Goal: Task Accomplishment & Management: Complete application form

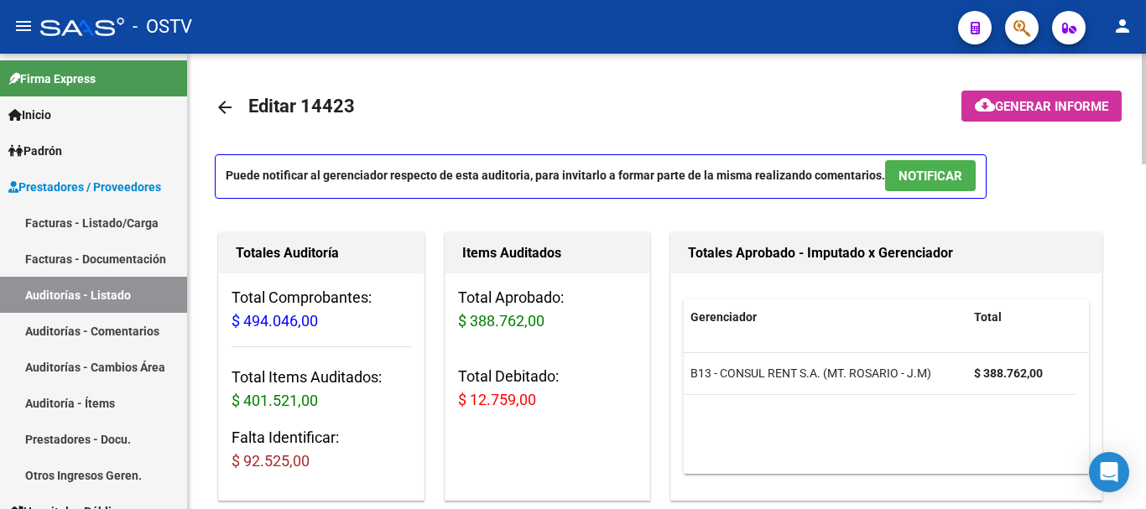
scroll to position [4, 0]
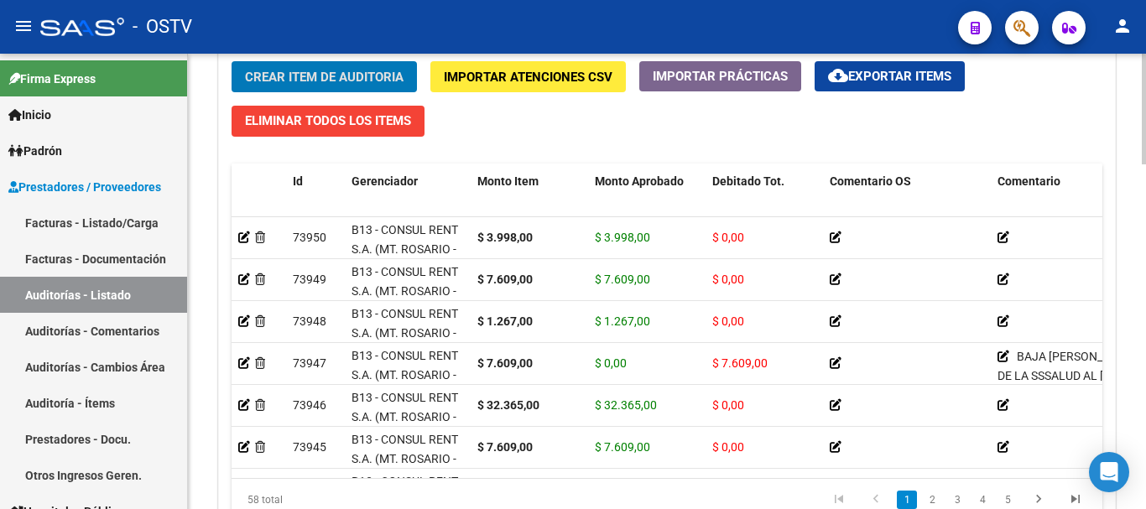
click at [343, 77] on span "Crear Item de Auditoria" at bounding box center [324, 77] width 158 height 15
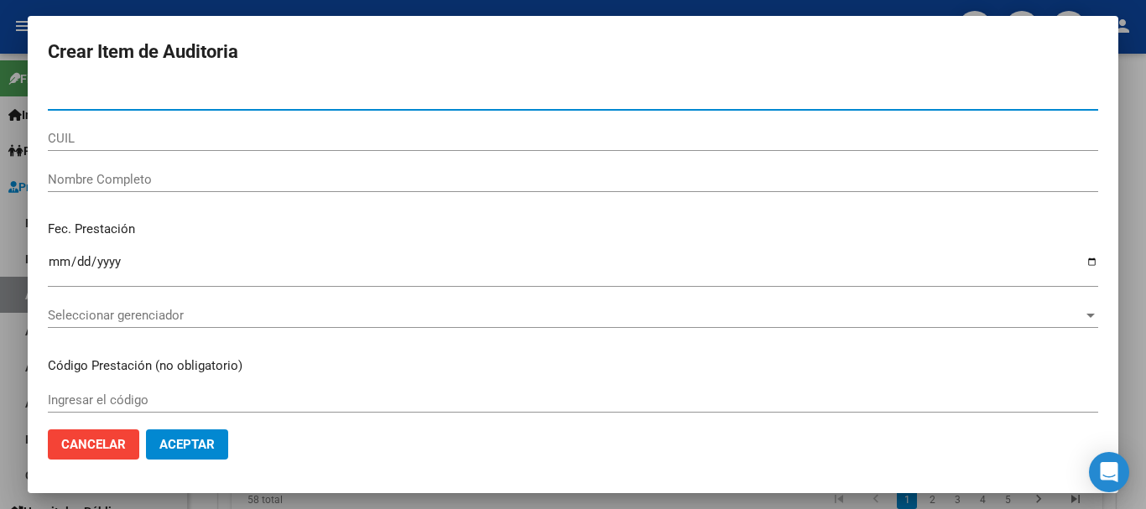
paste input "57803393"
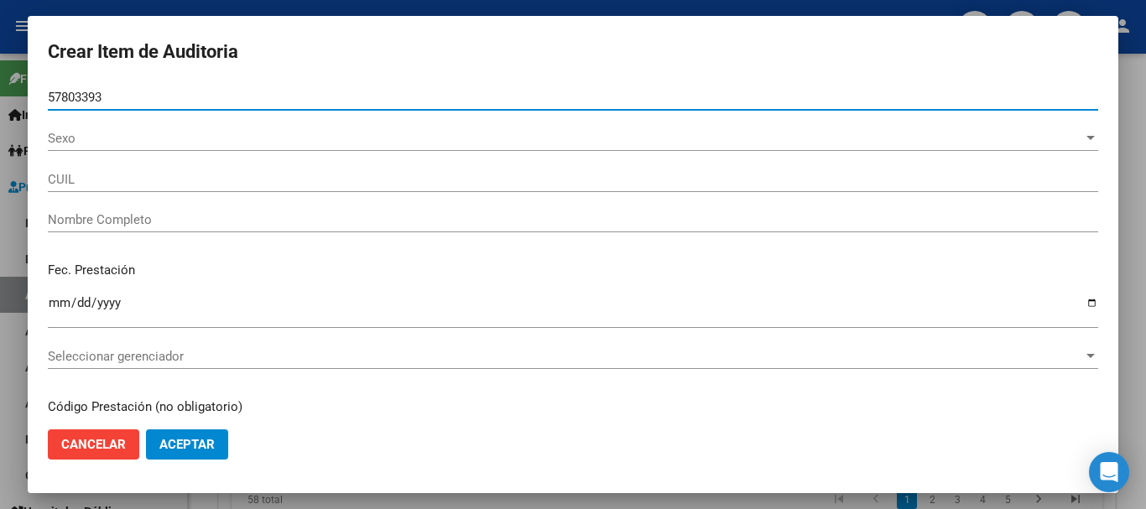
type input "57803393"
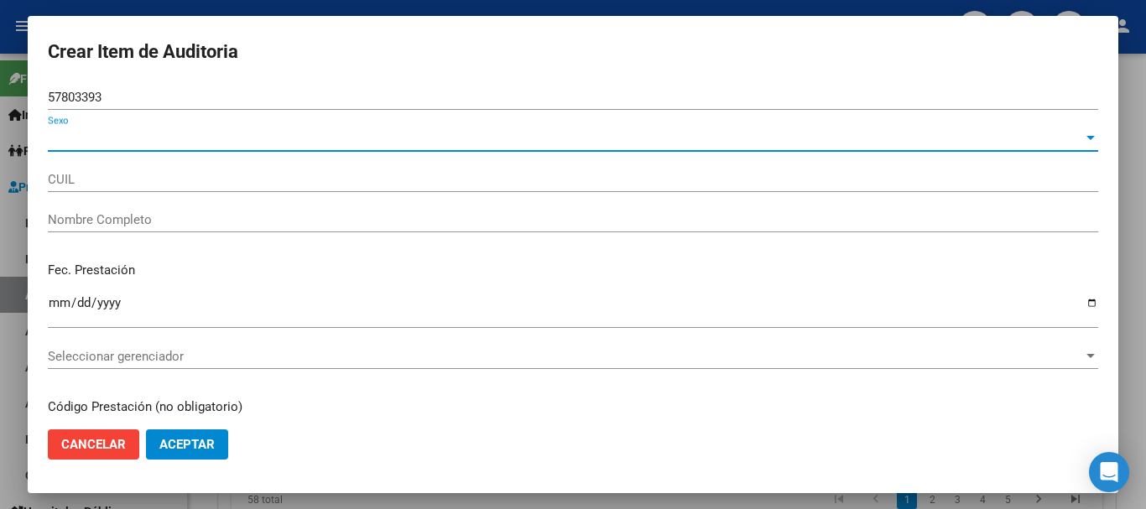
type input "23578033939"
type input "CABALLERO [PERSON_NAME]"
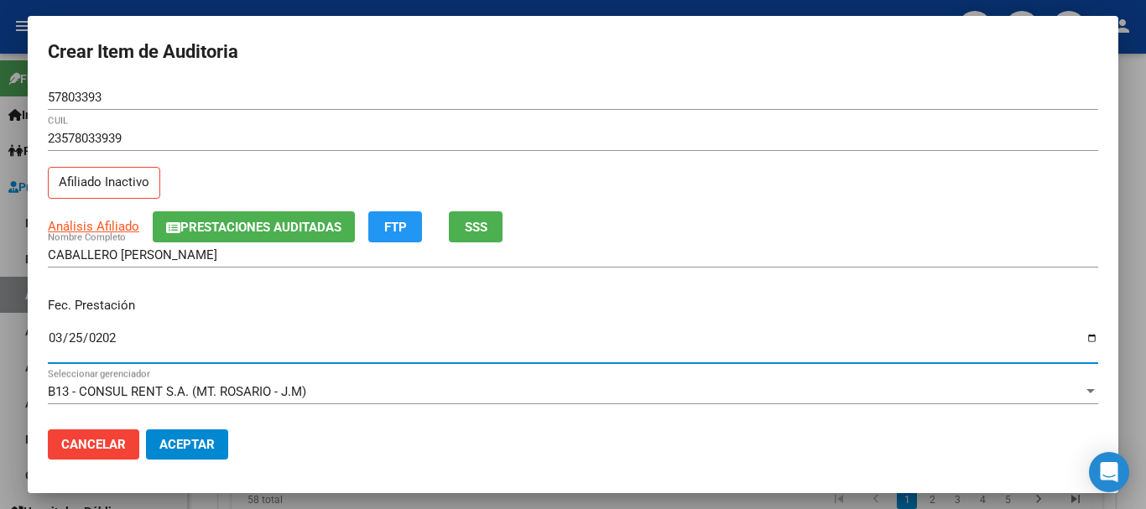
type input "[DATE]"
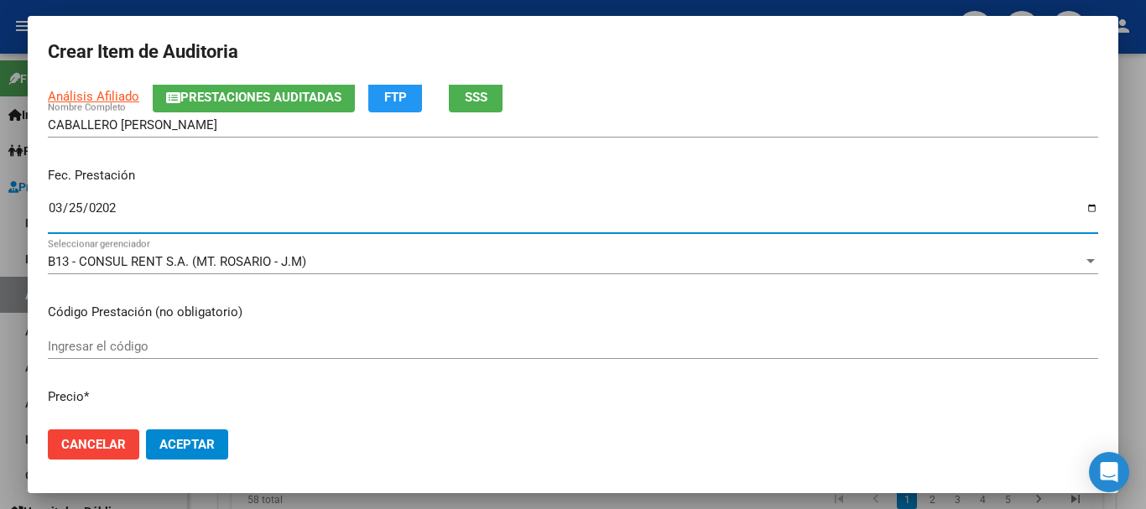
scroll to position [0, 0]
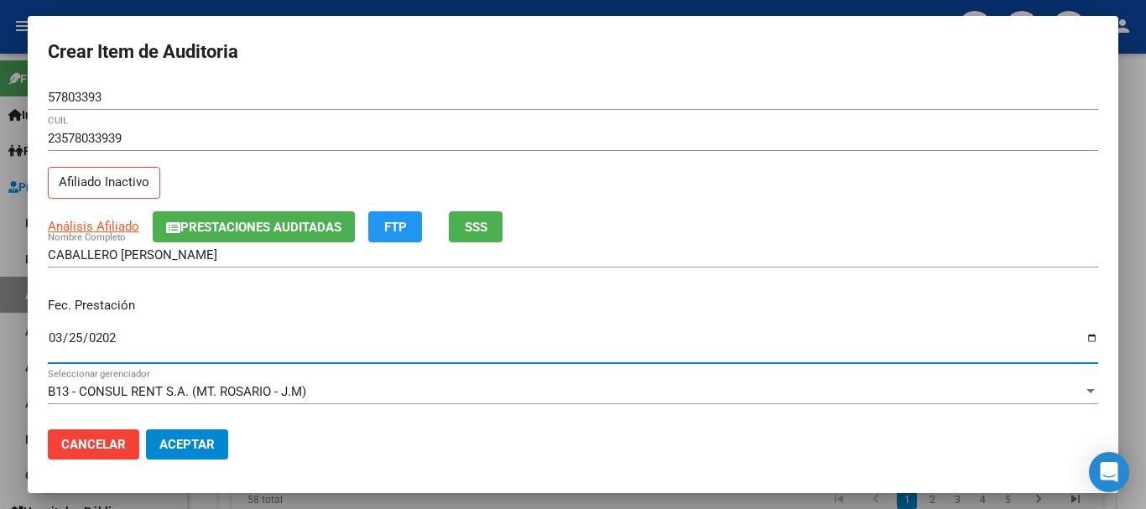
click at [219, 232] on span "Prestaciones Auditadas" at bounding box center [260, 227] width 161 height 15
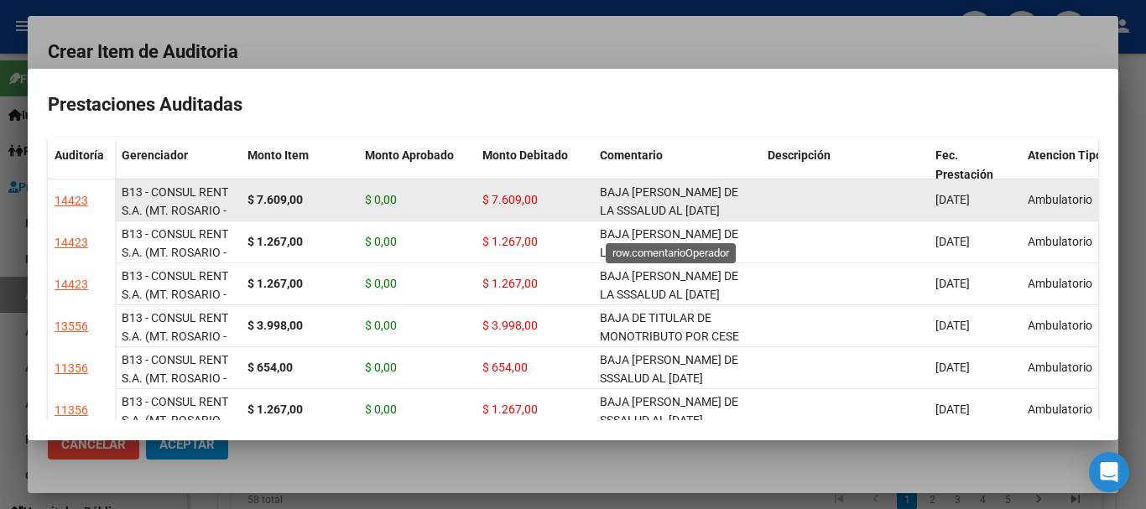
click at [676, 196] on span "BAJA [PERSON_NAME] DE LA SSSALUD AL [DATE] MONOTRIBUTISTA INF.AFIP" at bounding box center [673, 211] width 146 height 52
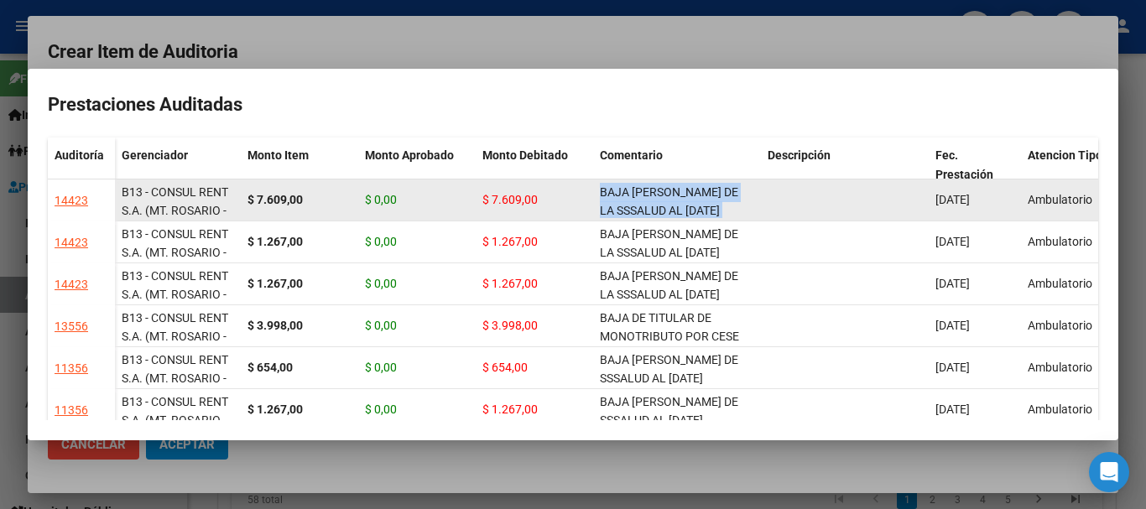
click at [676, 196] on span "BAJA [PERSON_NAME] DE LA SSSALUD AL [DATE] MONOTRIBUTISTA INF.AFIP" at bounding box center [673, 211] width 146 height 52
copy span "BAJA [PERSON_NAME] DE LA SSSALUD AL [DATE] MONOTRIBUTISTA INF.AFIP"
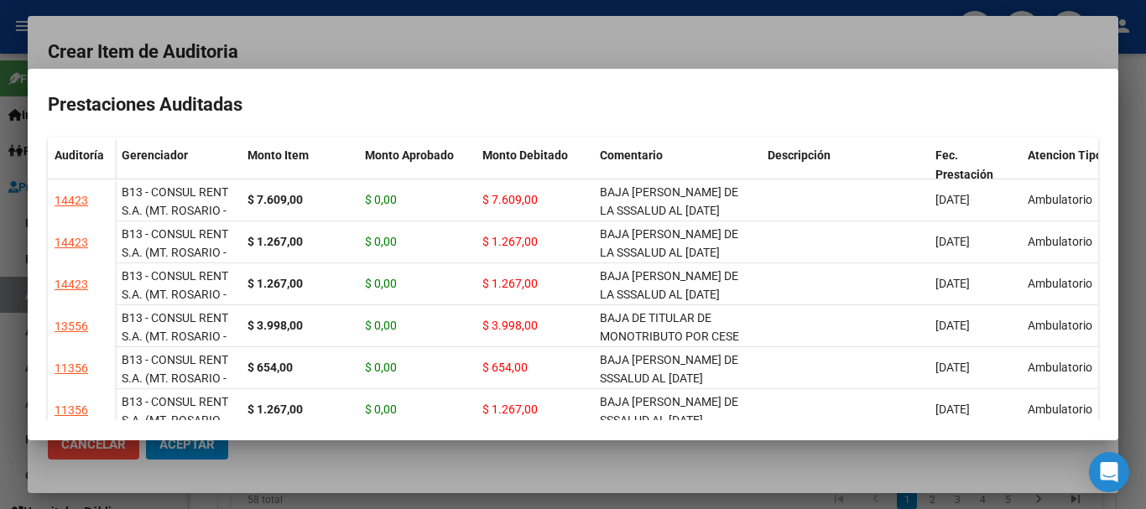
click at [462, 37] on div at bounding box center [573, 254] width 1146 height 509
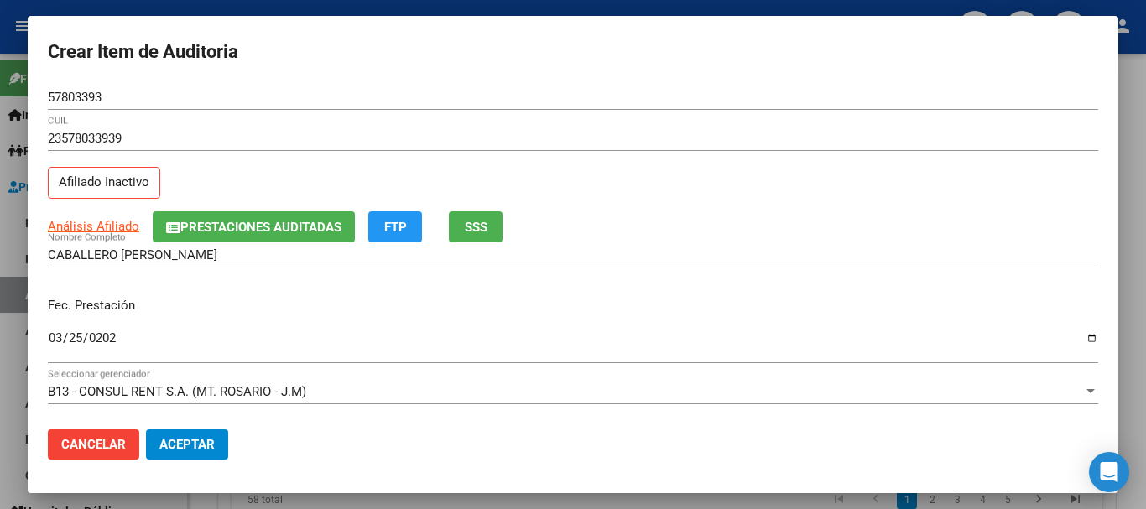
click at [797, 264] on div "CABALLERO [PERSON_NAME] Nombre Completo" at bounding box center [573, 254] width 1050 height 25
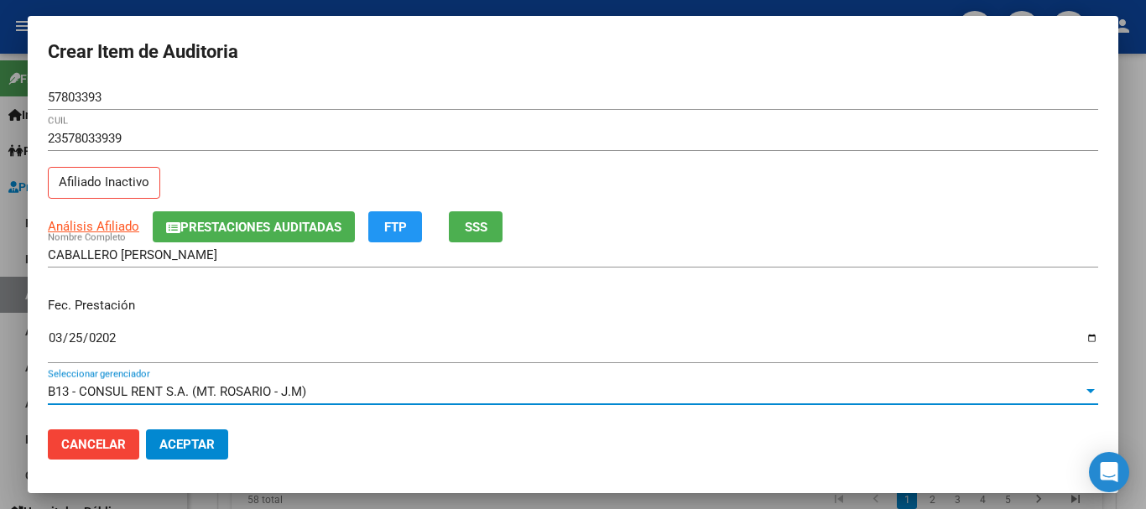
scroll to position [226, 0]
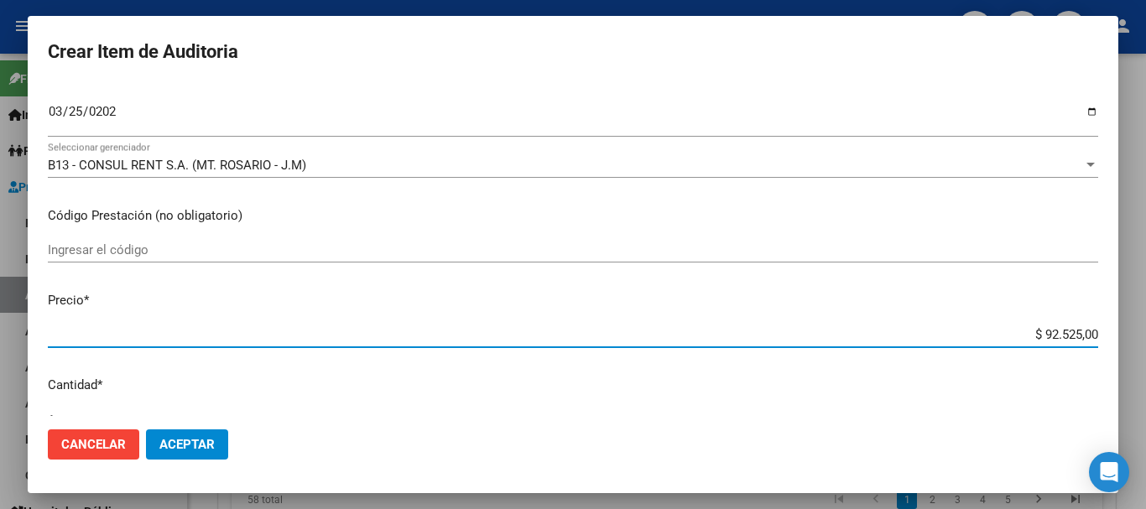
type input "$ 0,01"
type input "$ 0,12"
type input "$ 1,26"
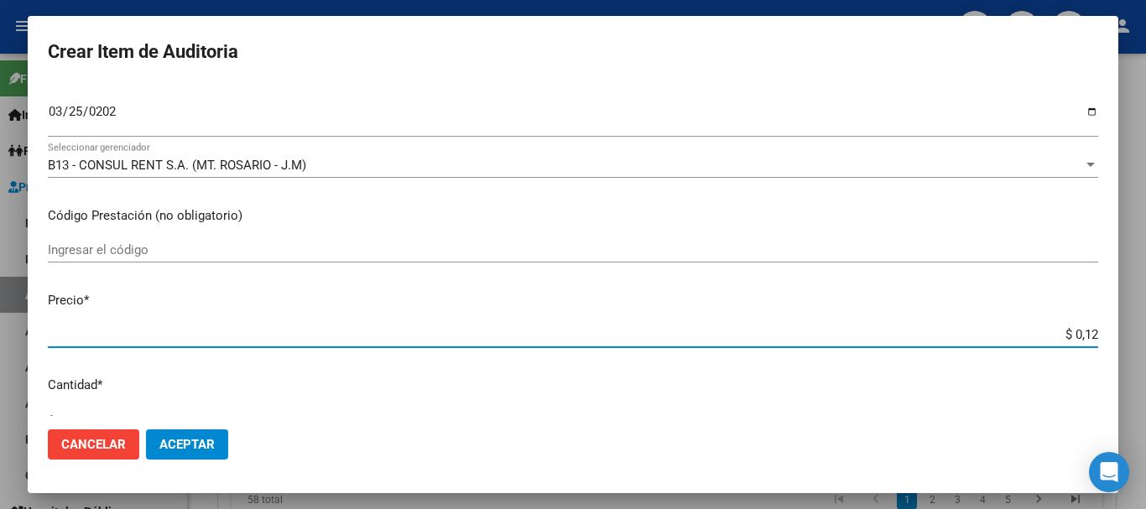
type input "$ 1,26"
type input "$ 12,67"
type input "$ 126,70"
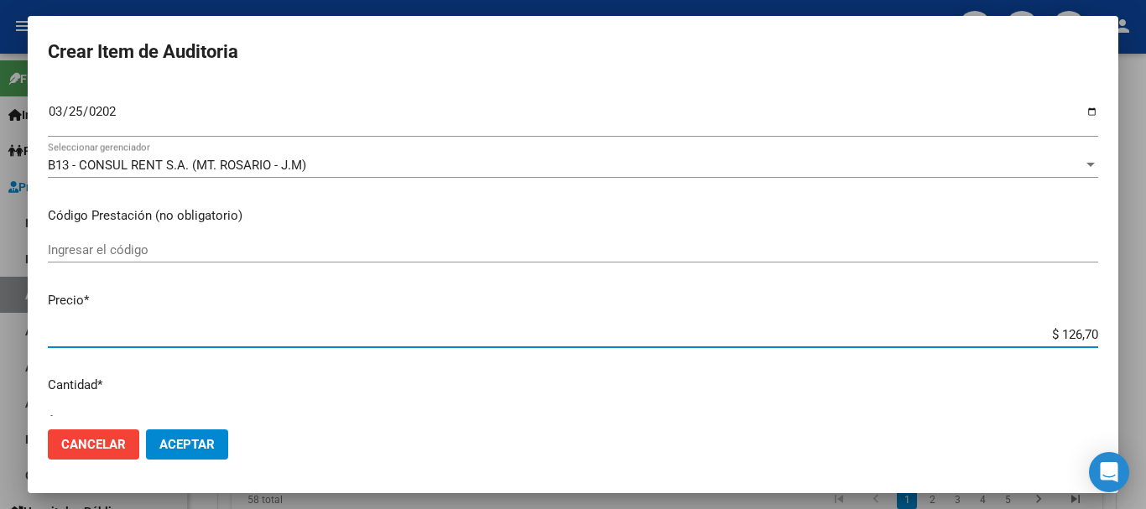
type input "$ 1.267,00"
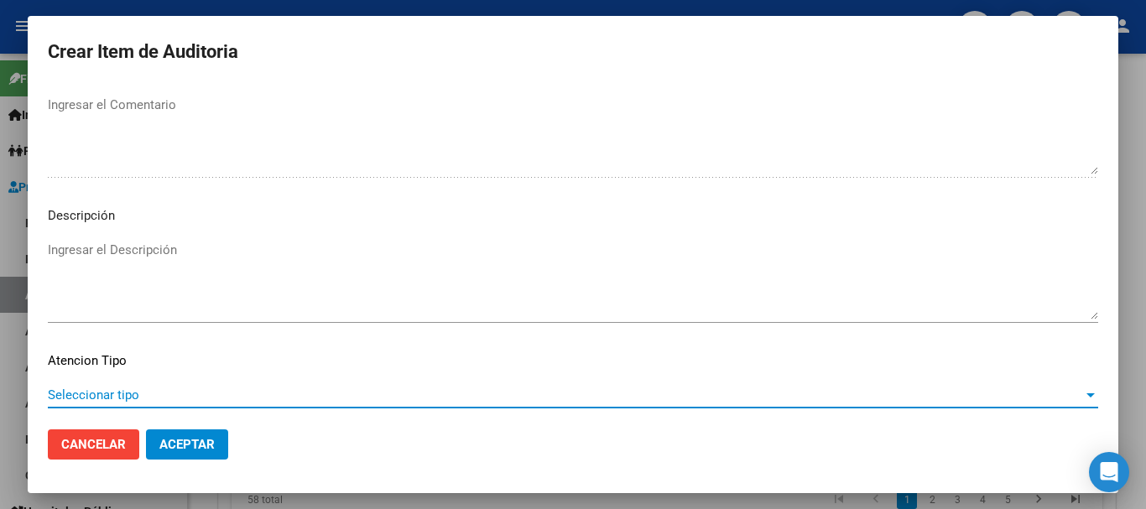
scroll to position [1179, 0]
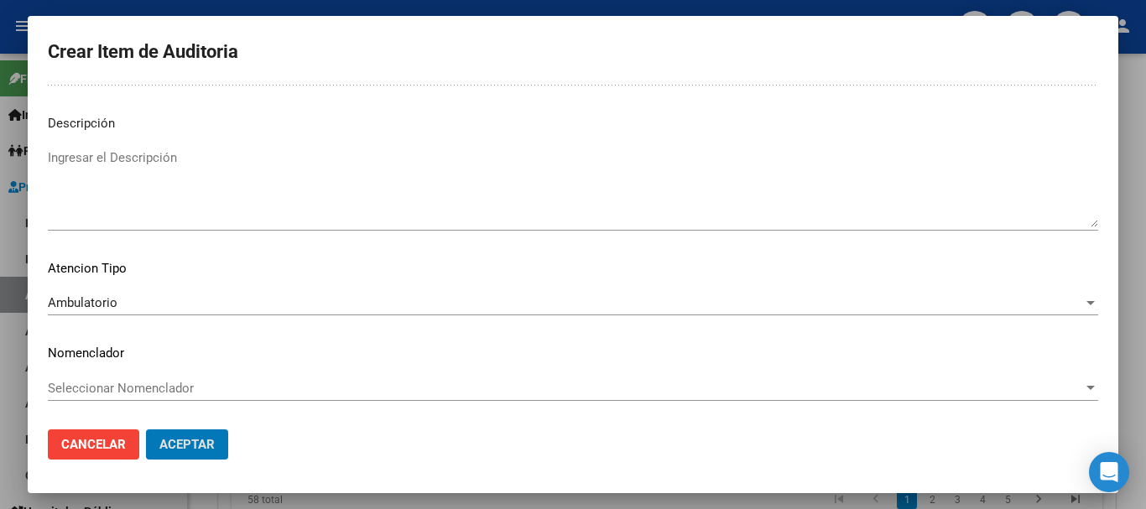
click at [146, 429] on button "Aceptar" at bounding box center [187, 444] width 82 height 30
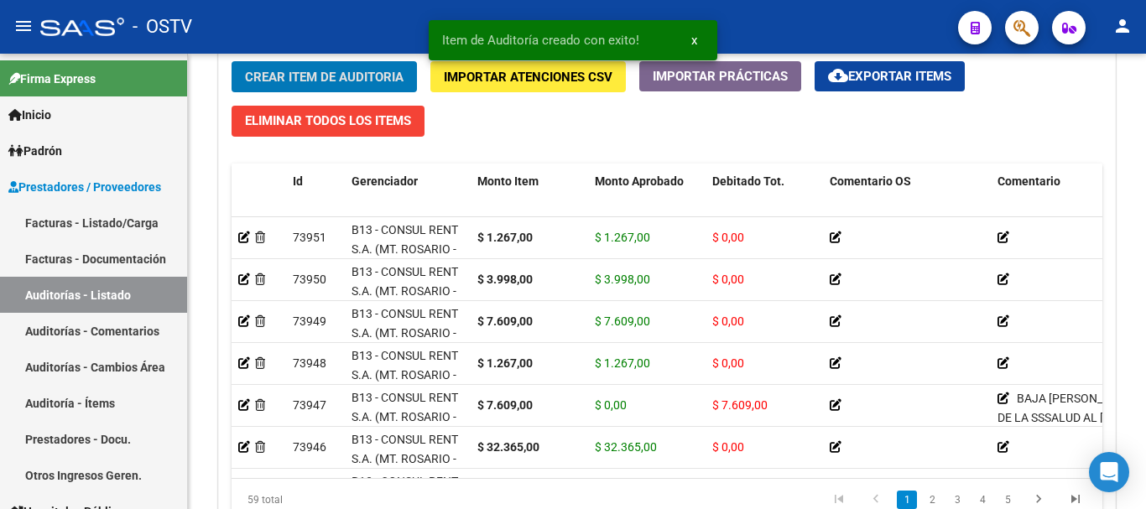
click at [231, 61] on button "Crear Item de Auditoria" at bounding box center [323, 76] width 185 height 31
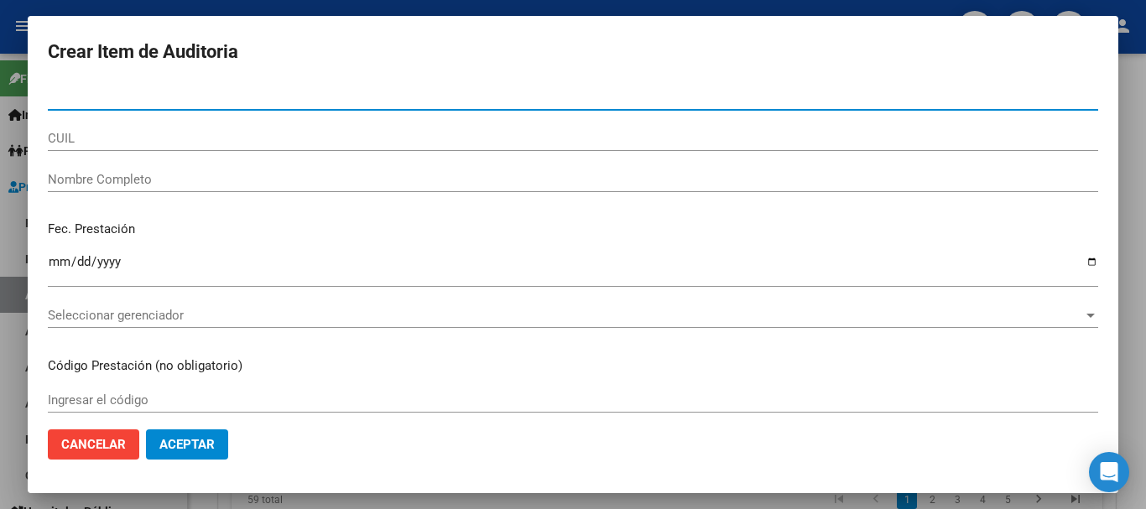
paste input "54116958"
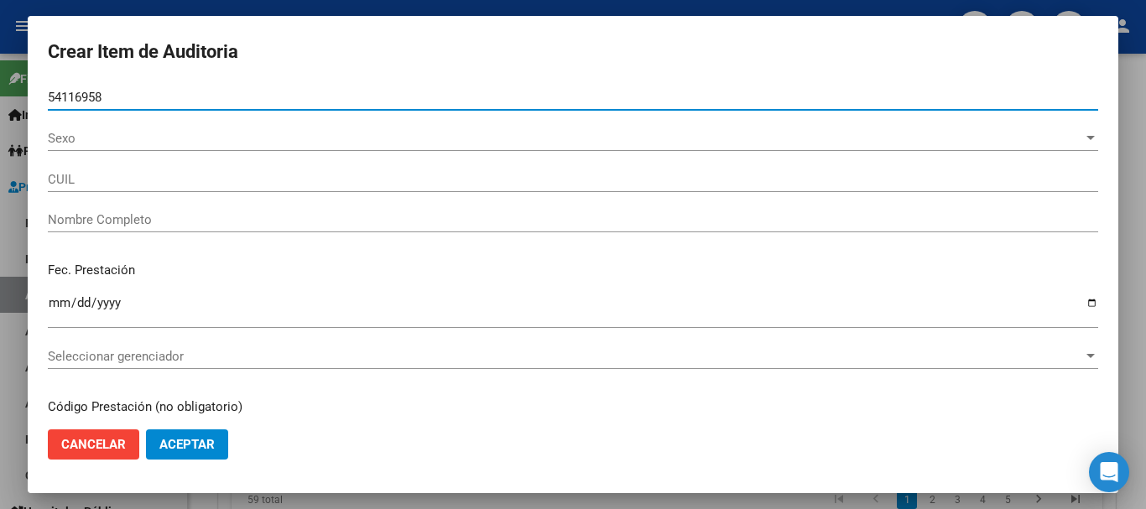
type input "54116958"
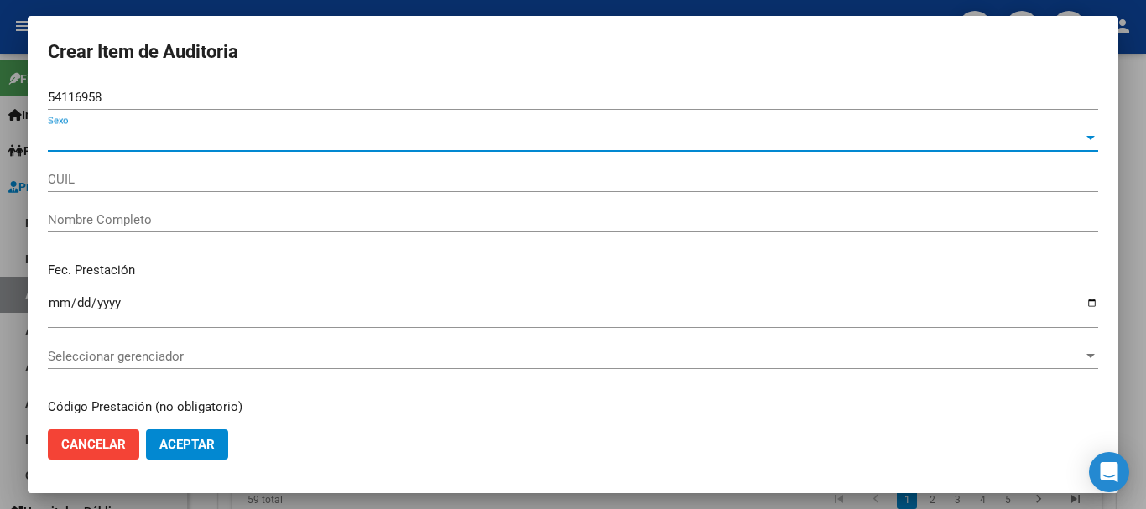
type input "20541169580"
type input "[PERSON_NAME]"
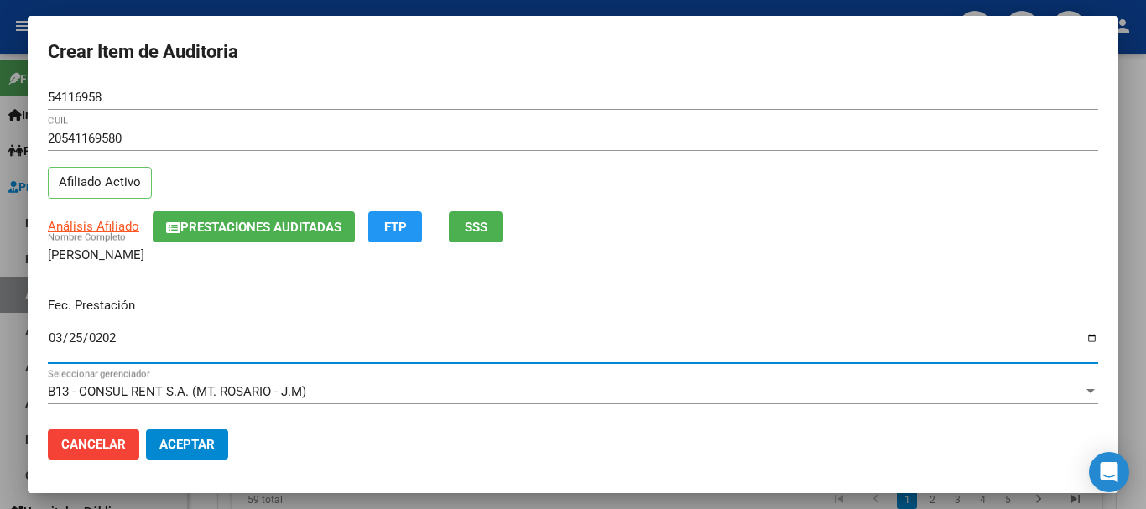
type input "[DATE]"
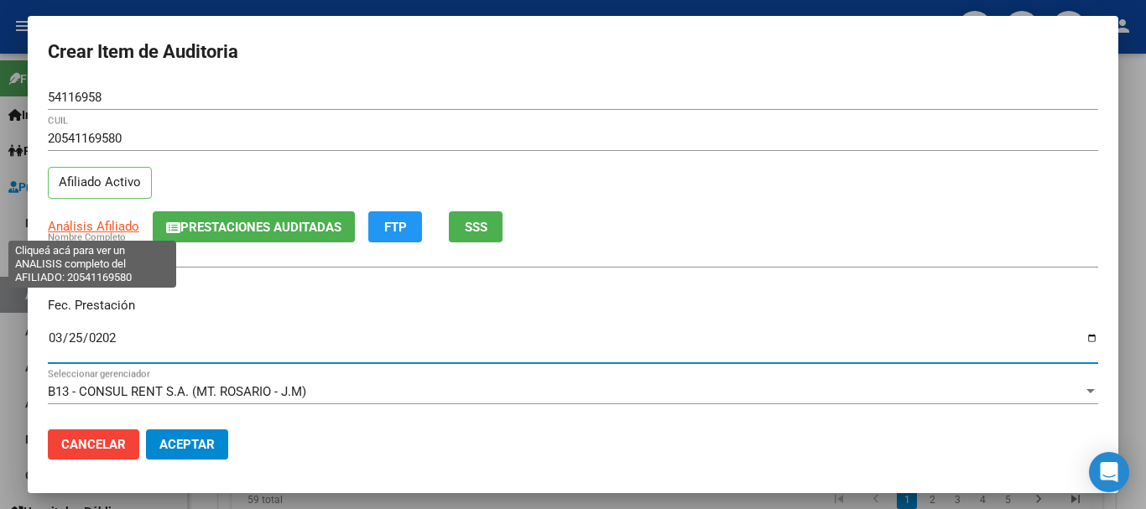
click at [89, 222] on span "Análisis Afiliado" at bounding box center [93, 226] width 91 height 15
type textarea "20541169580"
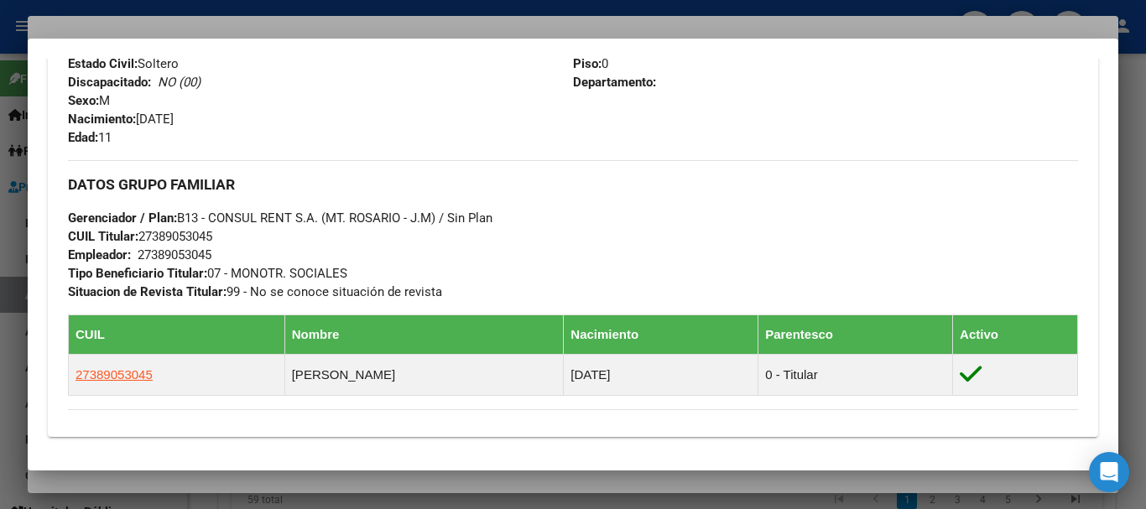
scroll to position [948, 0]
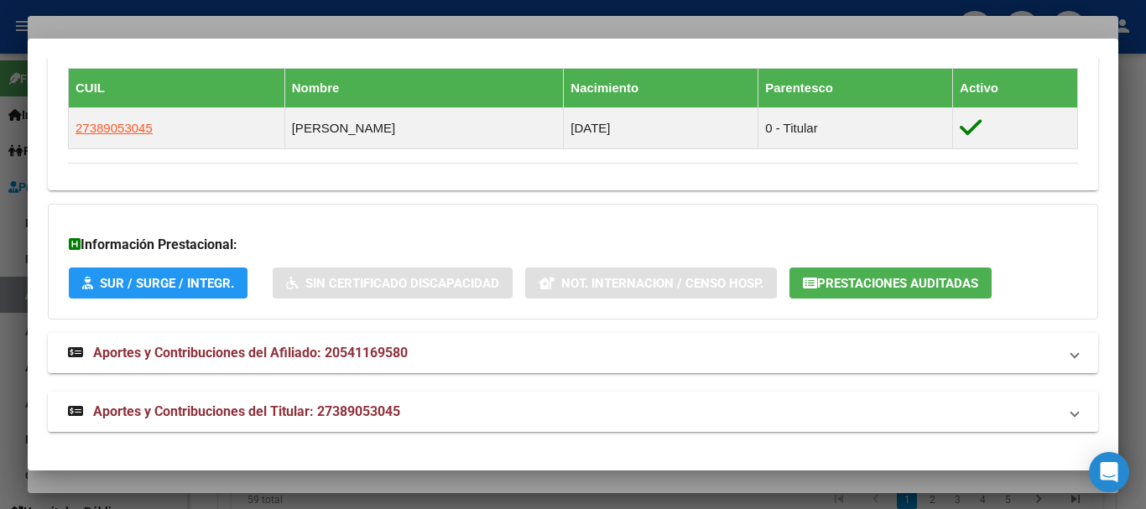
click at [376, 412] on span "Aportes y Contribuciones del Titular: 27389053045" at bounding box center [246, 411] width 307 height 16
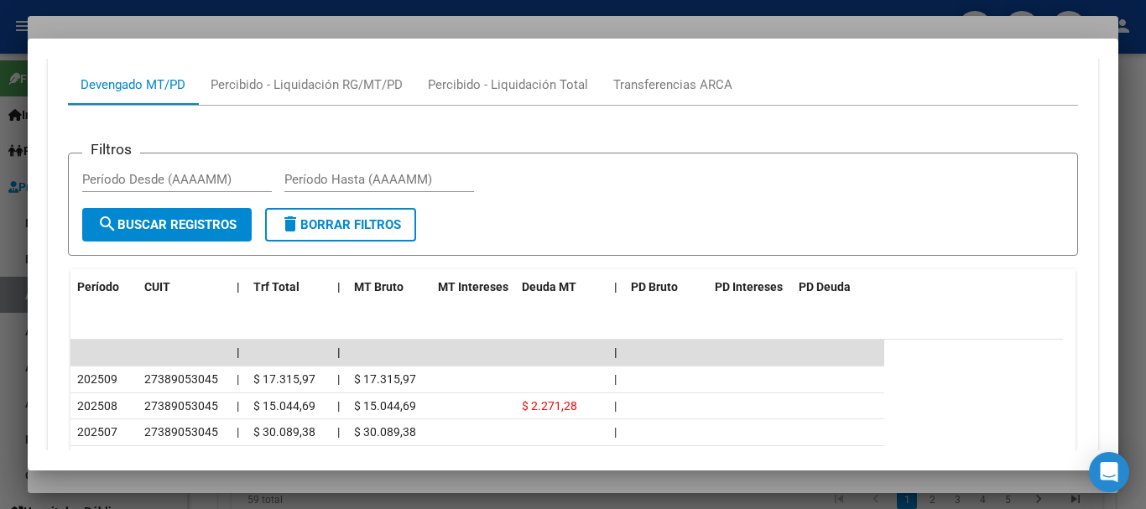
scroll to position [1535, 0]
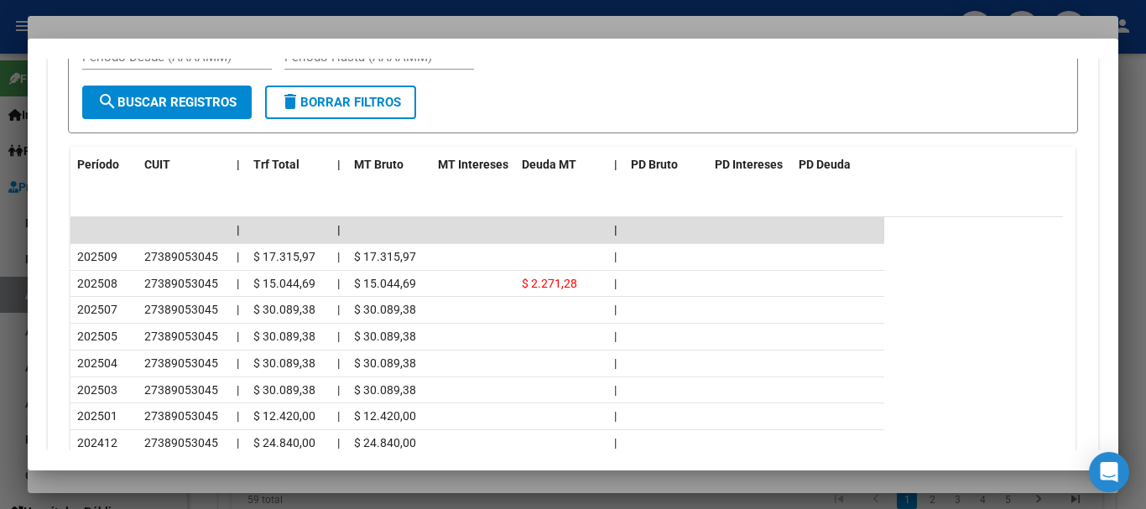
click at [232, 24] on div at bounding box center [573, 254] width 1146 height 509
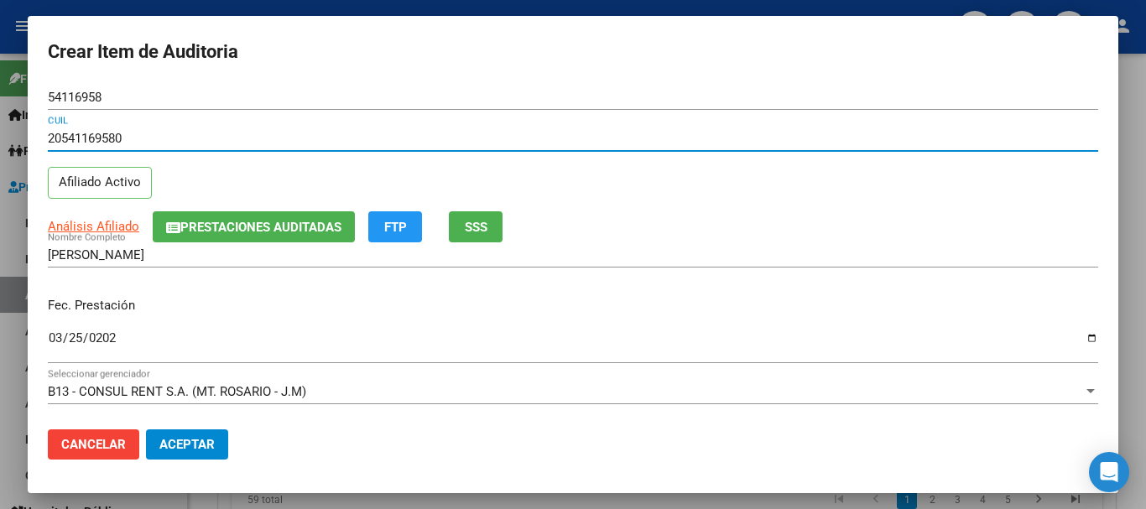
click at [605, 145] on input "20541169580" at bounding box center [573, 138] width 1050 height 15
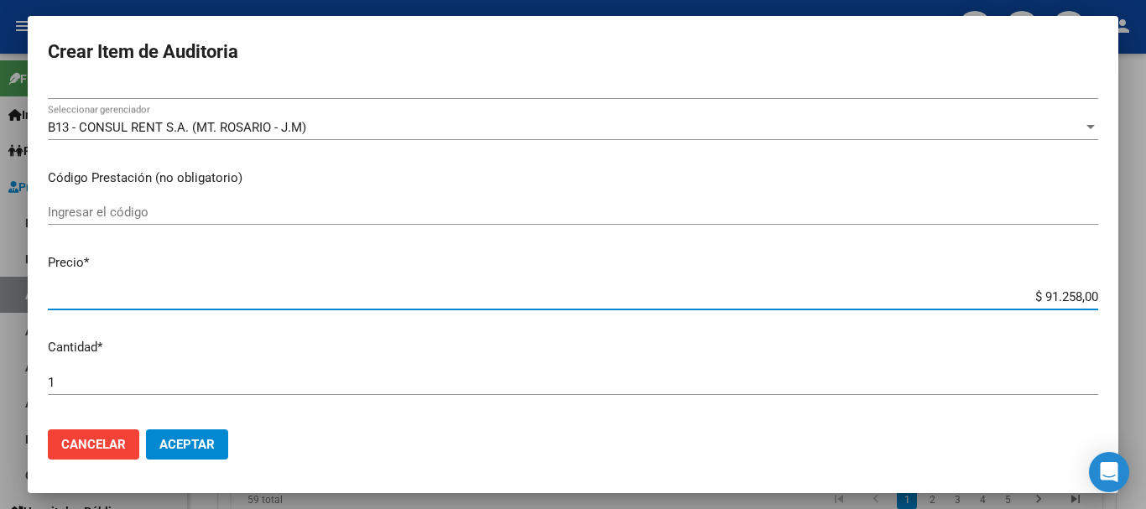
scroll to position [335, 0]
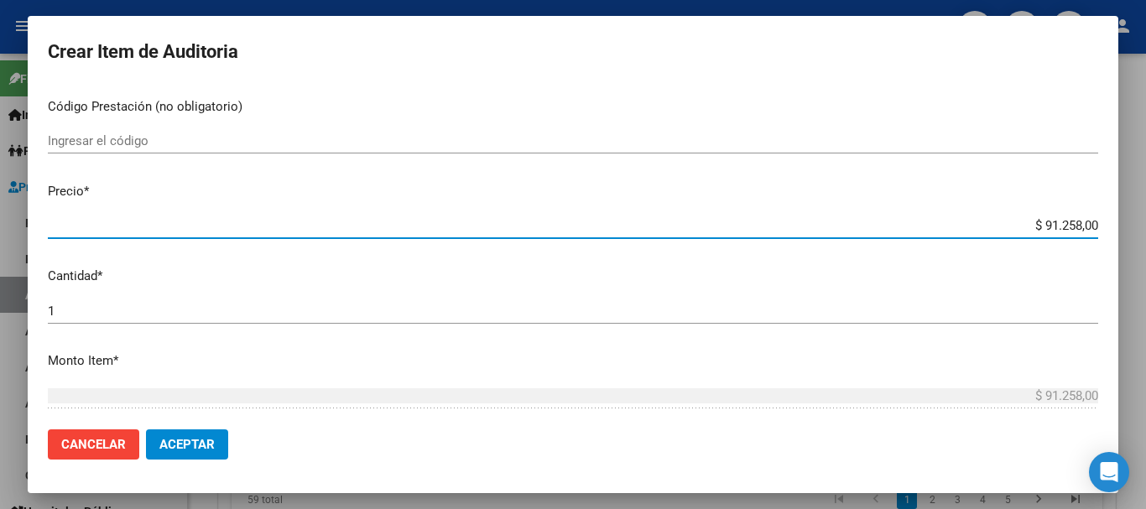
type input "$ 0,01"
type input "$ 0,12"
type input "$ 1,26"
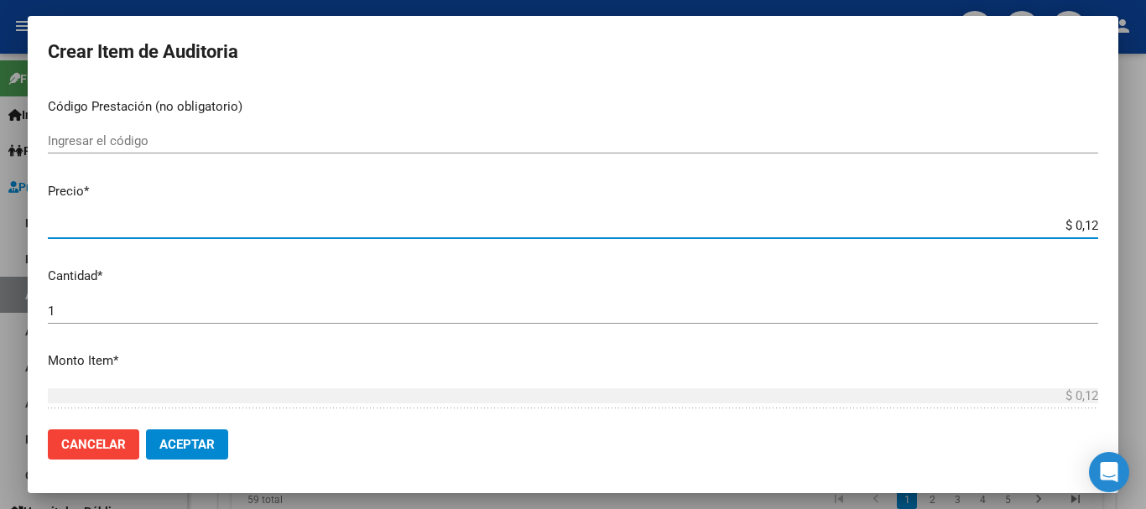
type input "$ 1,26"
type input "$ 12,67"
type input "$ 126,70"
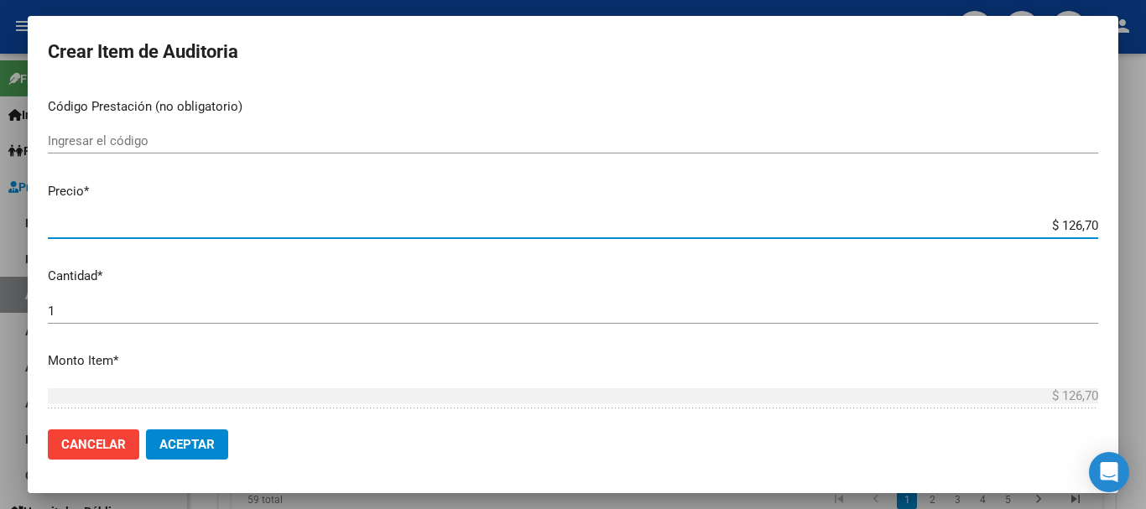
type input "$ 1.267,00"
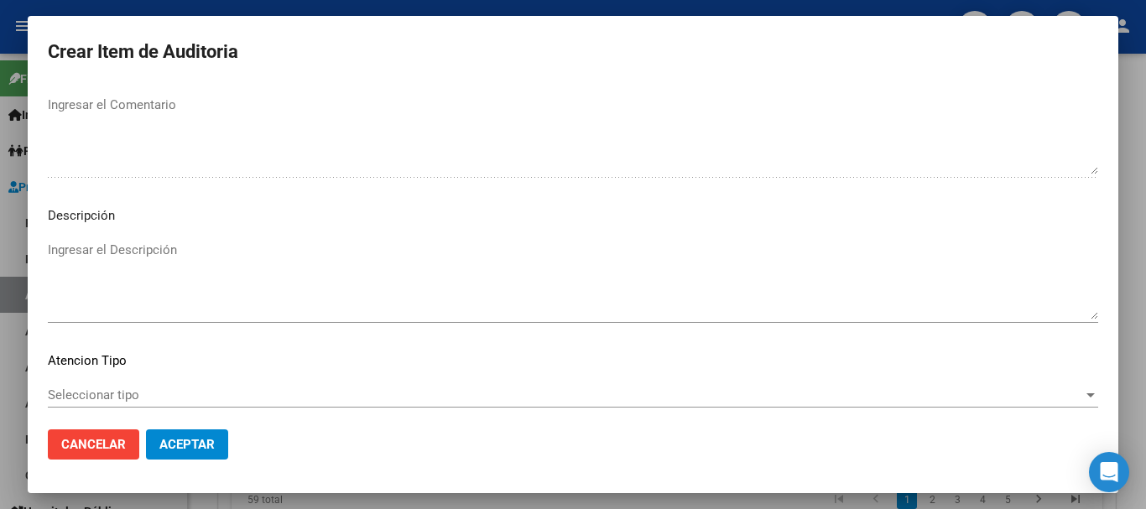
scroll to position [1179, 0]
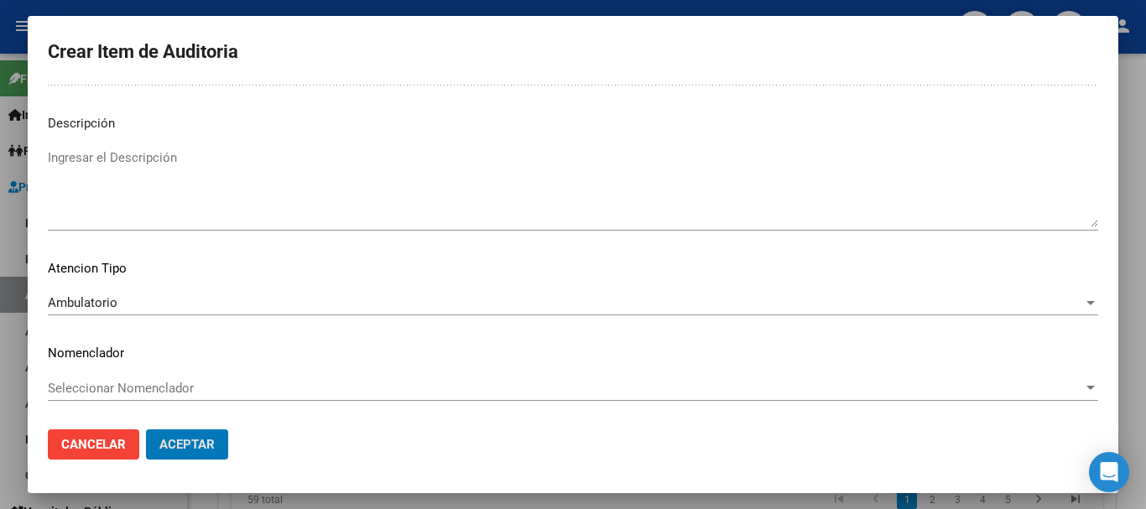
click at [146, 429] on button "Aceptar" at bounding box center [187, 444] width 82 height 30
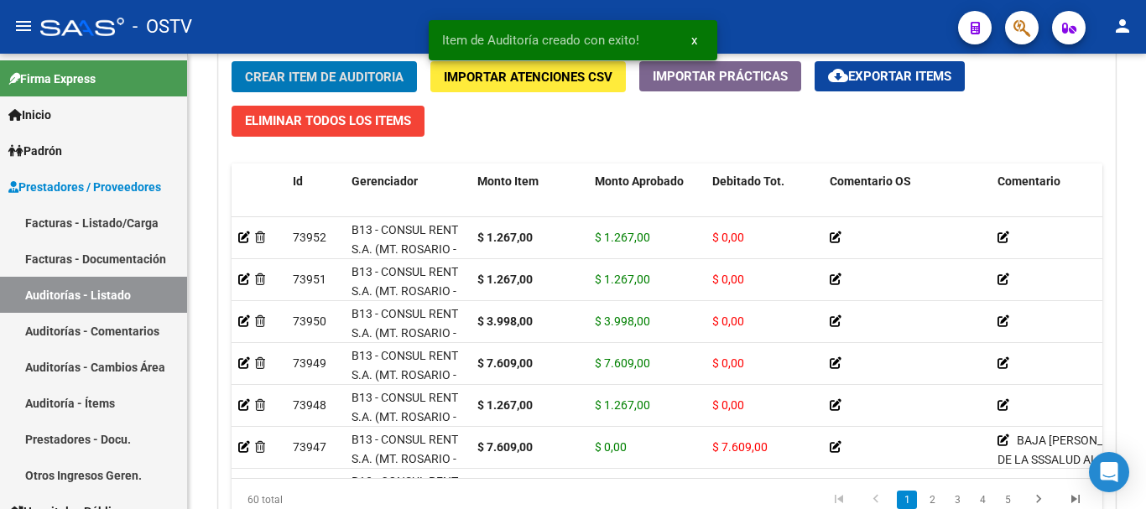
click at [231, 61] on button "Crear Item de Auditoria" at bounding box center [323, 76] width 185 height 31
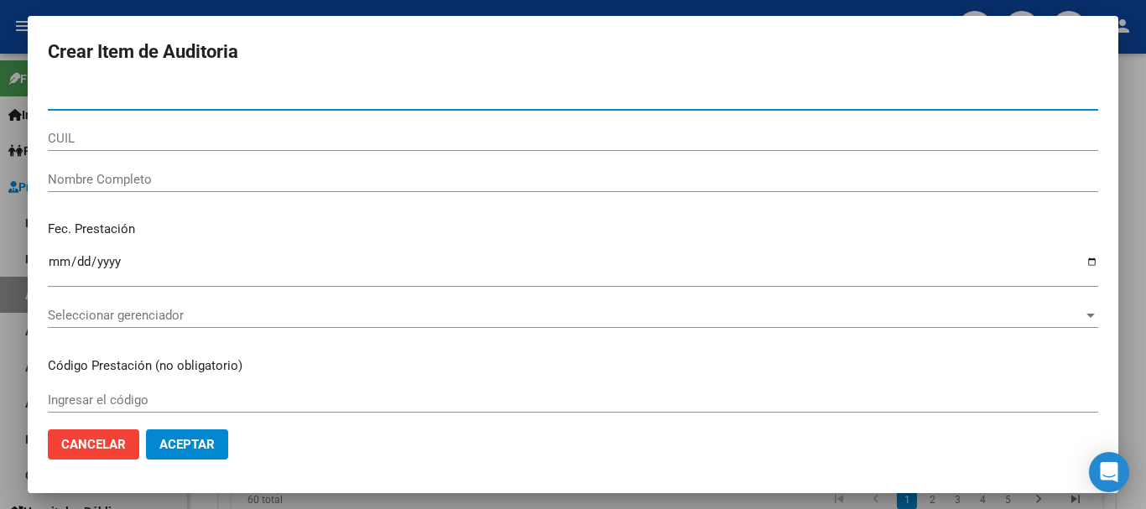
paste input "57857298"
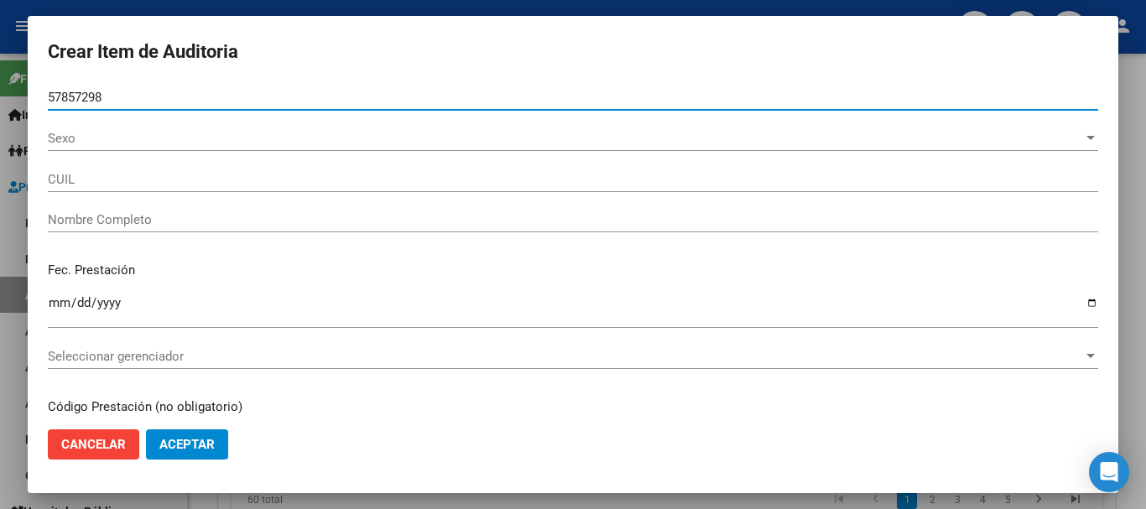
type input "57857298"
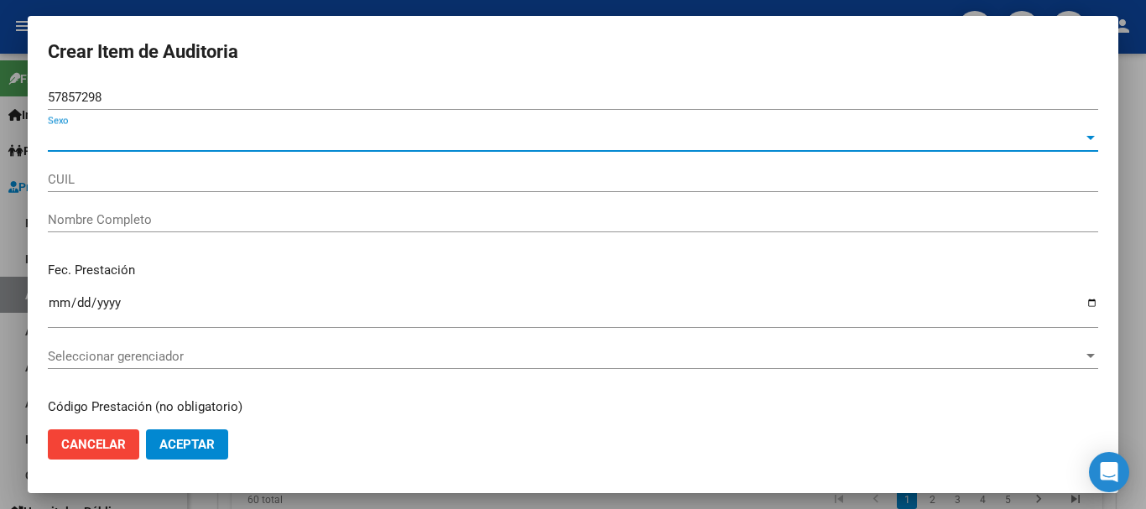
type input "27578572983"
type input "[PERSON_NAME]"
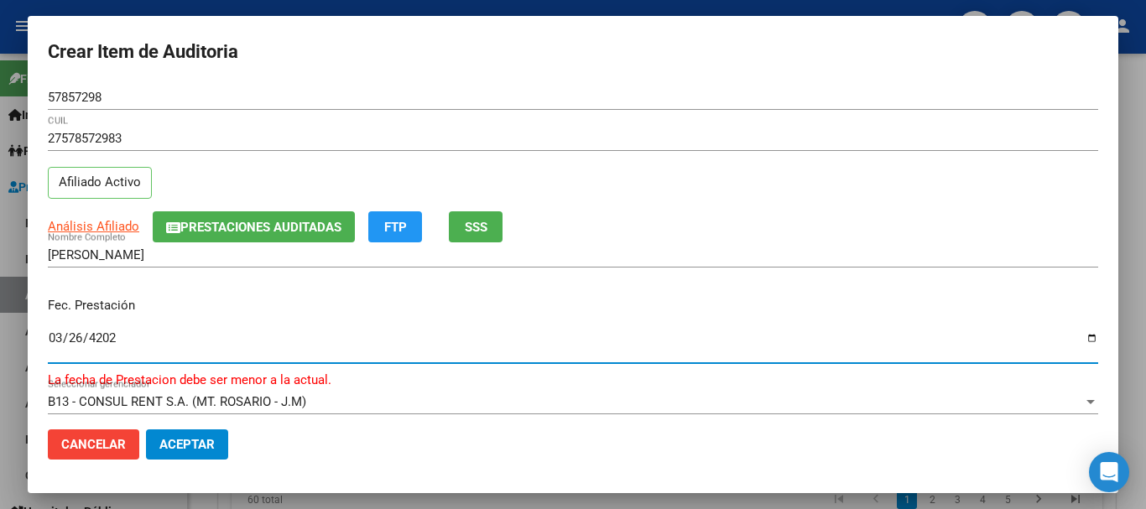
type input "[DATE]"
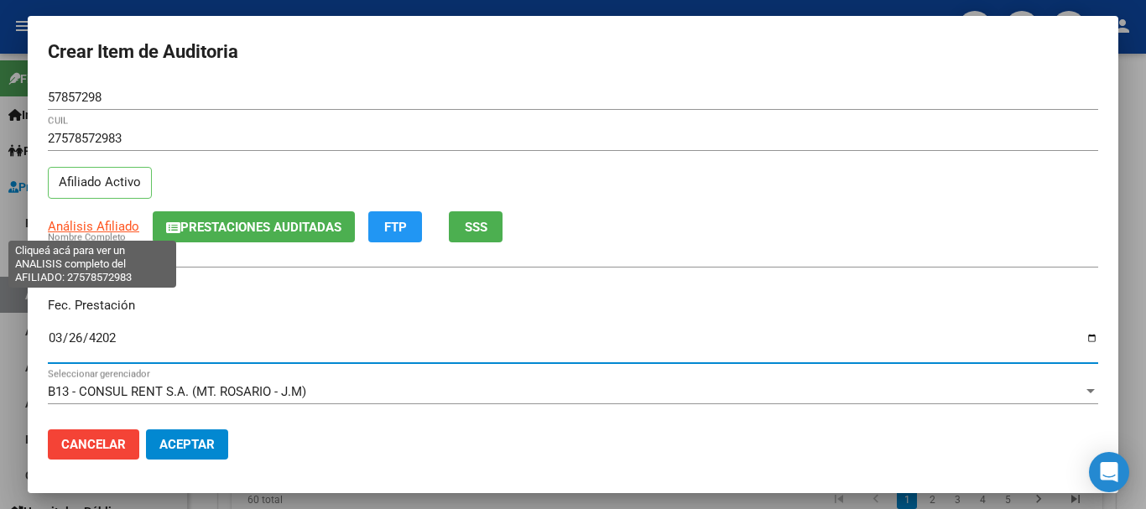
click at [85, 222] on span "Análisis Afiliado" at bounding box center [93, 226] width 91 height 15
type textarea "27578572983"
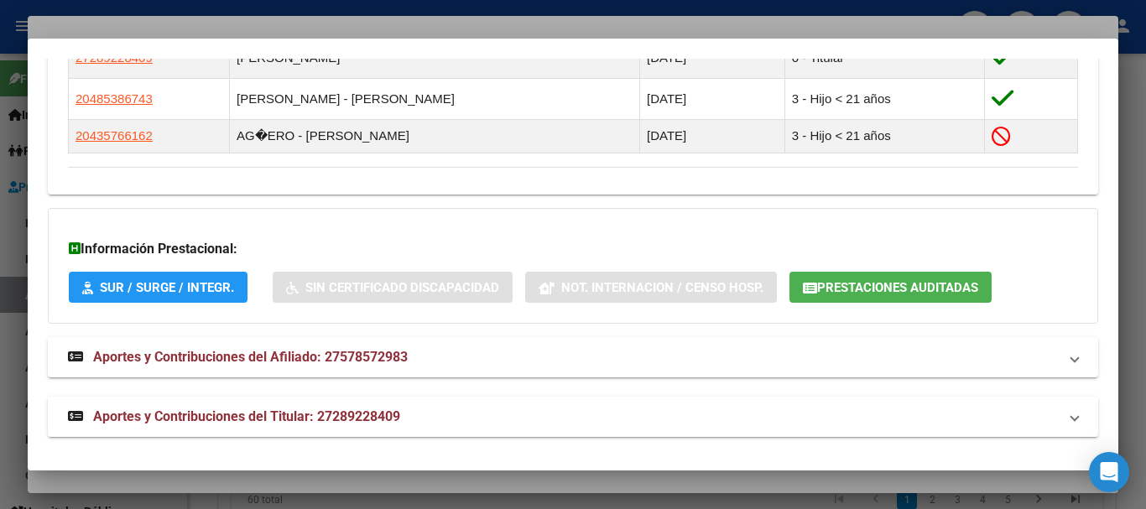
scroll to position [1023, 0]
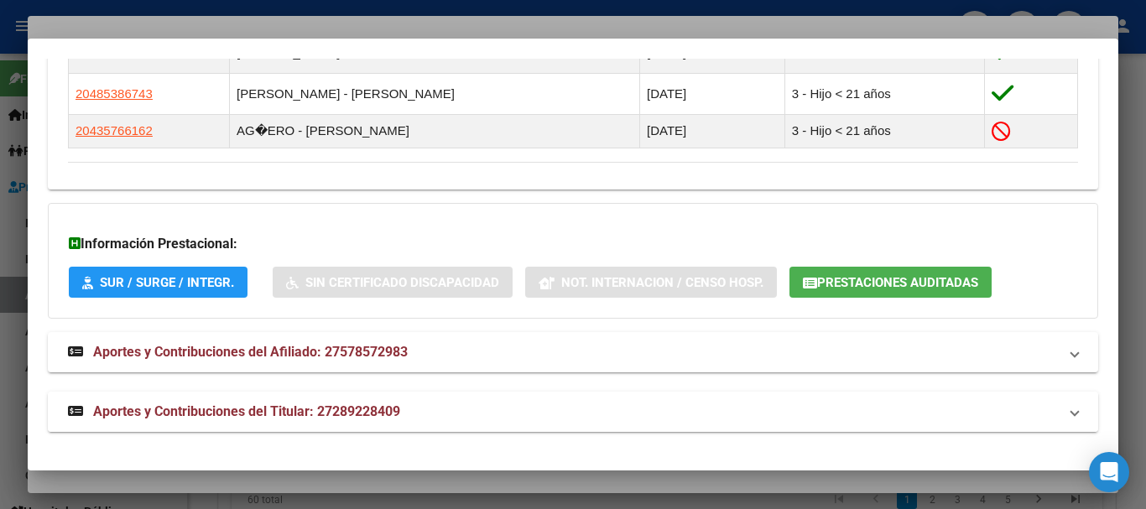
click at [269, 415] on span "Aportes y Contribuciones del Titular: 27289228409" at bounding box center [246, 411] width 307 height 16
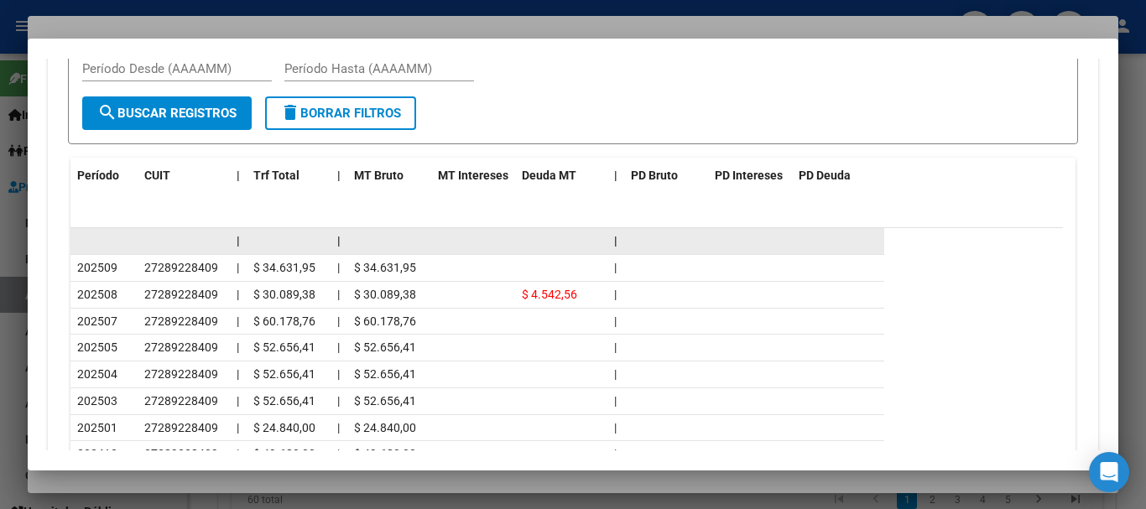
scroll to position [1624, 0]
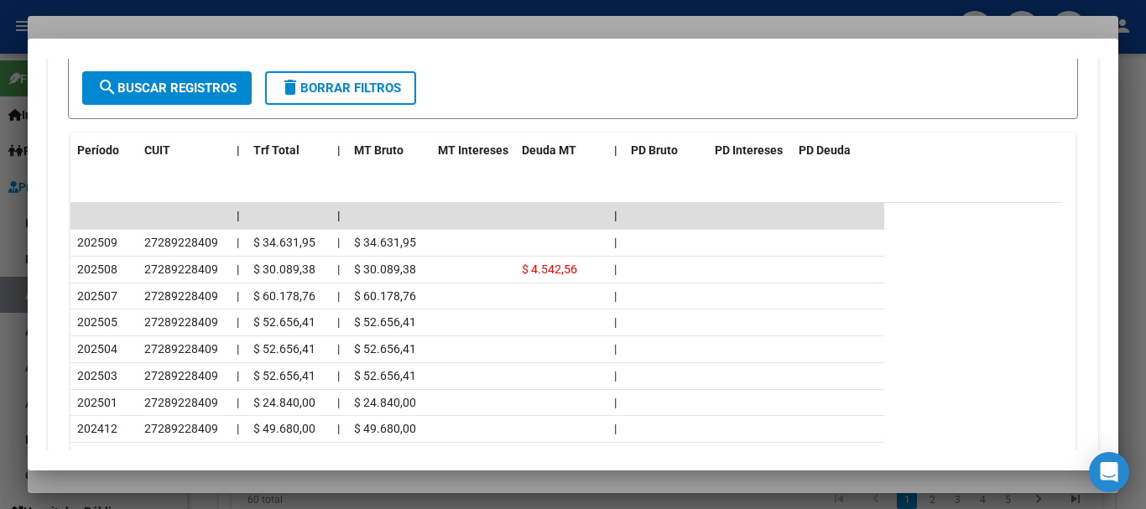
click at [184, 31] on div at bounding box center [573, 254] width 1146 height 509
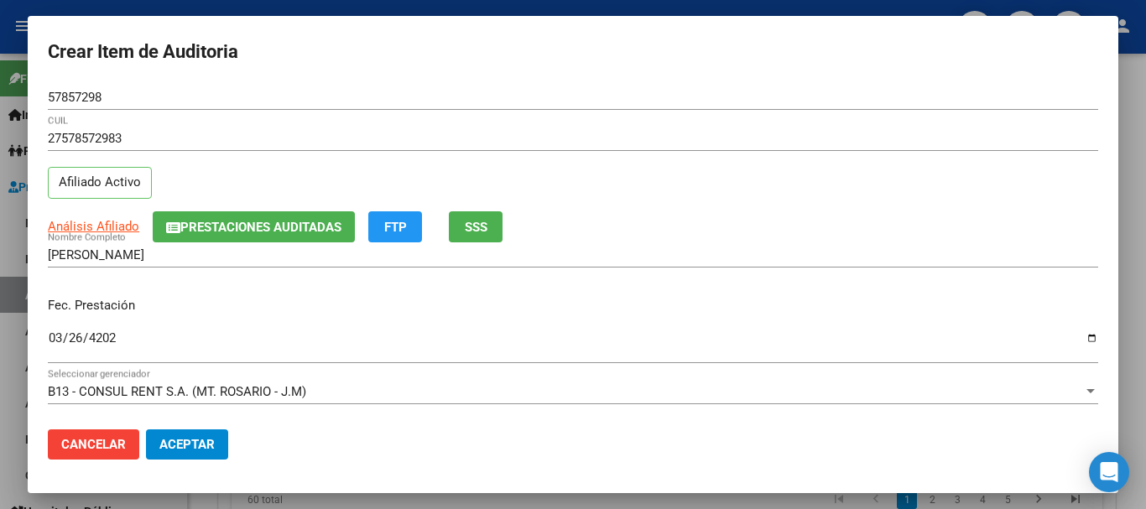
click at [682, 205] on div "27578572983 CUIL Afiliado Activo" at bounding box center [573, 169] width 1050 height 86
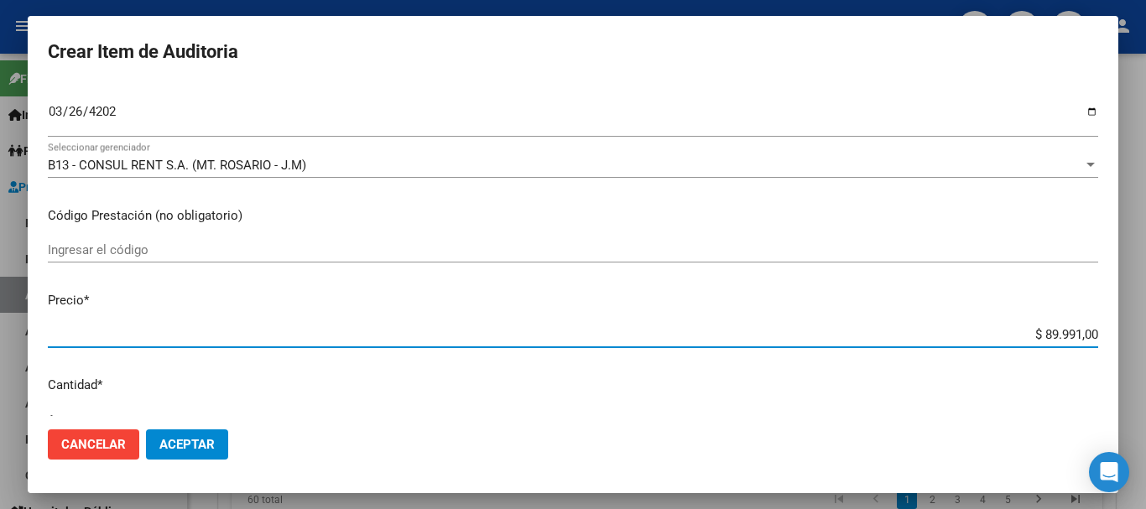
type input "$ 0,01"
type input "$ 0,12"
type input "$ 1,26"
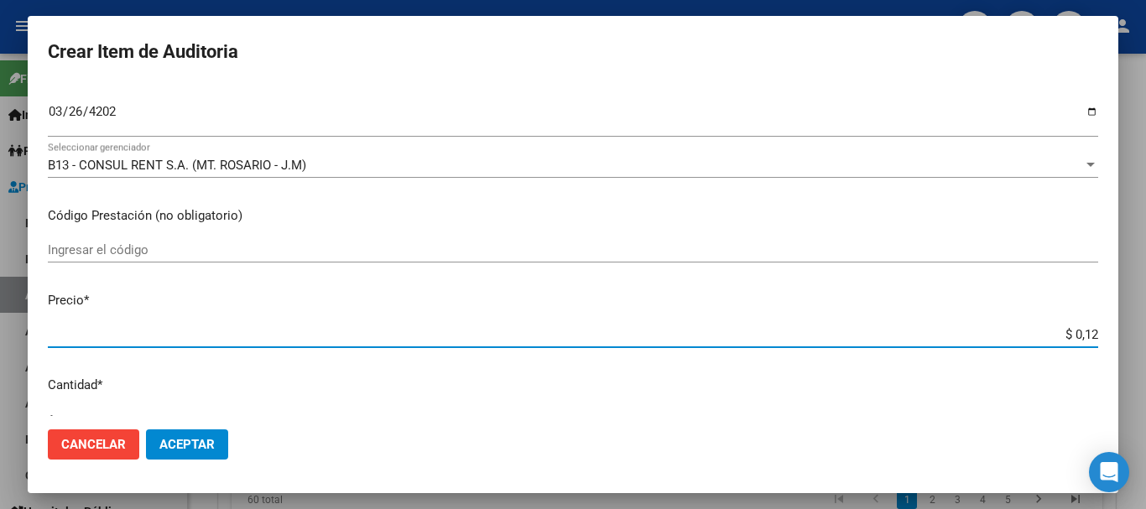
type input "$ 1,26"
type input "$ 12,67"
type input "$ 126,70"
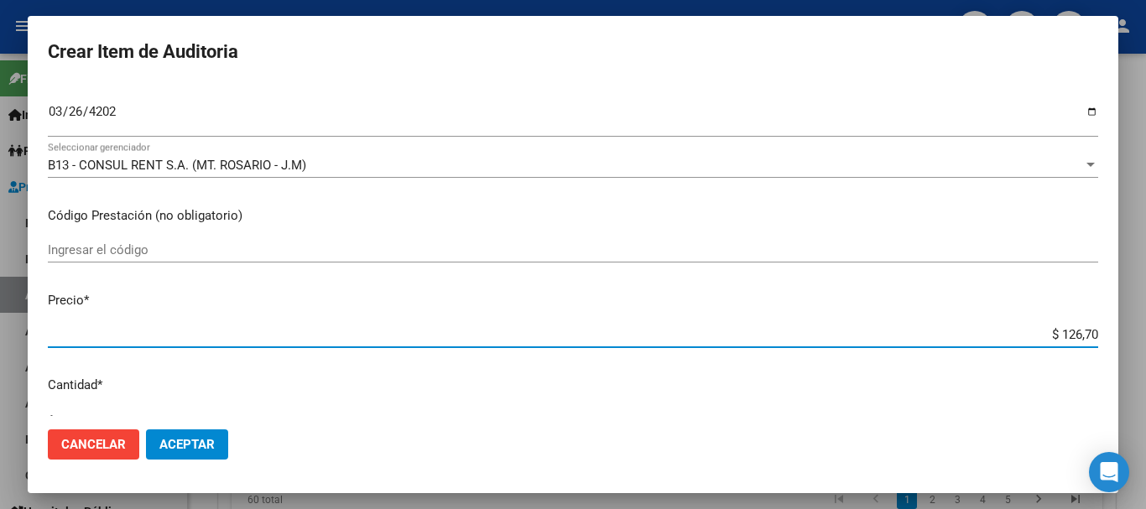
type input "$ 1.267,00"
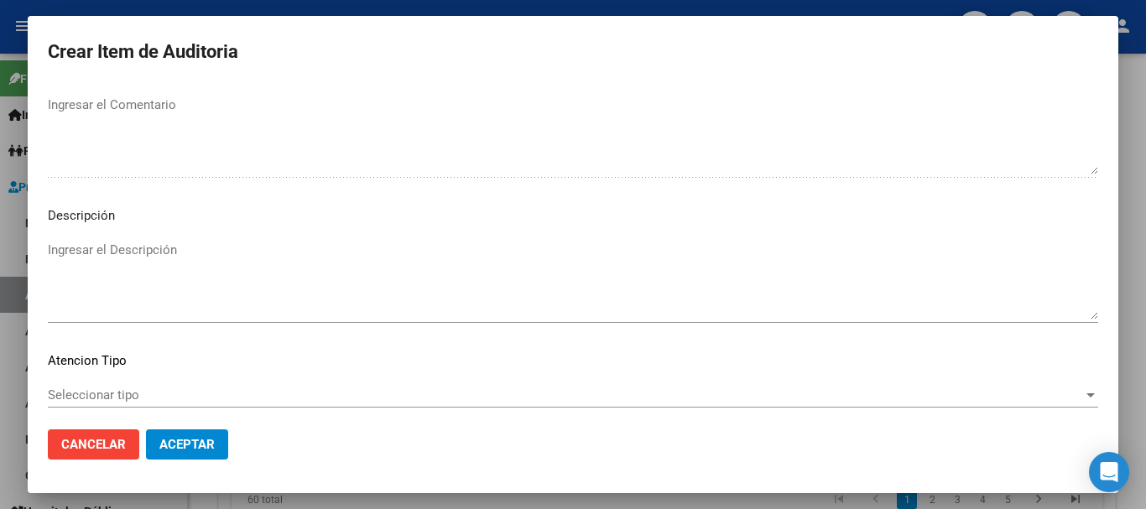
scroll to position [1179, 0]
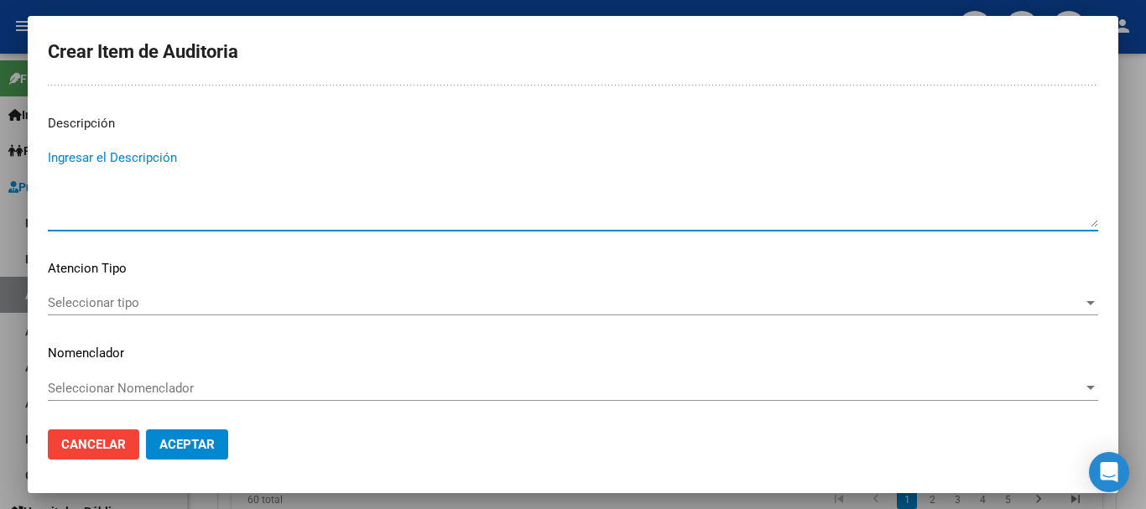
type textarea "A"
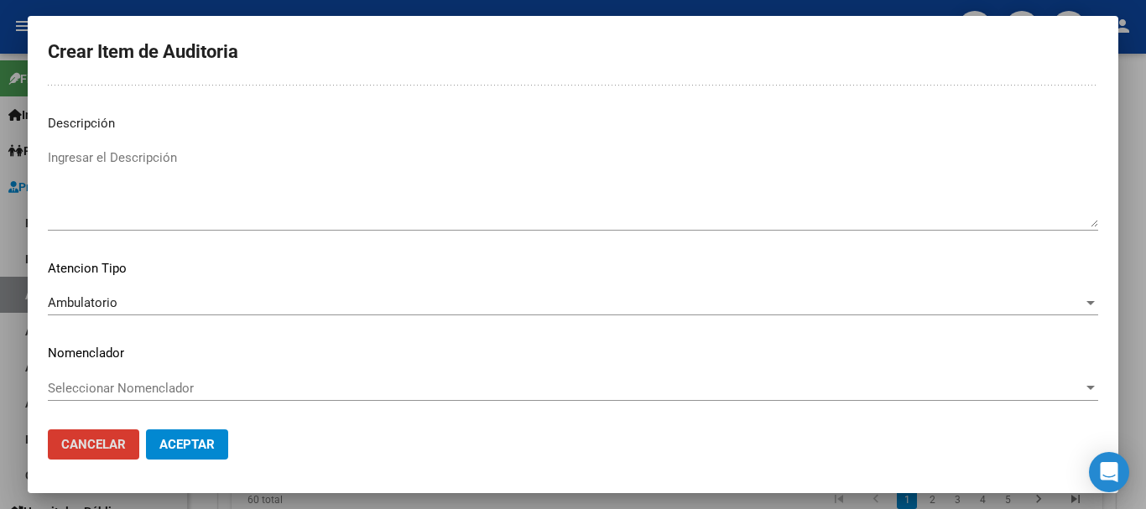
click at [146, 429] on button "Aceptar" at bounding box center [187, 444] width 82 height 30
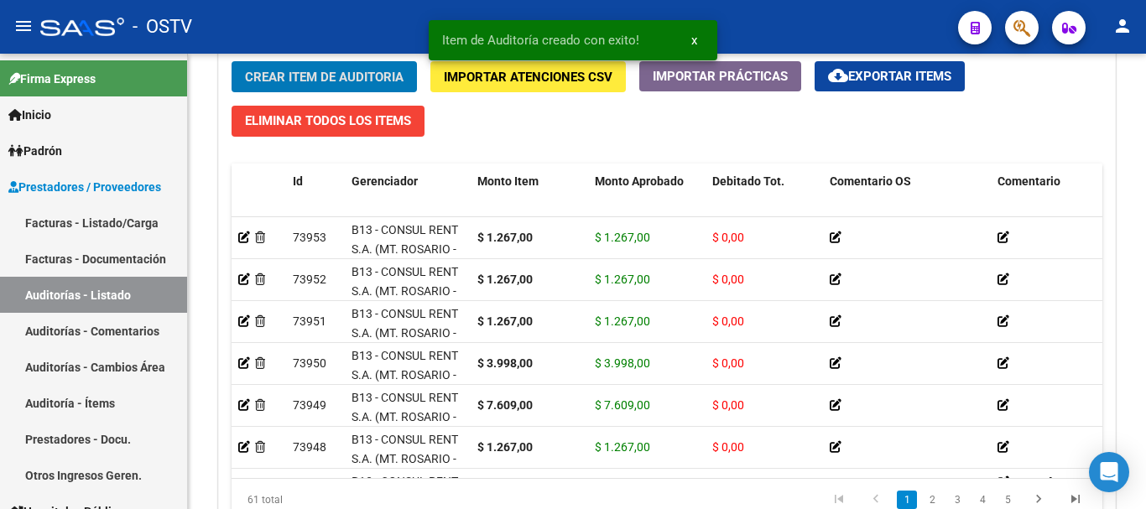
click at [231, 61] on button "Crear Item de Auditoria" at bounding box center [323, 76] width 185 height 31
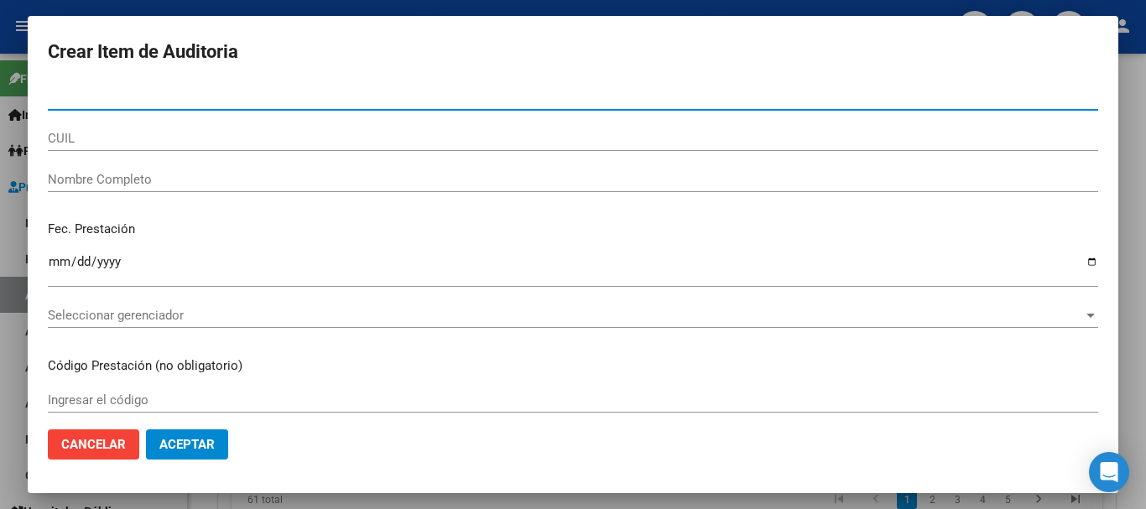
paste input "57803393"
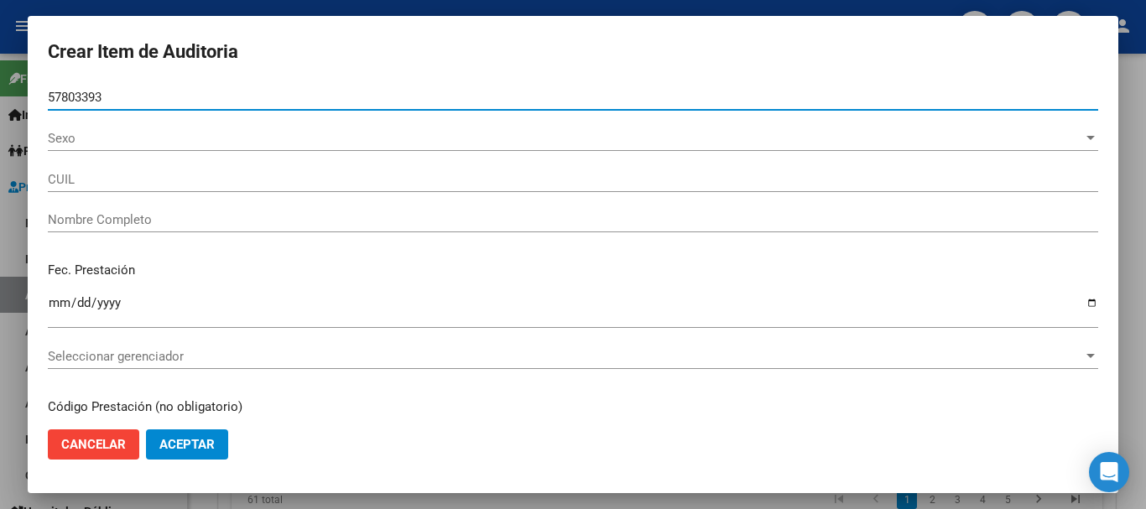
type input "57803393"
type input "23578033939"
type input "CABALLERO [PERSON_NAME]"
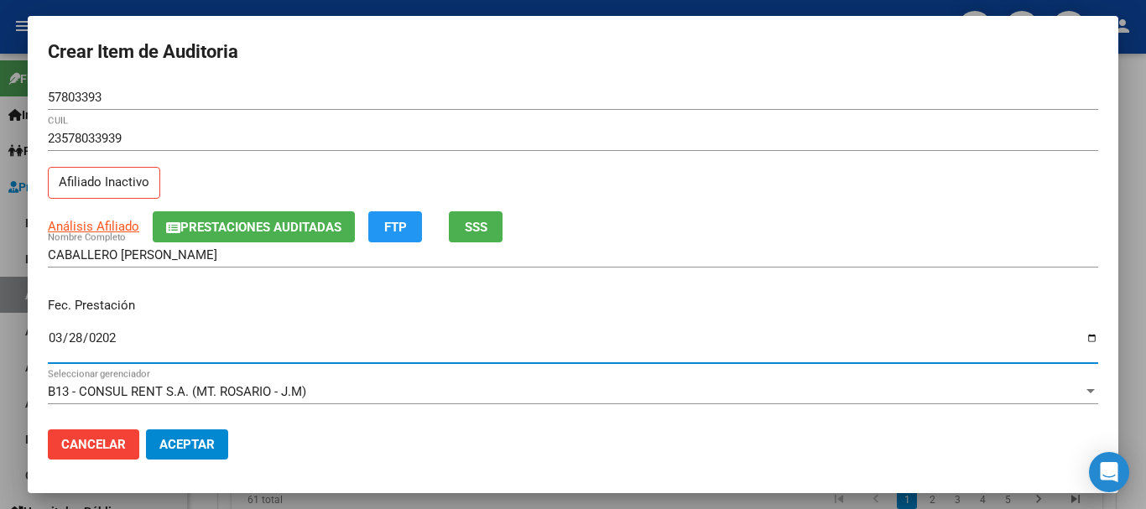
type input "[DATE]"
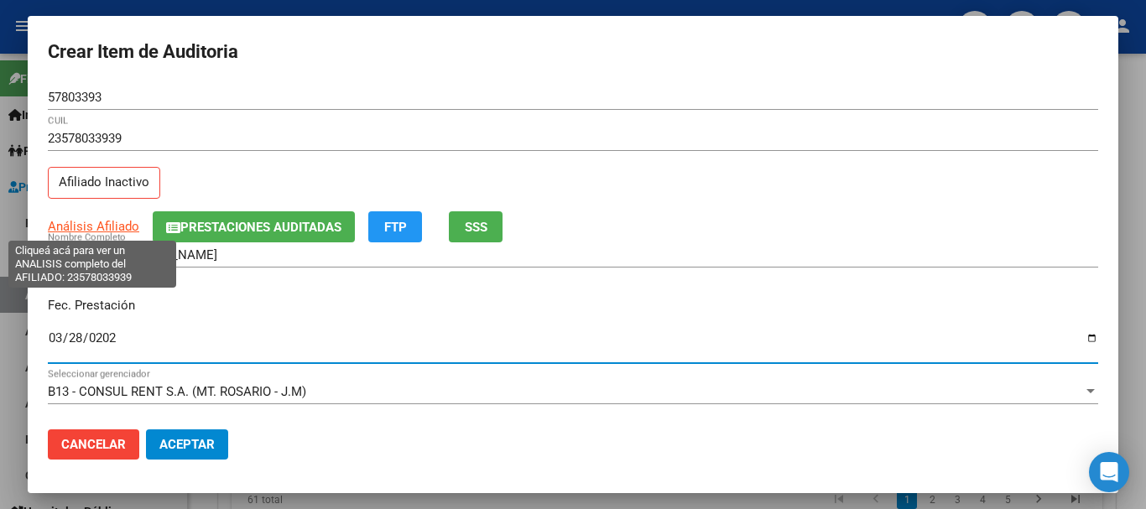
click at [72, 225] on span "Análisis Afiliado" at bounding box center [93, 226] width 91 height 15
type textarea "23578033939"
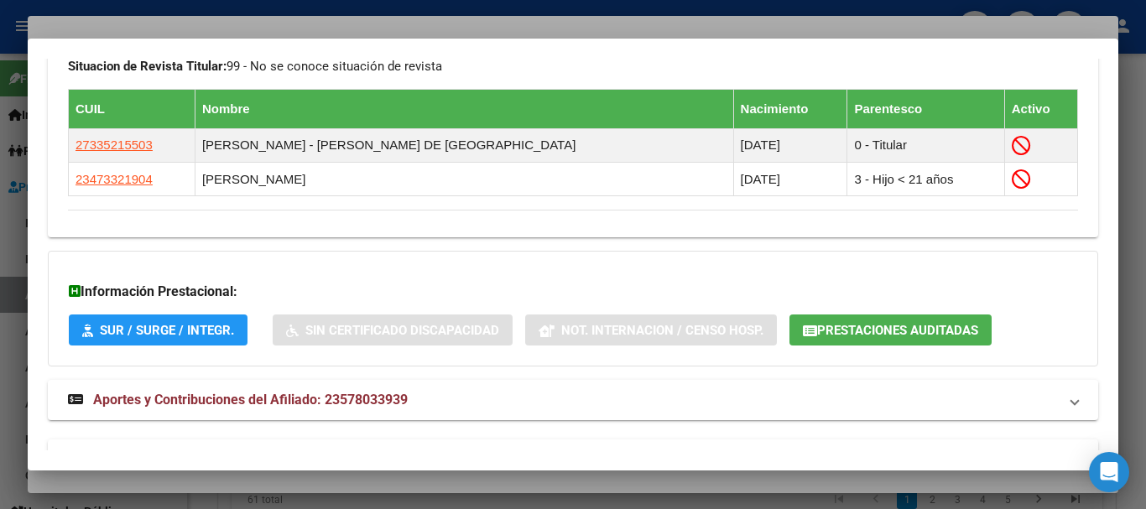
scroll to position [1011, 0]
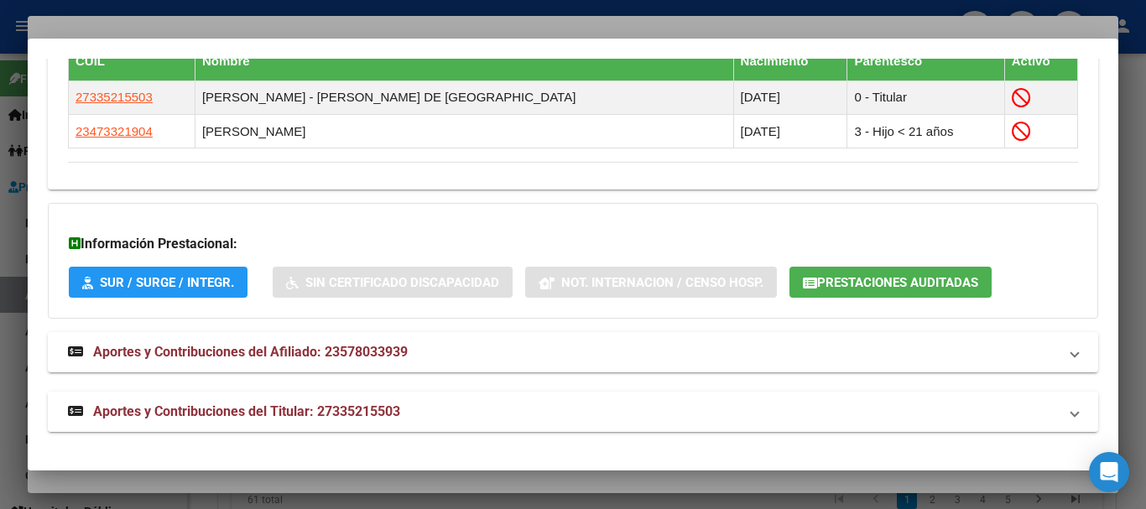
click at [424, 408] on mat-panel-title "Aportes y Contribuciones del Titular: 27335215503" at bounding box center [563, 412] width 990 height 20
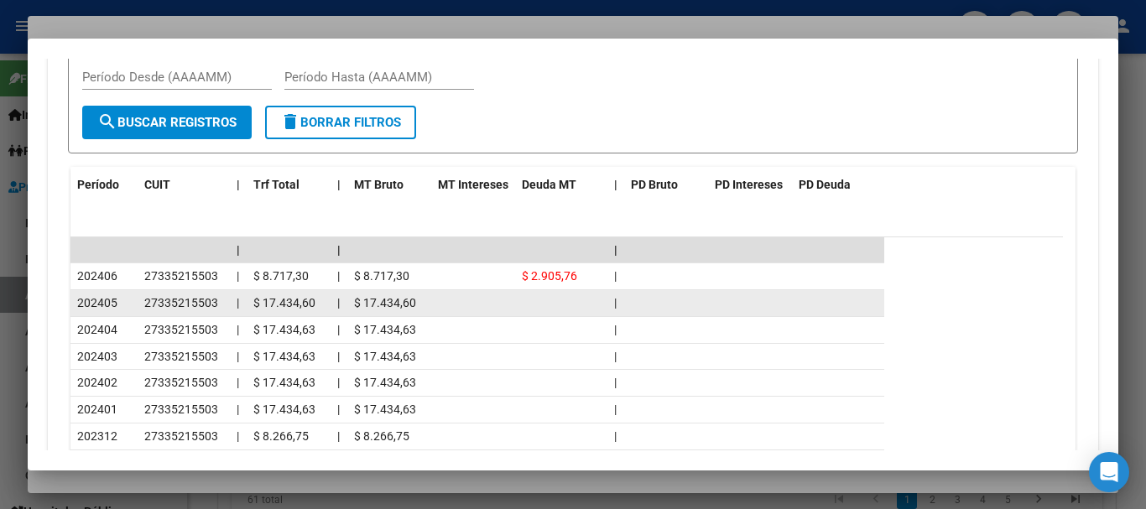
scroll to position [1639, 0]
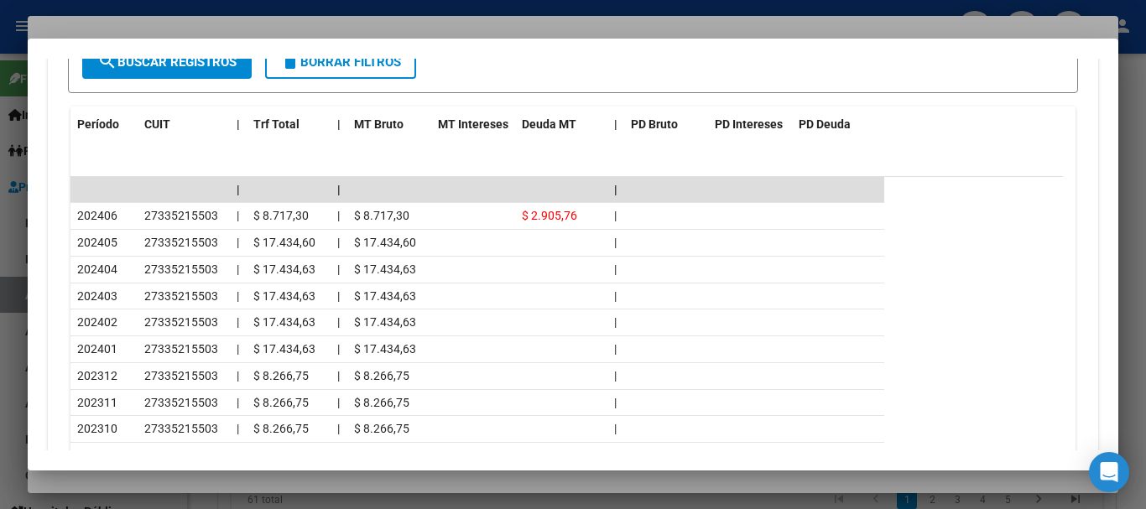
click at [380, 29] on div at bounding box center [573, 254] width 1146 height 509
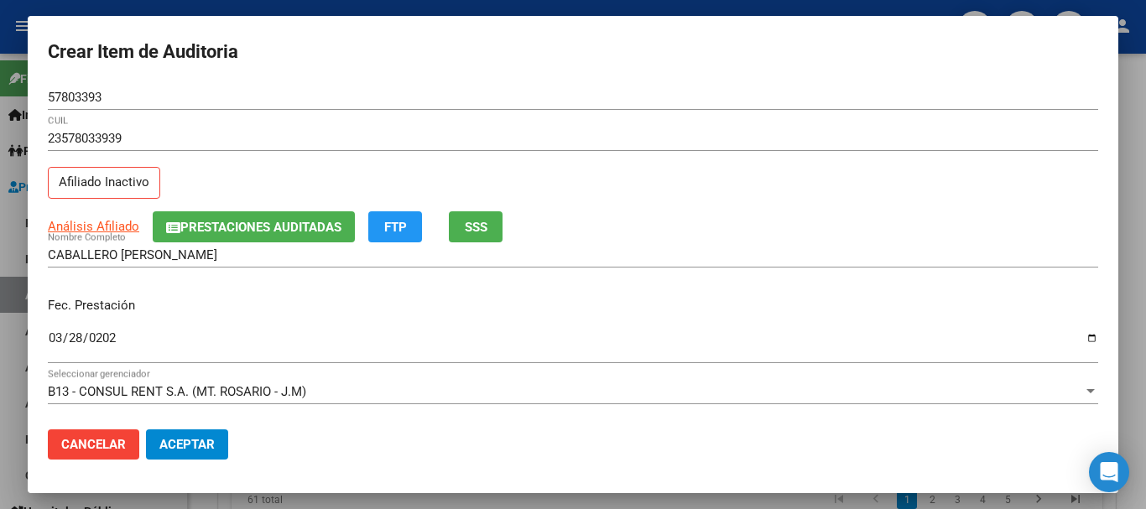
click at [284, 216] on button "Prestaciones Auditadas" at bounding box center [254, 226] width 202 height 31
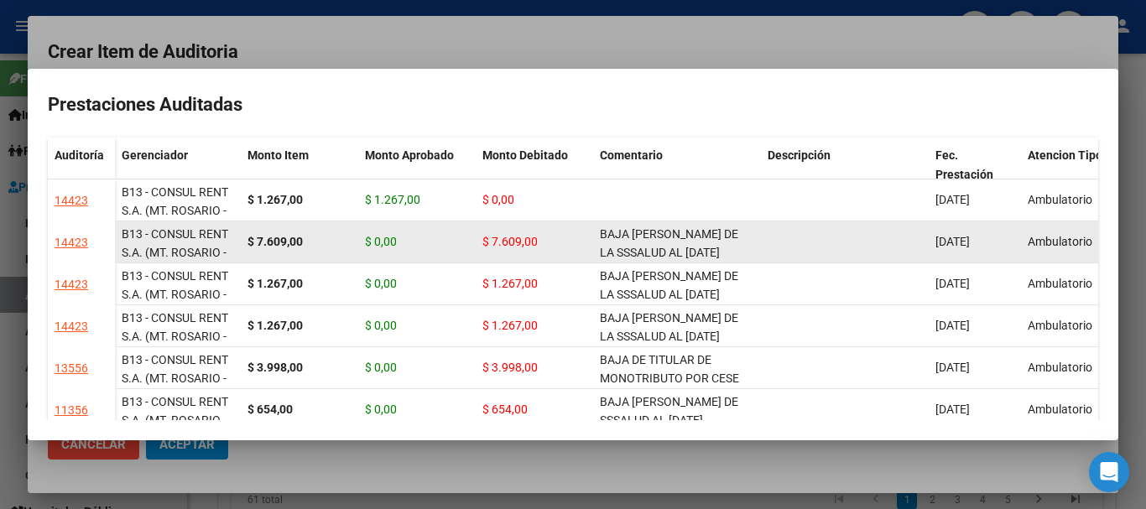
click at [667, 237] on span "BAJA [PERSON_NAME] DE LA SSSALUD AL [DATE] MONOTRIBUTISTA INF.AFIP" at bounding box center [673, 253] width 146 height 52
click at [668, 237] on span "BAJA [PERSON_NAME] DE LA SSSALUD AL [DATE] MONOTRIBUTISTA INF.AFIP" at bounding box center [673, 253] width 146 height 52
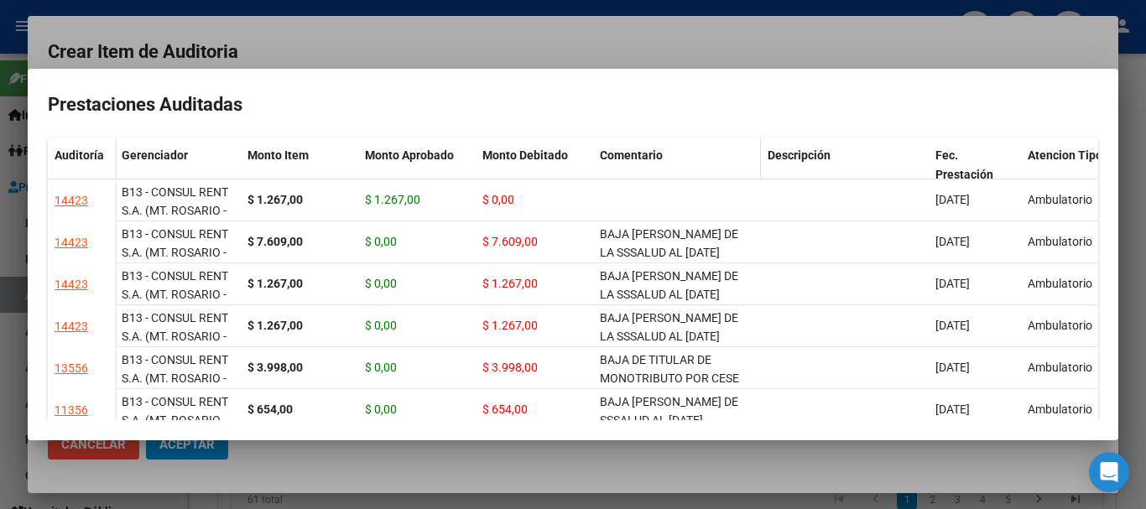
copy span "BAJA [PERSON_NAME] DE LA SSSALUD AL [DATE] MONOTRIBUTISTA INF.AFIP"
click at [589, 48] on div at bounding box center [573, 254] width 1146 height 509
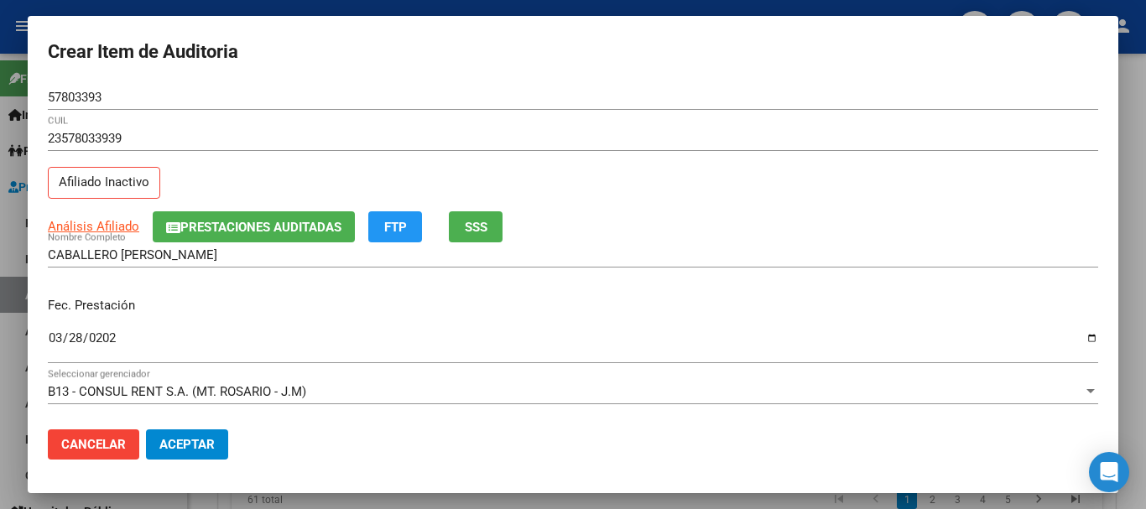
click at [396, 319] on div "Fec. Prestación [DATE] Ingresar la fecha" at bounding box center [573, 331] width 1050 height 96
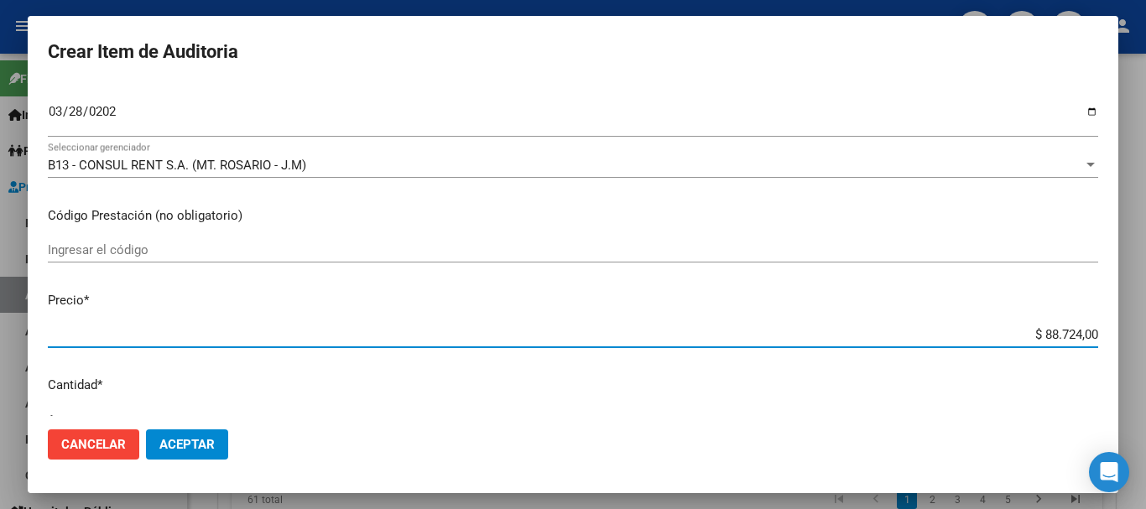
type input "$ 0,07"
type input "$ 0,76"
type input "$ 7,60"
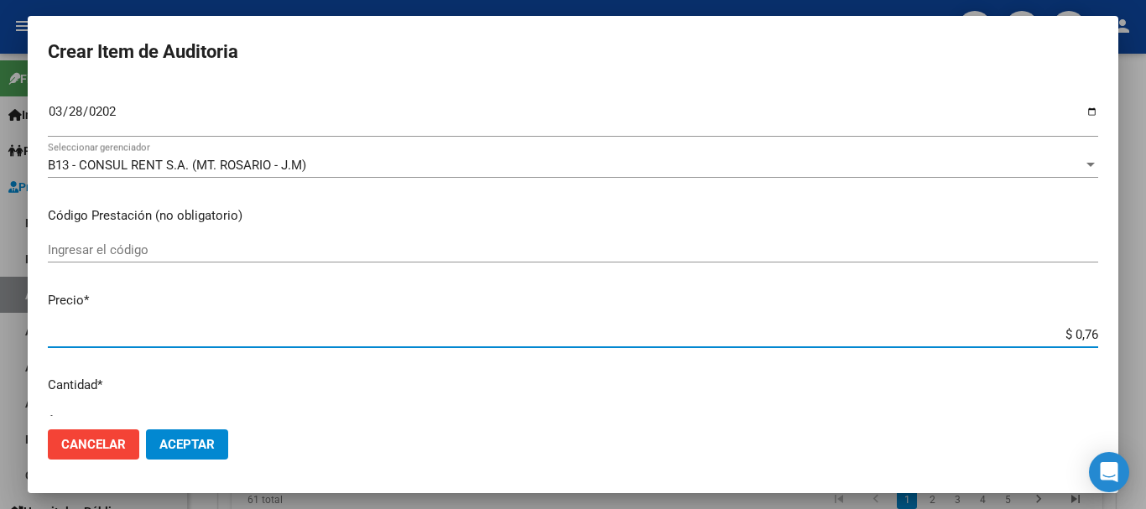
type input "$ 7,60"
type input "$ 76,09"
type input "$ 760,90"
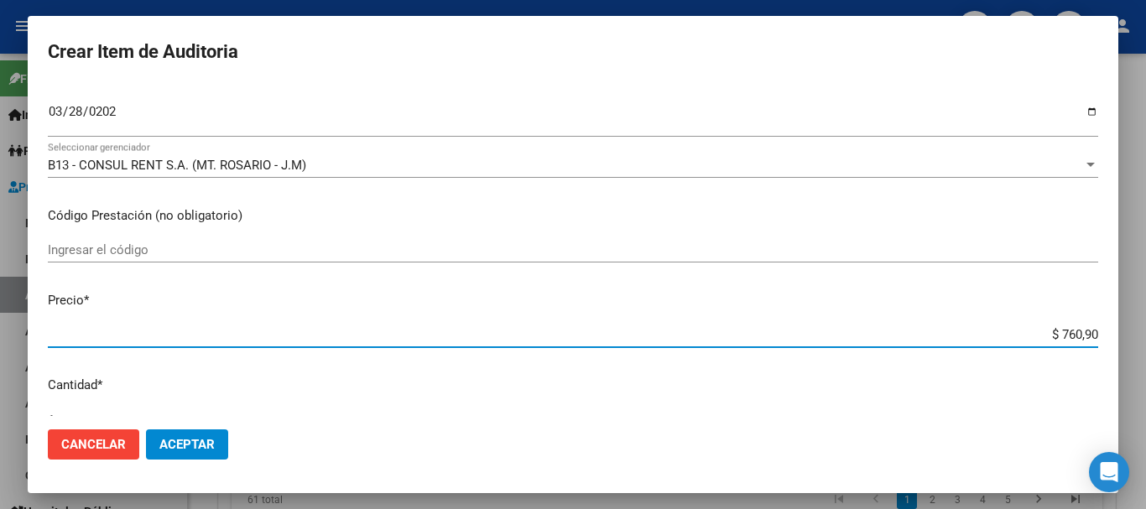
type input "$ 7.609,00"
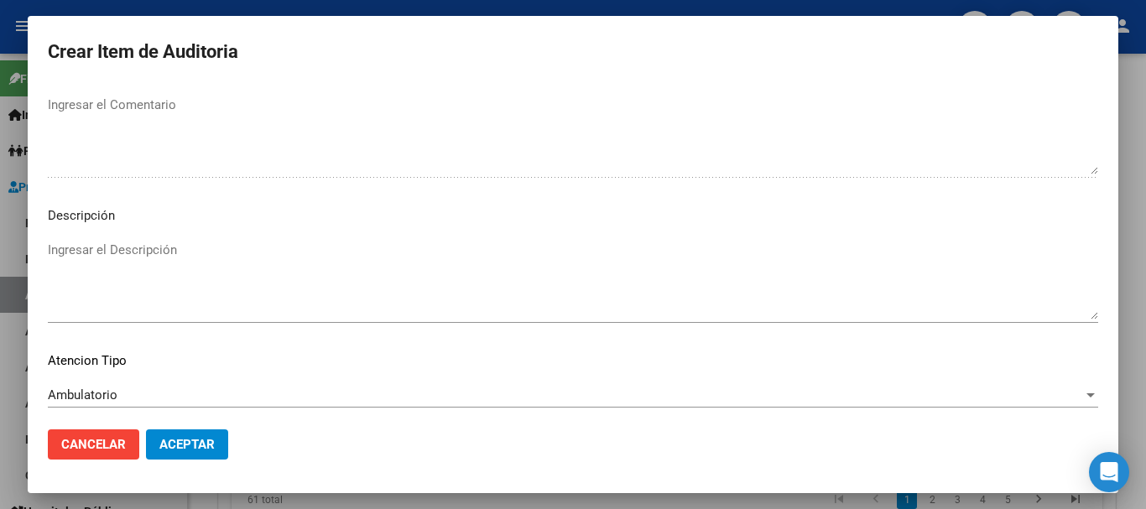
scroll to position [1179, 0]
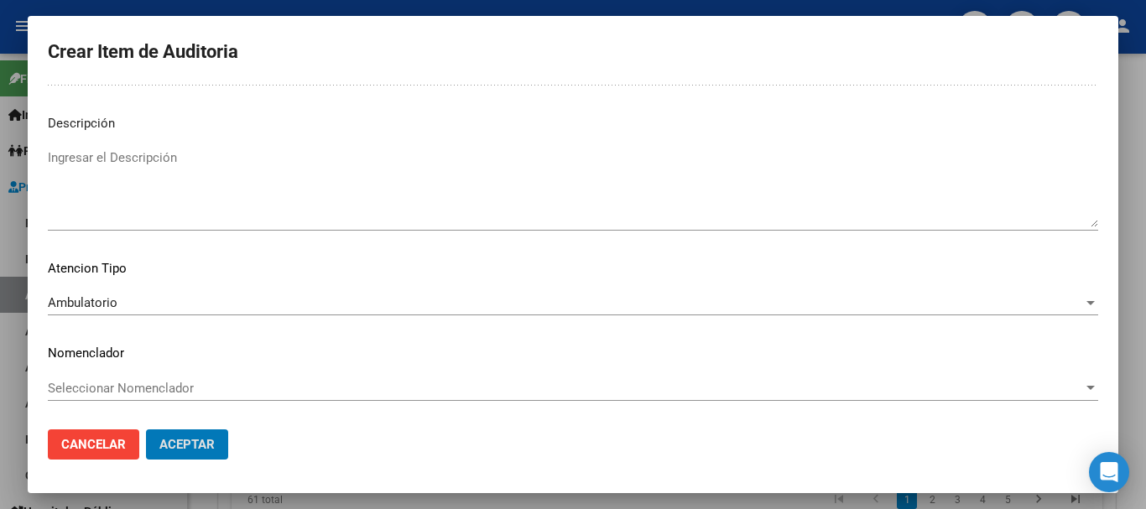
click at [146, 429] on button "Aceptar" at bounding box center [187, 444] width 82 height 30
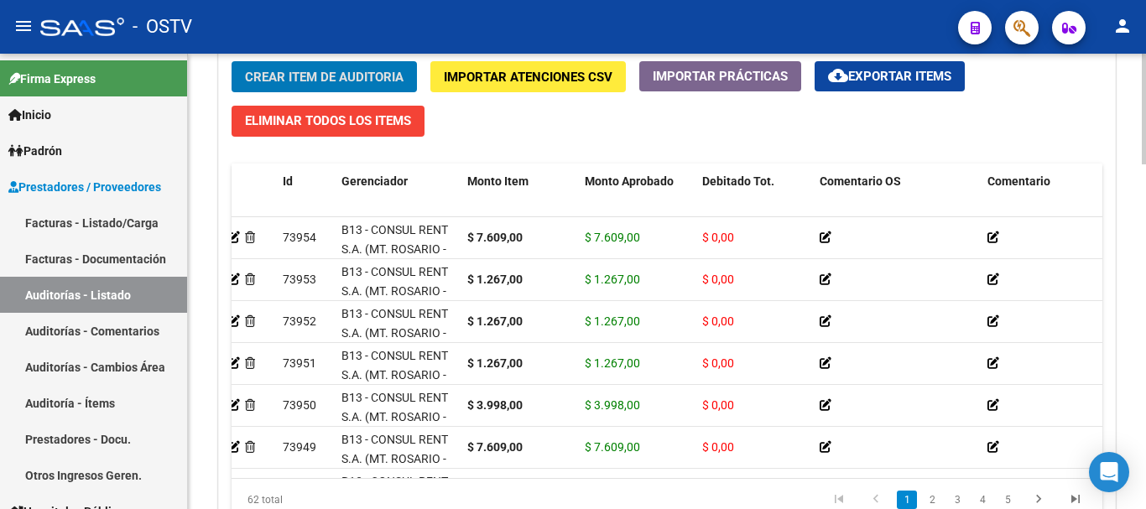
scroll to position [0, 0]
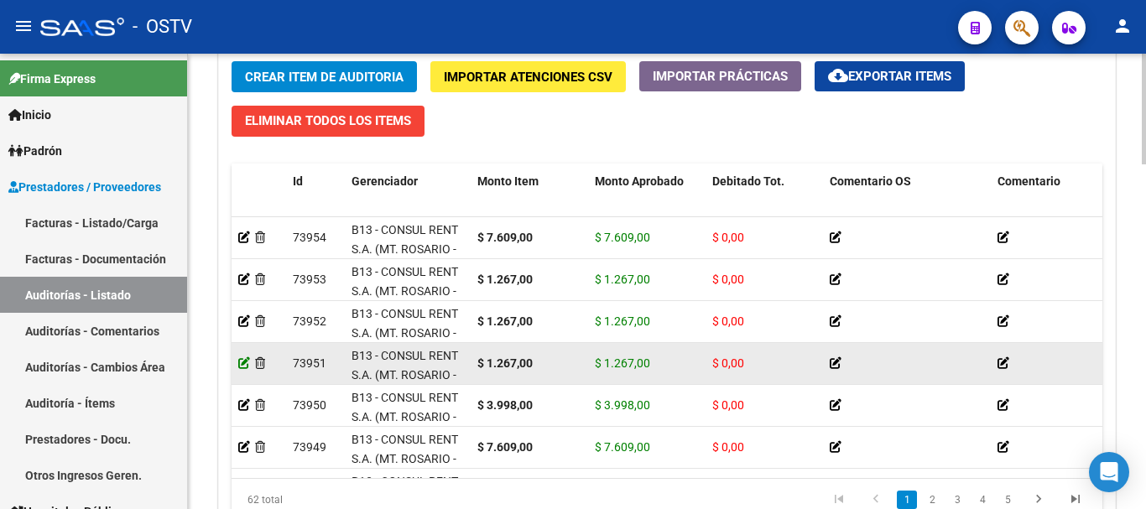
click at [242, 364] on icon at bounding box center [244, 363] width 12 height 12
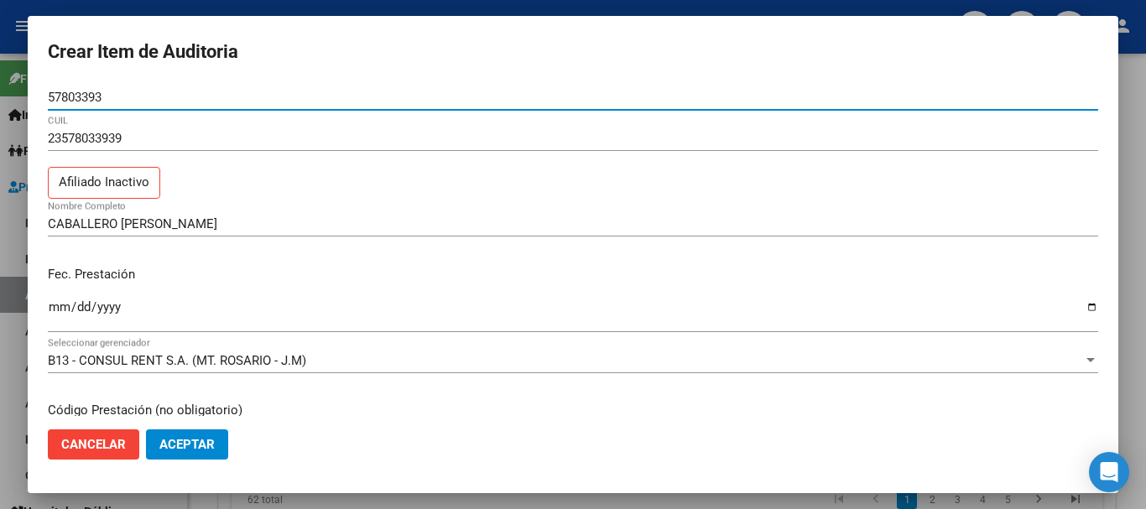
click at [277, 310] on input "[DATE]" at bounding box center [573, 313] width 1050 height 27
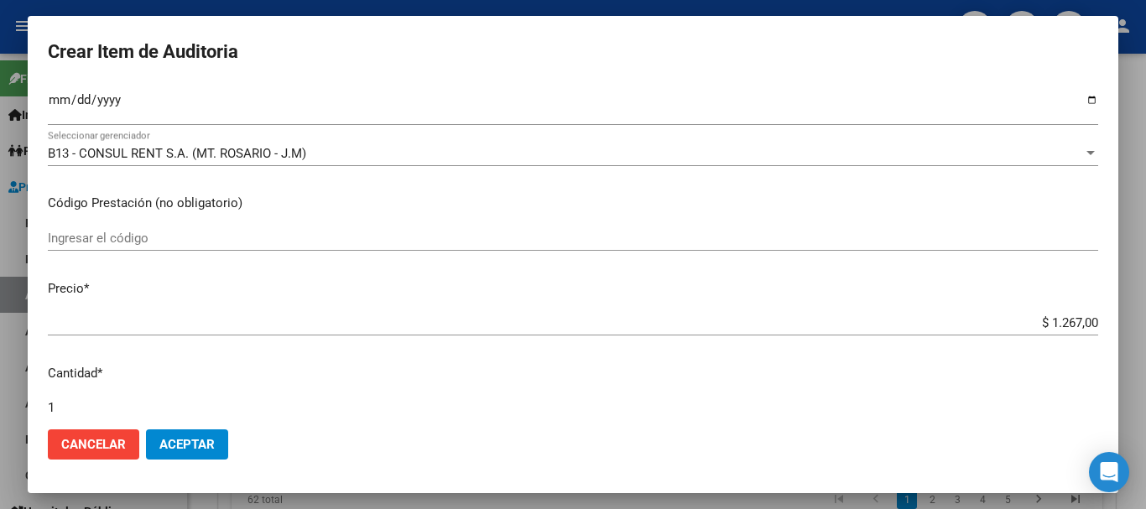
scroll to position [534, 0]
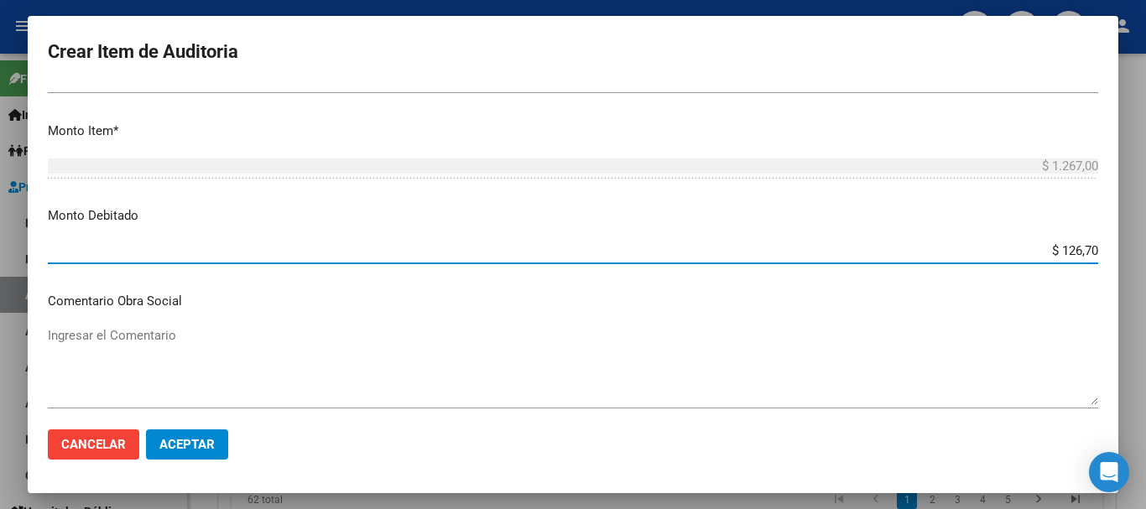
type input "$ 1.267,00"
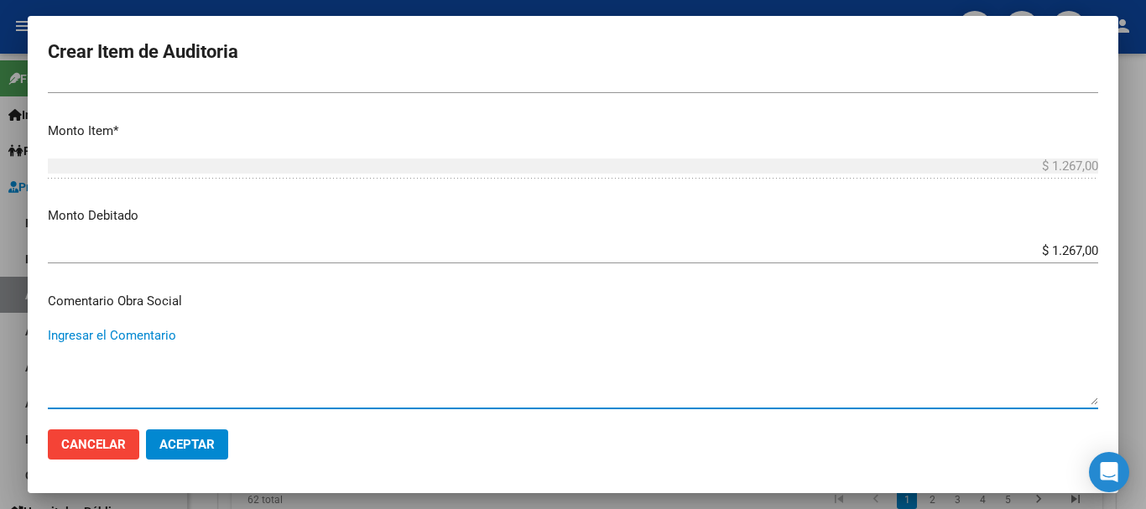
scroll to position [765, 0]
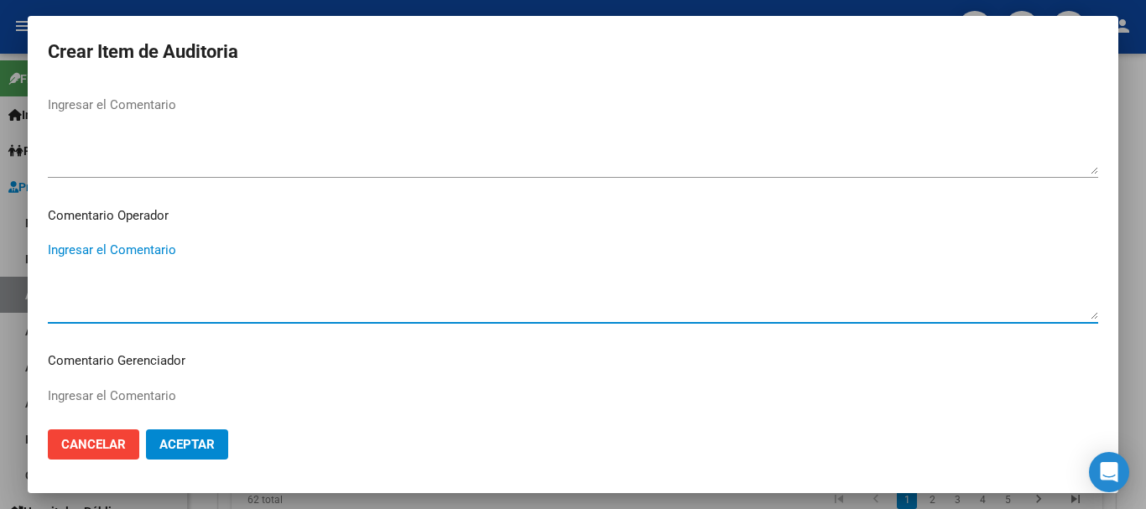
paste textarea "BAJA [PERSON_NAME] DE LA SSSALUD AL [DATE] MONOTRIBUTISTA INF.AFIP"
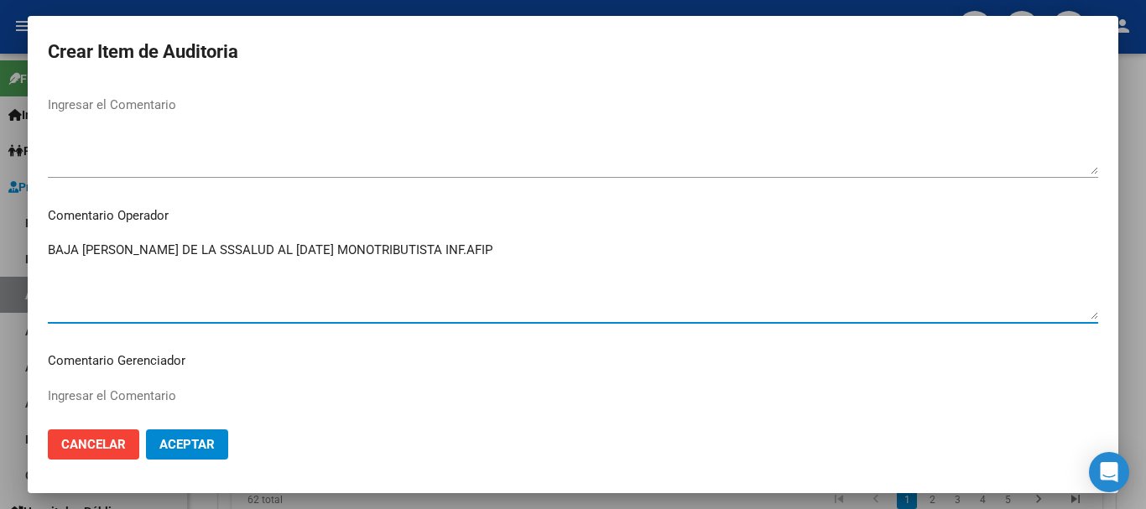
type textarea "BAJA [PERSON_NAME] DE LA SSSALUD AL [DATE] MONOTRIBUTISTA INF.AFIP"
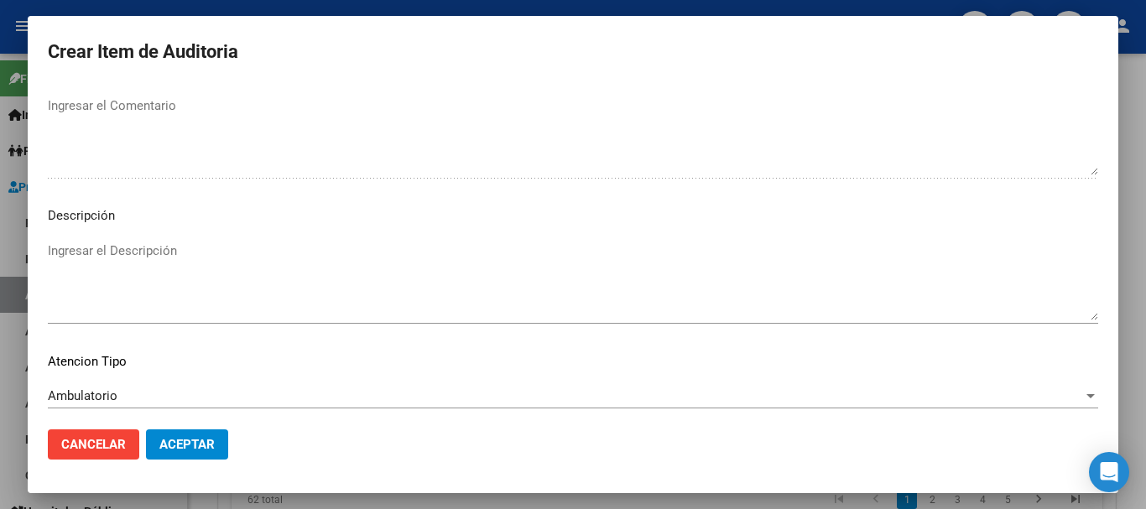
scroll to position [1148, 0]
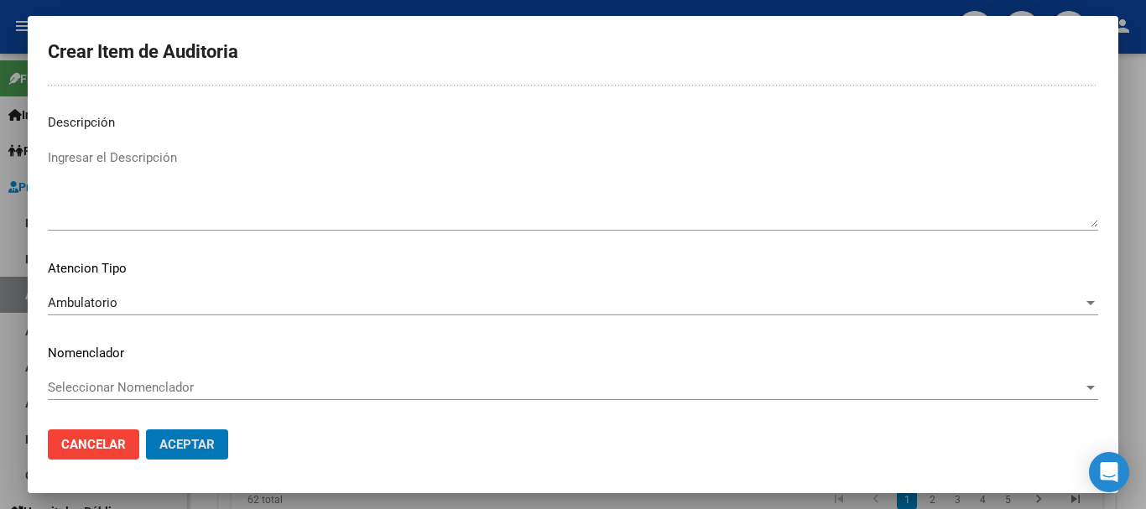
click at [146, 429] on button "Aceptar" at bounding box center [187, 444] width 82 height 30
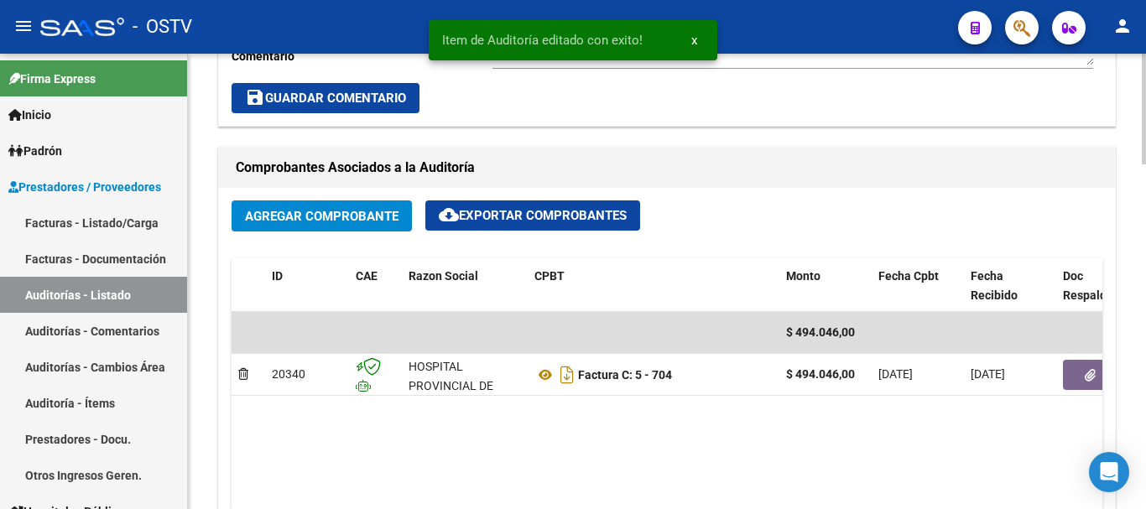
scroll to position [839, 0]
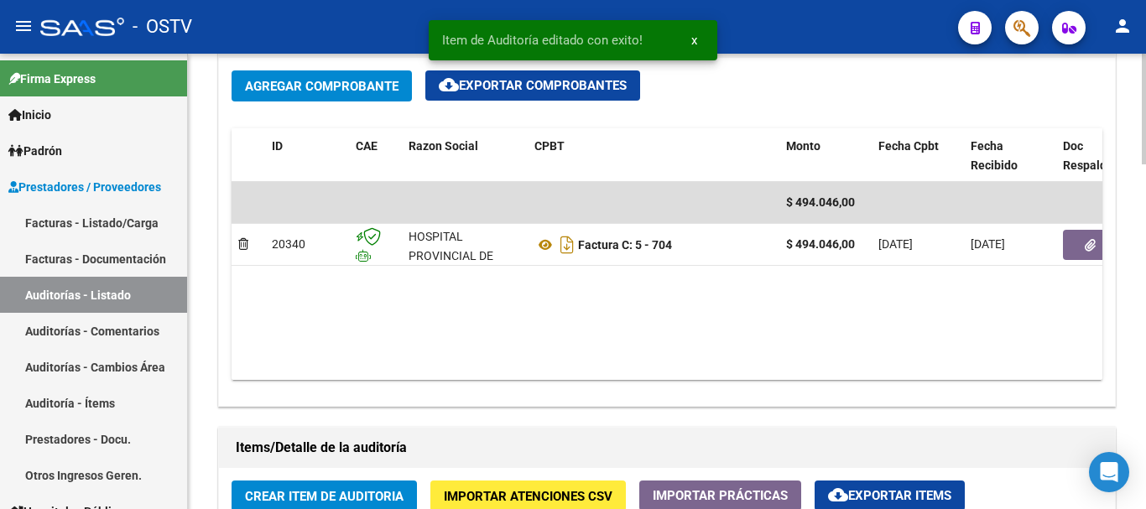
click at [330, 497] on span "Crear Item de Auditoria" at bounding box center [324, 496] width 158 height 15
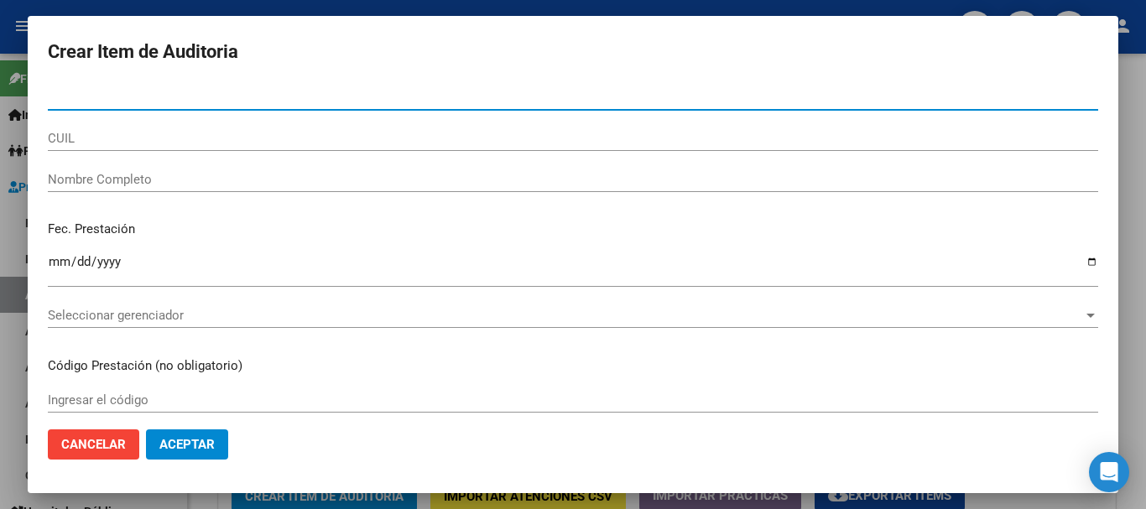
paste input "57803393"
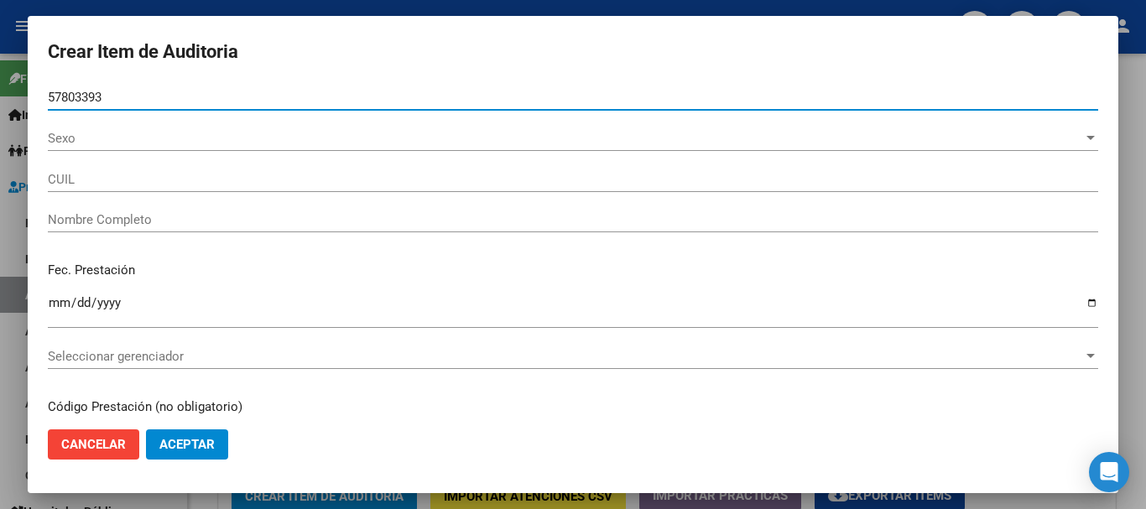
type input "57803393"
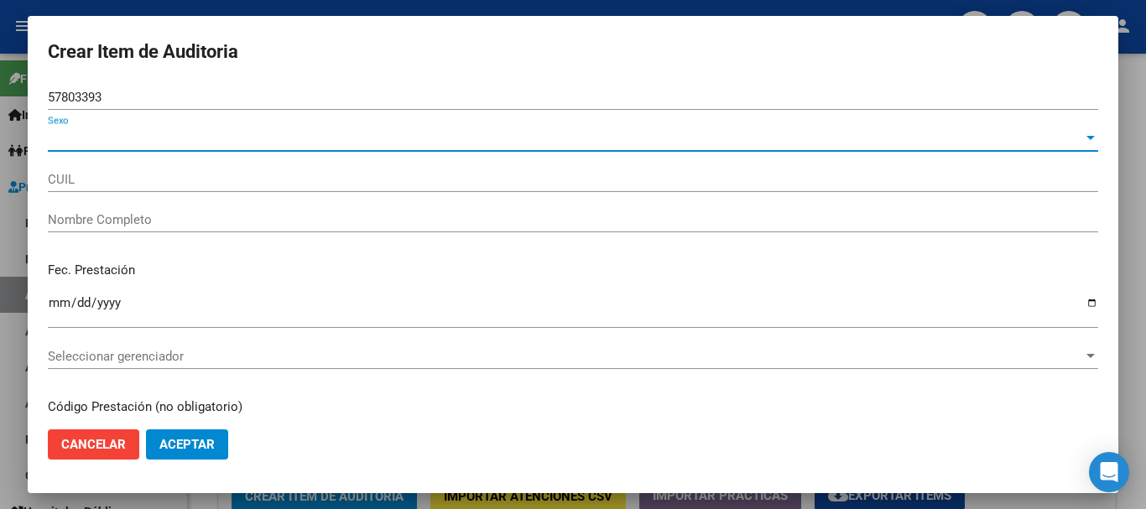
type input "23578033939"
type input "CABALLERO [PERSON_NAME]"
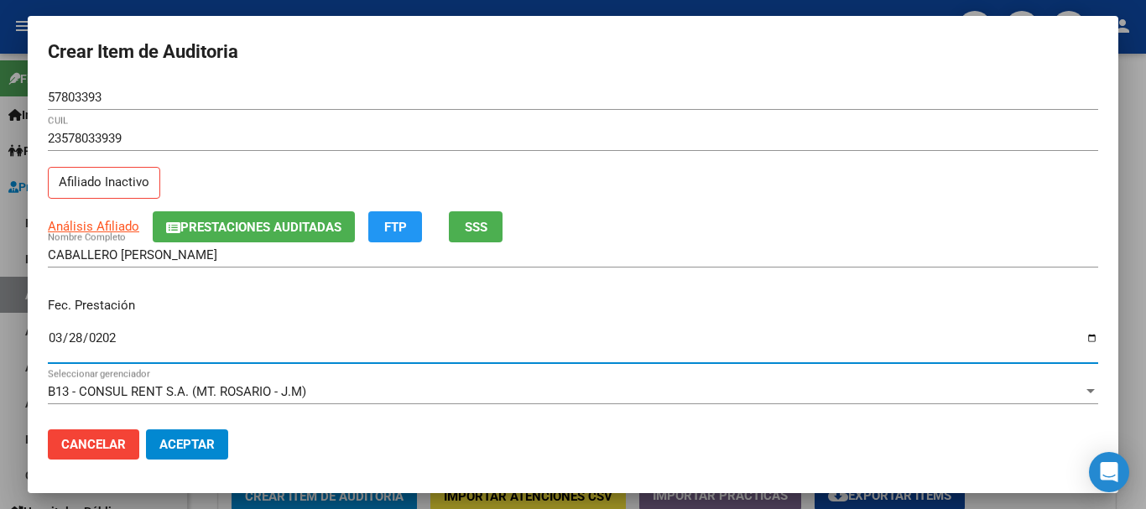
type input "[DATE]"
click at [214, 226] on span "Prestaciones Auditadas" at bounding box center [260, 227] width 161 height 15
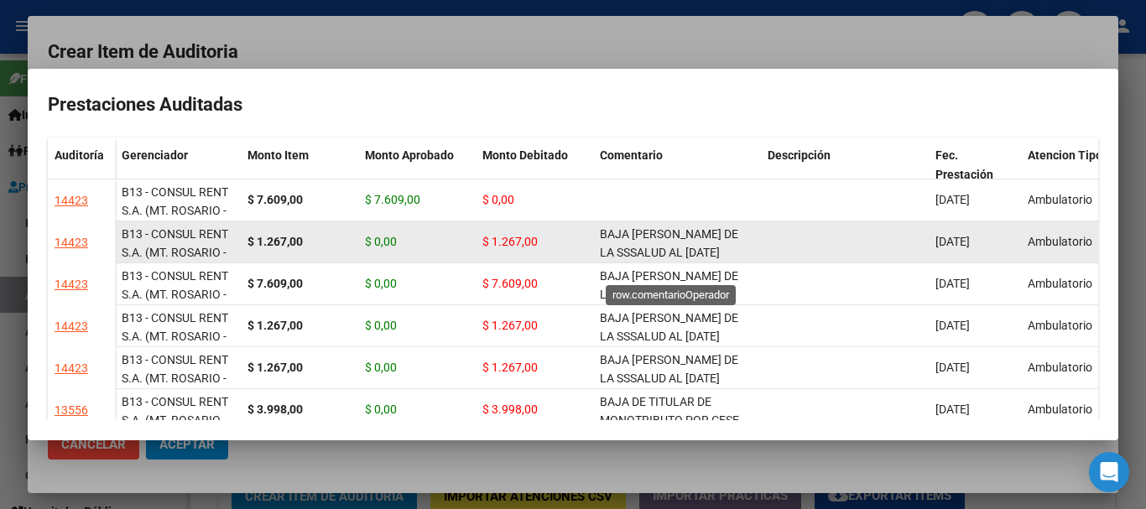
click at [616, 247] on span "BAJA [PERSON_NAME] DE LA SSSALUD AL [DATE] MONOTRIBUTISTA INF.AFIP" at bounding box center [673, 253] width 146 height 52
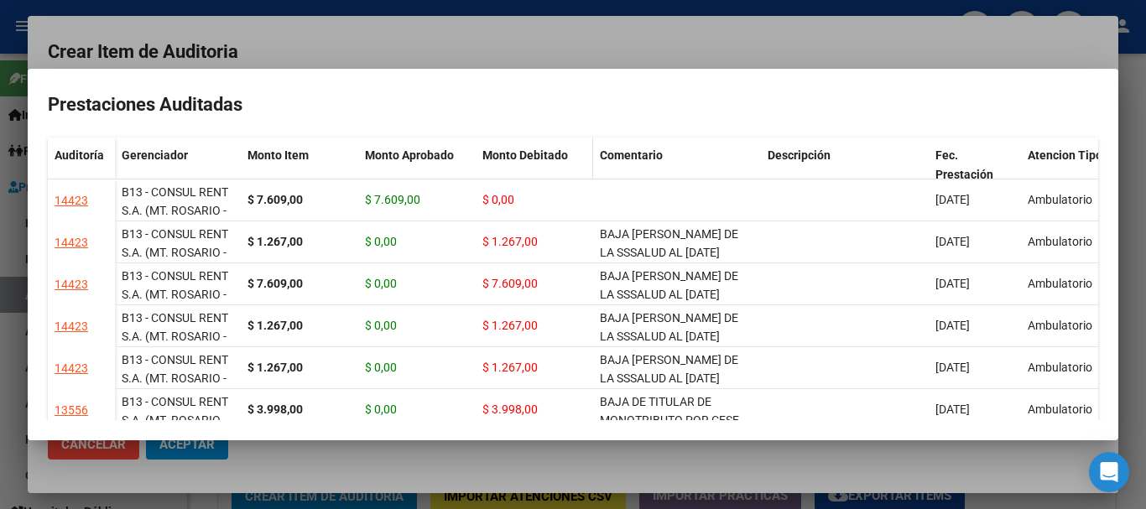
copy span "BAJA [PERSON_NAME] DE LA SSSALUD AL [DATE] MONOTRIBUTISTA INF.AFIP"
click at [554, 46] on div at bounding box center [573, 254] width 1146 height 509
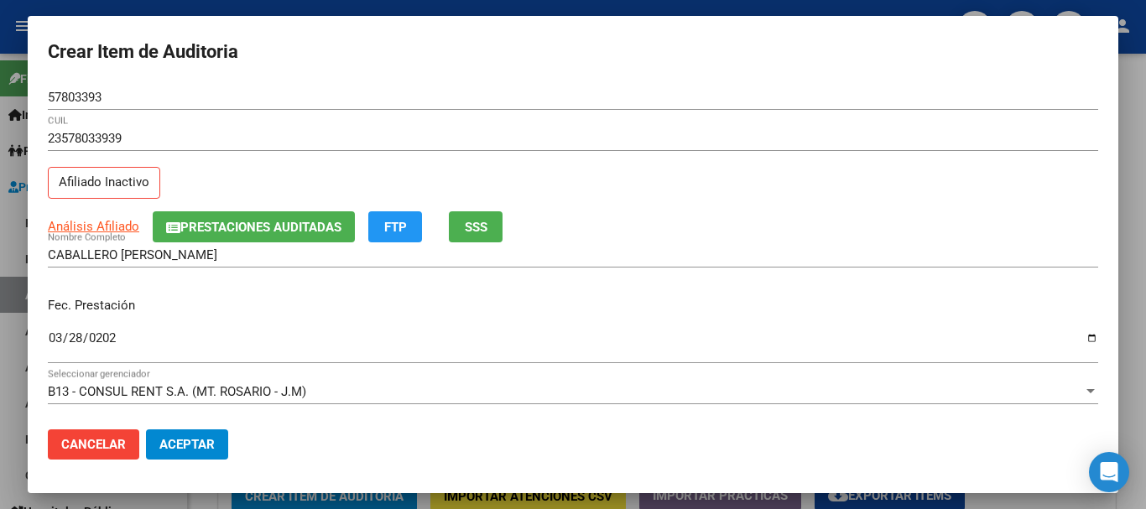
click at [808, 182] on div "23578033939 CUIL Afiliado Inactivo" at bounding box center [573, 169] width 1050 height 86
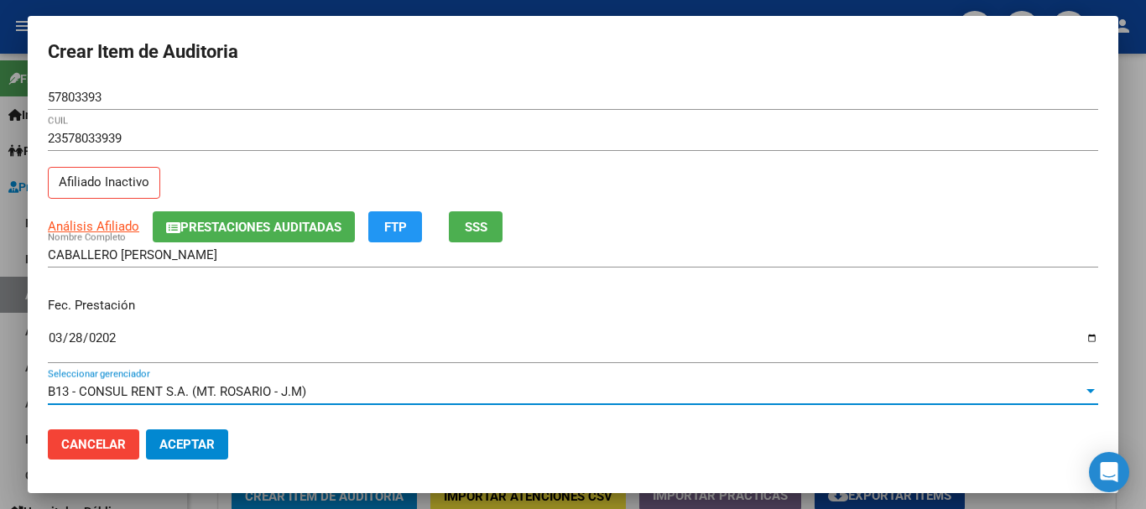
scroll to position [226, 0]
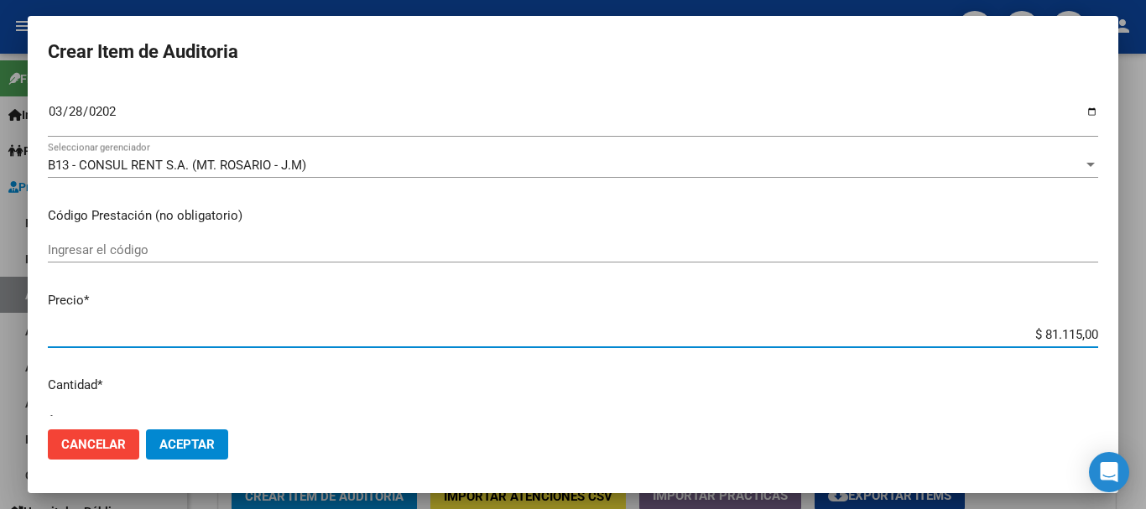
type input "$ 0,07"
type input "$ 0,74"
type input "$ 7,49"
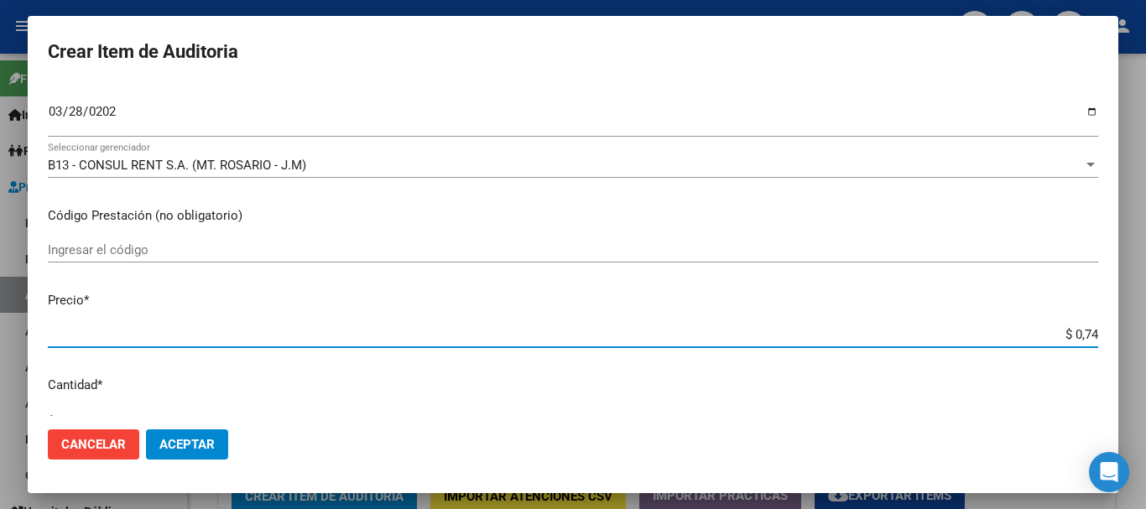
type input "$ 7,49"
type input "$ 74,96"
type input "$ 749,60"
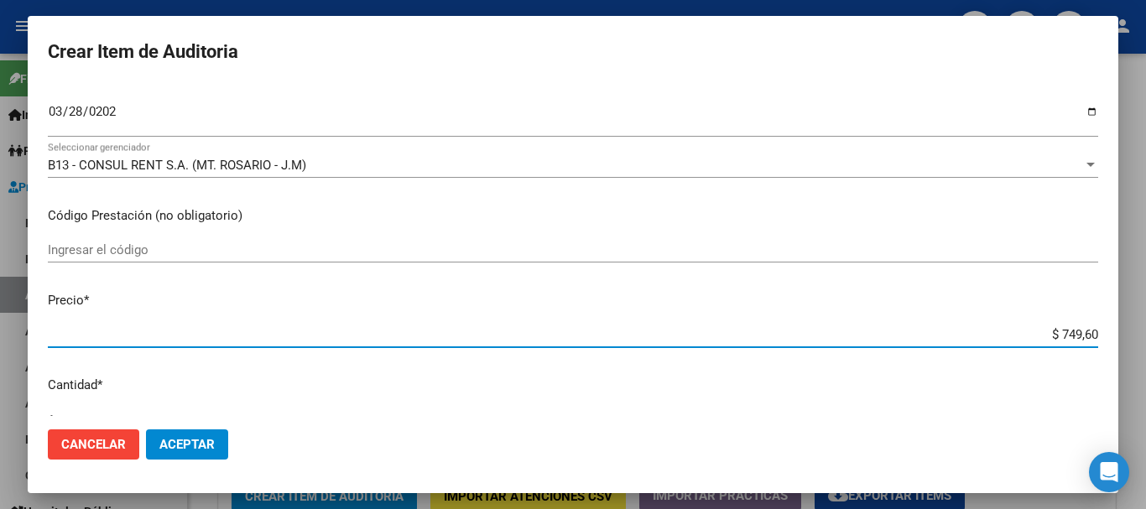
type input "$ 7.496,00"
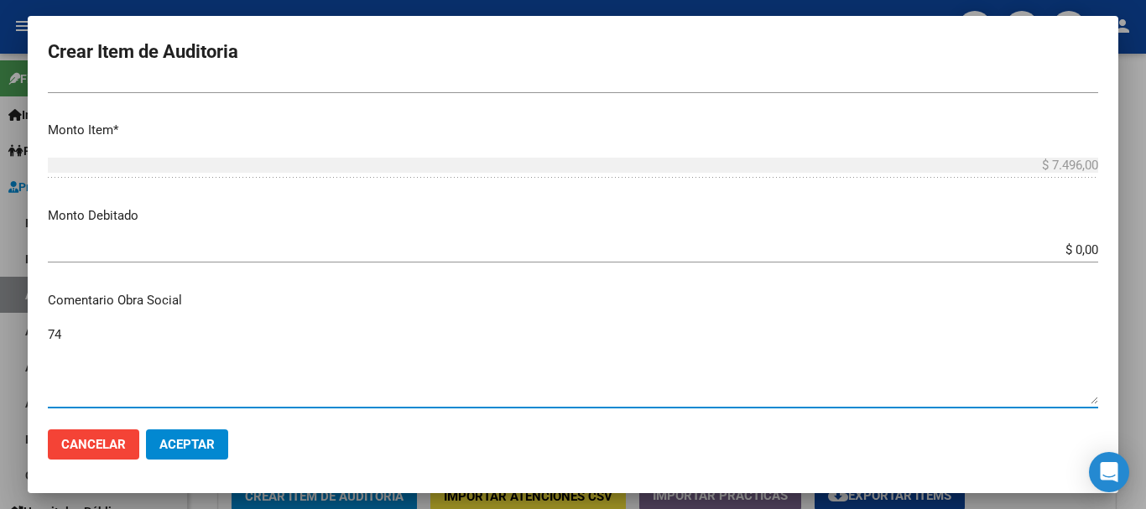
type textarea "7"
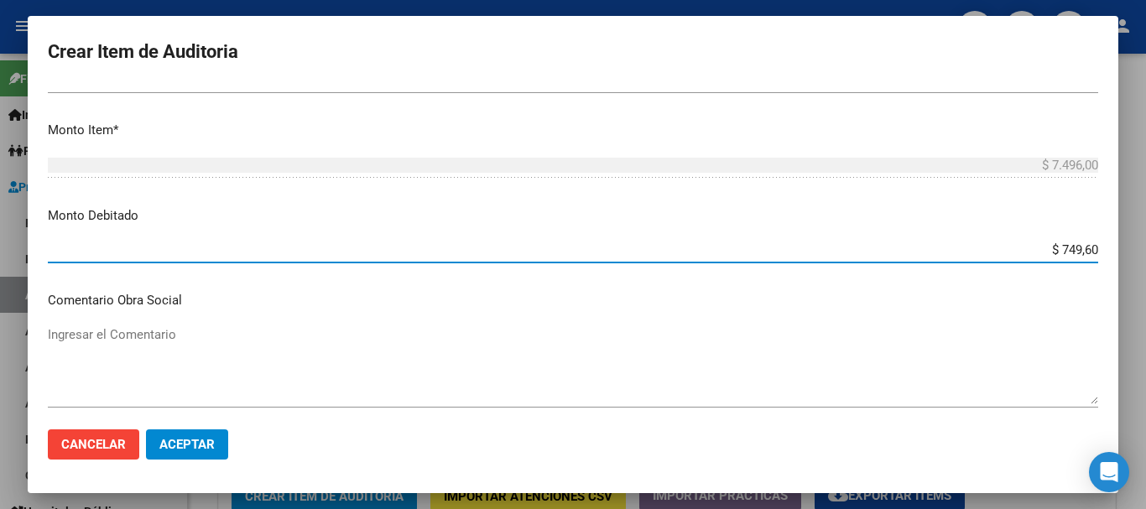
type input "$ 7.496,00"
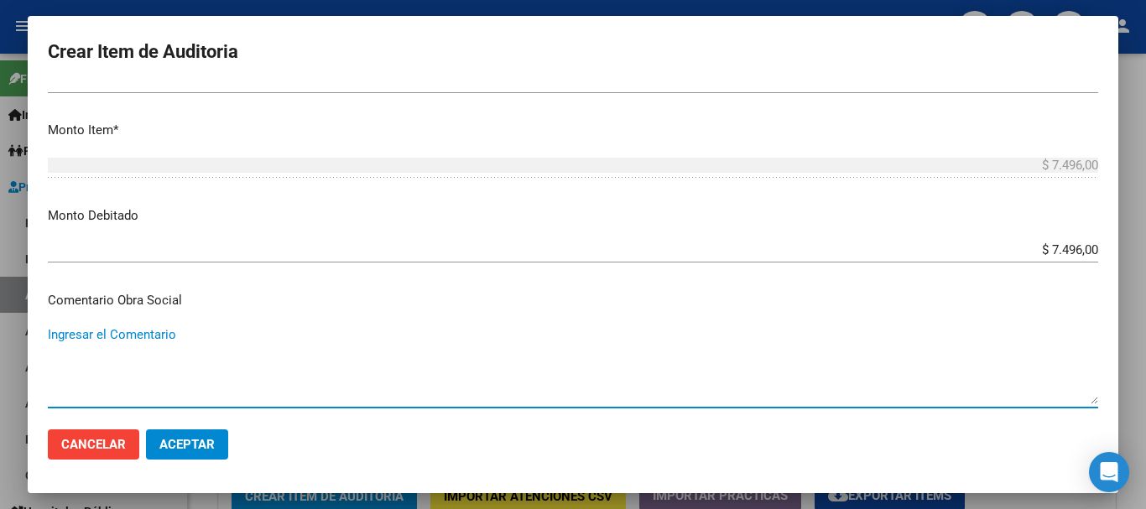
scroll to position [796, 0]
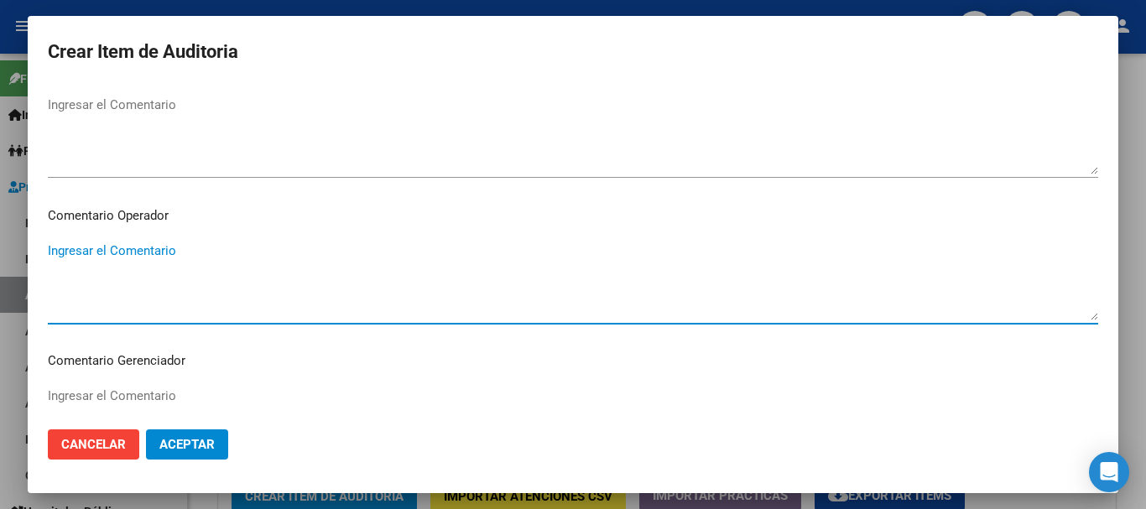
paste textarea "BAJA [PERSON_NAME] DE LA SSSALUD AL [DATE] MONOTRIBUTISTA INF.AFIP"
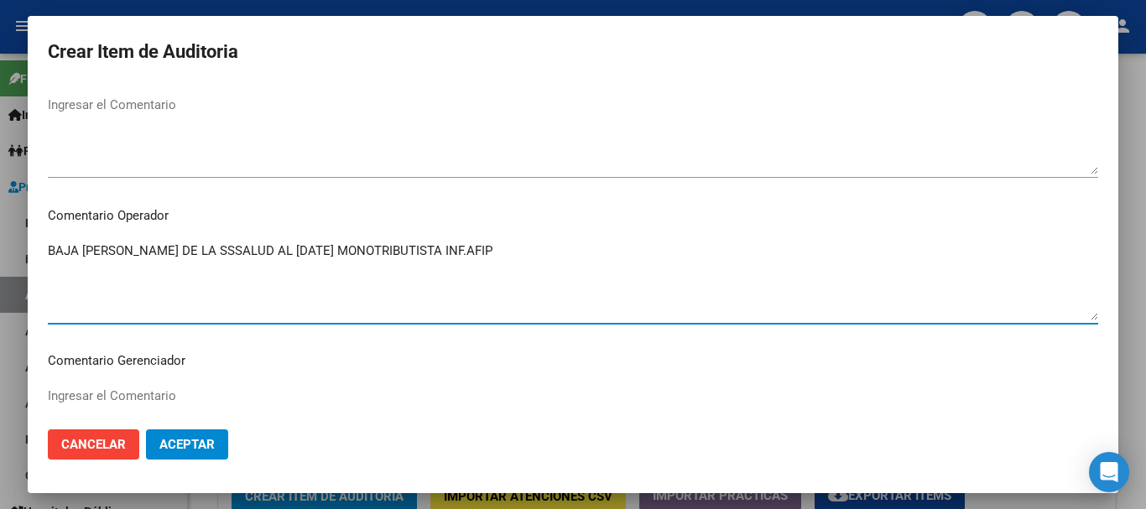
type textarea "BAJA [PERSON_NAME] DE LA SSSALUD AL [DATE] MONOTRIBUTISTA INF.AFIP"
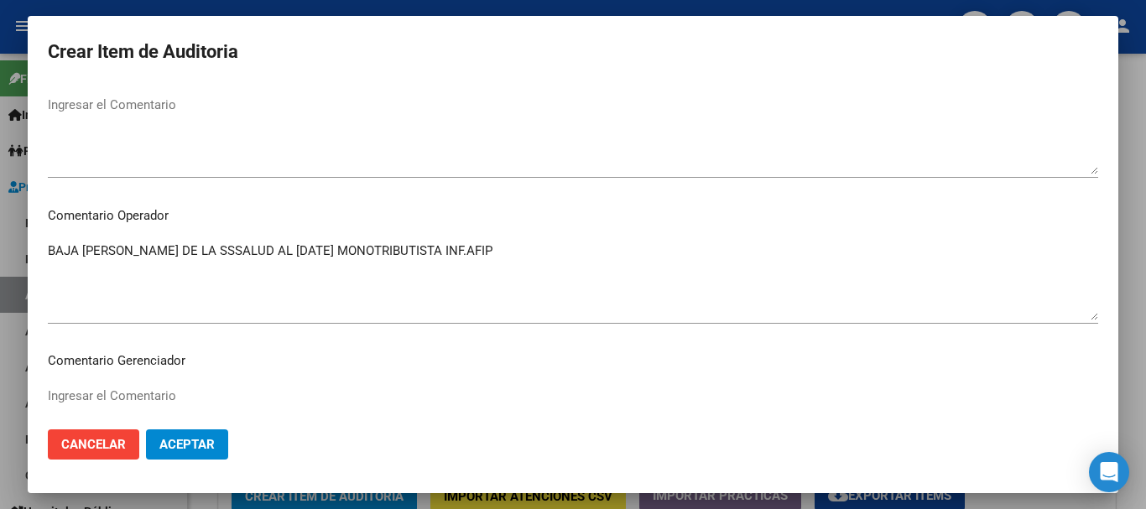
scroll to position [1179, 0]
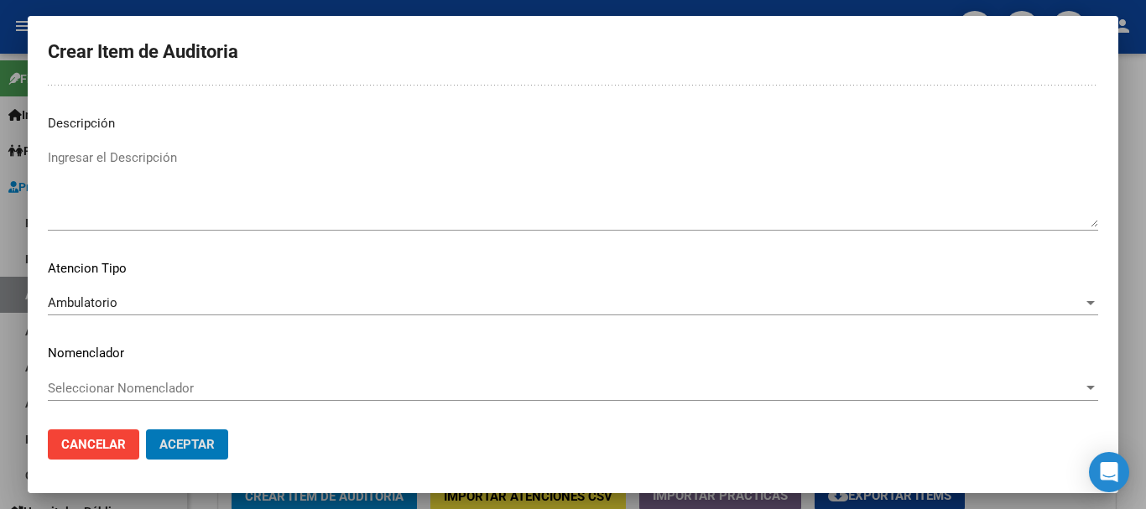
click at [146, 429] on button "Aceptar" at bounding box center [187, 444] width 82 height 30
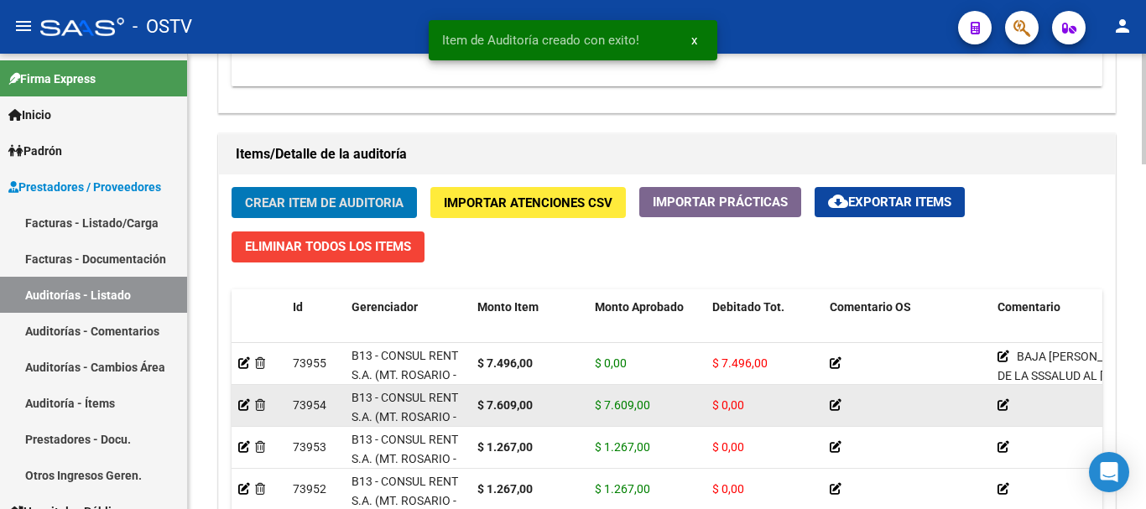
scroll to position [1177, 0]
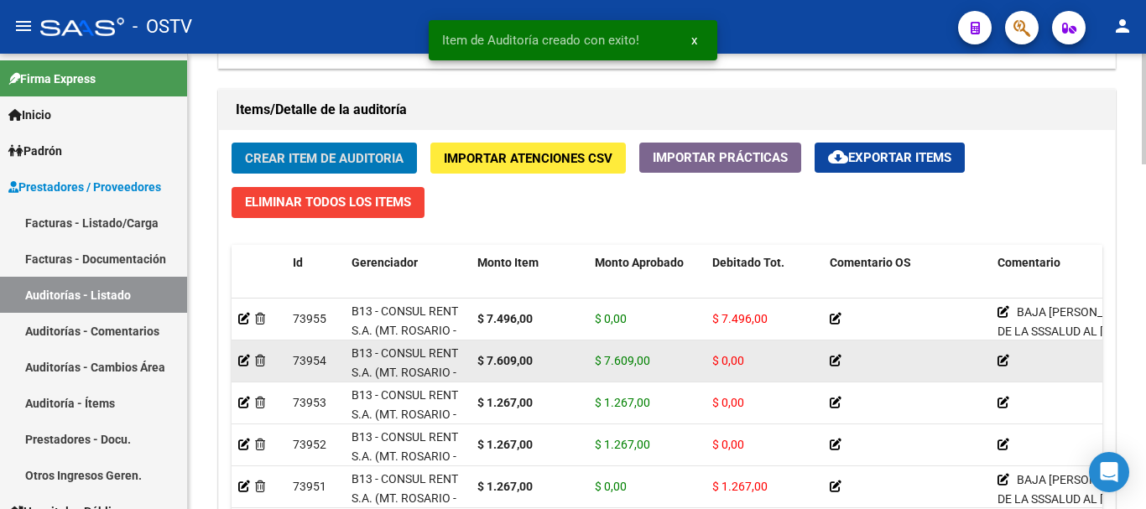
click at [237, 360] on datatable-body-cell at bounding box center [258, 360] width 55 height 41
click at [242, 357] on icon at bounding box center [244, 361] width 12 height 12
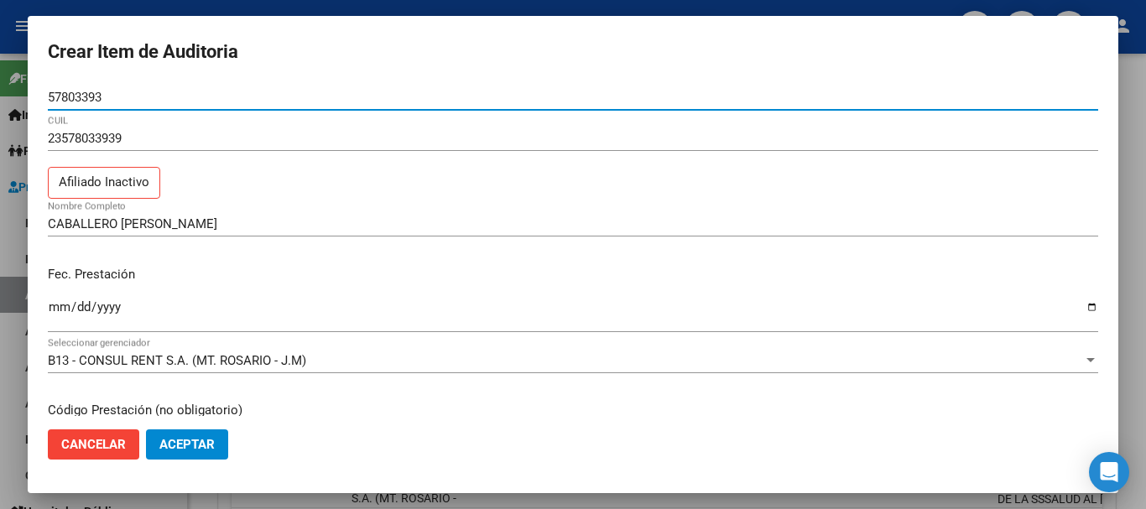
click at [797, 311] on input "[DATE]" at bounding box center [573, 313] width 1050 height 27
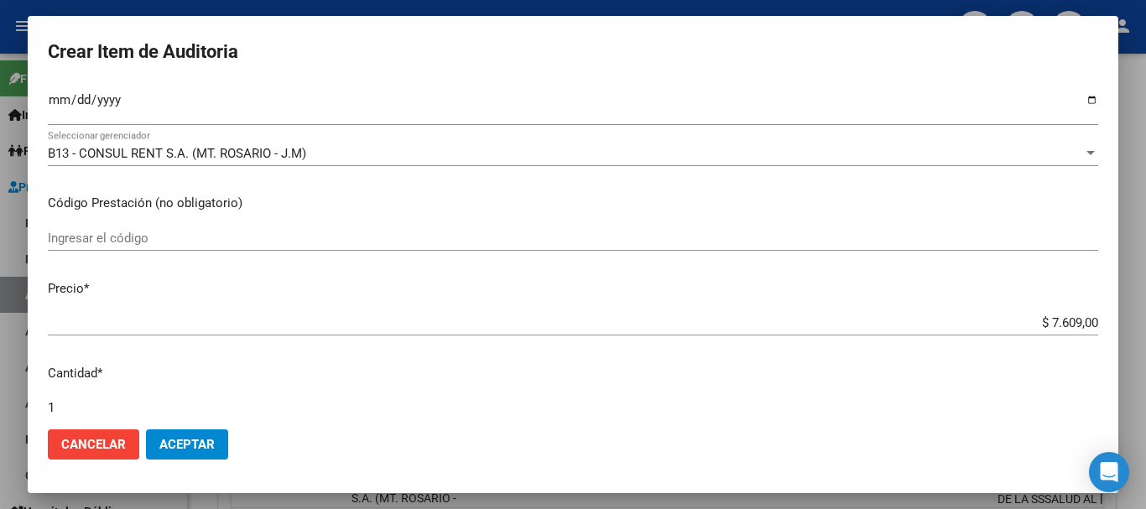
scroll to position [534, 0]
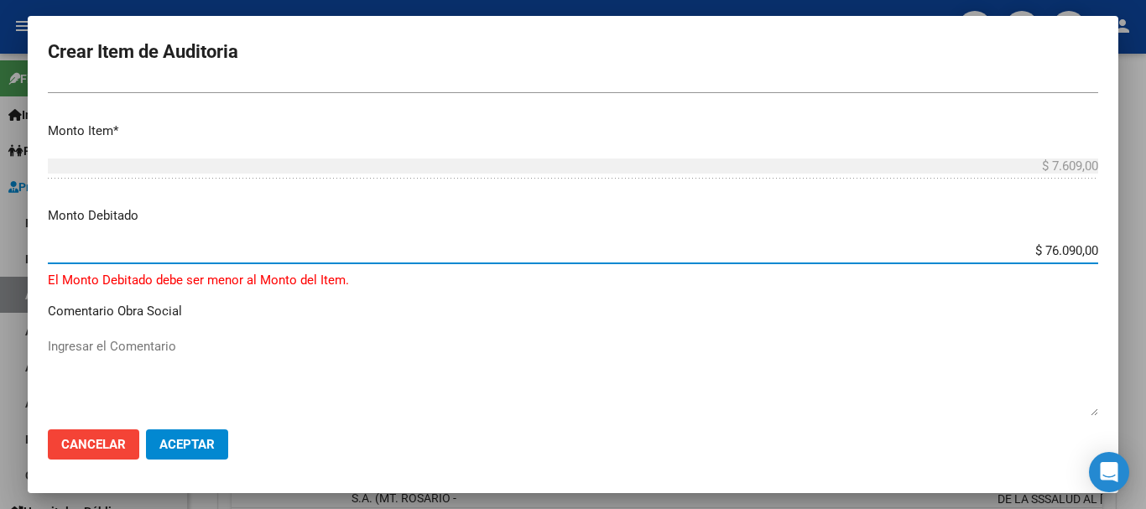
type input "$ 7.609,00"
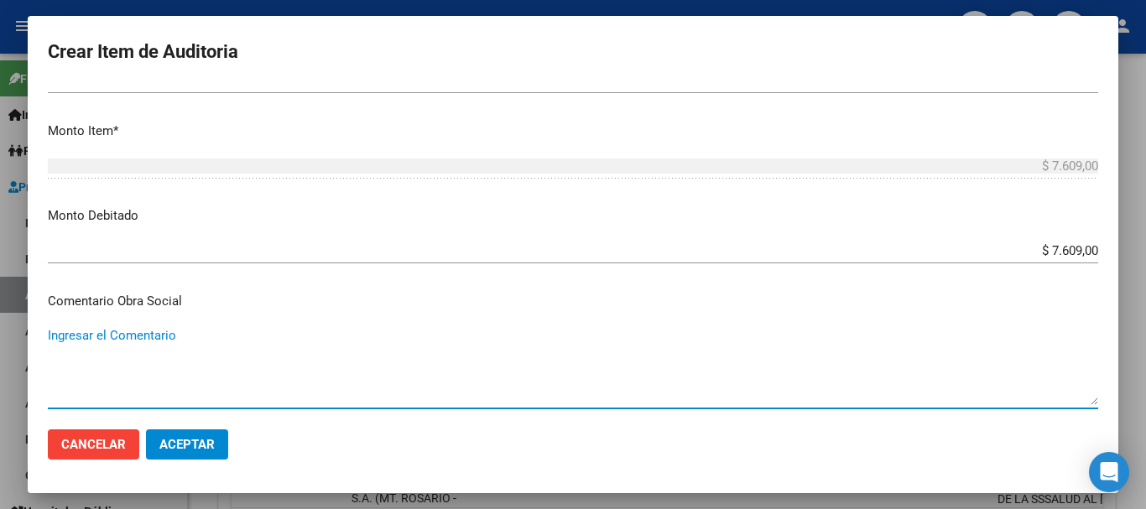
scroll to position [765, 0]
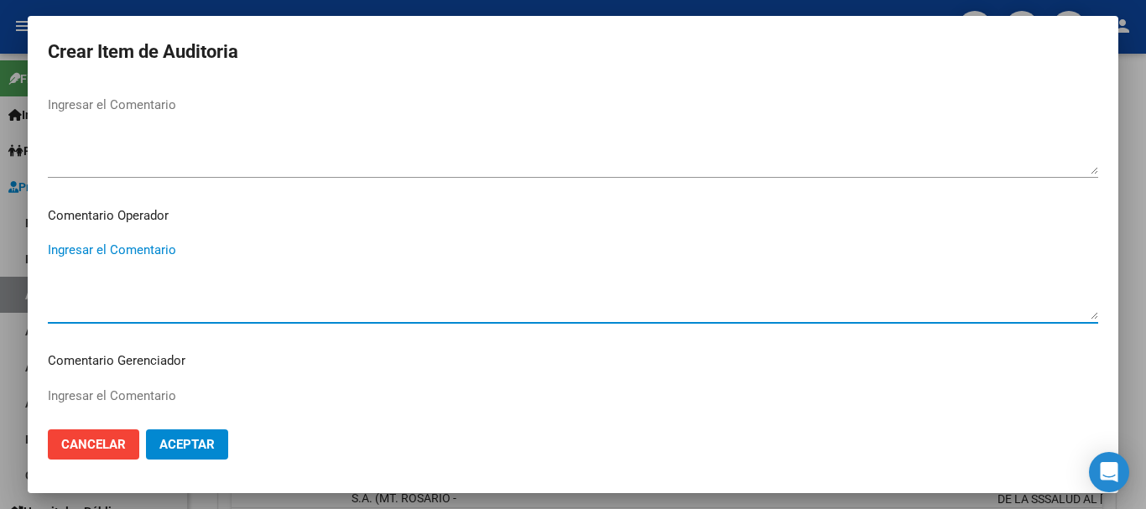
paste textarea "BAJA [PERSON_NAME] DE LA SSSALUD AL [DATE] MONOTRIBUTISTA INF.AFIP"
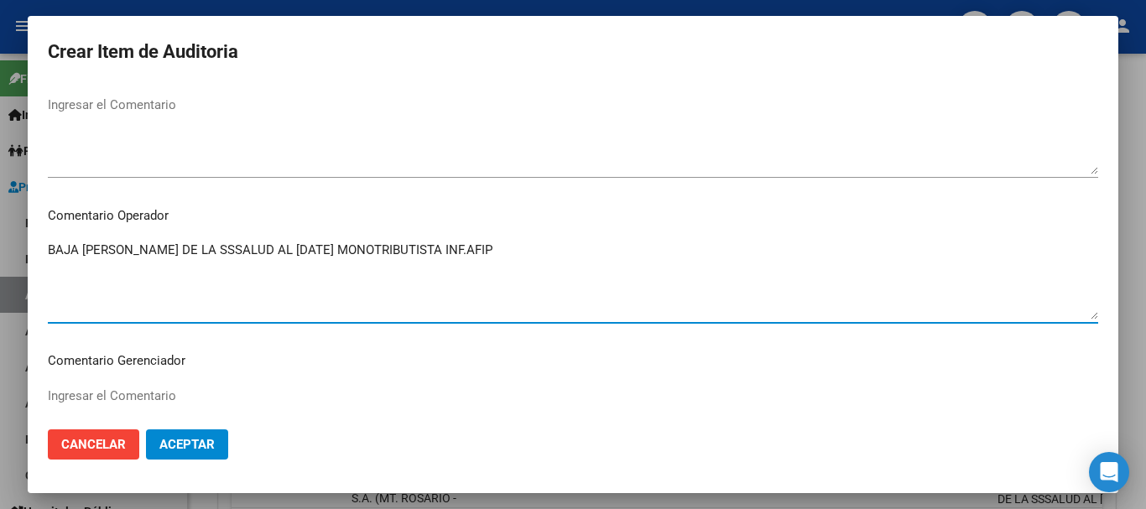
type textarea "BAJA [PERSON_NAME] DE LA SSSALUD AL [DATE] MONOTRIBUTISTA INF.AFIP"
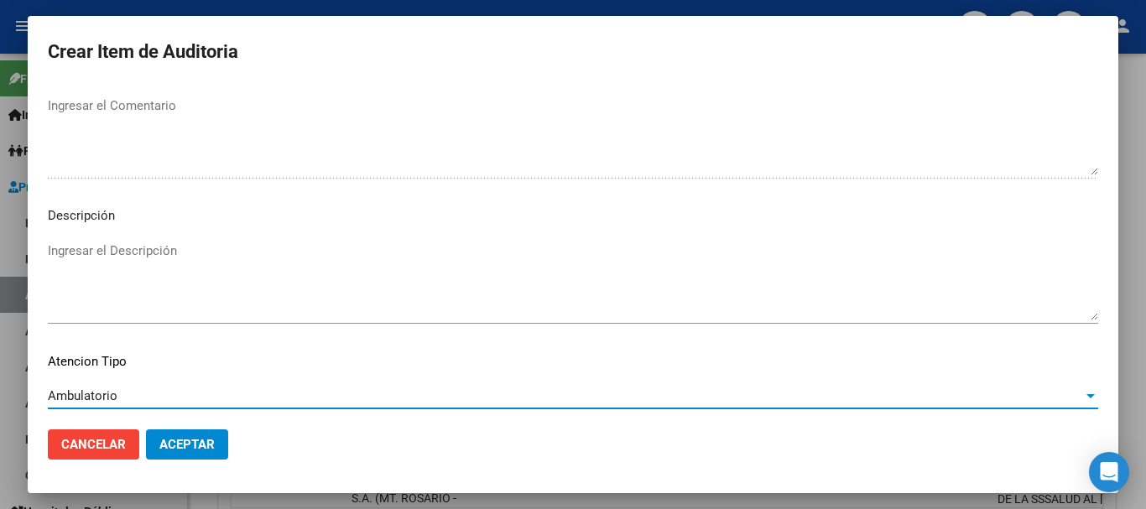
scroll to position [1148, 0]
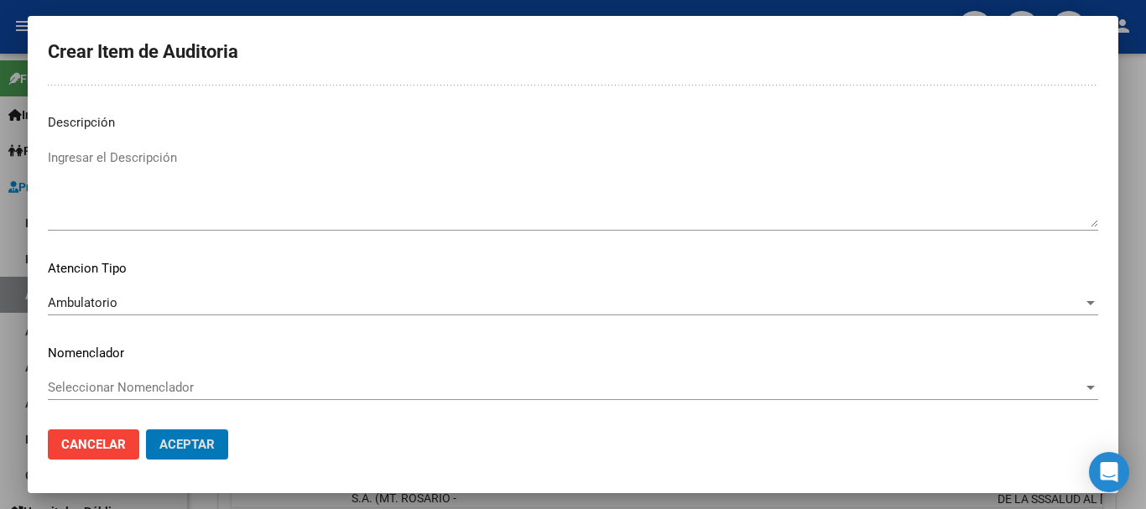
click at [146, 429] on button "Aceptar" at bounding box center [187, 444] width 82 height 30
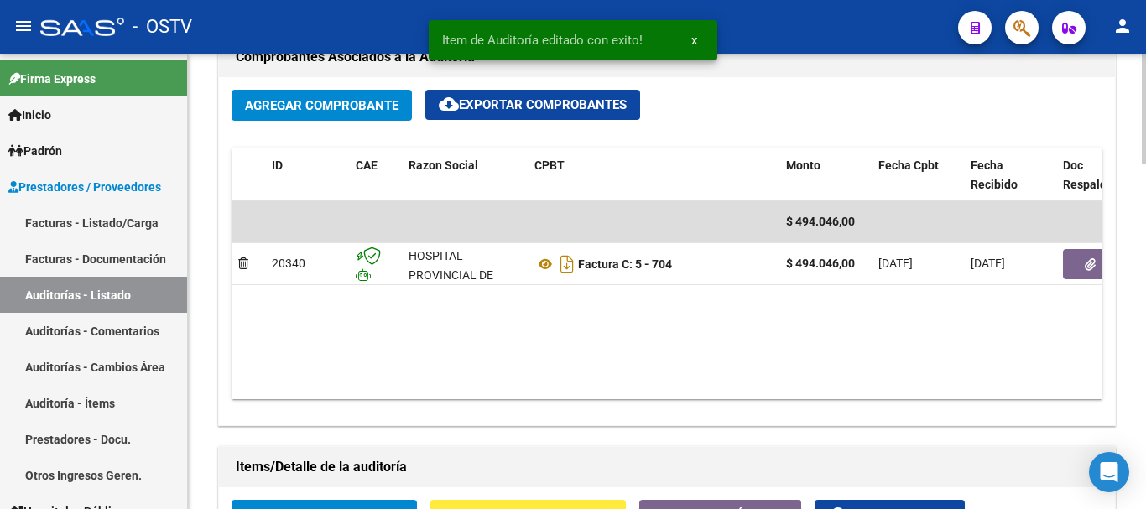
scroll to position [922, 0]
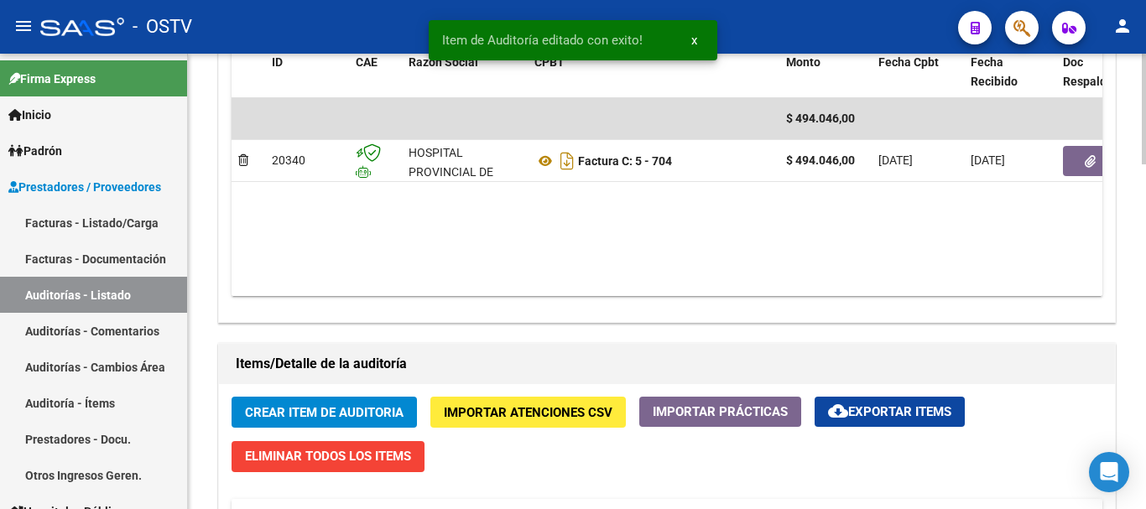
click at [349, 411] on span "Crear Item de Auditoria" at bounding box center [324, 412] width 158 height 15
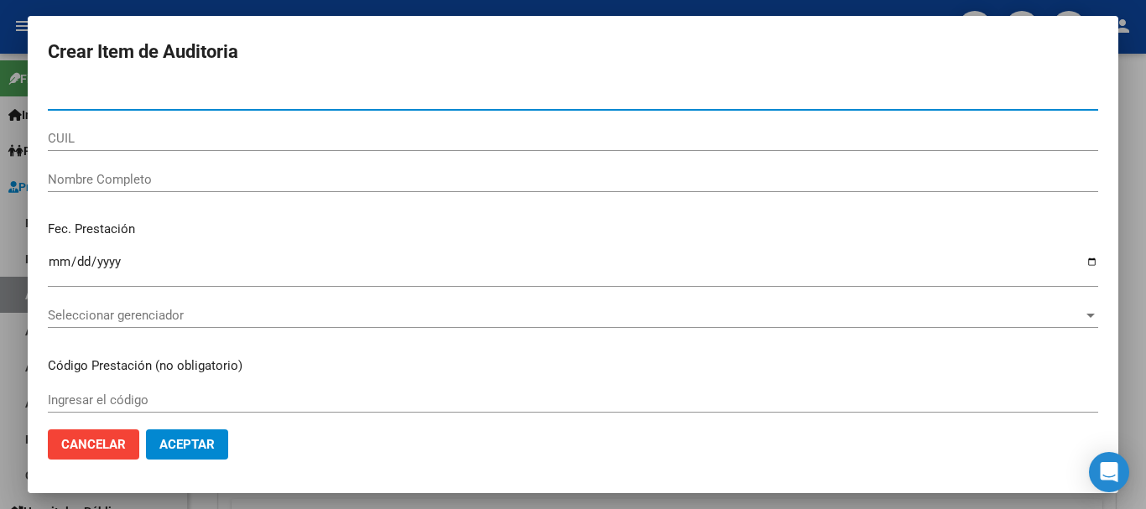
paste input "57857298"
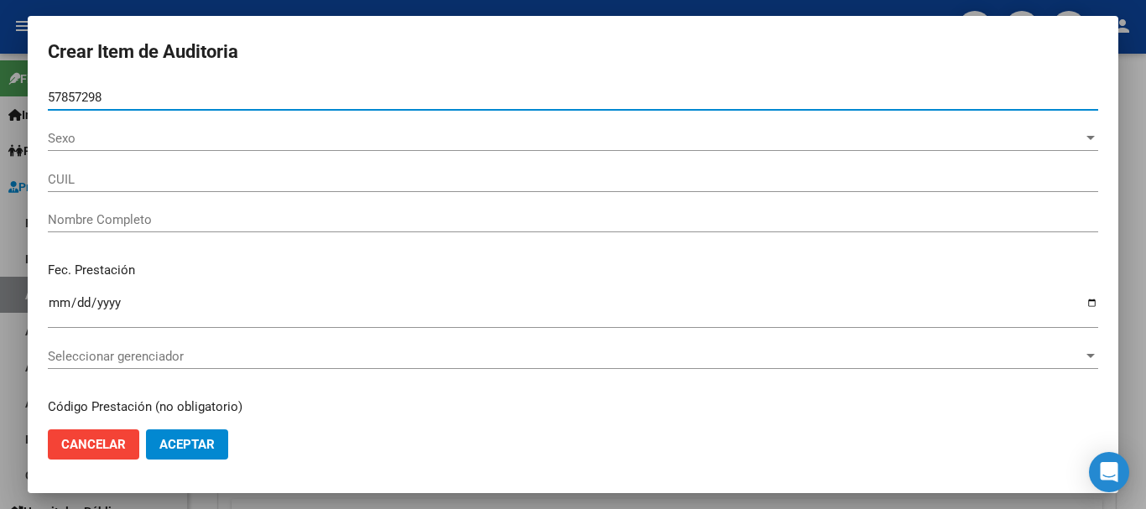
type input "57857298"
type input "27578572983"
type input "[PERSON_NAME]"
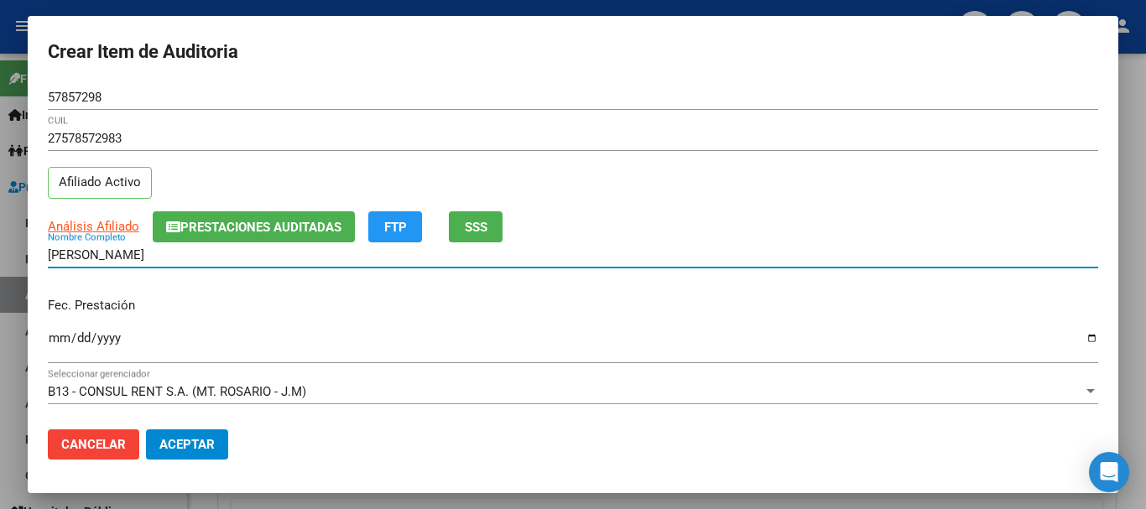
type input "3"
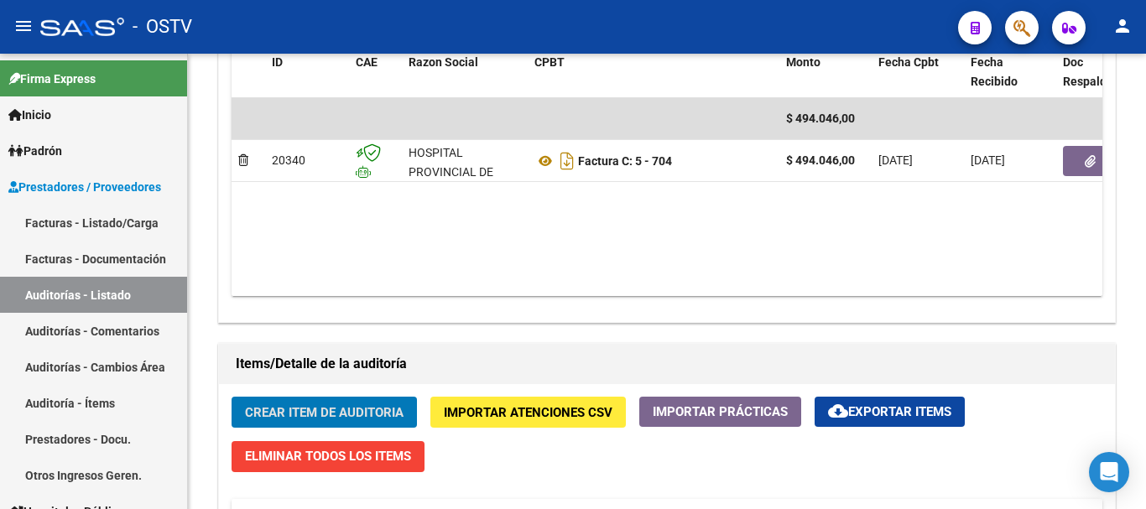
click at [231, 397] on button "Crear Item de Auditoria" at bounding box center [323, 412] width 185 height 31
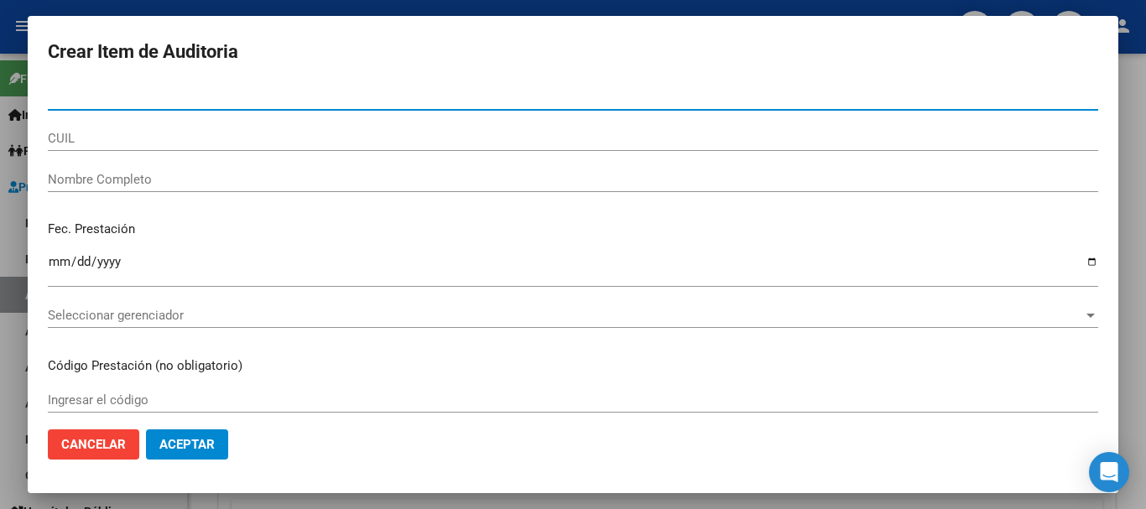
type input "57857298"
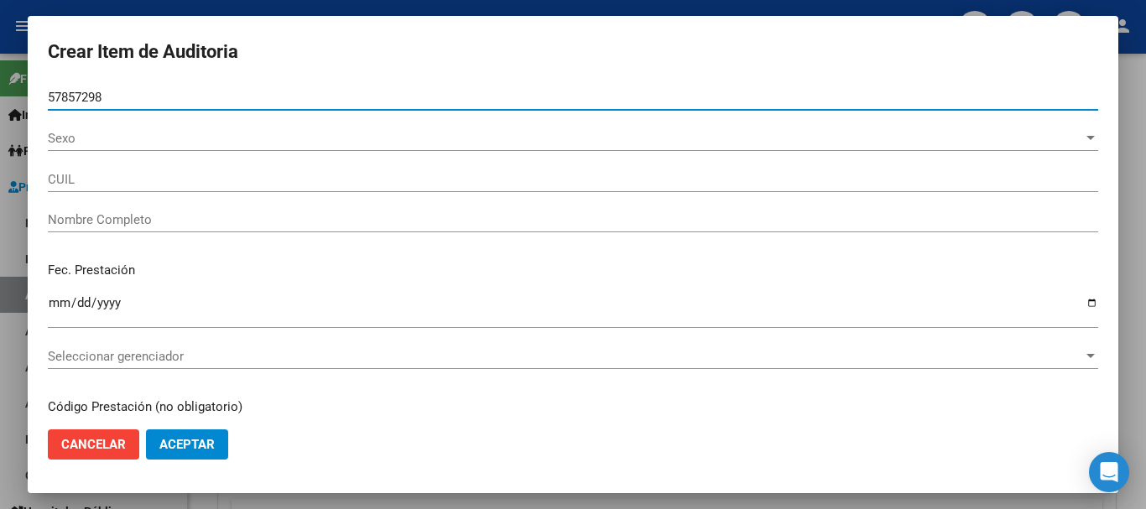
type input "27578572983"
type input "[PERSON_NAME]"
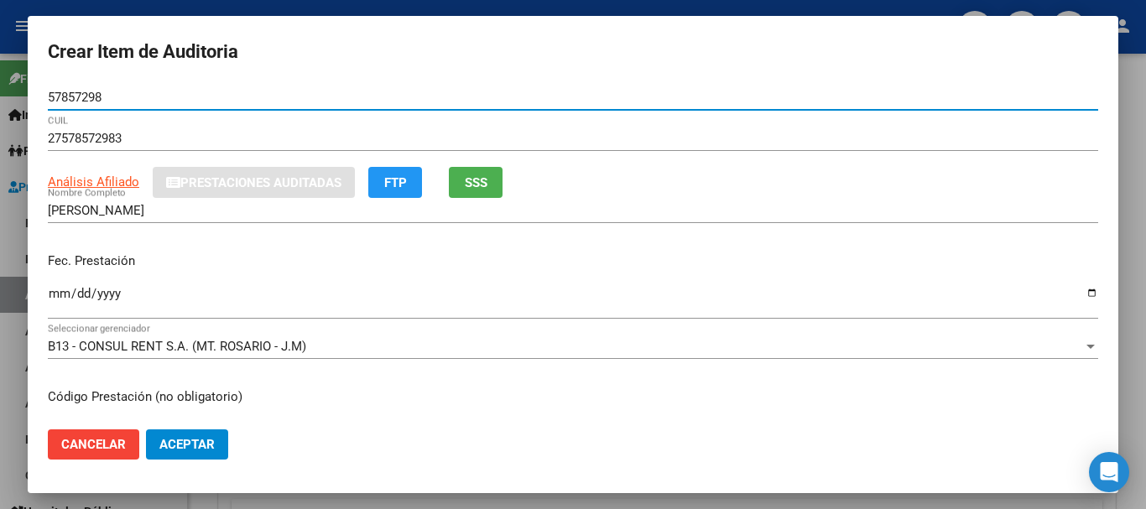
type input "57857298"
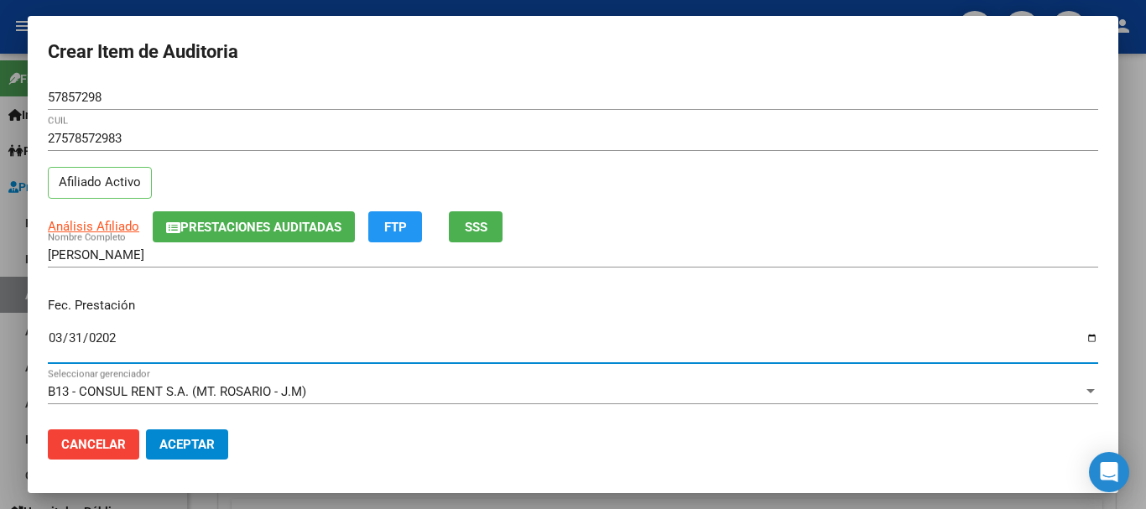
type input "[DATE]"
click at [252, 225] on span "Prestaciones Auditadas" at bounding box center [260, 227] width 161 height 15
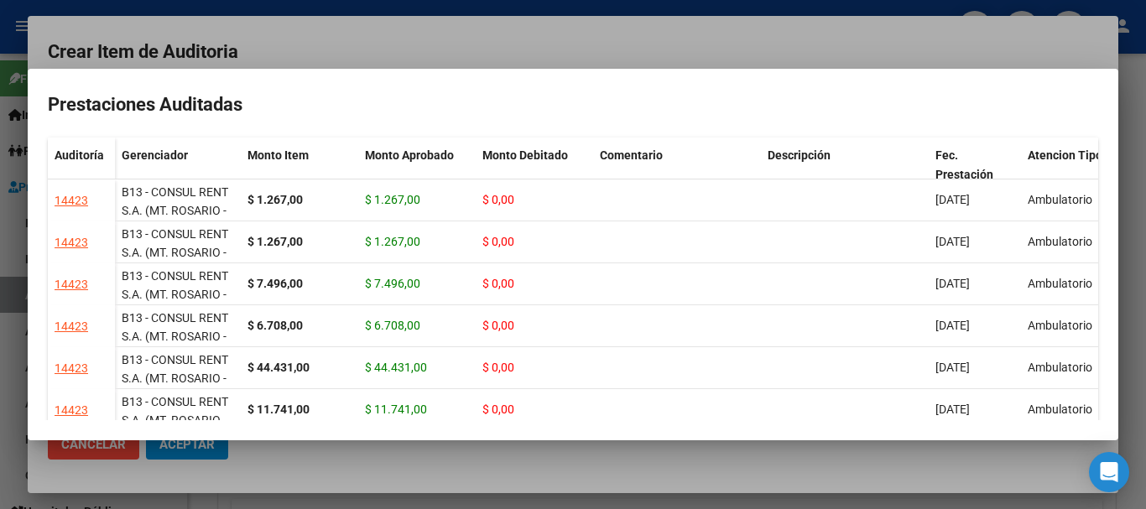
drag, startPoint x: 430, startPoint y: 57, endPoint x: 556, endPoint y: 80, distance: 127.8
click at [433, 56] on div at bounding box center [573, 254] width 1146 height 509
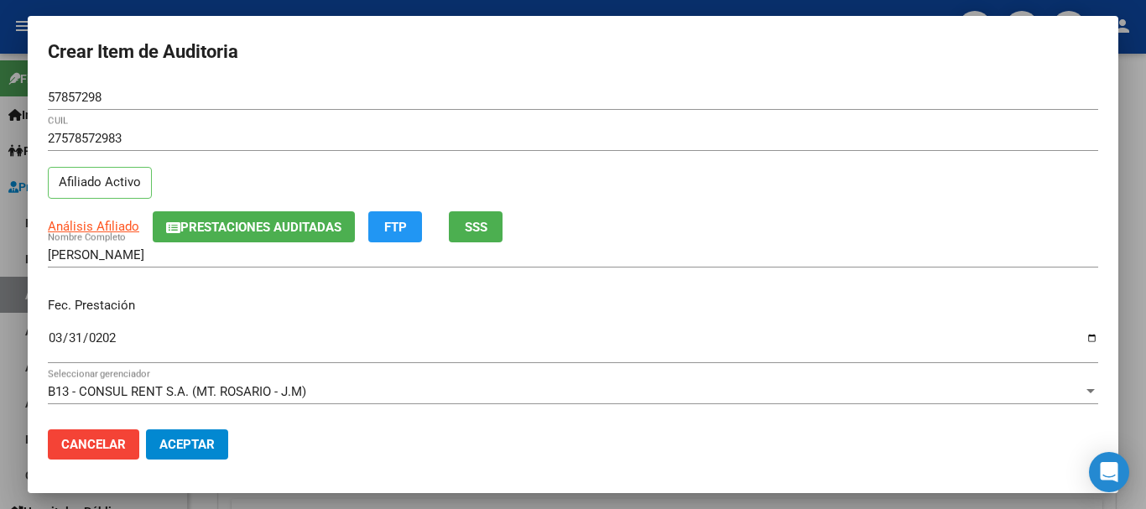
click at [917, 287] on div "Fec. Prestación [DATE] Ingresar la fecha" at bounding box center [573, 331] width 1050 height 96
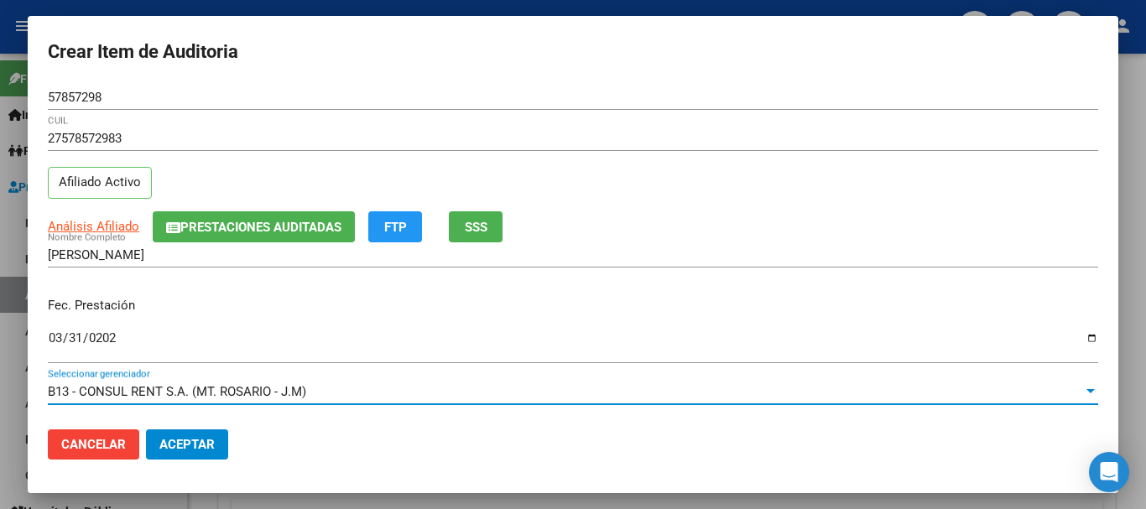
scroll to position [226, 0]
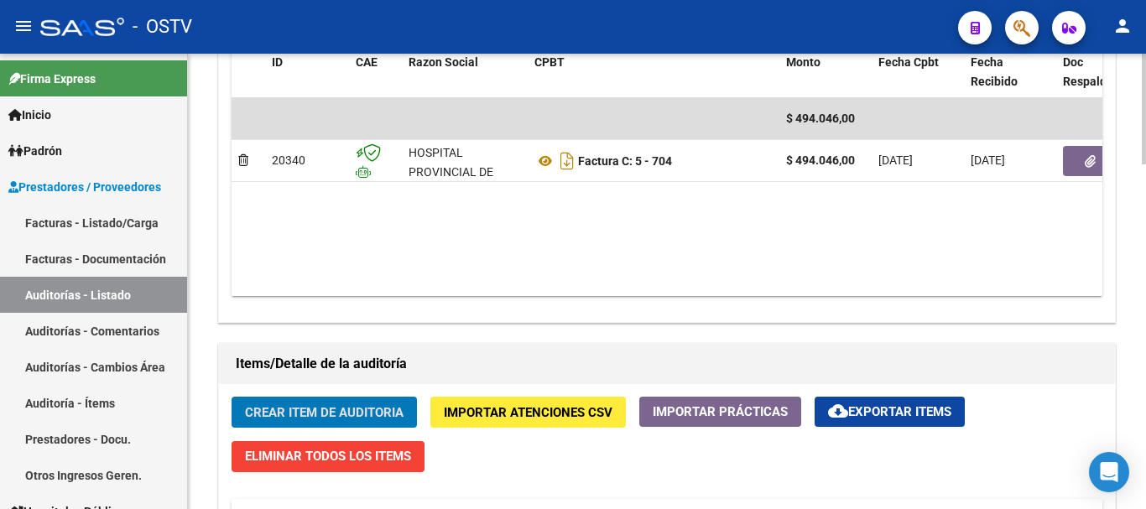
click at [377, 401] on button "Crear Item de Auditoria" at bounding box center [323, 412] width 185 height 31
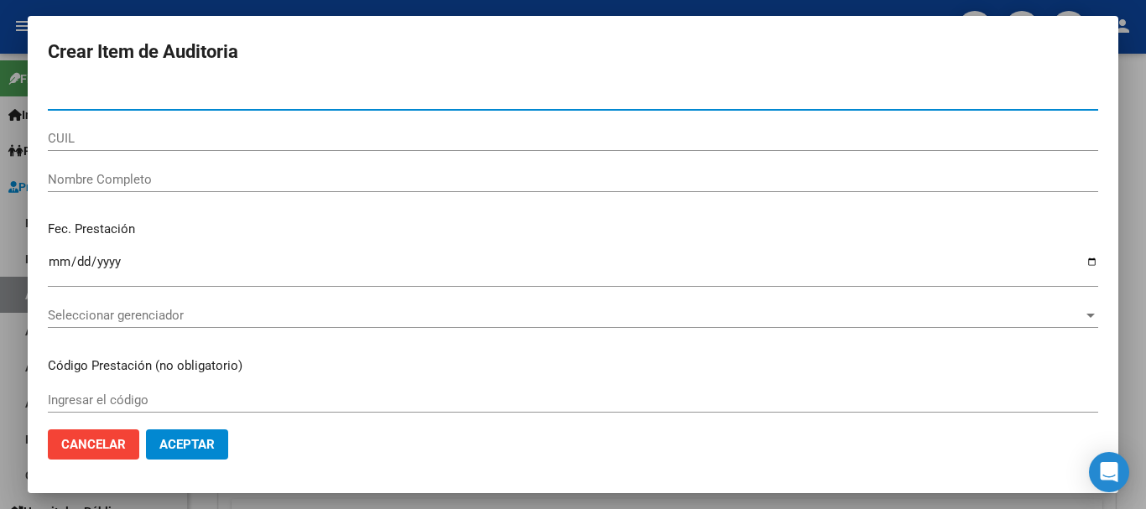
paste input "57857298"
type input "57857298"
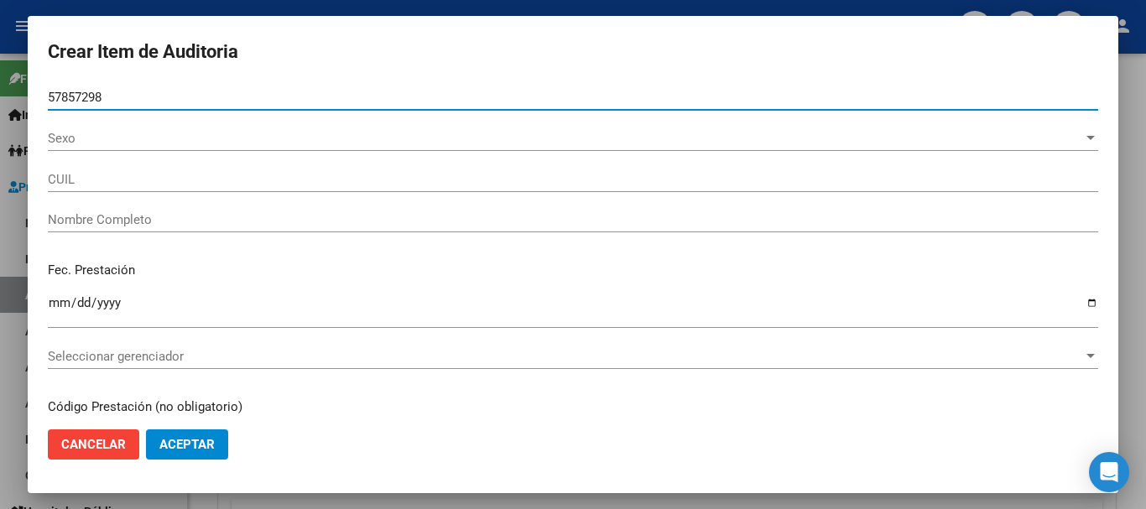
type input "27578572983"
type input "[PERSON_NAME]"
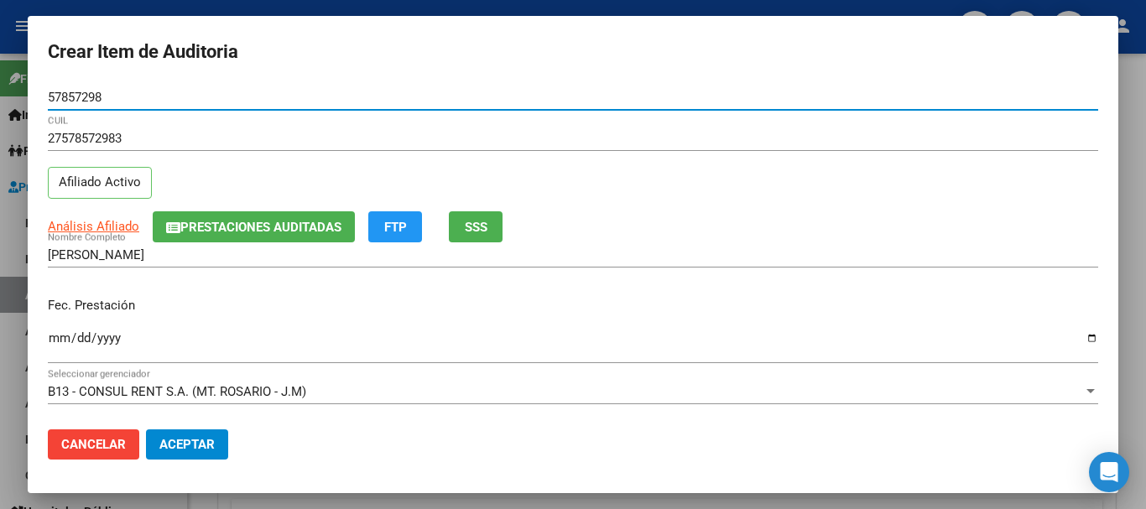
type input "57857298"
click at [218, 224] on span "Prestaciones Auditadas" at bounding box center [260, 227] width 161 height 15
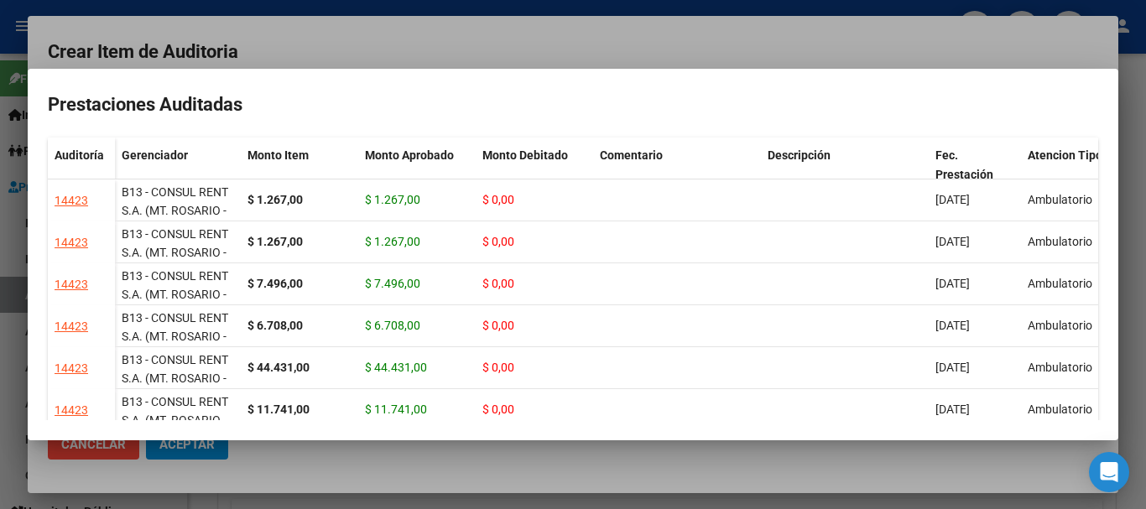
click at [630, 76] on mat-dialog-container "Prestaciones Auditadas Auditoría Gerenciador Monto Item Monto Aprobado Monto De…" at bounding box center [573, 255] width 1090 height 372
click at [630, 59] on div at bounding box center [573, 254] width 1146 height 509
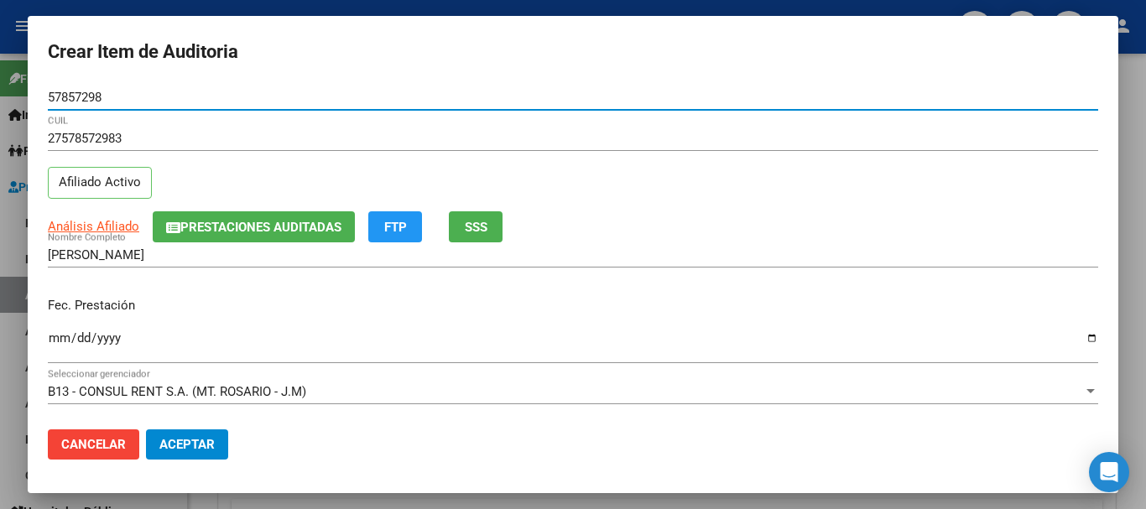
drag, startPoint x: 725, startPoint y: 104, endPoint x: 727, endPoint y: 114, distance: 10.4
click at [726, 106] on div "57857298 Nro Documento" at bounding box center [573, 97] width 1050 height 25
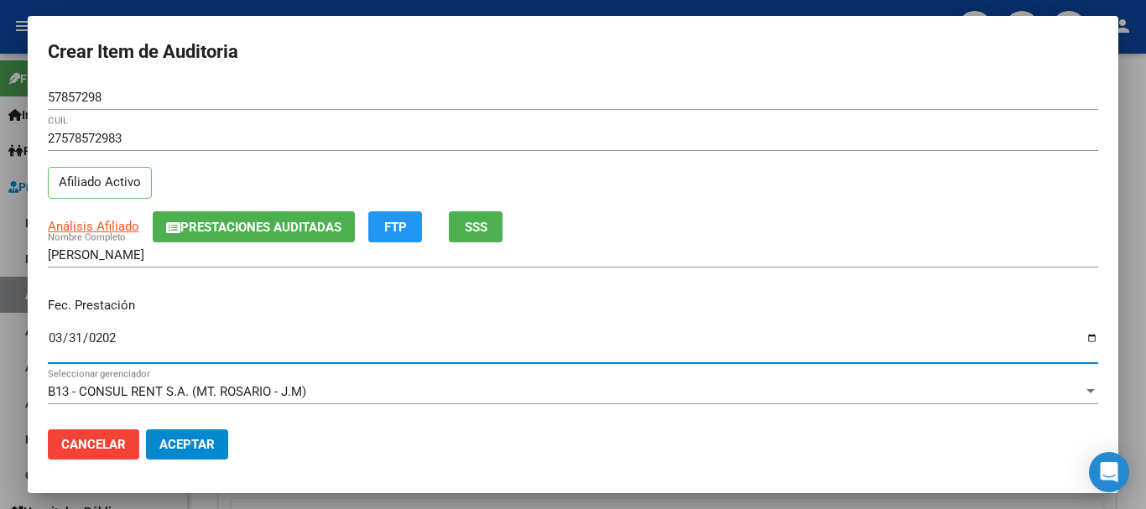
type input "[DATE]"
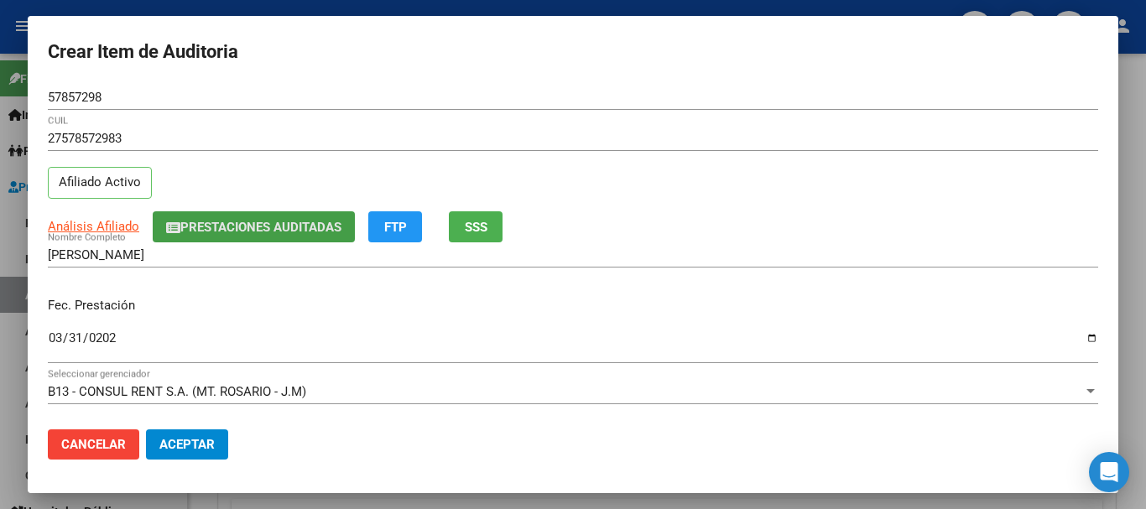
click at [310, 226] on span "Prestaciones Auditadas" at bounding box center [260, 227] width 161 height 15
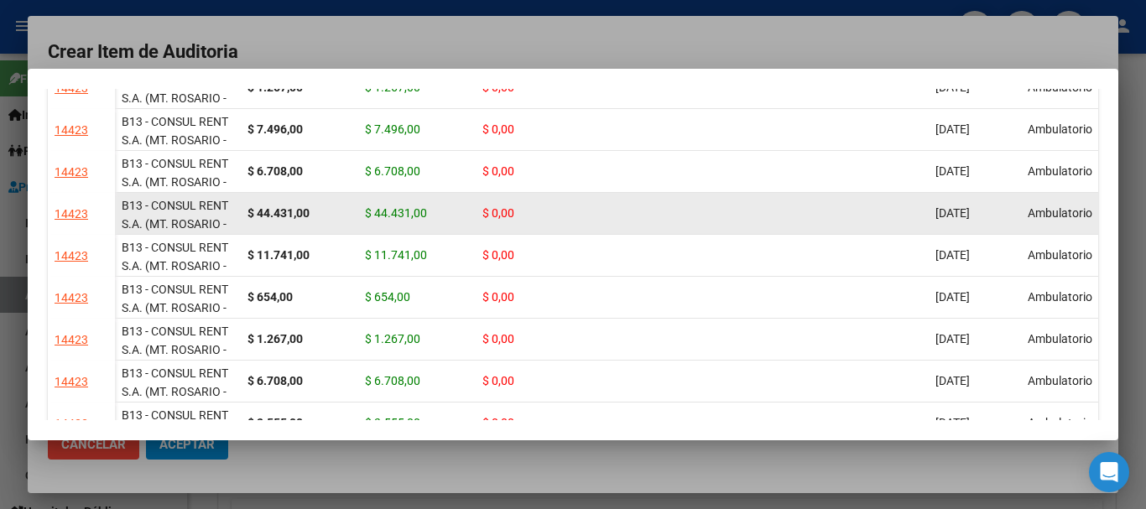
scroll to position [168, 0]
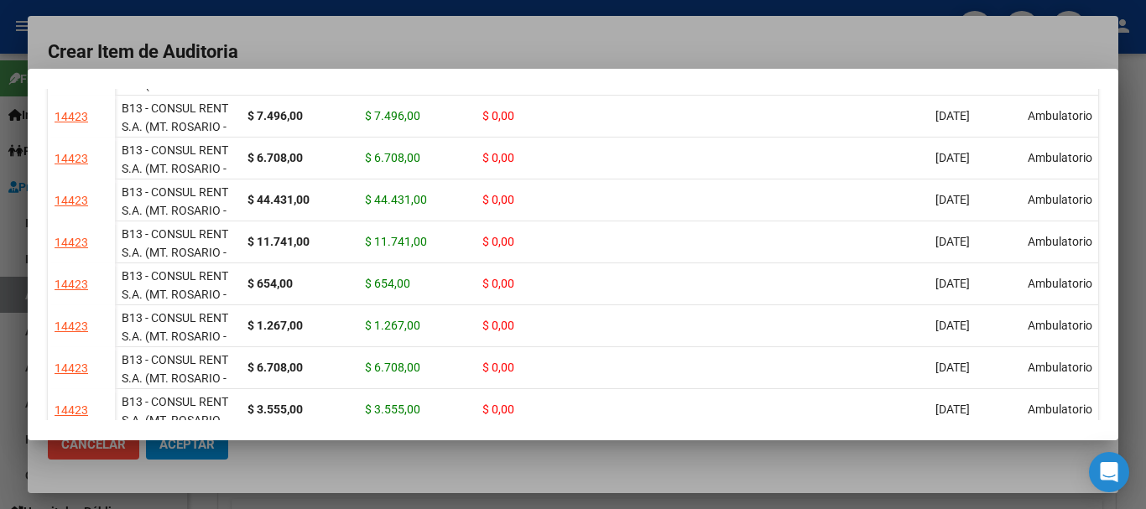
click at [429, 37] on div at bounding box center [573, 254] width 1146 height 509
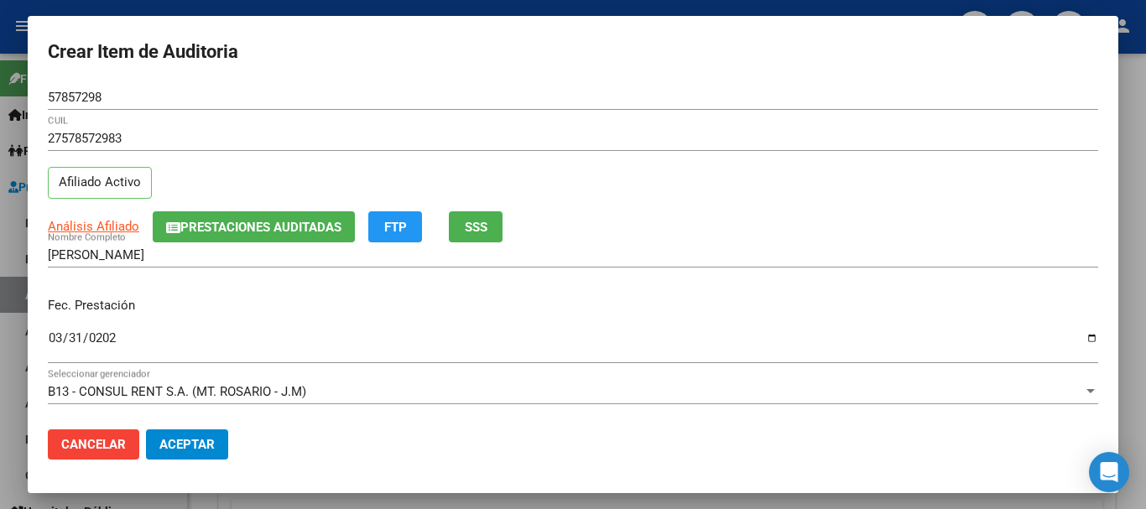
drag, startPoint x: 870, startPoint y: 288, endPoint x: 856, endPoint y: 307, distance: 24.0
click at [871, 288] on div "Fec. Prestación [DATE] Ingresar la fecha" at bounding box center [573, 331] width 1050 height 96
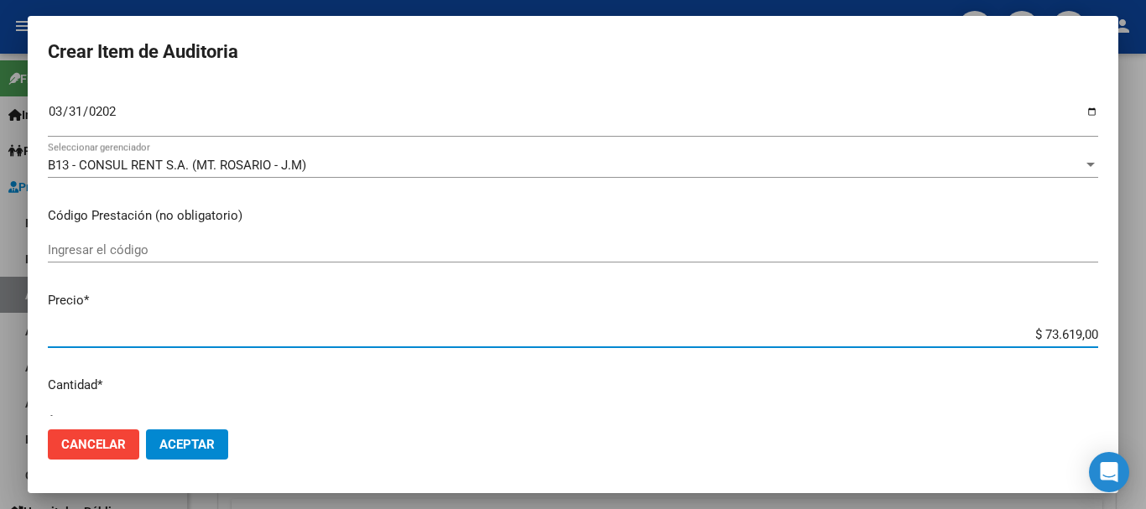
type input "$ 0,01"
type input "$ 0,11"
type input "$ 1,17"
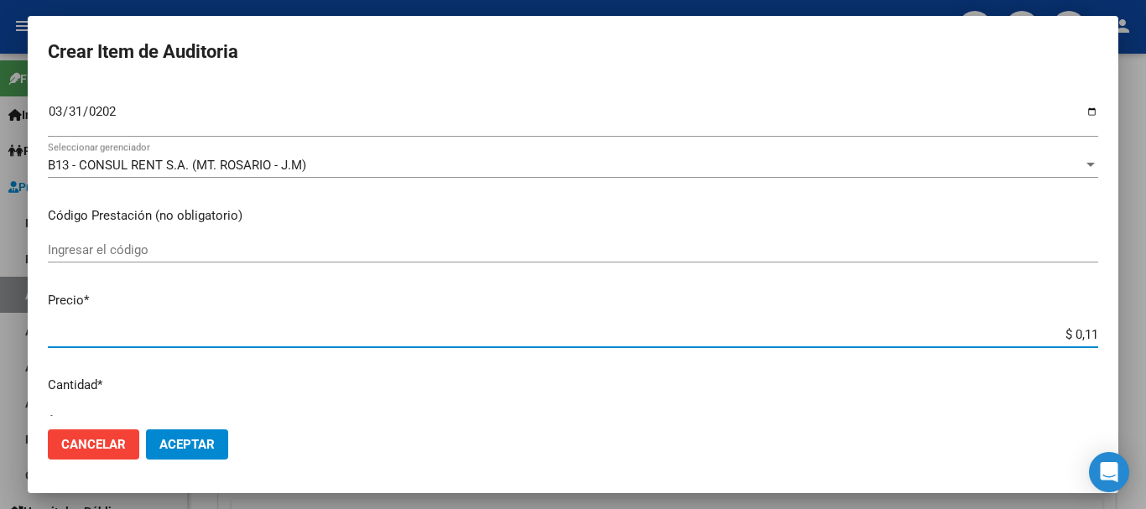
type input "$ 1,17"
type input "$ 11,74"
type input "$ 117,41"
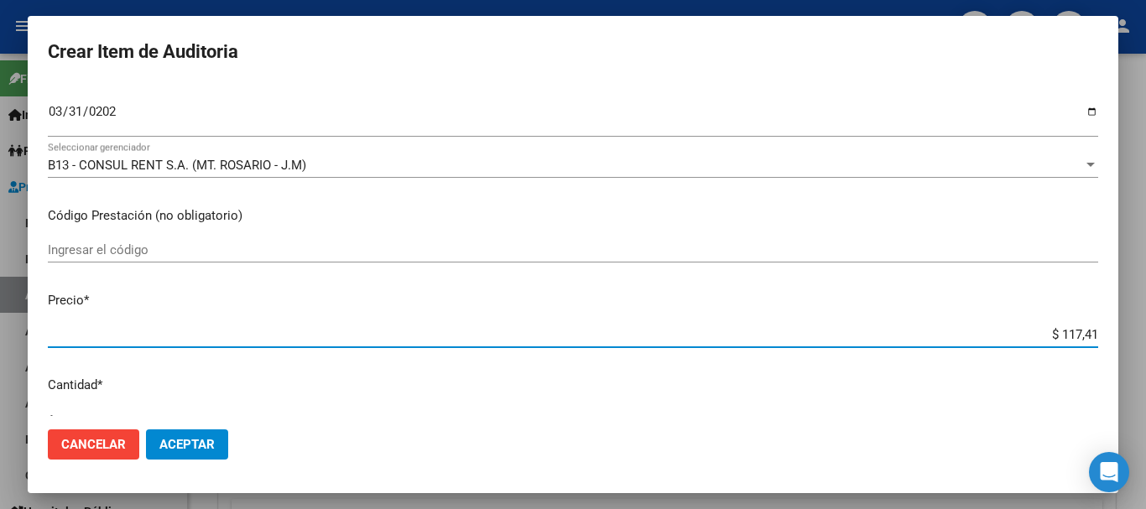
type input "$ 1.174,10"
type input "$ 11.741,00"
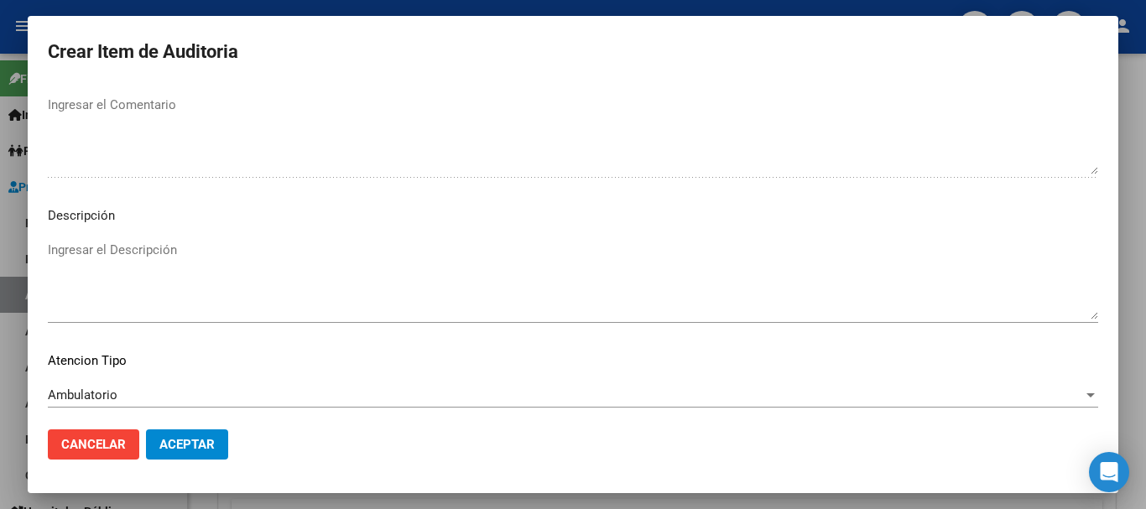
scroll to position [1179, 0]
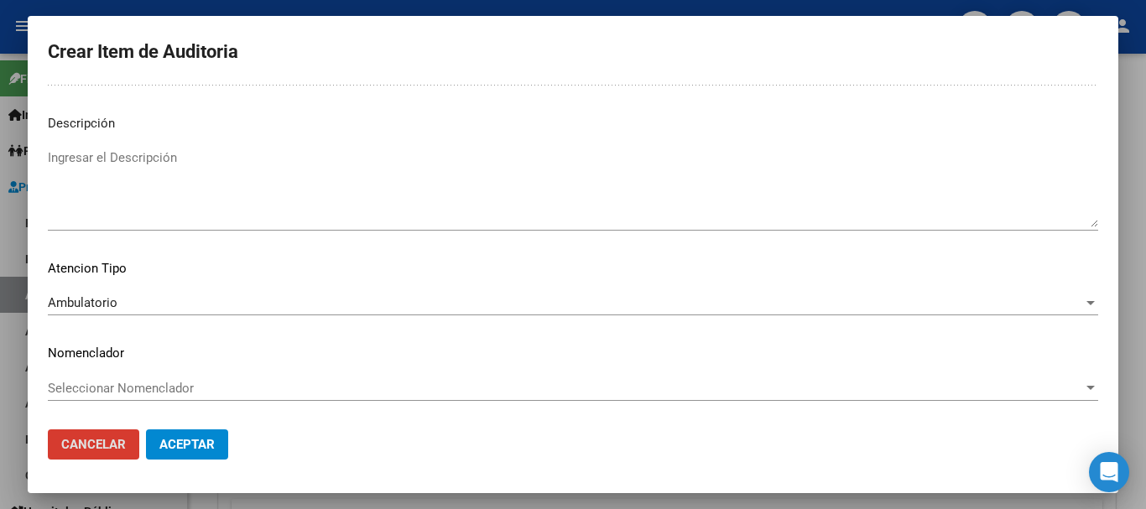
click at [146, 429] on button "Aceptar" at bounding box center [187, 444] width 82 height 30
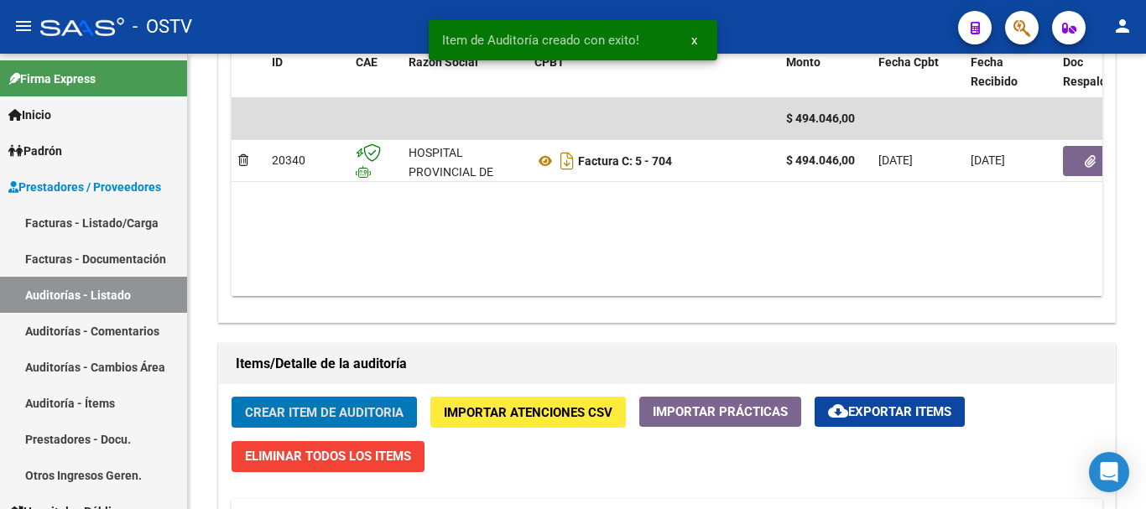
click at [231, 397] on button "Crear Item de Auditoria" at bounding box center [323, 412] width 185 height 31
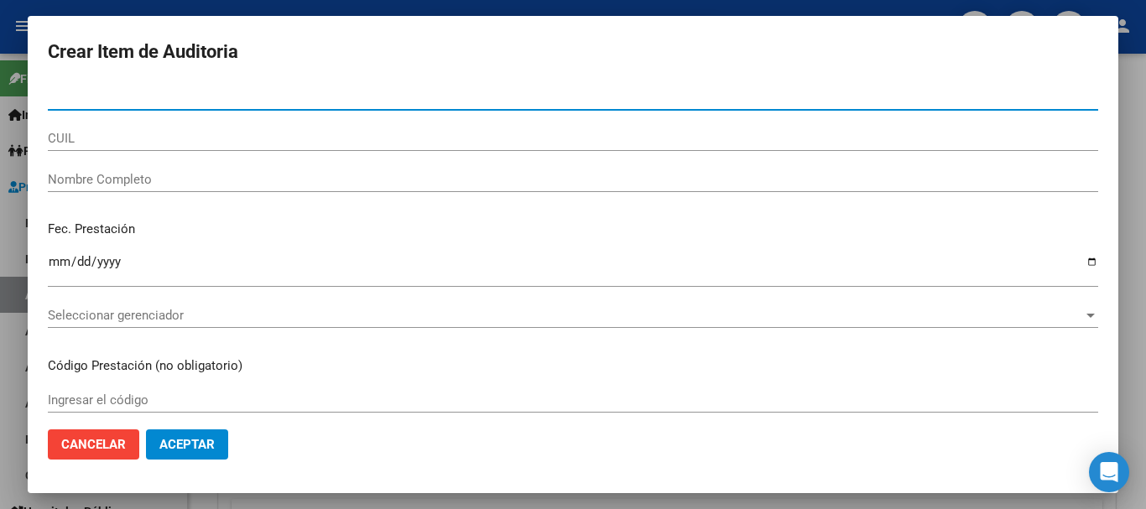
paste input "57455828"
type input "57455828"
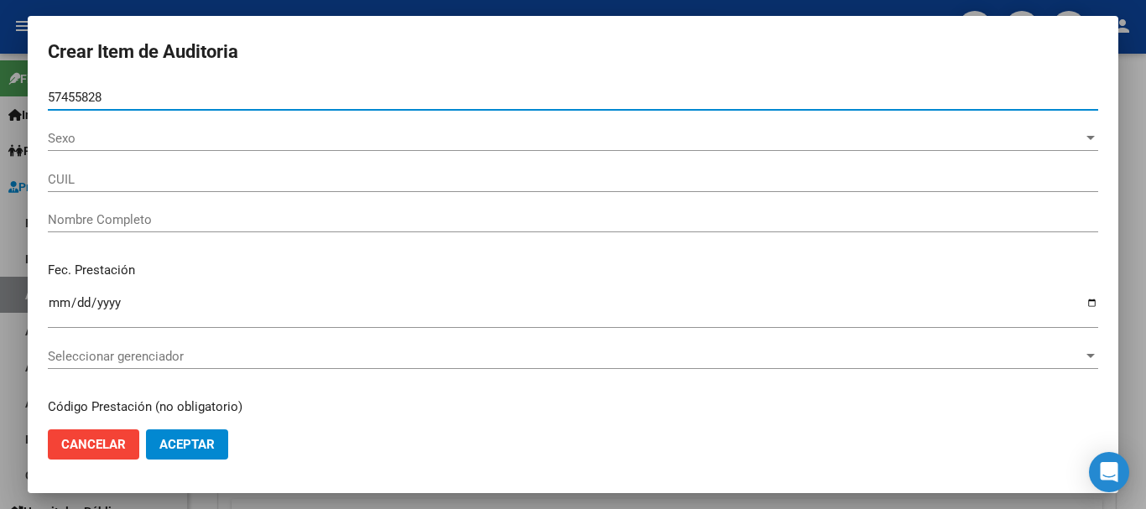
type input "20574558280"
type input "[PERSON_NAME]"
type input "57455828"
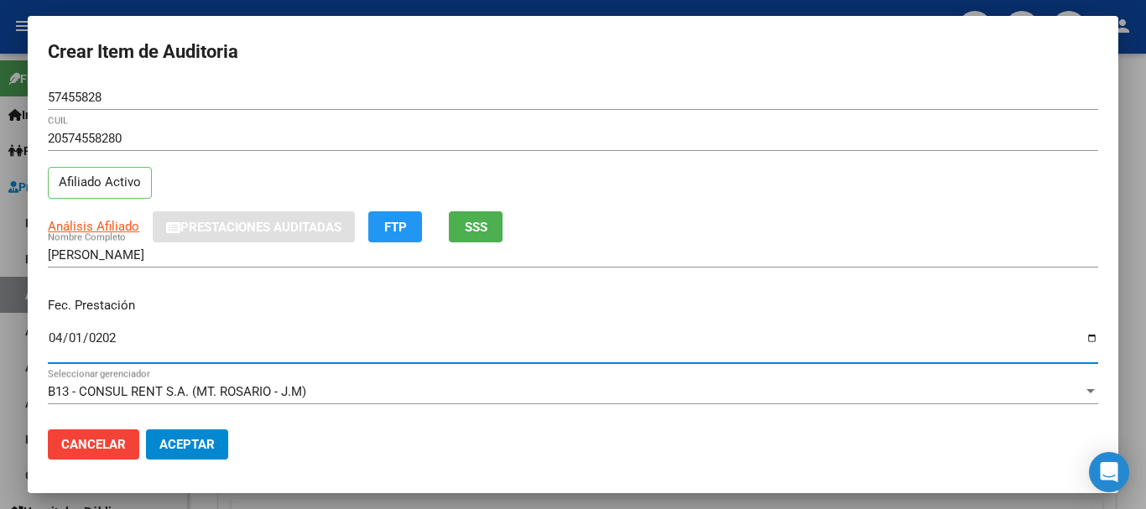
type input "[DATE]"
click at [102, 219] on div "Análisis Afiliado Prestaciones Auditadas FTP SSS" at bounding box center [573, 226] width 1050 height 31
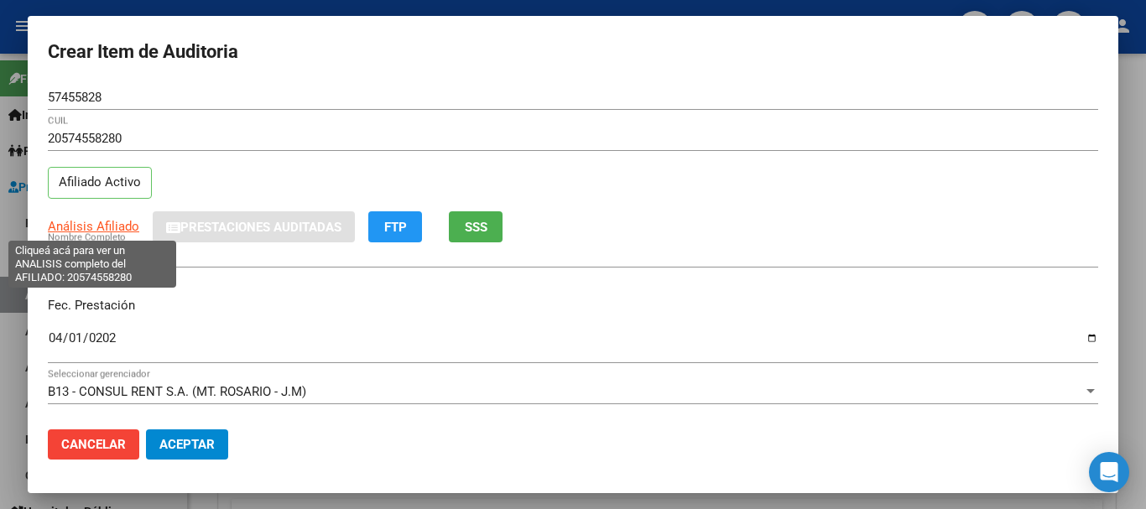
click at [102, 221] on span "Análisis Afiliado" at bounding box center [93, 226] width 91 height 15
copy span "Análisis A"
type textarea "20574558280"
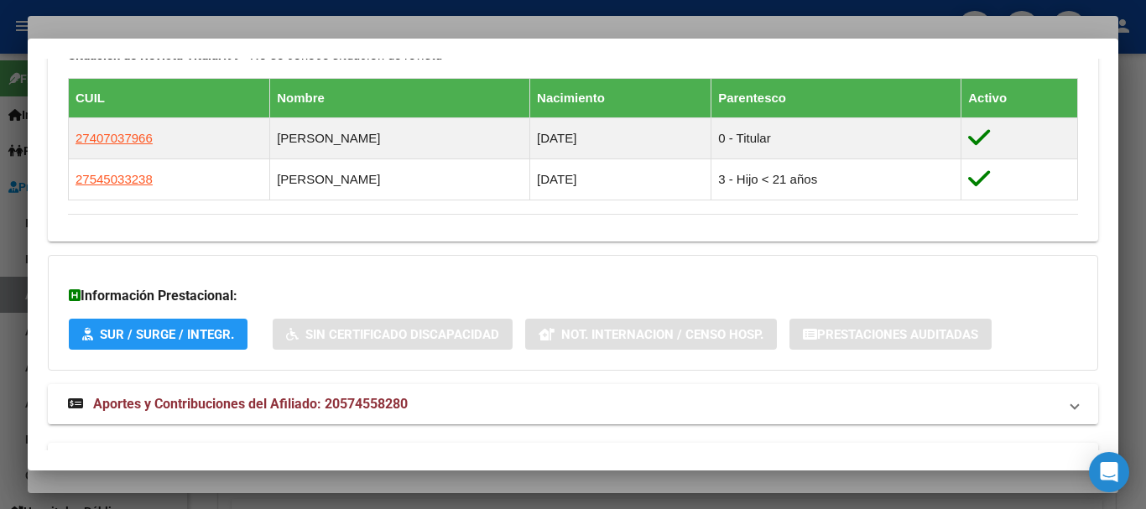
scroll to position [989, 0]
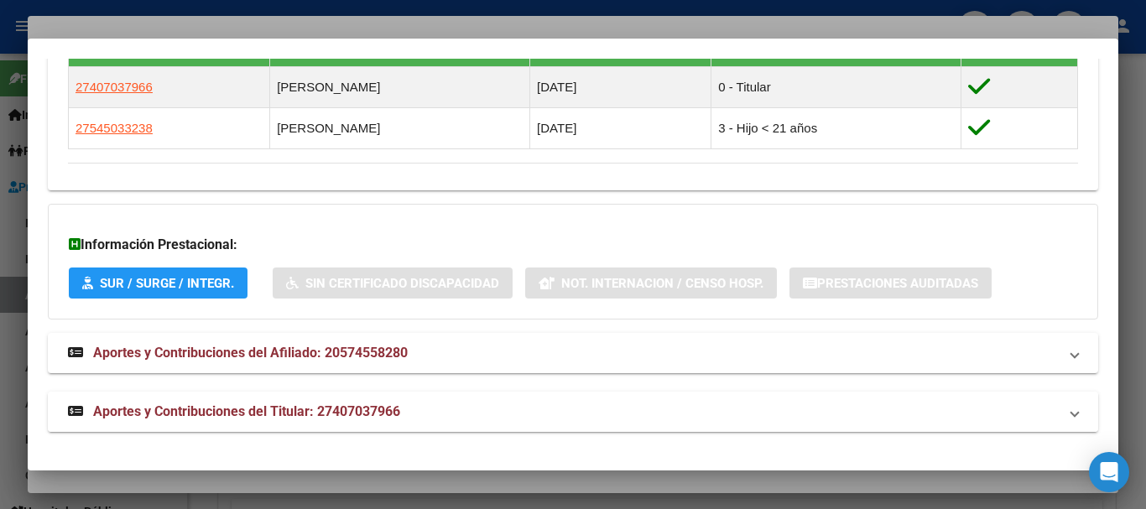
click at [392, 402] on strong "Aportes y Contribuciones del Titular: 27407037966" at bounding box center [234, 412] width 332 height 20
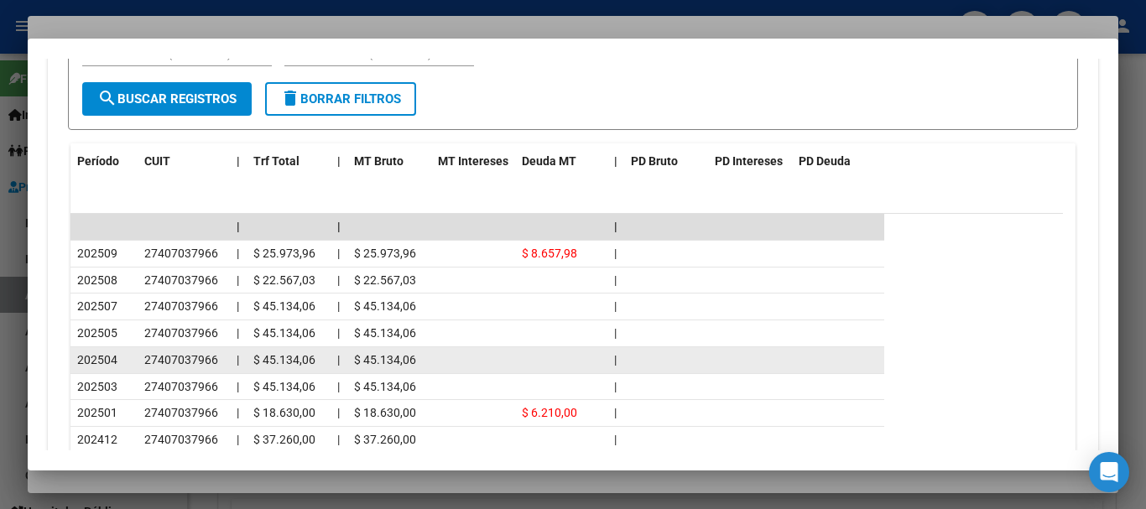
scroll to position [1616, 0]
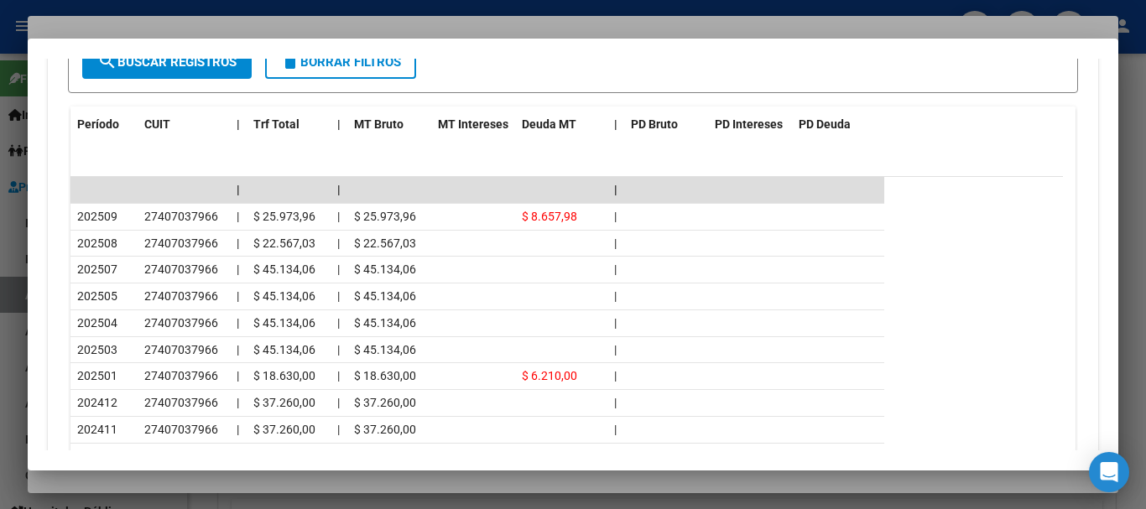
click at [216, 14] on div at bounding box center [573, 254] width 1146 height 509
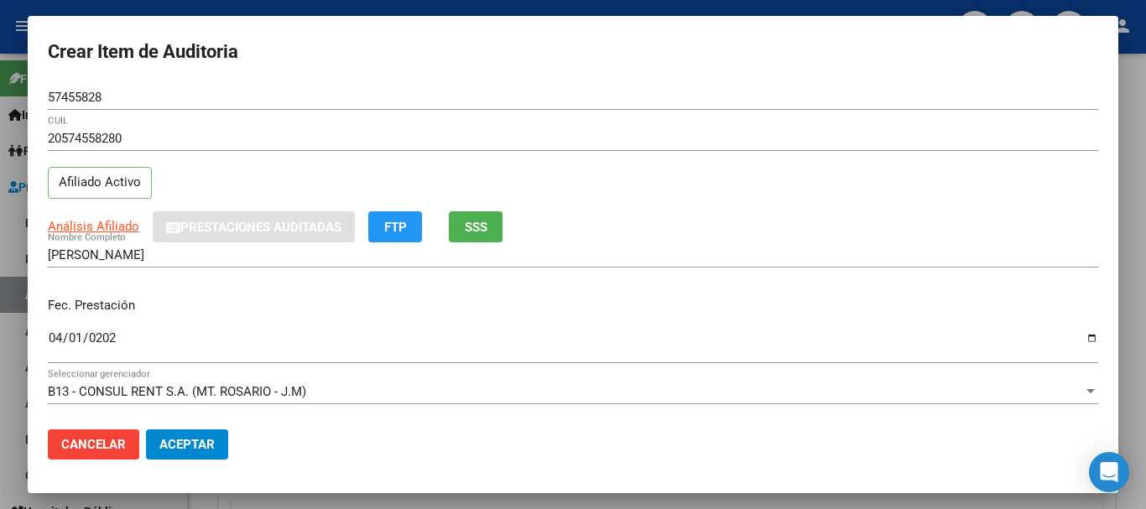
click at [794, 177] on div "20574558280 CUIL Afiliado Activo" at bounding box center [573, 169] width 1050 height 86
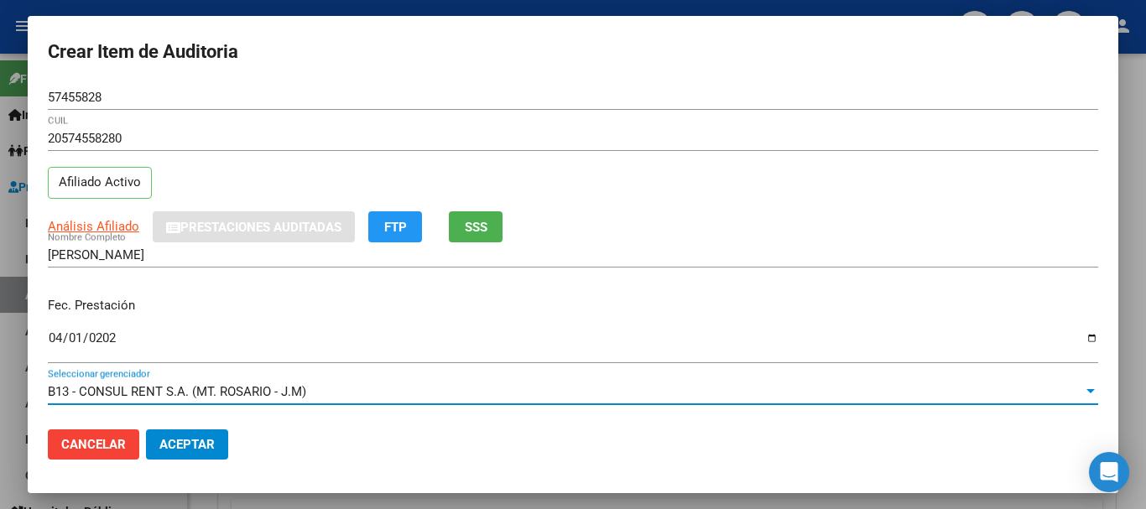
scroll to position [226, 0]
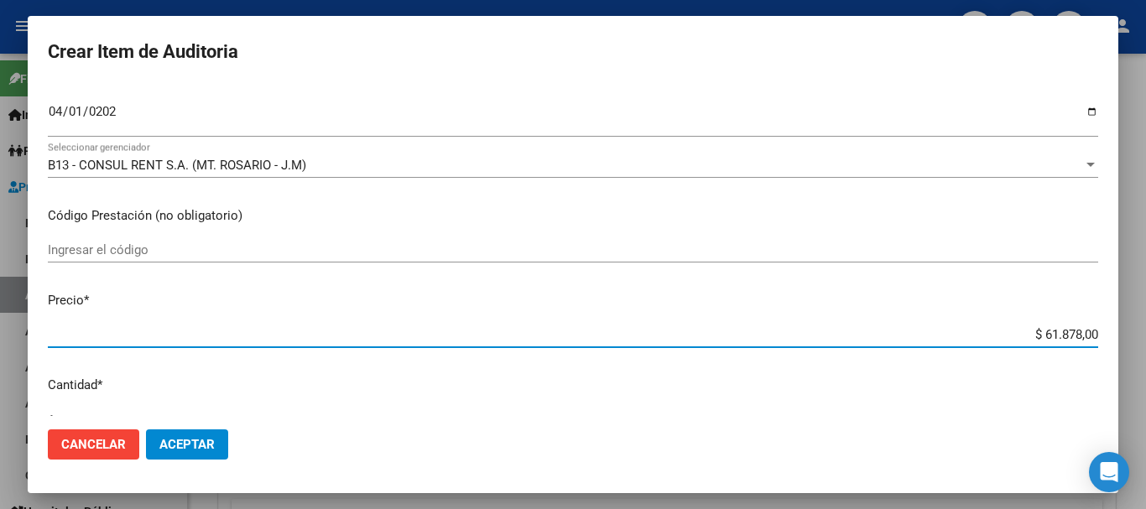
type input "$ 0,07"
type input "$ 0,76"
type input "$ 7,60"
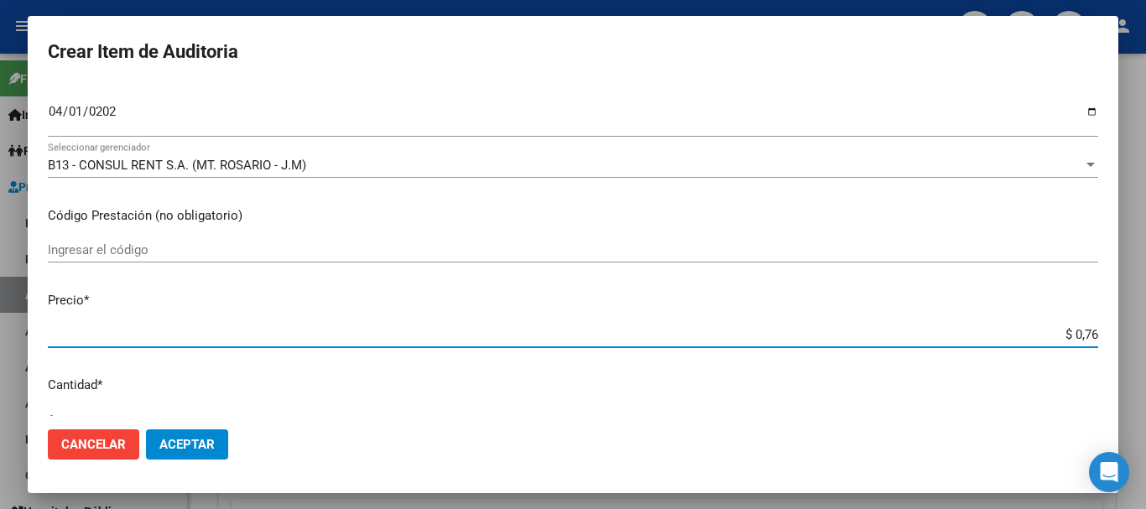
type input "$ 7,60"
type input "$ 76,09"
type input "$ 760,90"
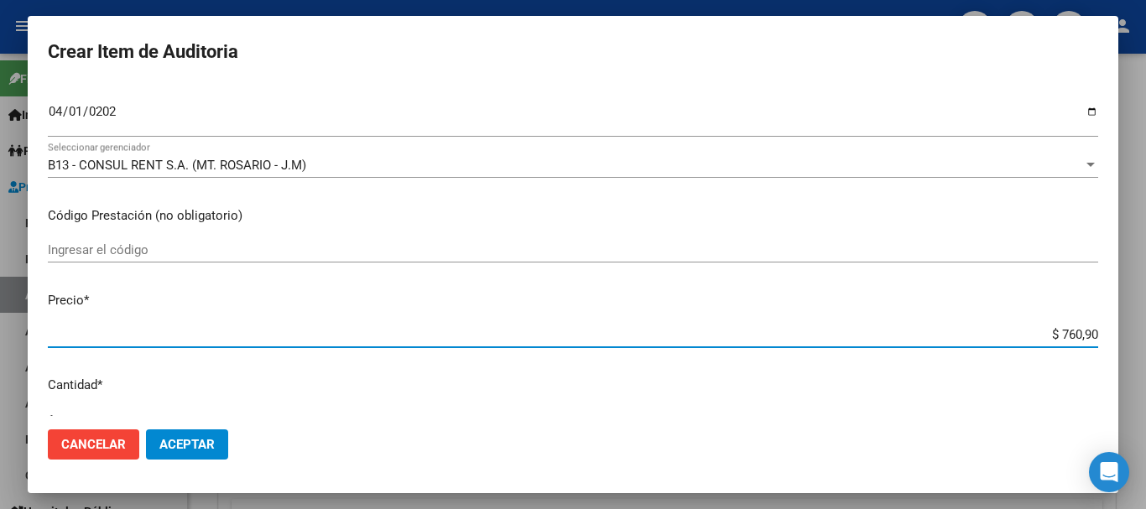
type input "$ 7.609,00"
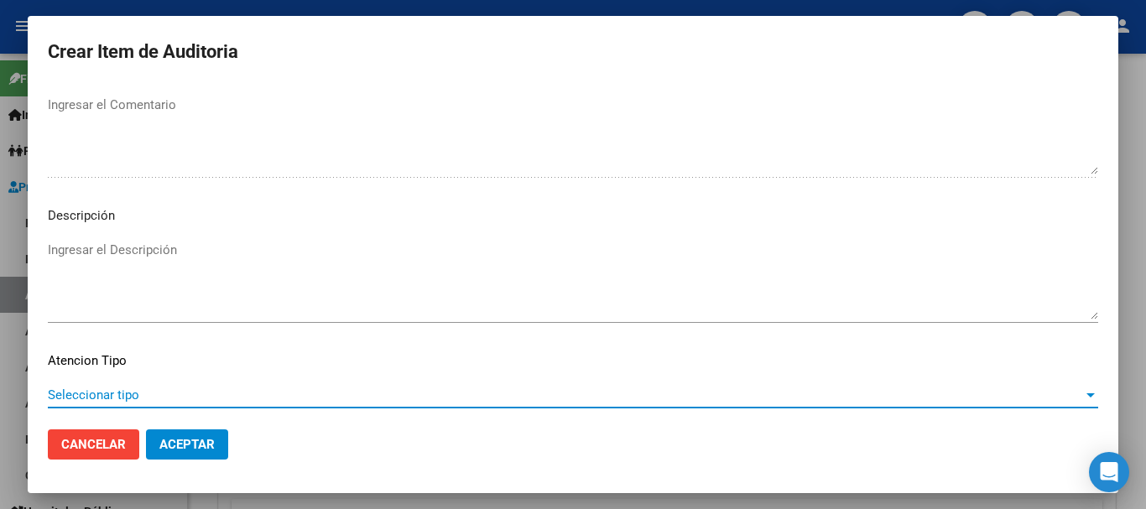
scroll to position [1179, 0]
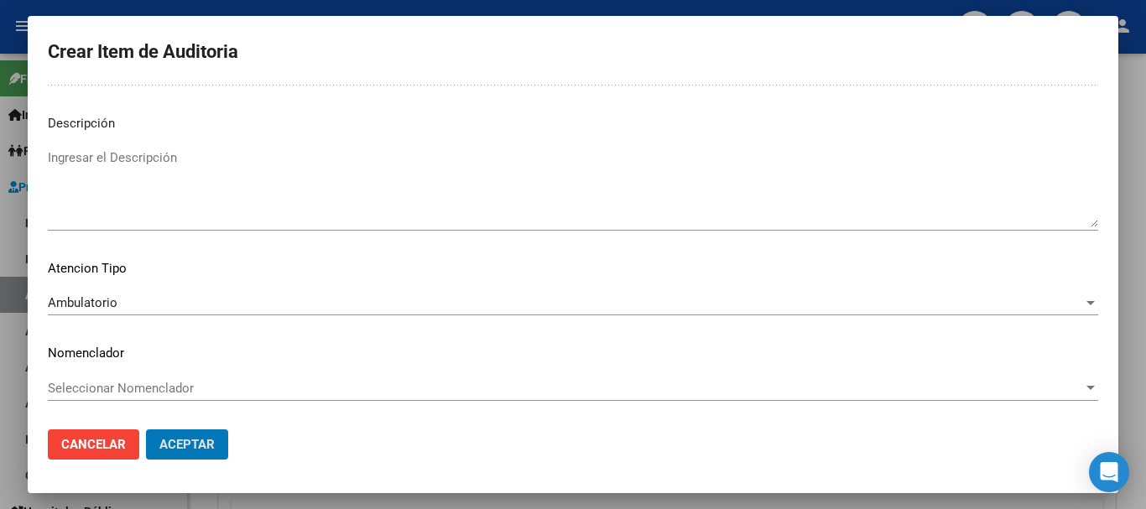
click at [146, 429] on button "Aceptar" at bounding box center [187, 444] width 82 height 30
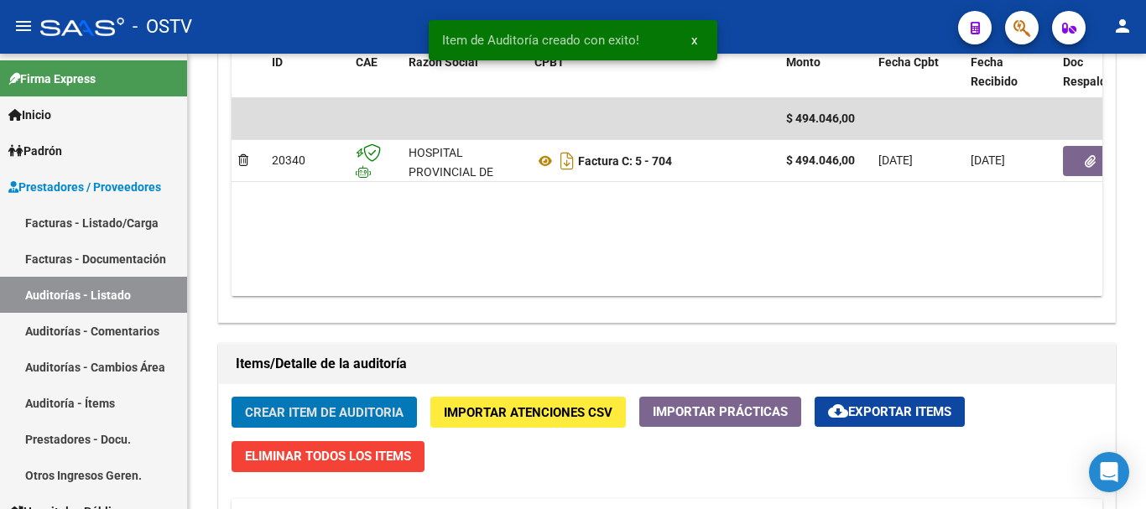
click at [231, 397] on button "Crear Item de Auditoria" at bounding box center [323, 412] width 185 height 31
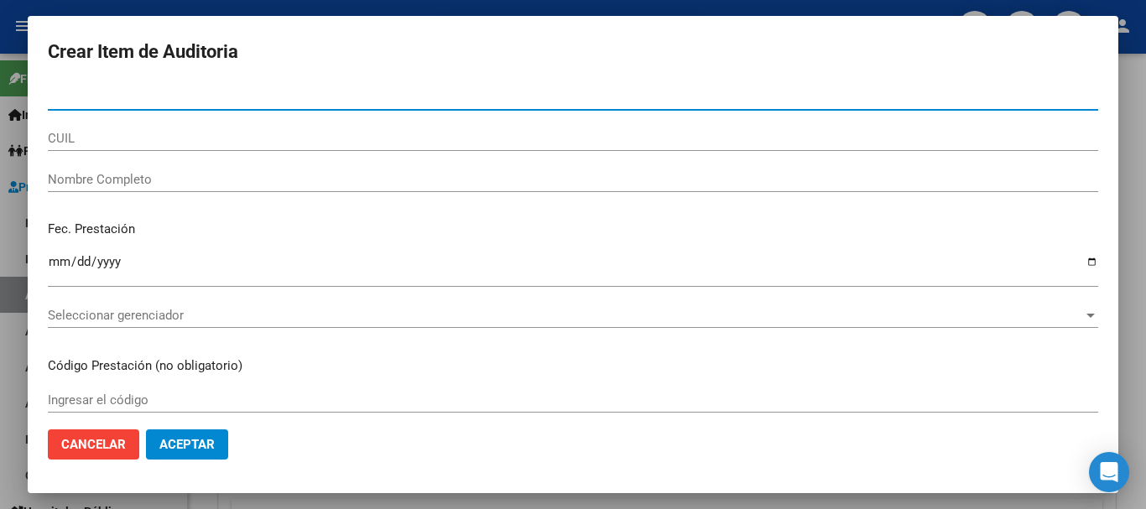
paste input "56166901"
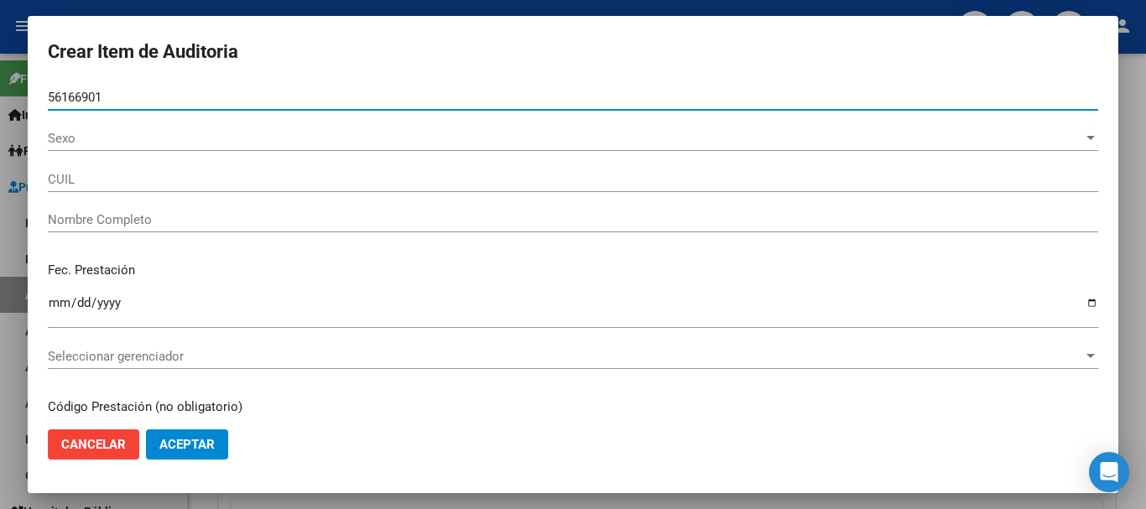
type input "56166901"
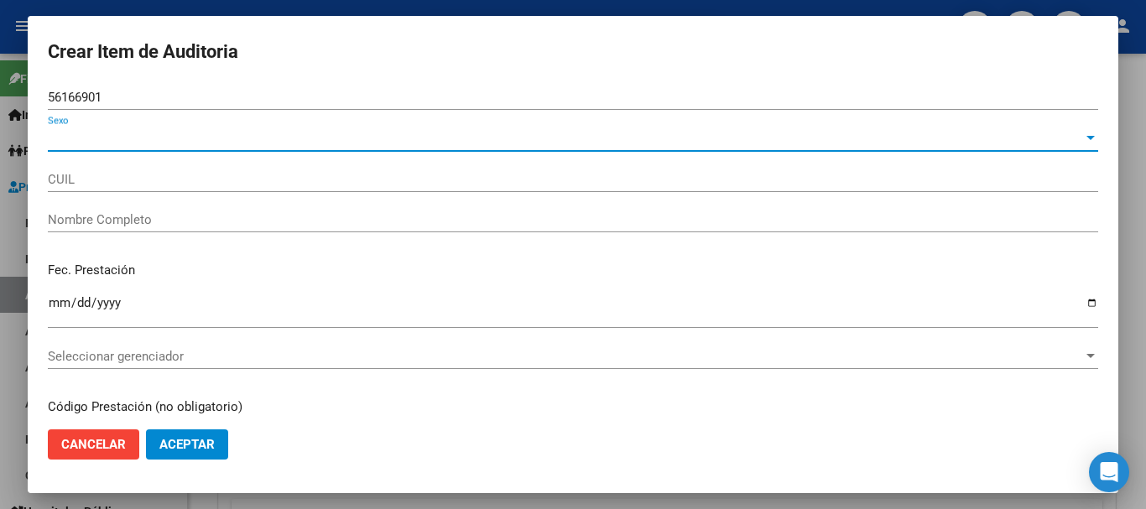
type input "20561669016"
type input "[PERSON_NAME] [PERSON_NAME]"
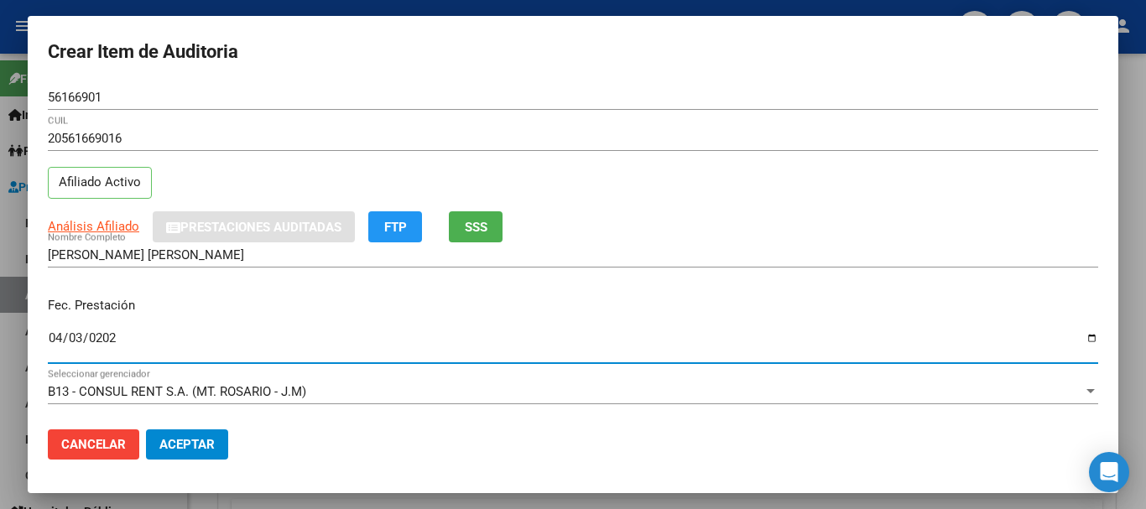
type input "[DATE]"
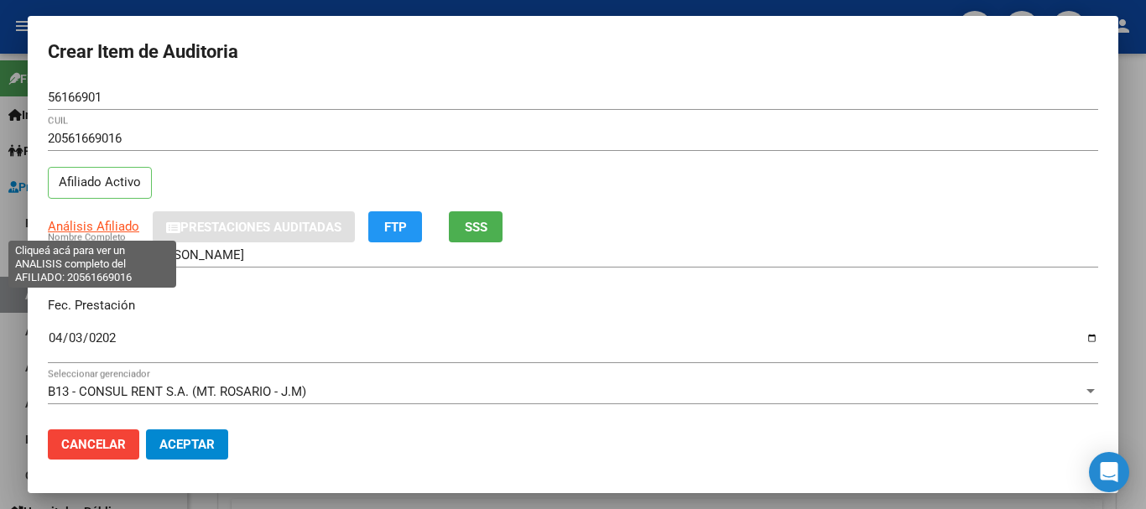
click at [107, 229] on span "Análisis Afiliado" at bounding box center [93, 226] width 91 height 15
type textarea "20561669016"
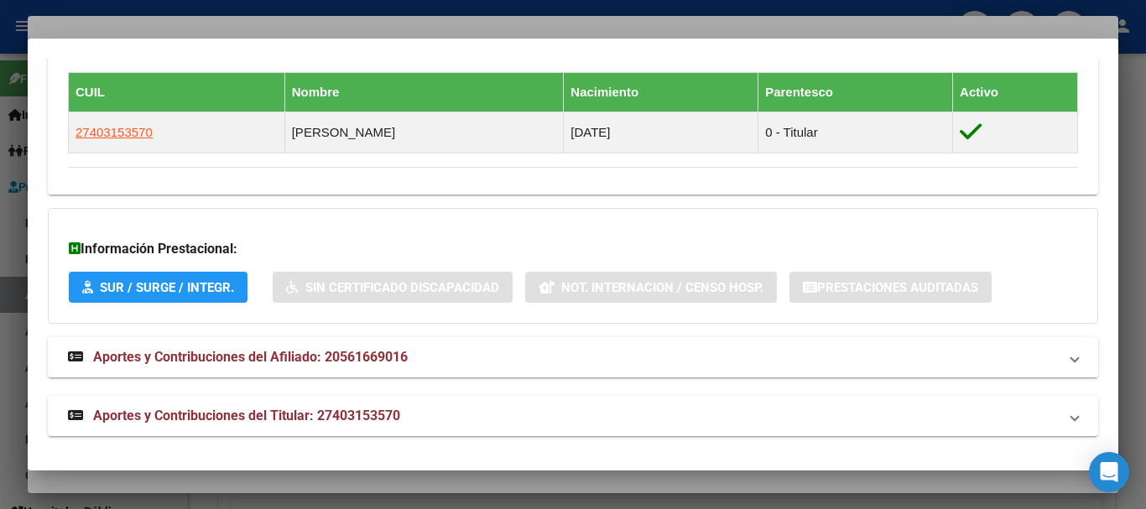
scroll to position [948, 0]
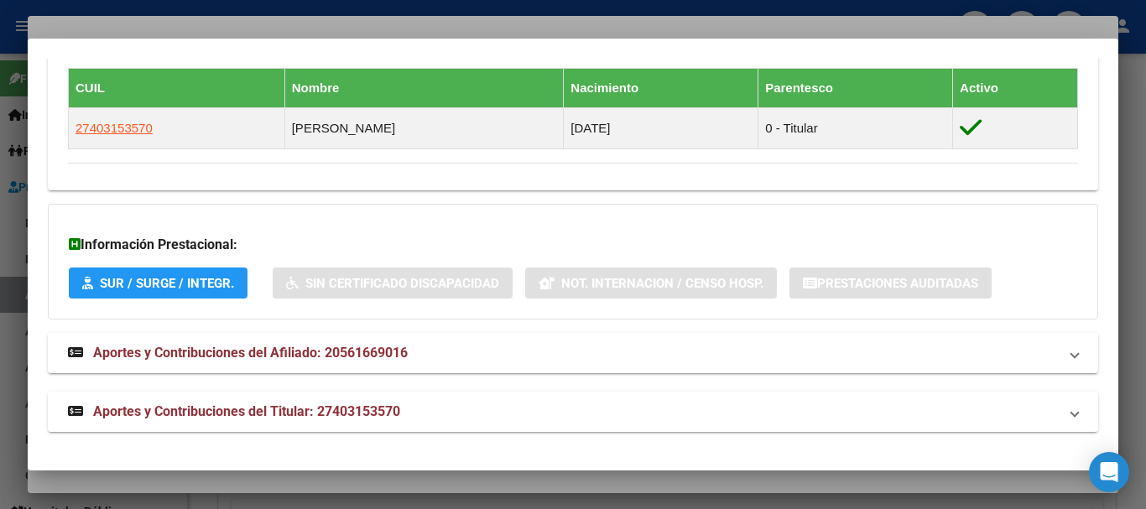
click at [333, 393] on mat-expansion-panel-header "Aportes y Contribuciones del Titular: 27403153570" at bounding box center [573, 412] width 1050 height 40
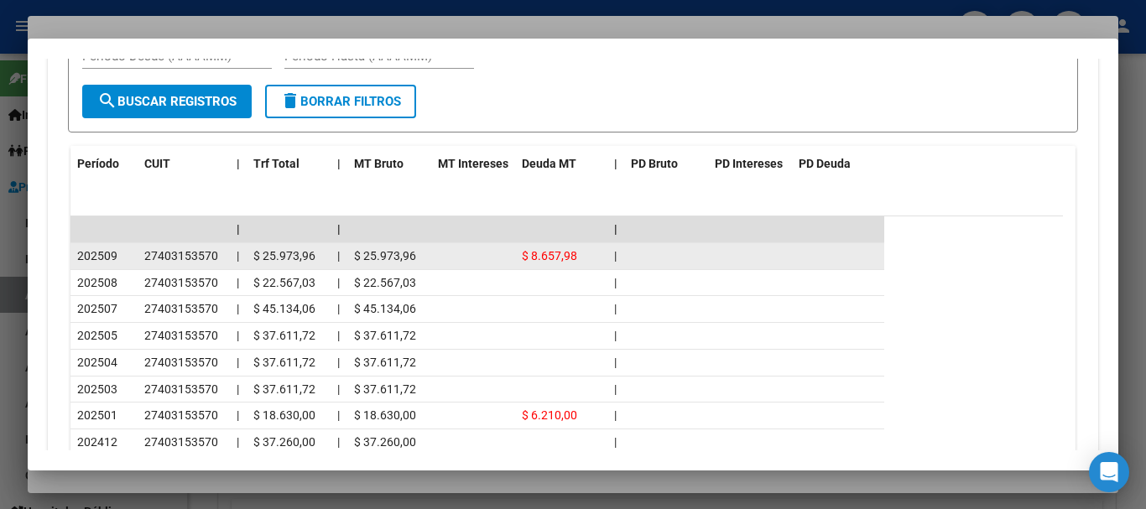
scroll to position [1549, 0]
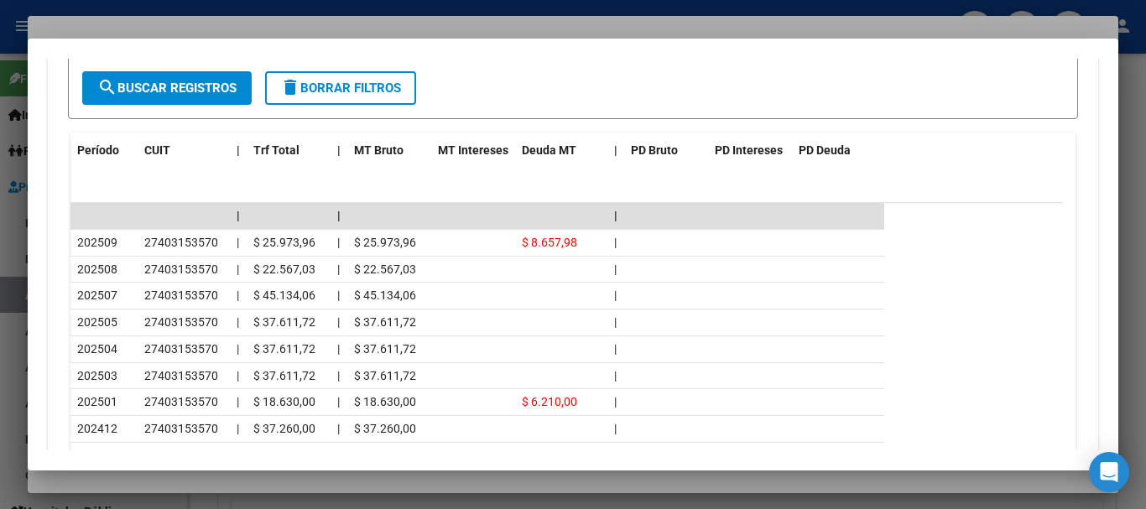
click at [218, 11] on div at bounding box center [573, 254] width 1146 height 509
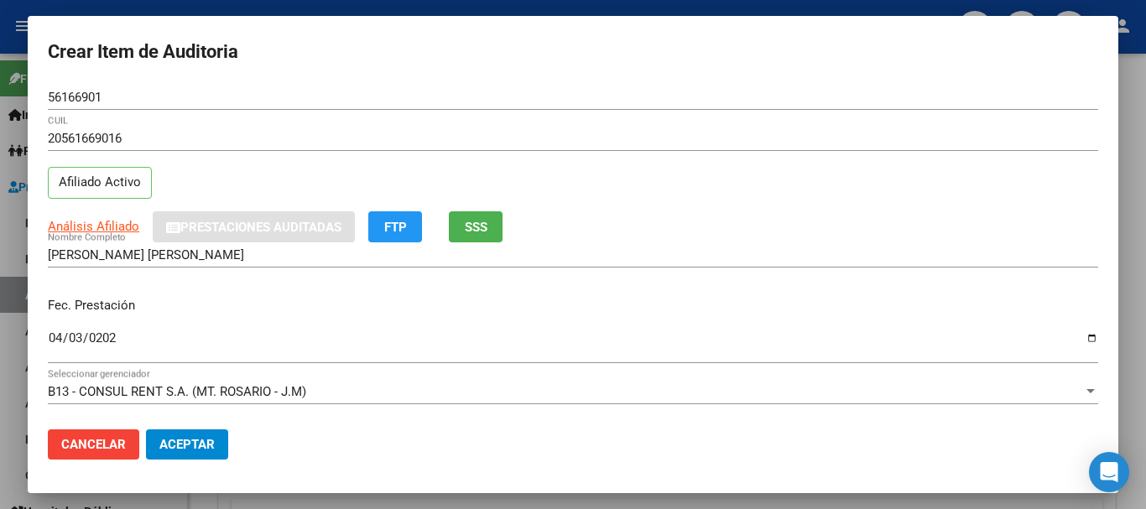
click at [579, 108] on div "56166901 Nro Documento" at bounding box center [573, 97] width 1050 height 25
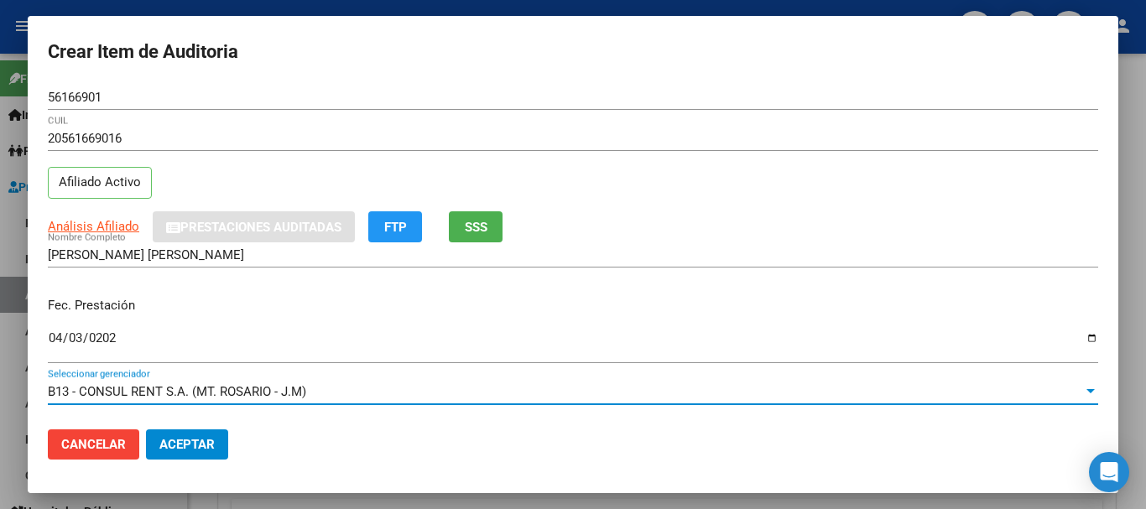
scroll to position [226, 0]
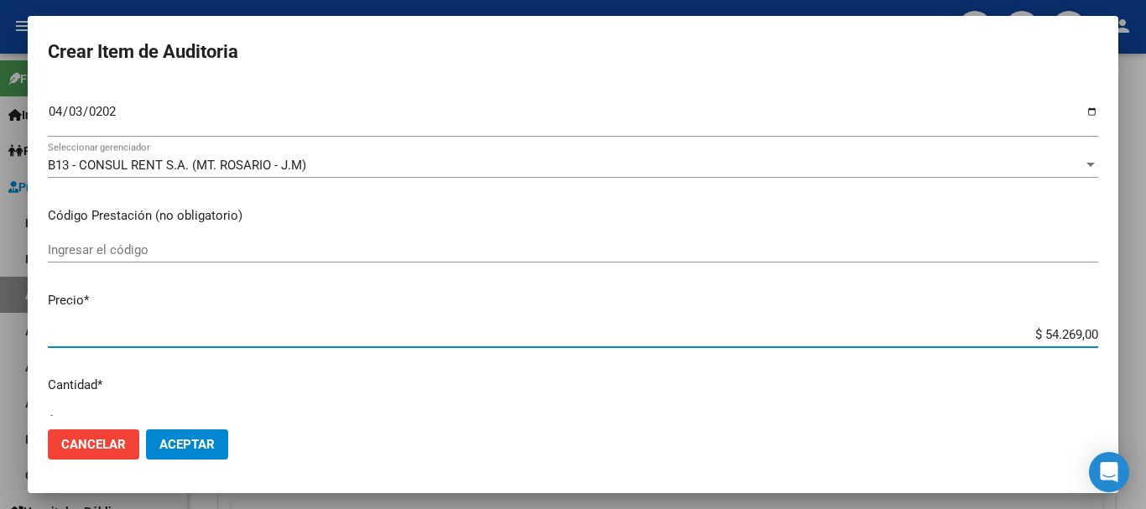
type input "$ 0,07"
type input "$ 0,70"
type input "$ 0,07"
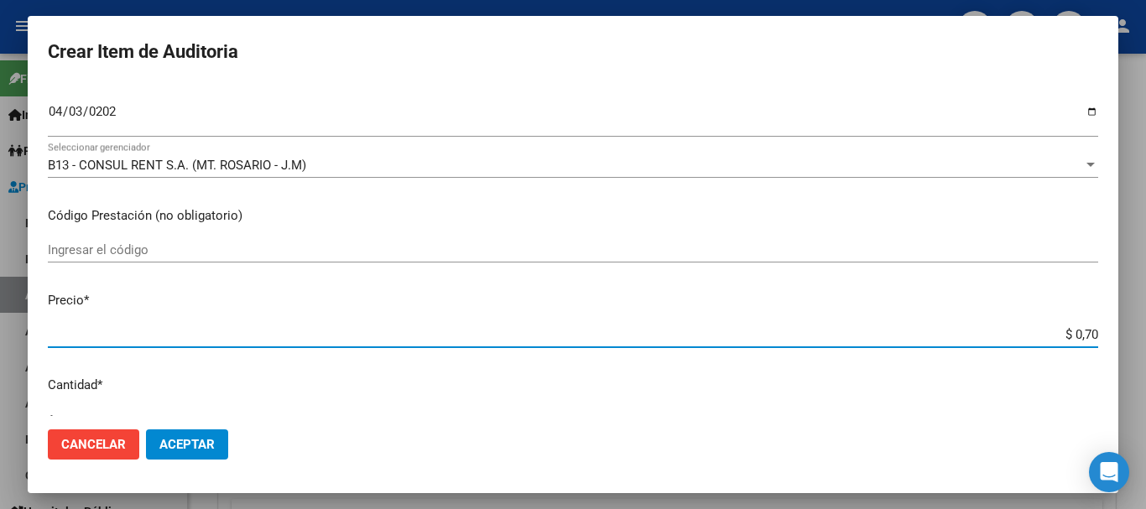
type input "$ 0,07"
type input "$ 0,76"
type input "$ 7,60"
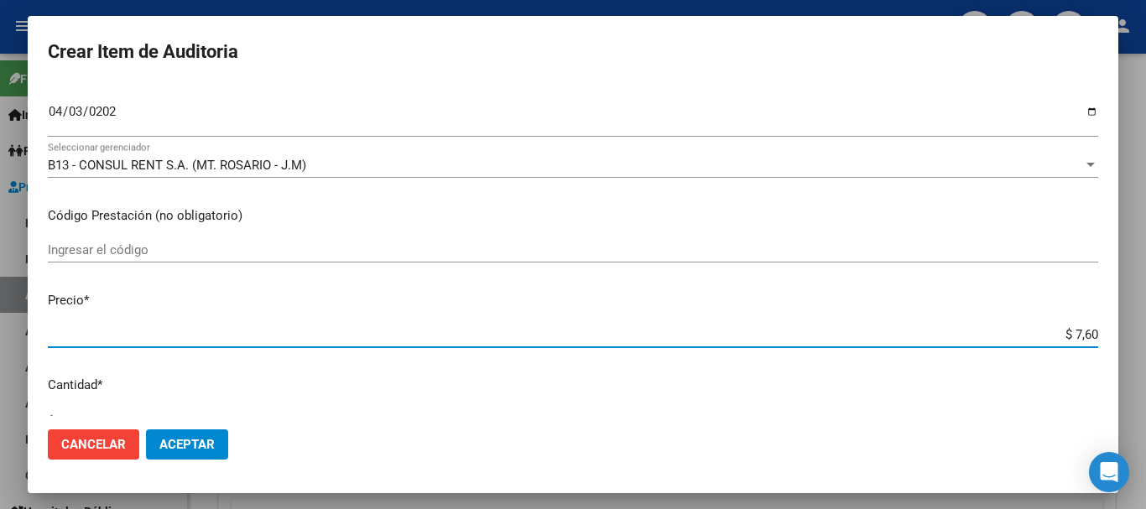
type input "$ 76,09"
type input "$ 760,90"
type input "$ 7.609,00"
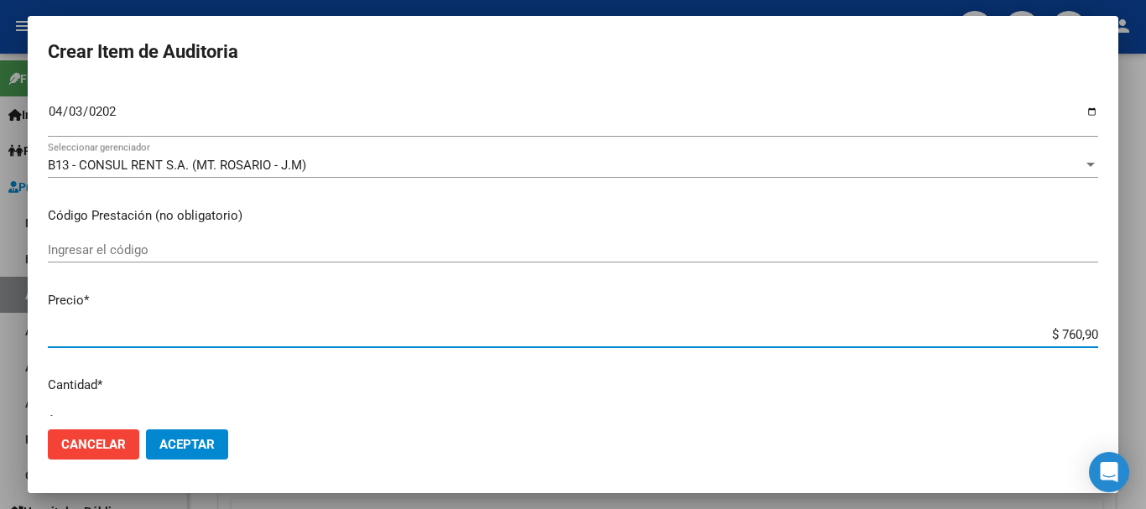
type input "$ 7.609,00"
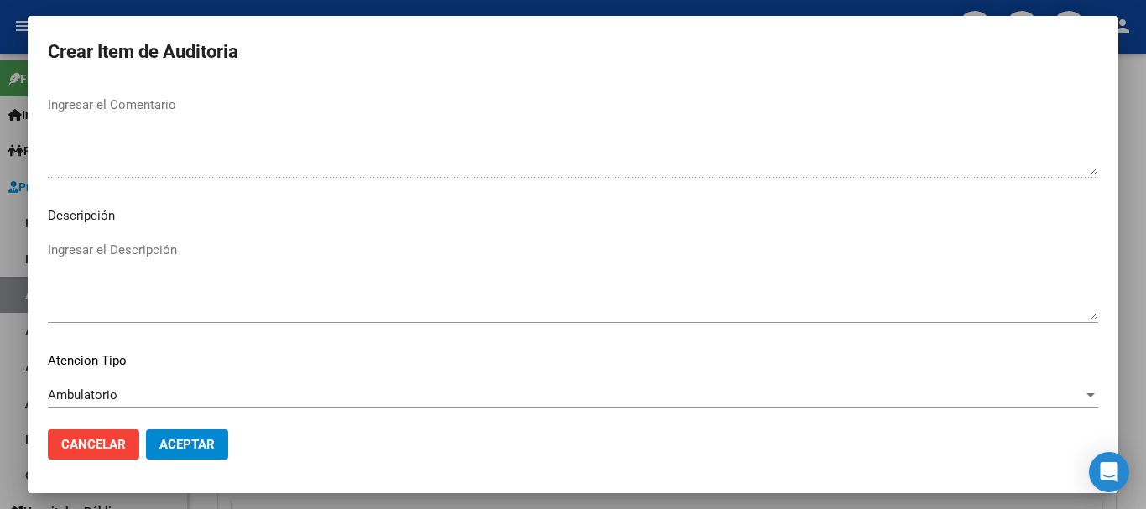
scroll to position [1179, 0]
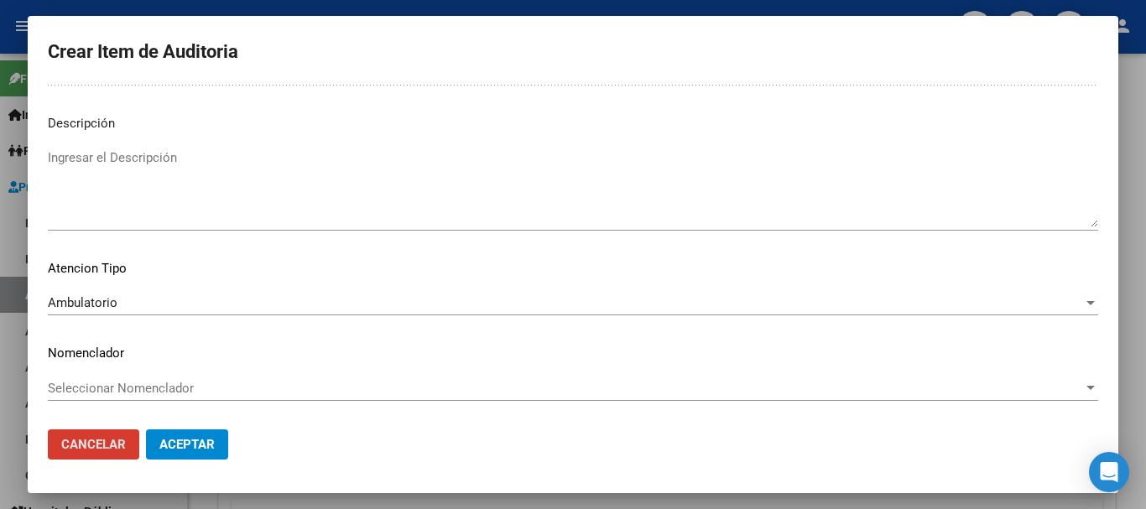
click at [146, 429] on button "Aceptar" at bounding box center [187, 444] width 82 height 30
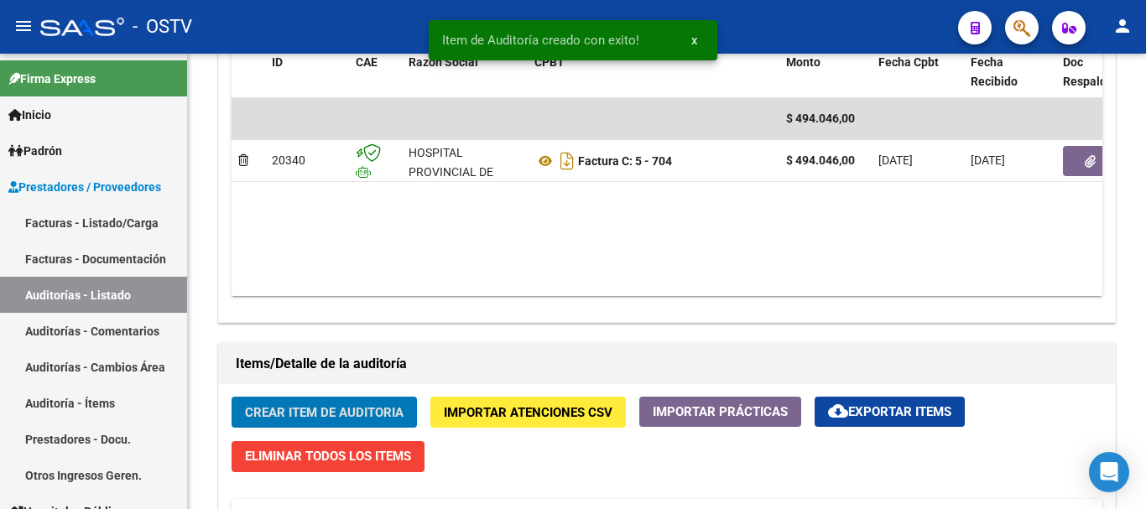
click at [231, 397] on button "Crear Item de Auditoria" at bounding box center [323, 412] width 185 height 31
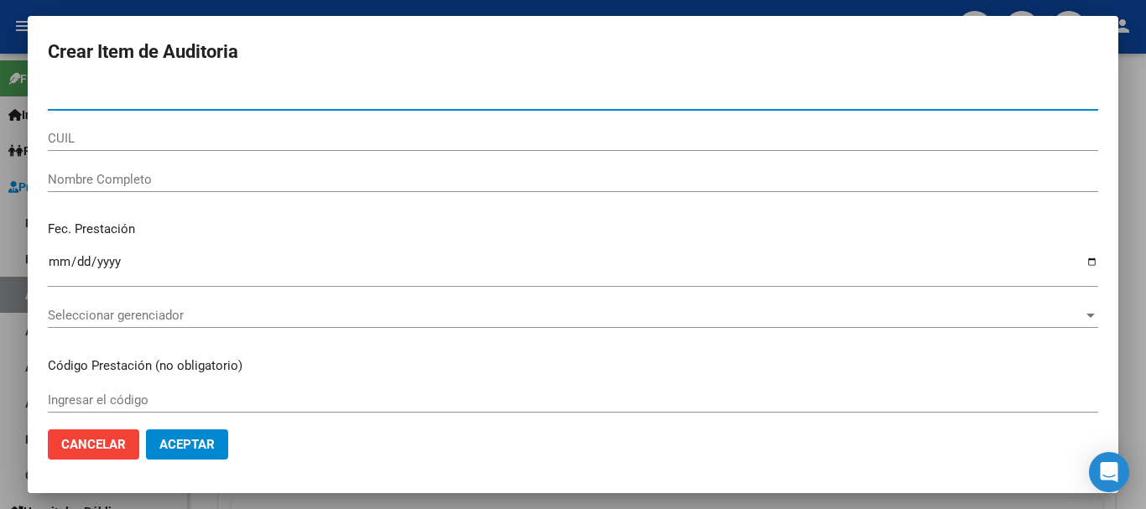
paste input "49041043"
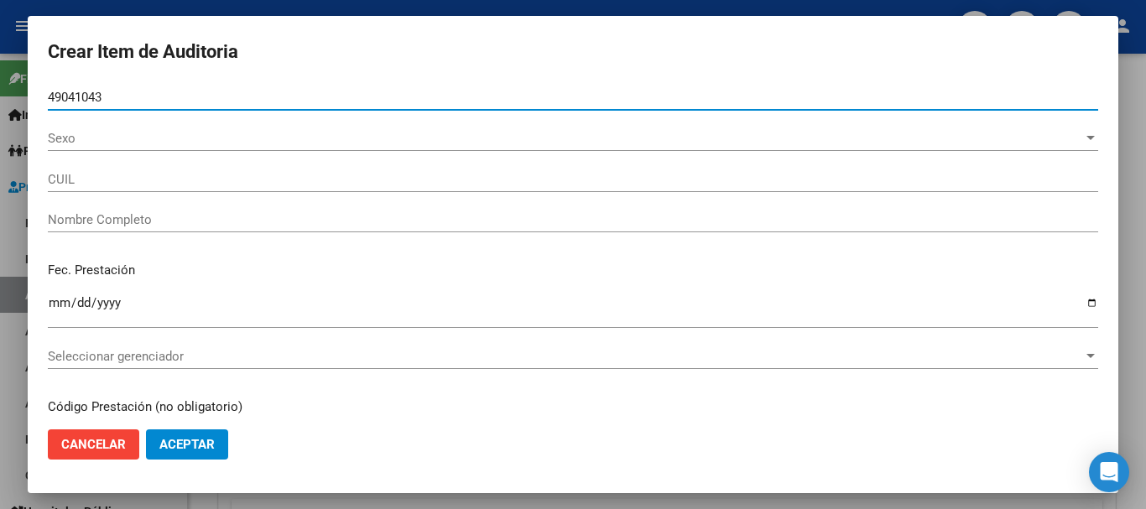
type input "49041043"
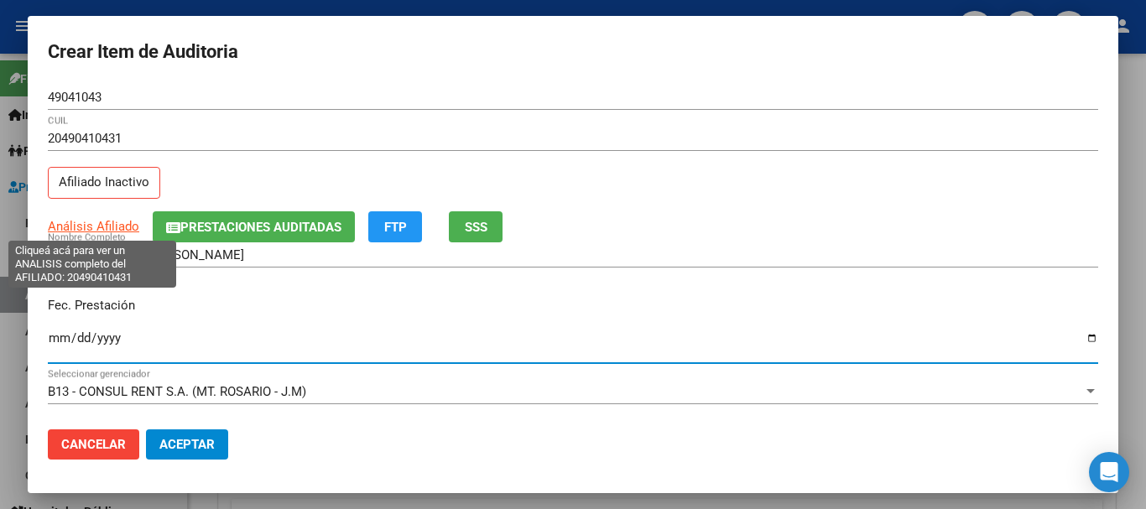
click at [97, 227] on span "Análisis Afiliado" at bounding box center [93, 226] width 91 height 15
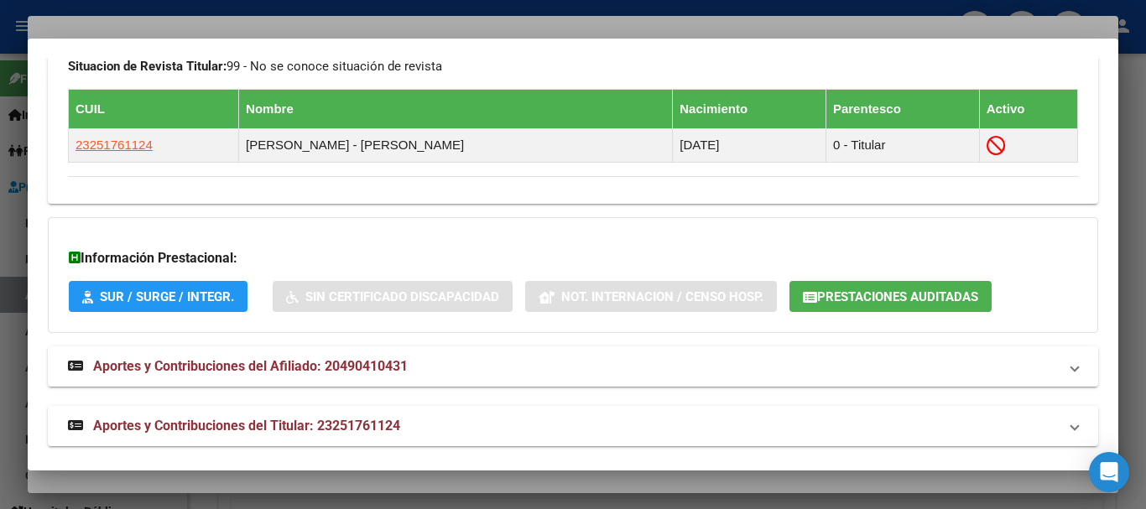
scroll to position [978, 0]
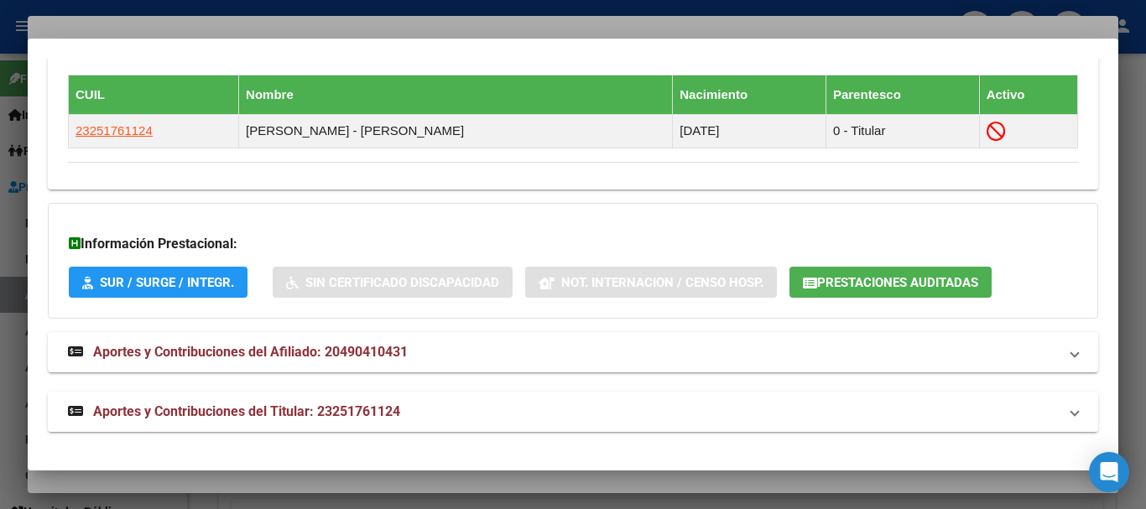
click at [398, 417] on span "Aportes y Contribuciones del Titular: 23251761124" at bounding box center [246, 411] width 307 height 16
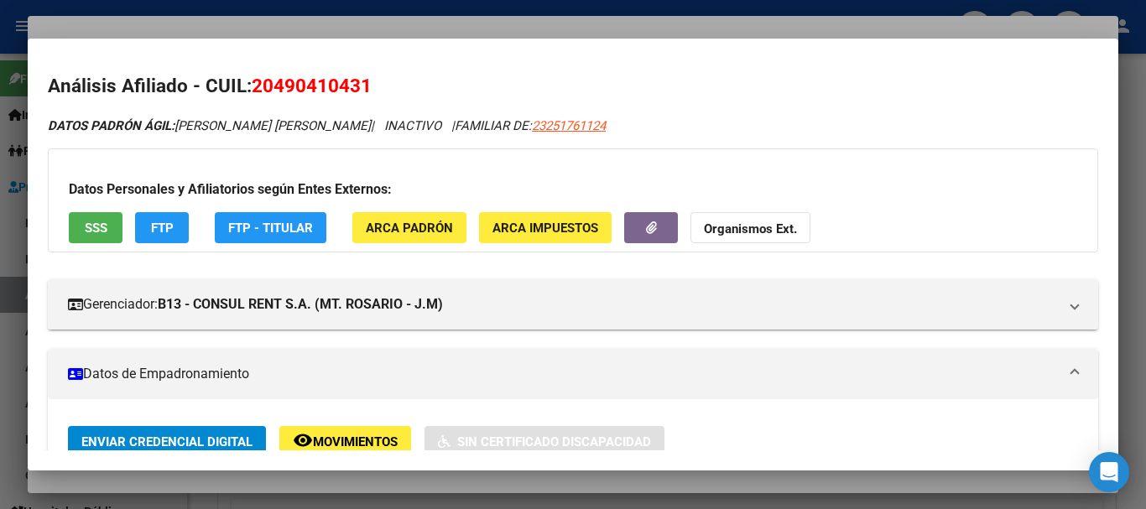
scroll to position [0, 0]
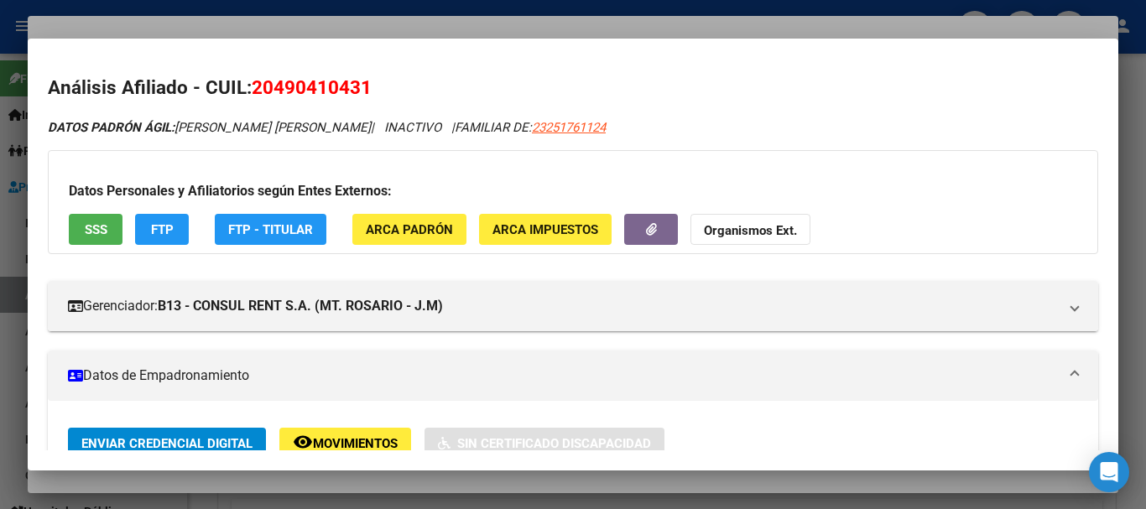
click at [755, 229] on strong "Organismos Ext." at bounding box center [750, 230] width 93 height 15
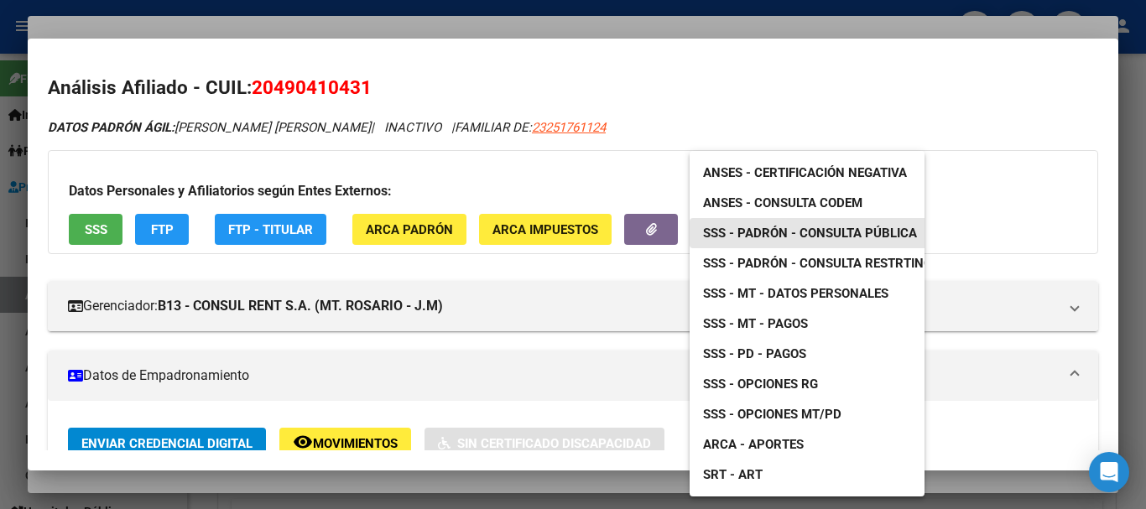
click at [881, 238] on span "SSS - Padrón - Consulta Pública" at bounding box center [810, 233] width 214 height 15
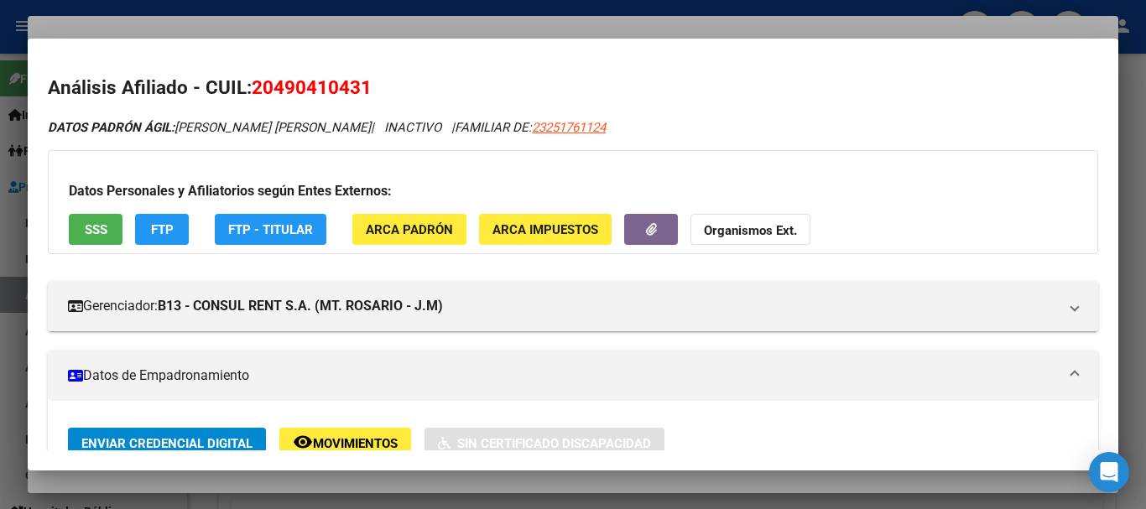
click at [560, 26] on div at bounding box center [573, 254] width 1146 height 509
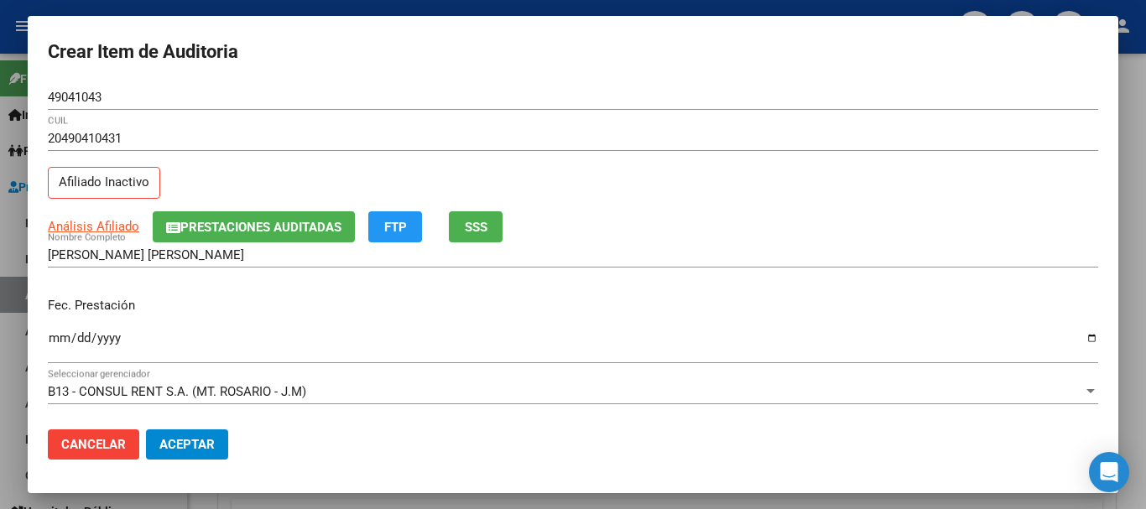
click at [830, 141] on input "20490410431" at bounding box center [573, 138] width 1050 height 15
click at [261, 222] on span "Prestaciones Auditadas" at bounding box center [260, 227] width 161 height 15
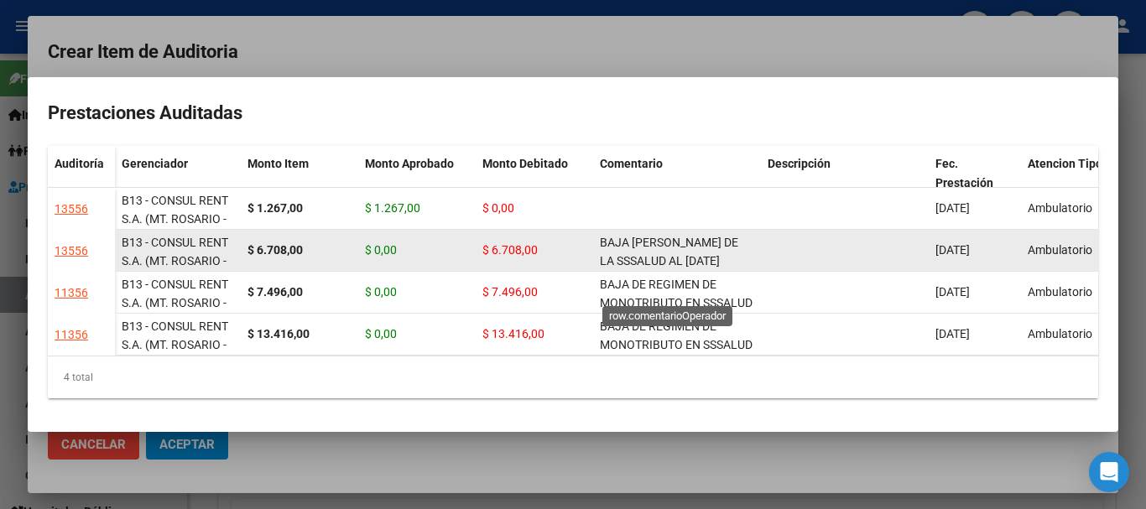
click at [647, 241] on span "BAJA [PERSON_NAME] DE LA SSSALUD AL [DATE] MONOTRIB SIN PAGO POR 10 MESES" at bounding box center [670, 271] width 141 height 70
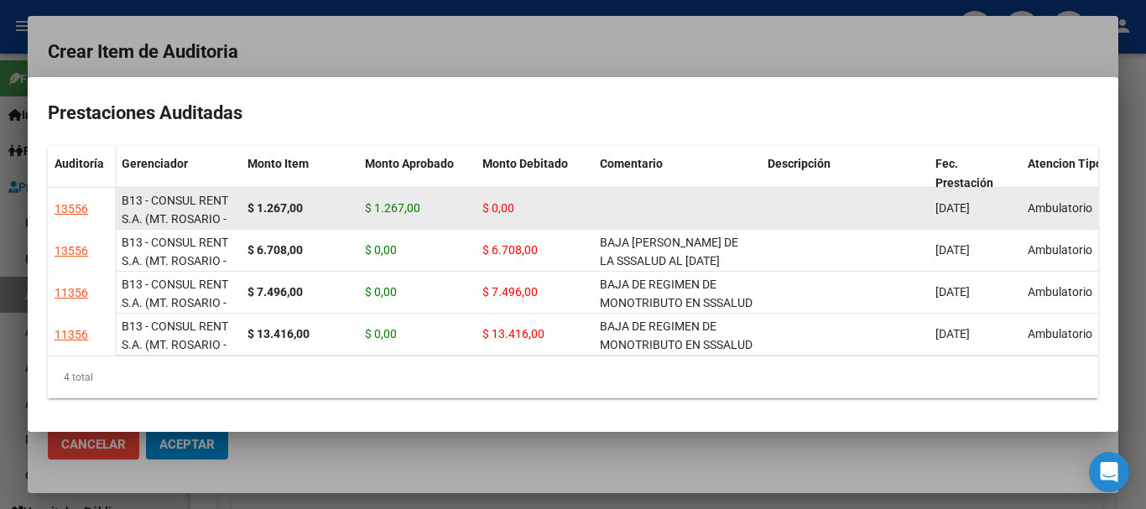
copy span "BAJA [PERSON_NAME] DE LA SSSALUD AL [DATE] MONOTRIB SIN PAGO POR 10 MESES"
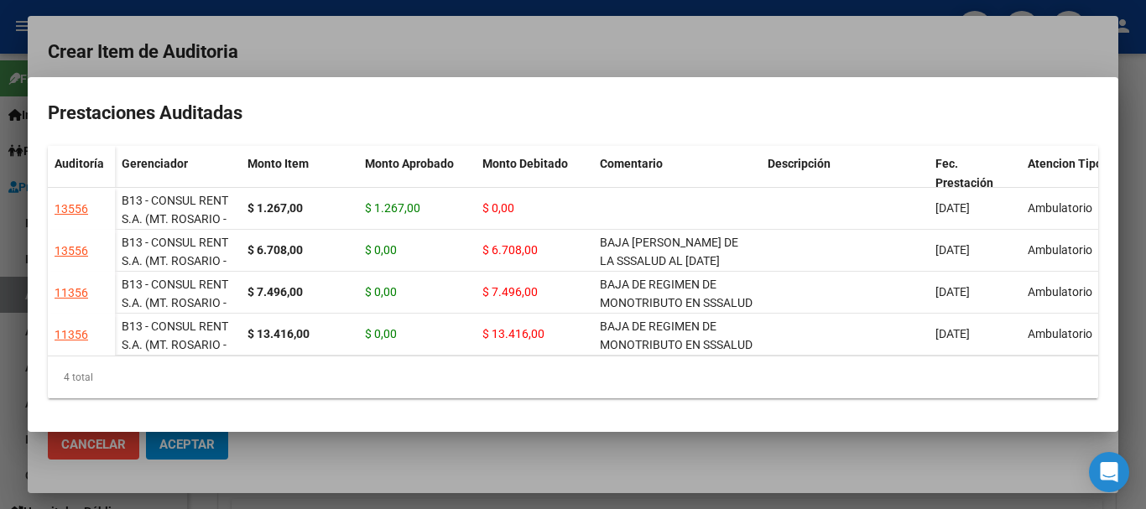
click at [510, 41] on div at bounding box center [573, 254] width 1146 height 509
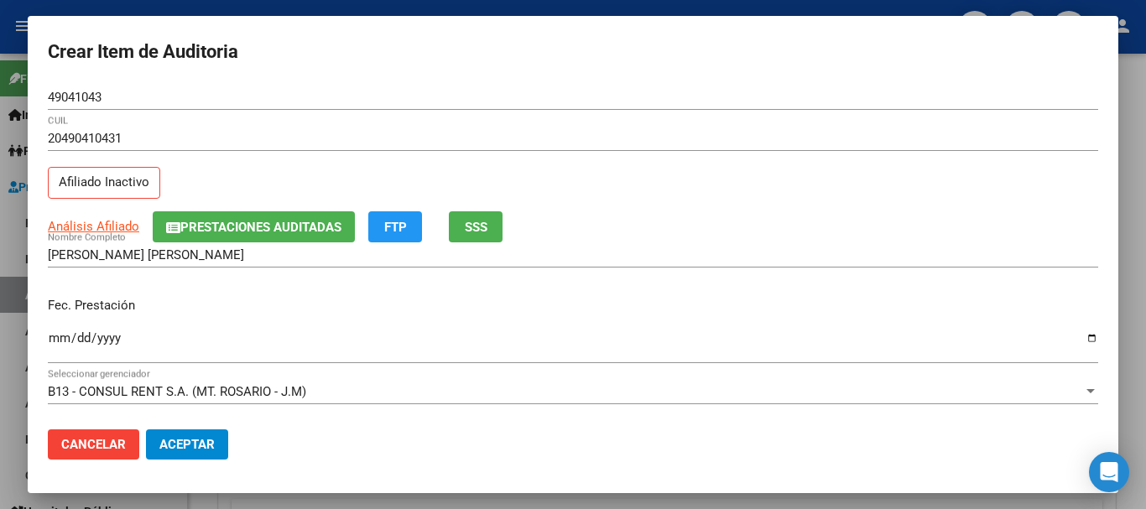
click at [611, 223] on div "Análisis Afiliado Prestaciones Auditadas FTP SSS" at bounding box center [573, 226] width 1050 height 31
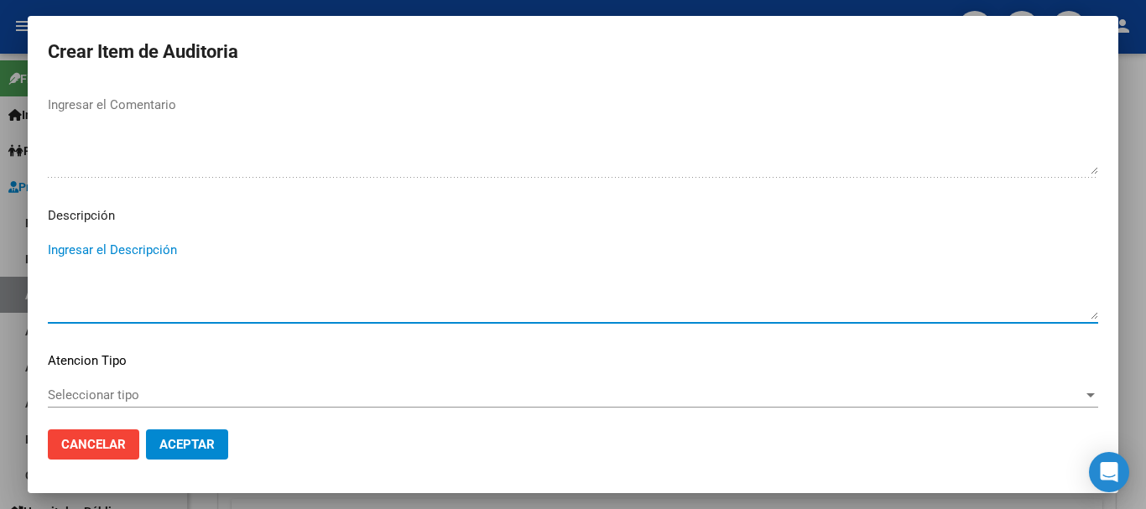
scroll to position [796, 0]
paste textarea "BAJA [PERSON_NAME] DE LA SSSALUD AL [DATE] MONOTRIB SIN PAGO POR 10 MESES"
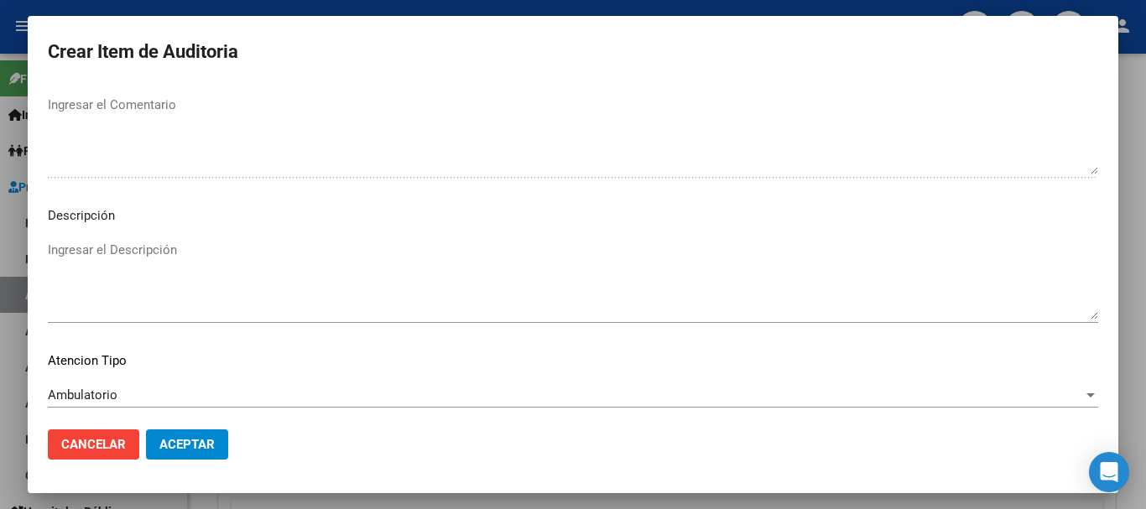
scroll to position [1179, 0]
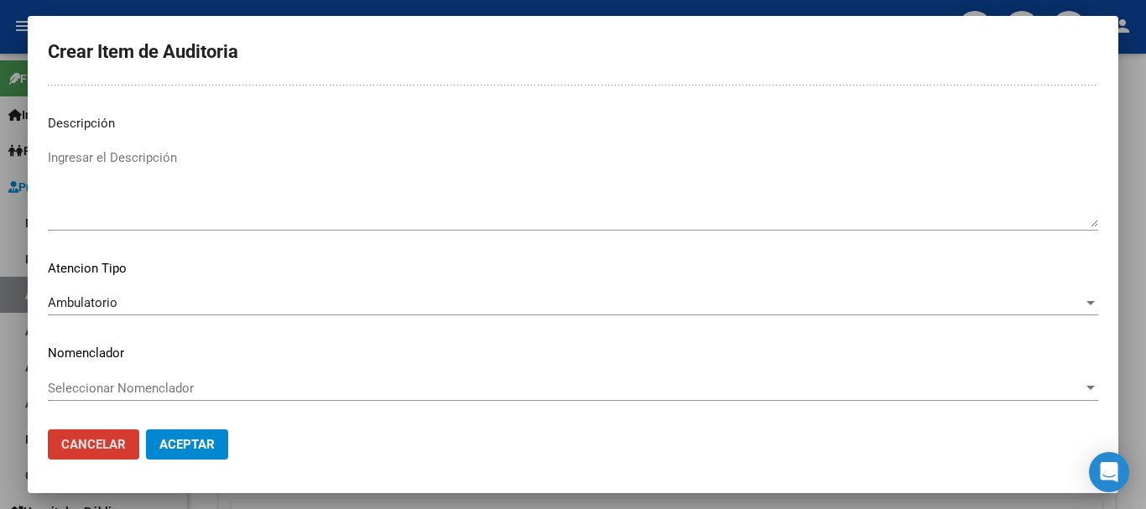
click at [146, 429] on button "Aceptar" at bounding box center [187, 444] width 82 height 30
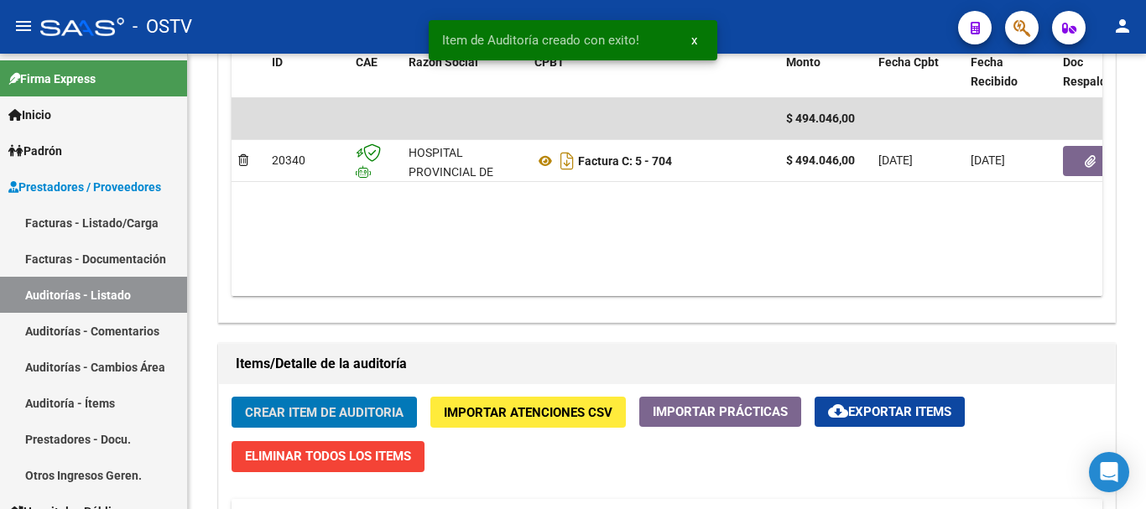
click at [231, 397] on button "Crear Item de Auditoria" at bounding box center [323, 412] width 185 height 31
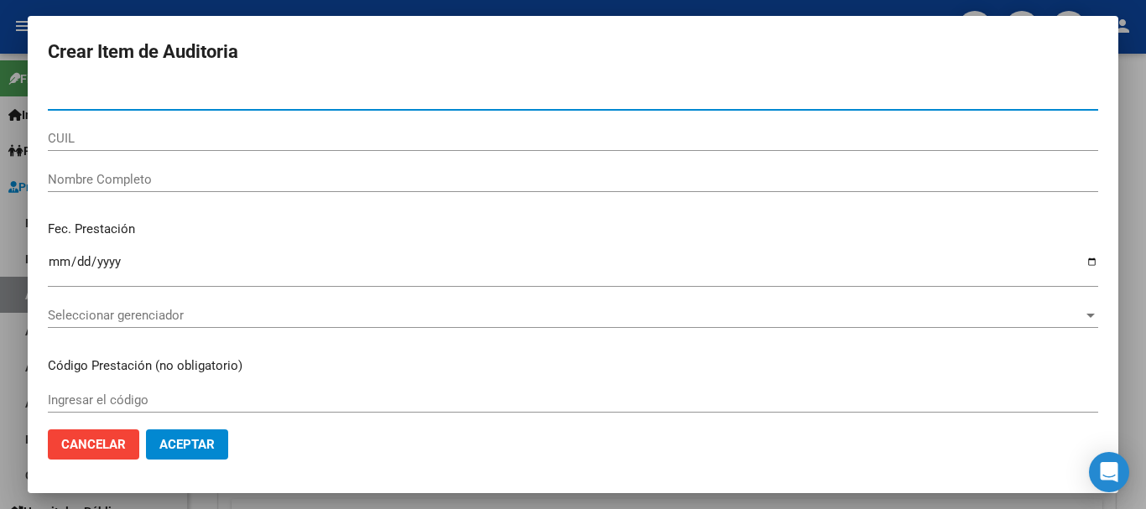
paste input "49041043"
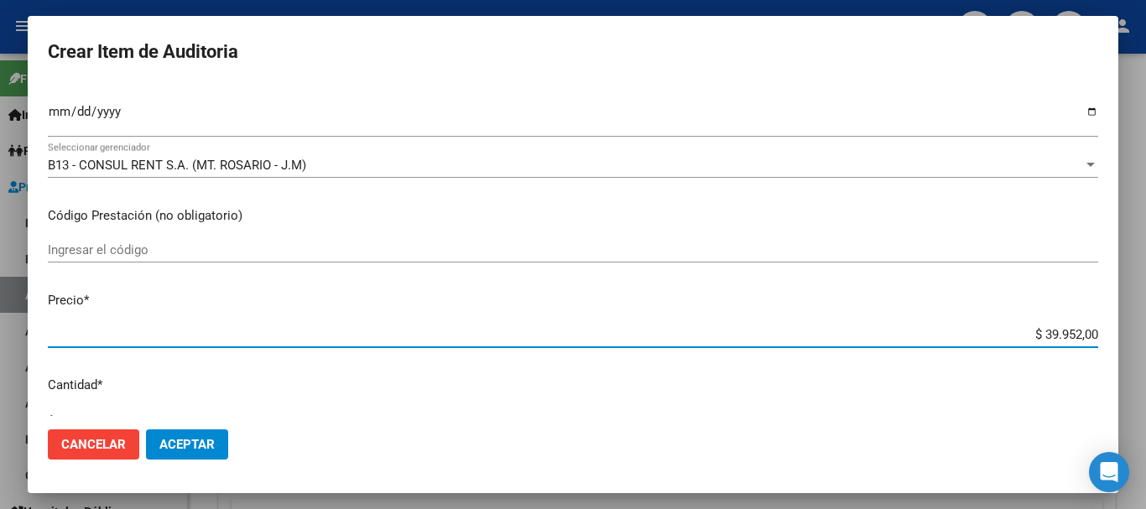
scroll to position [0, 0]
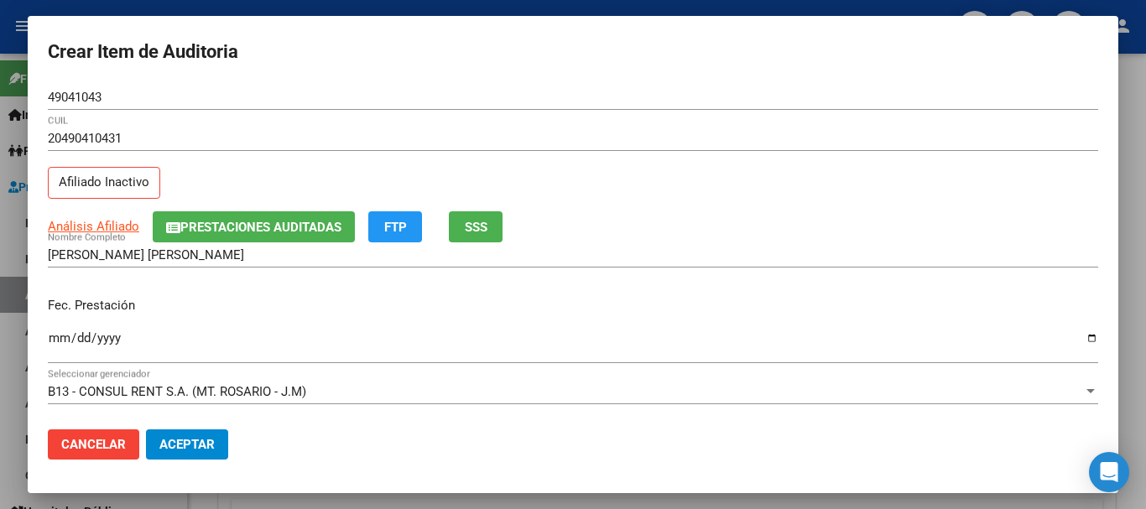
click at [231, 205] on div "20490410431 CUIL Afiliado Inactivo" at bounding box center [573, 169] width 1050 height 86
click at [233, 221] on span "Prestaciones Auditadas" at bounding box center [260, 227] width 161 height 15
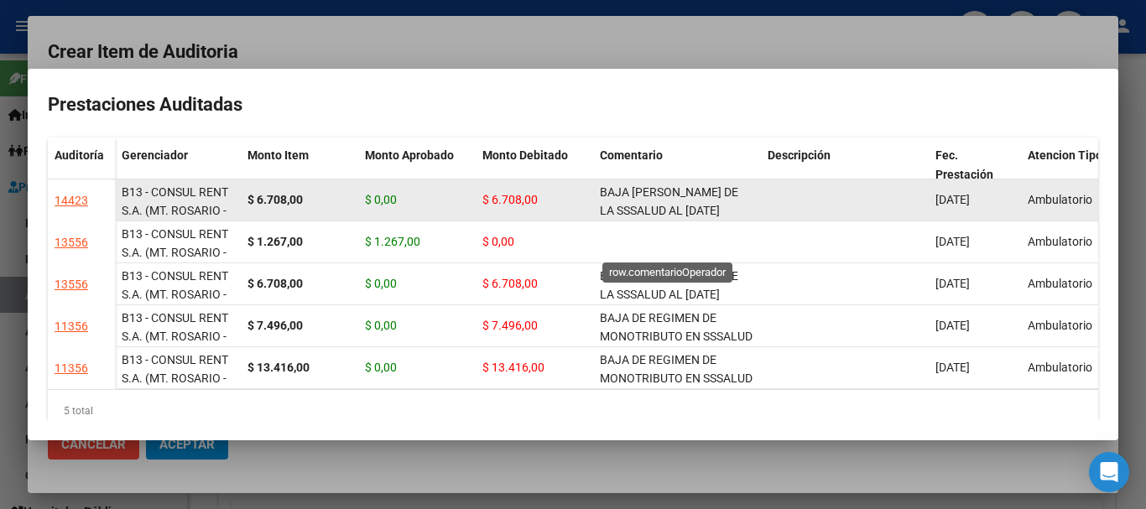
click at [660, 213] on span "BAJA [PERSON_NAME] DE LA SSSALUD AL [DATE] MONOTRIB SIN PAGO POR 10 MESES" at bounding box center [670, 220] width 141 height 70
copy span "BAJA [PERSON_NAME] DE LA SSSALUD AL [DATE] MONOTRIB SIN PAGO POR 10 MESES"
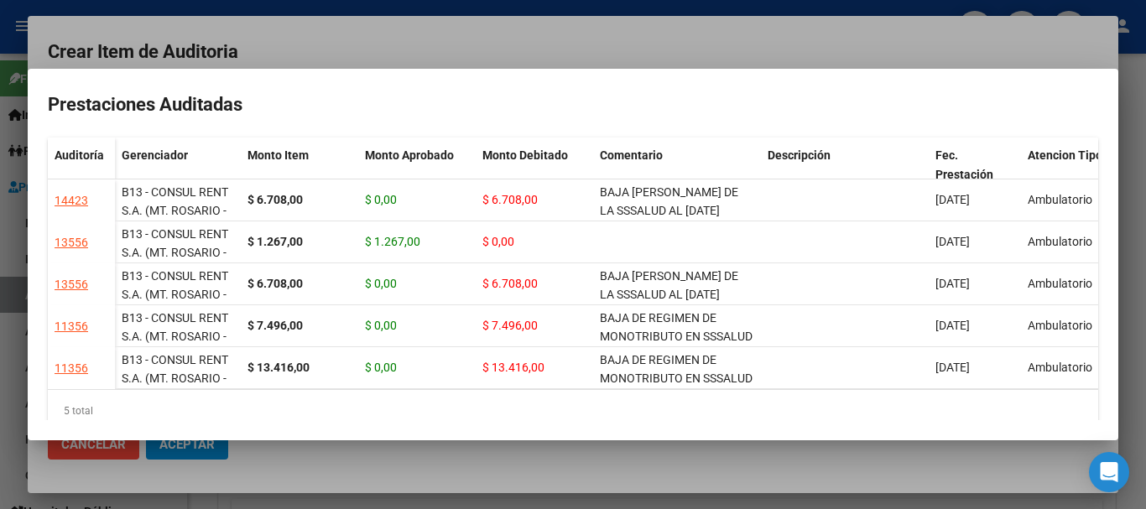
click at [646, 45] on div at bounding box center [573, 254] width 1146 height 509
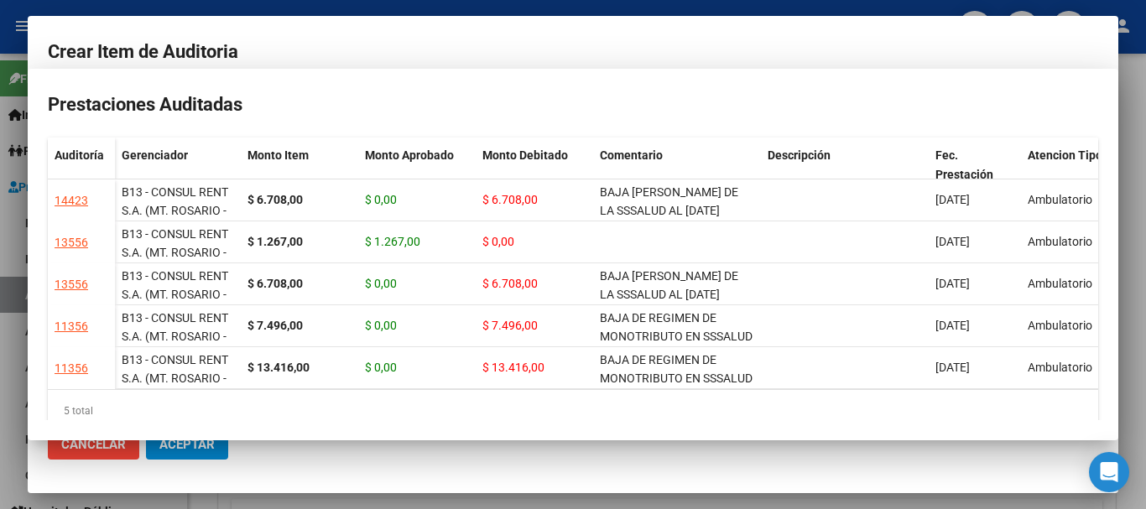
click at [886, 275] on div "[PERSON_NAME] [PERSON_NAME] Nombre Completo" at bounding box center [573, 262] width 1050 height 41
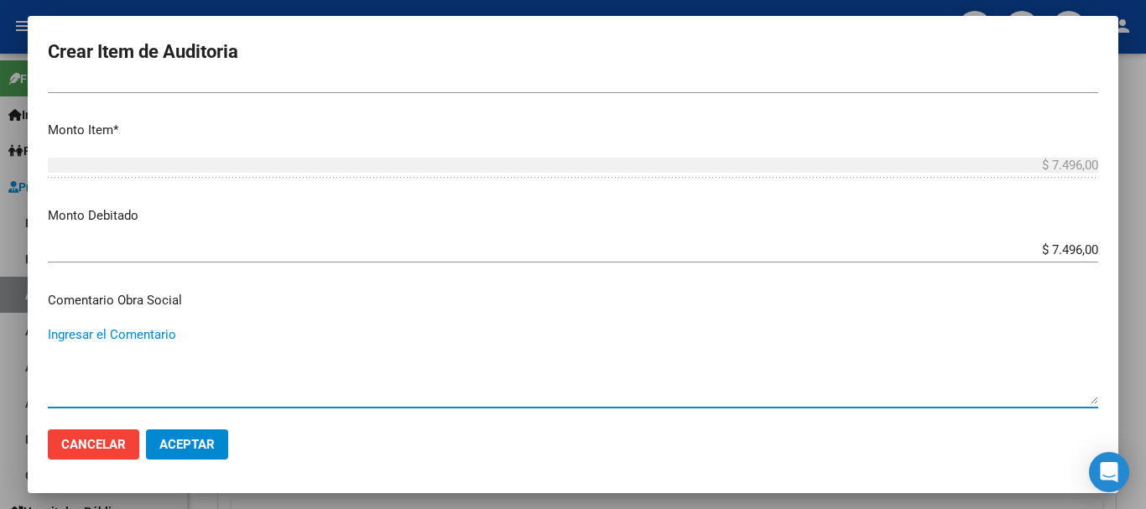
scroll to position [796, 0]
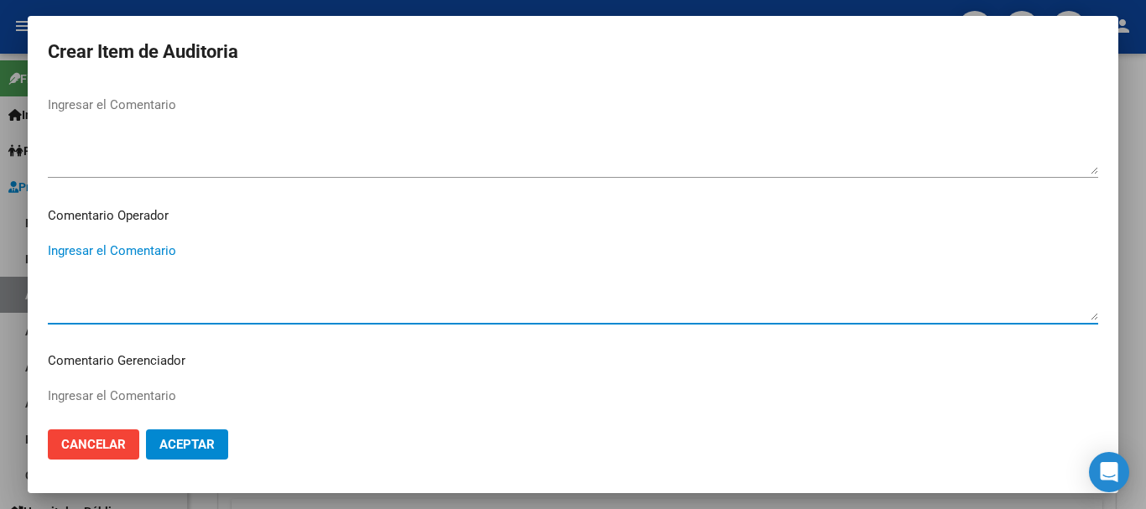
paste textarea "BAJA [PERSON_NAME] DE LA SSSALUD AL [DATE] MONOTRIB SIN PAGO POR 10 MESES"
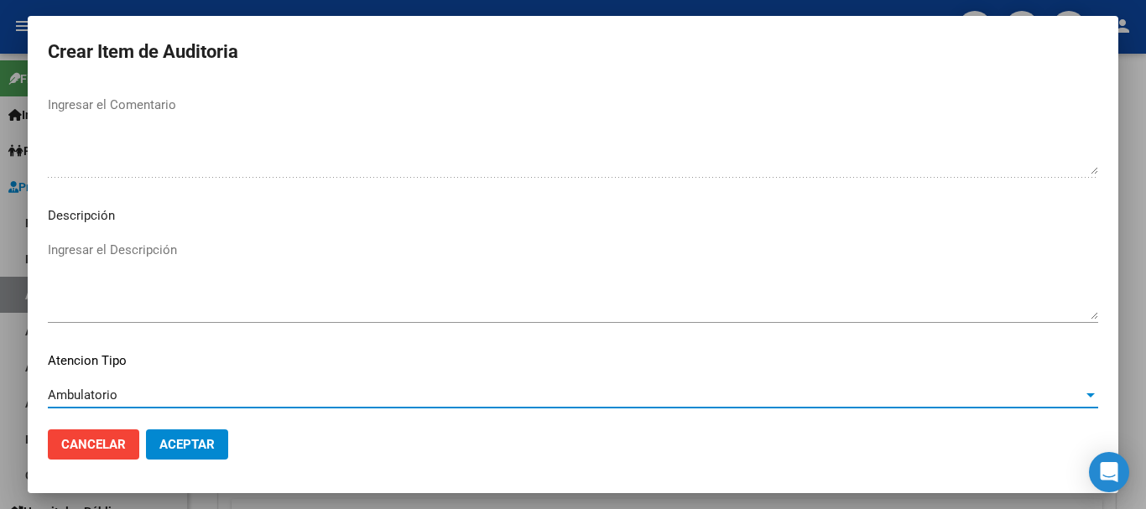
scroll to position [1179, 0]
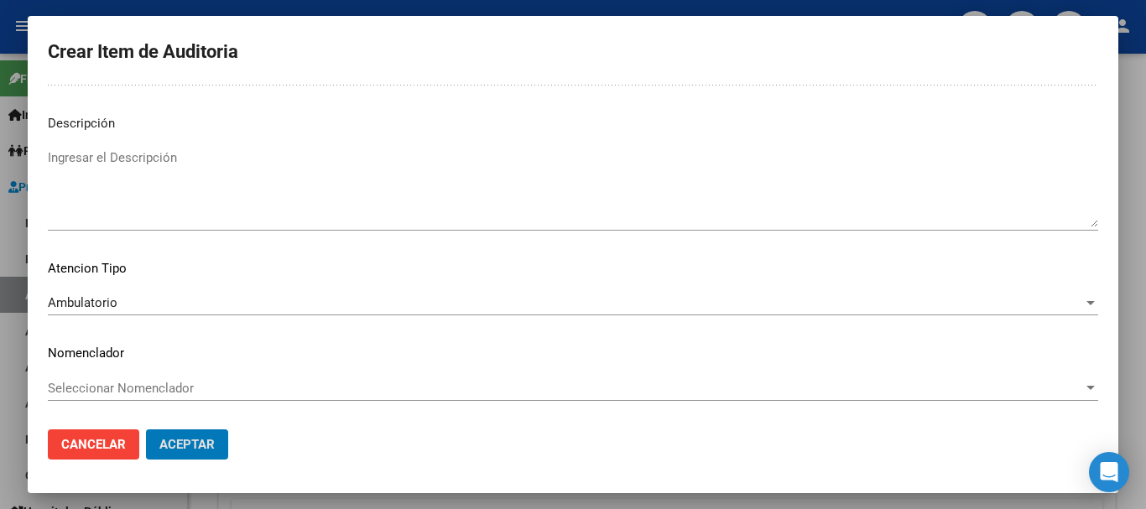
click at [146, 429] on button "Aceptar" at bounding box center [187, 444] width 82 height 30
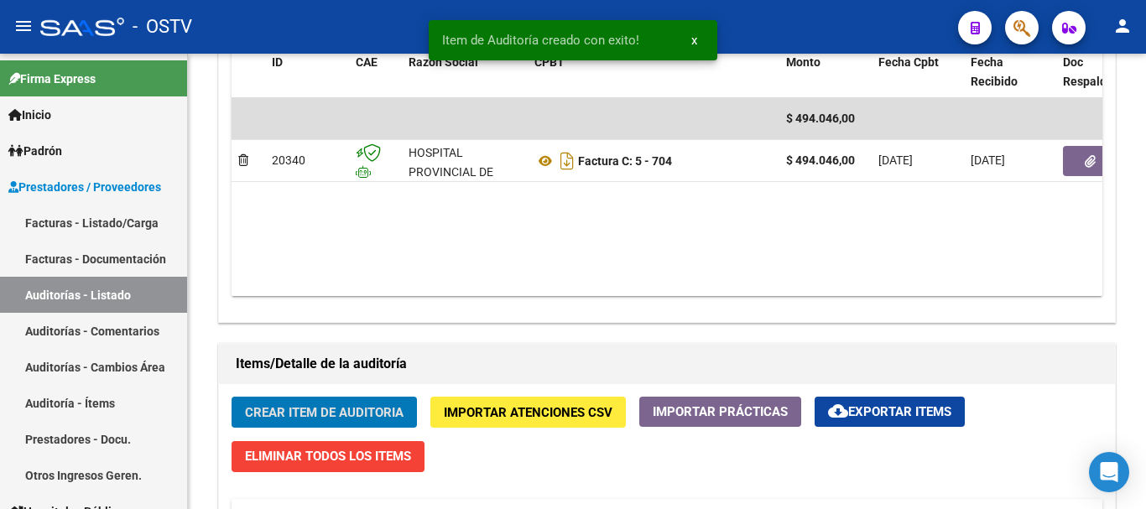
click at [231, 397] on button "Crear Item de Auditoria" at bounding box center [323, 412] width 185 height 31
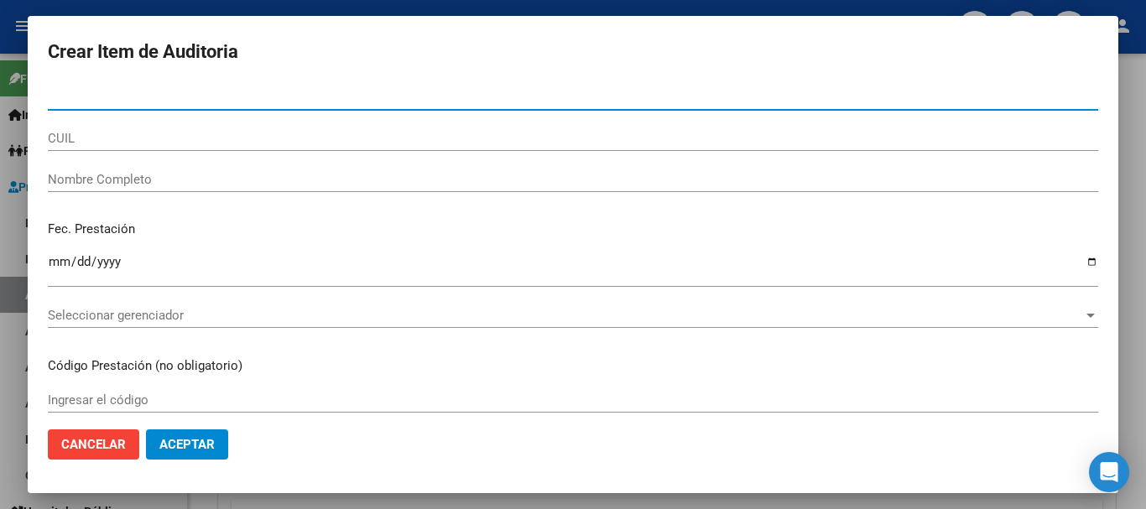
paste input "49041043"
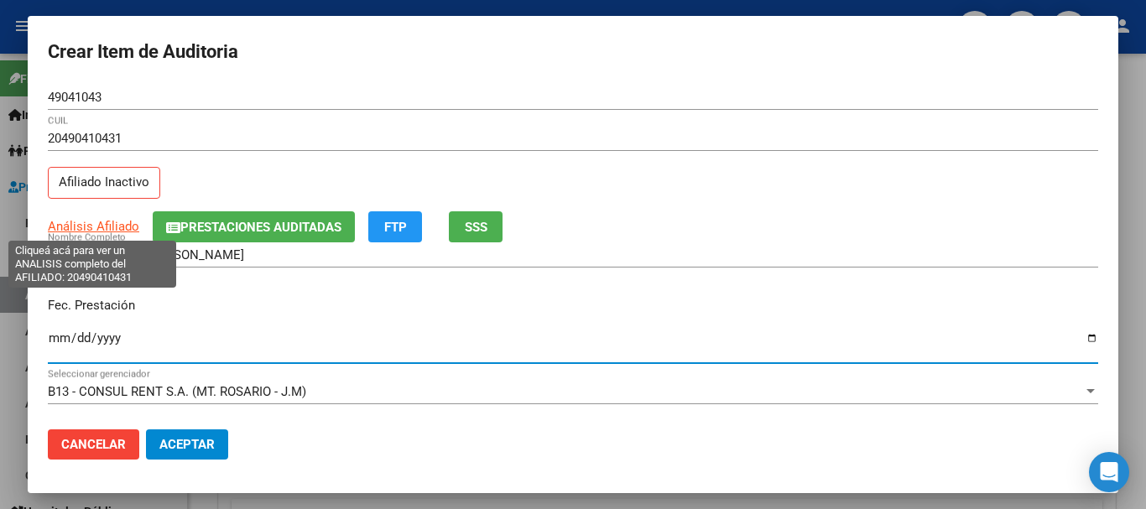
click at [93, 226] on span "Análisis Afiliado" at bounding box center [93, 226] width 91 height 15
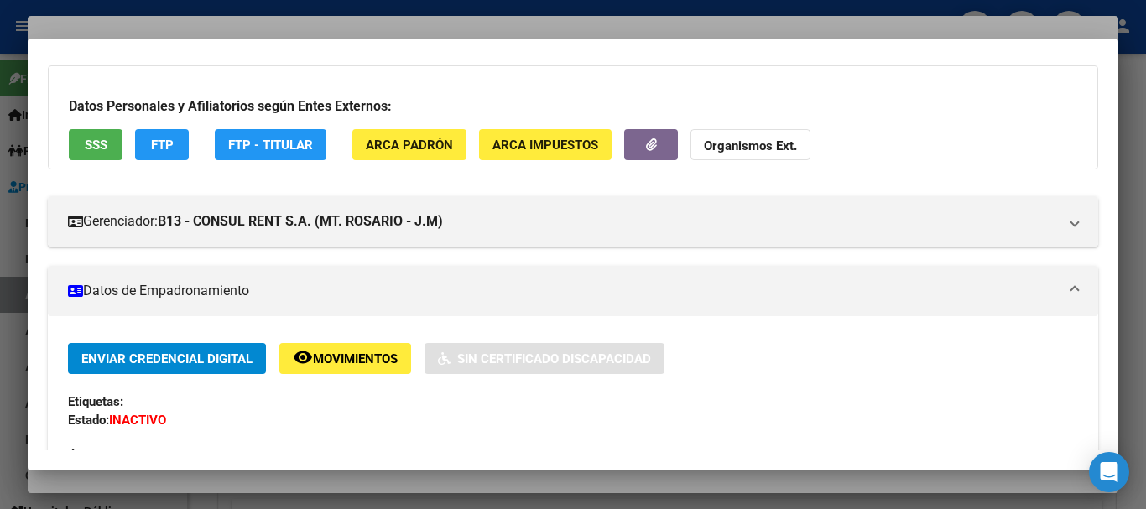
scroll to position [84, 0]
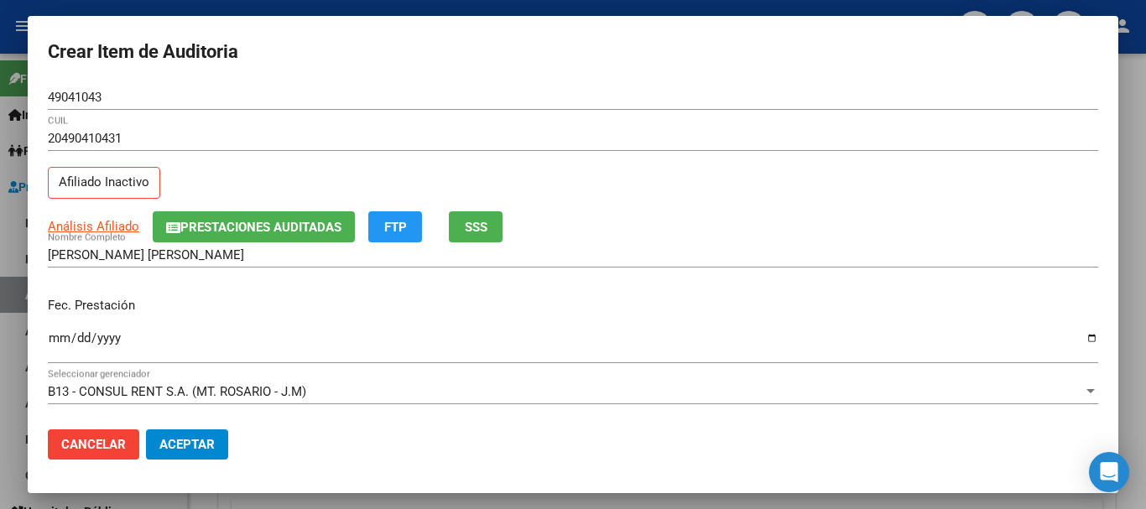
click at [284, 226] on span "Prestaciones Auditadas" at bounding box center [260, 227] width 161 height 15
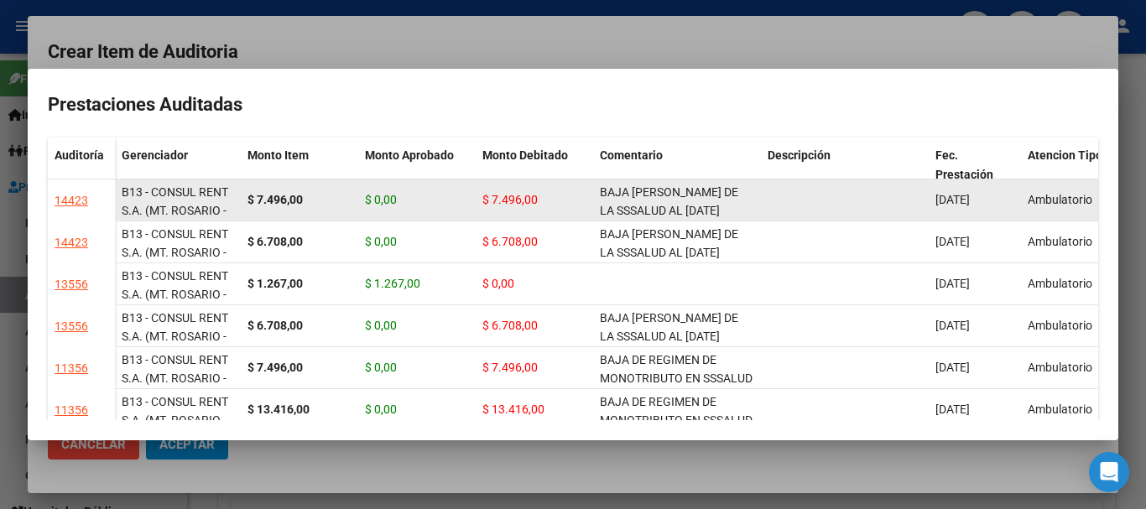
click at [680, 202] on div "BAJA [PERSON_NAME] DE LA SSSALUD AL [DATE] MONOTRIB SIN PAGO POR 10 MESES" at bounding box center [677, 200] width 154 height 35
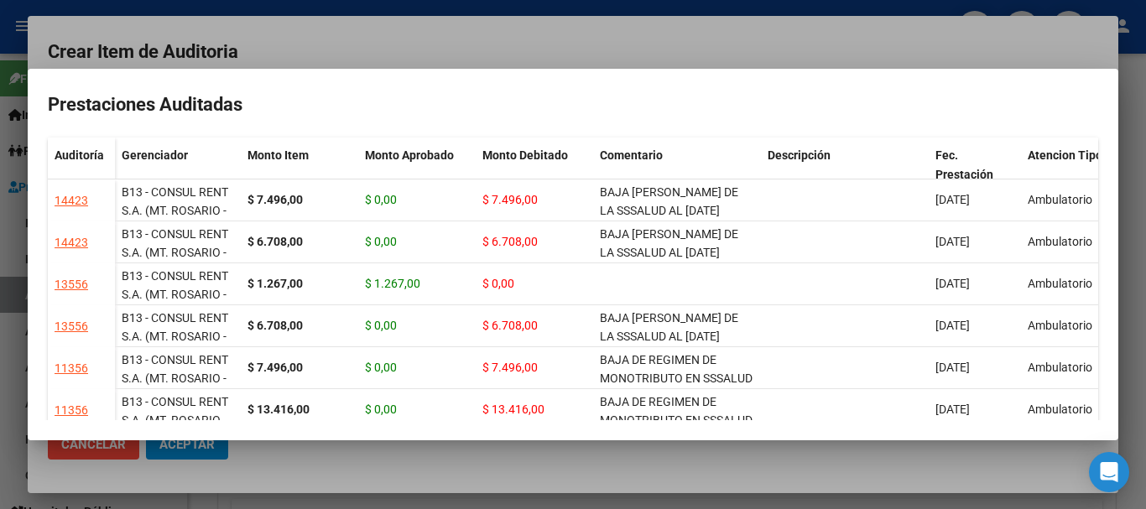
copy span "BAJA [PERSON_NAME] DE LA SSSALUD AL [DATE] MONOTRIB SIN PAGO POR 10 MESES"
drag, startPoint x: 590, startPoint y: 33, endPoint x: 606, endPoint y: 39, distance: 17.8
click at [590, 32] on div at bounding box center [573, 254] width 1146 height 509
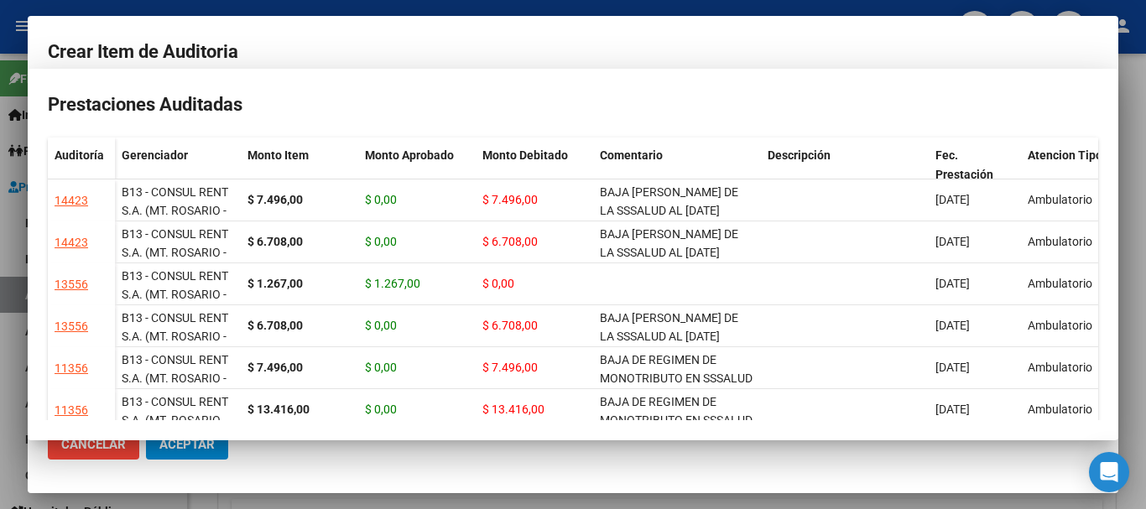
click at [832, 220] on div "Análisis Afiliado Prestaciones Auditadas FTP SSS" at bounding box center [573, 226] width 1050 height 31
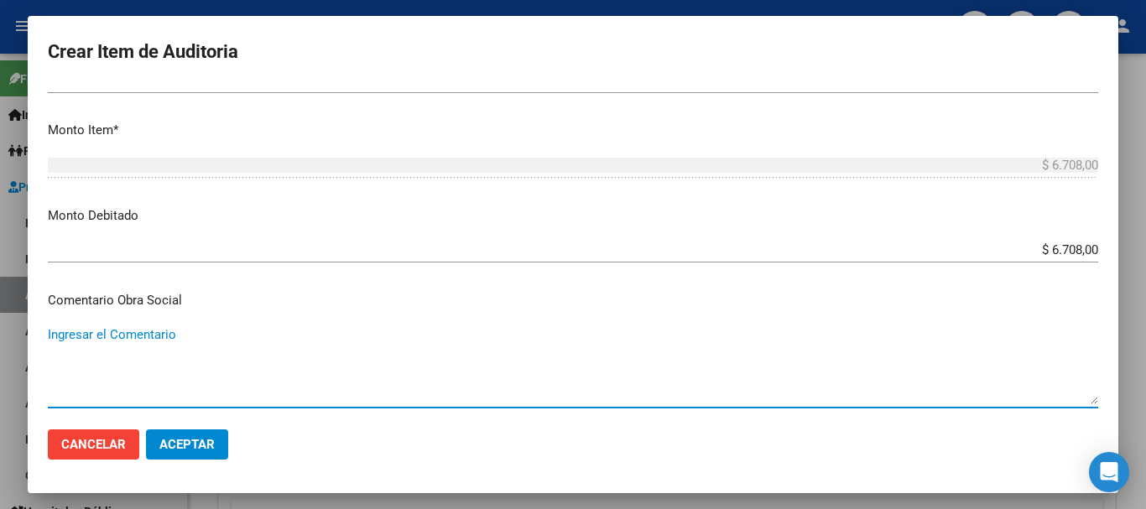
scroll to position [796, 0]
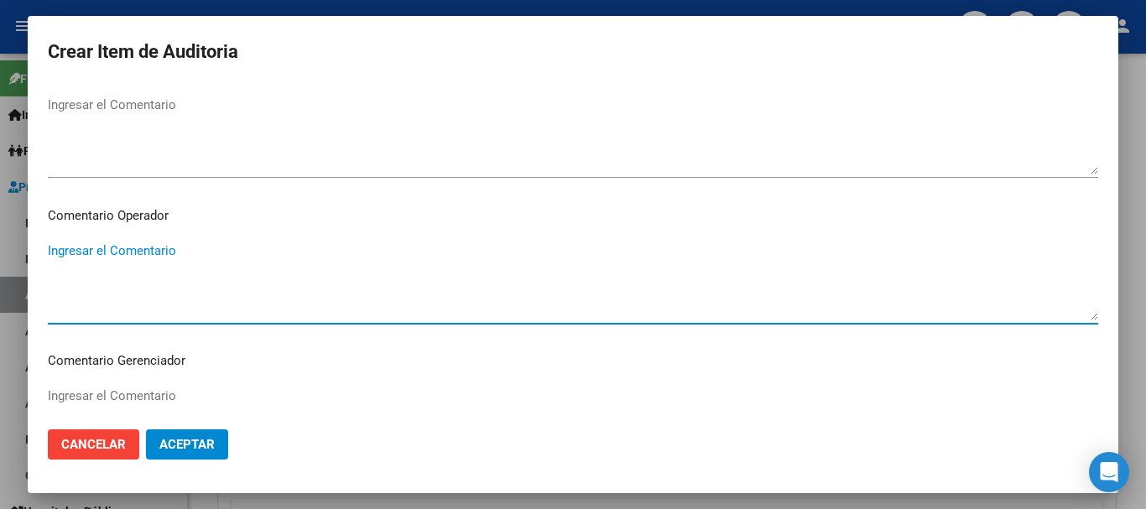
paste textarea "BAJA [PERSON_NAME] DE LA SSSALUD AL [DATE] MONOTRIB SIN PAGO POR 10 MESES"
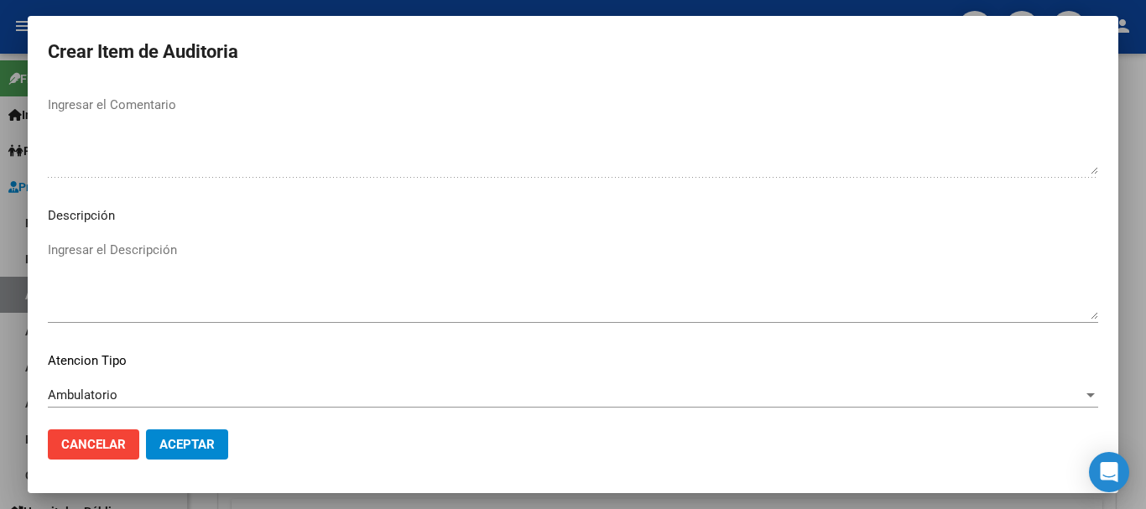
scroll to position [1179, 0]
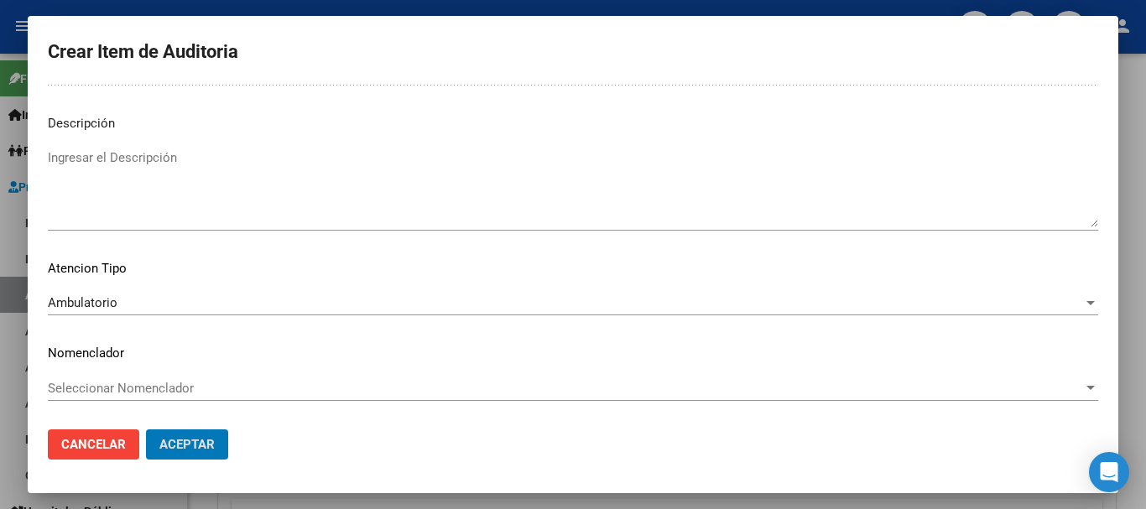
click at [146, 429] on button "Aceptar" at bounding box center [187, 444] width 82 height 30
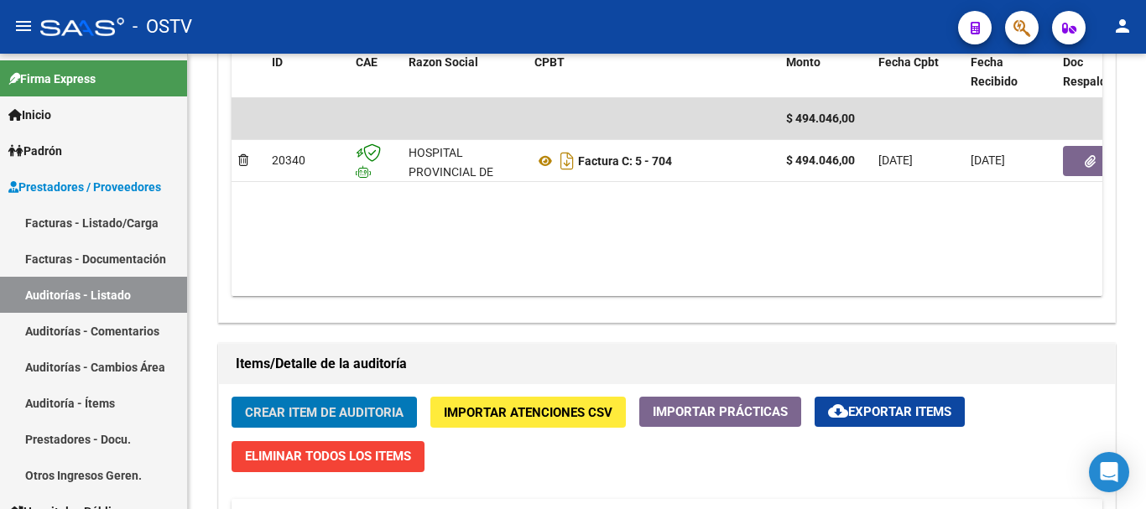
click at [231, 397] on button "Crear Item de Auditoria" at bounding box center [323, 412] width 185 height 31
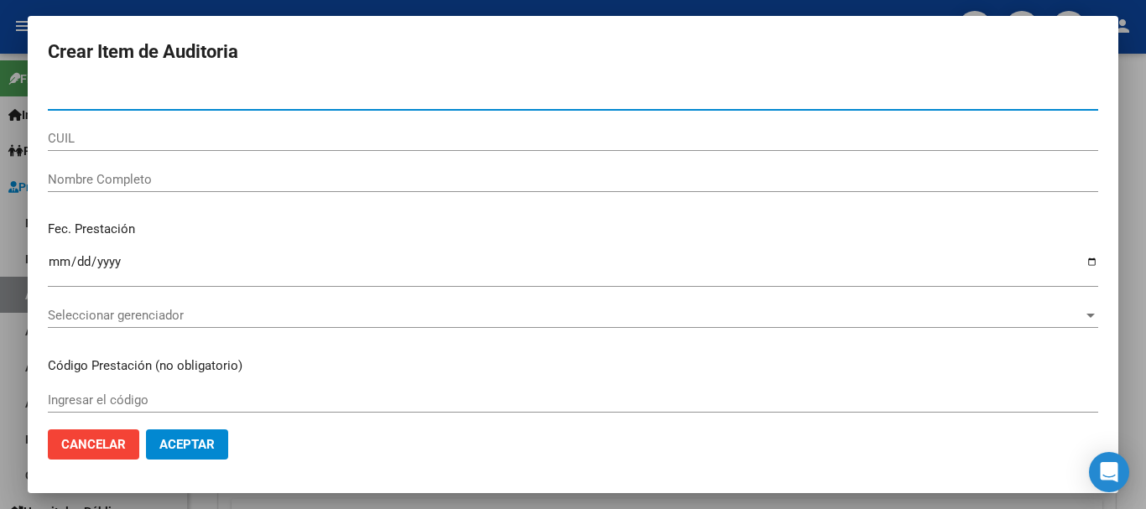
paste input "53618226"
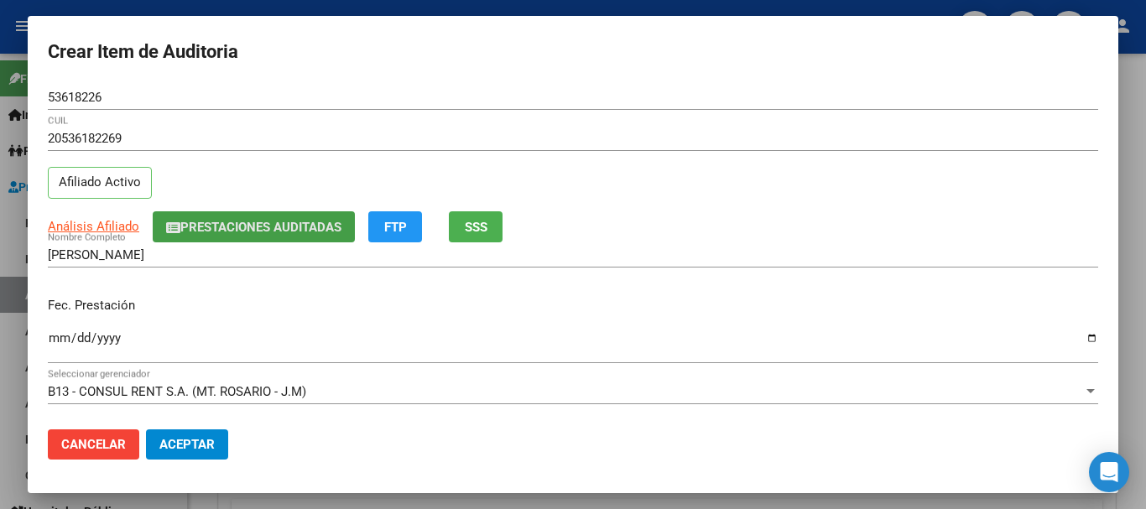
click at [207, 226] on span "Prestaciones Auditadas" at bounding box center [260, 227] width 161 height 15
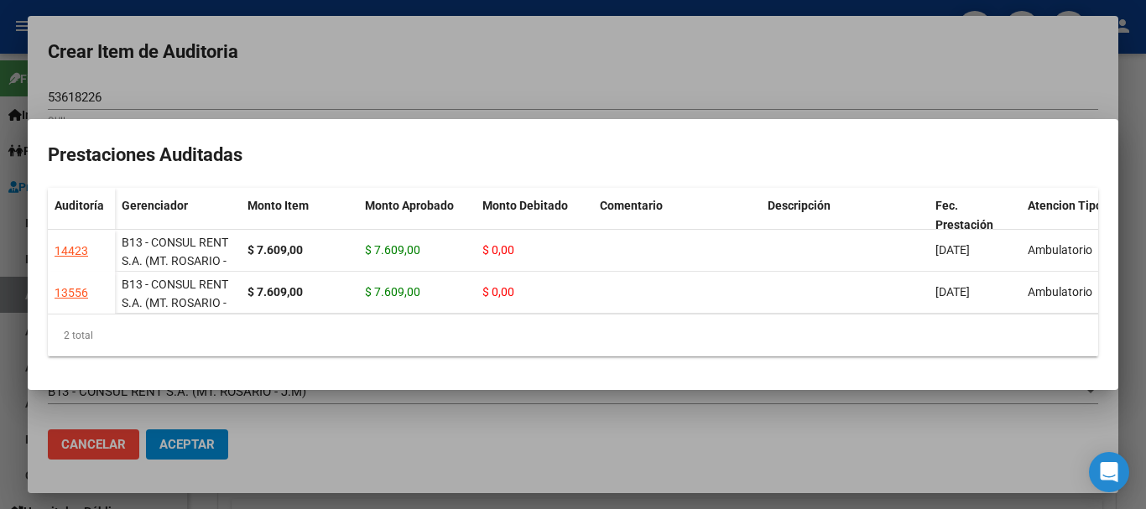
click at [365, 62] on div at bounding box center [573, 254] width 1146 height 509
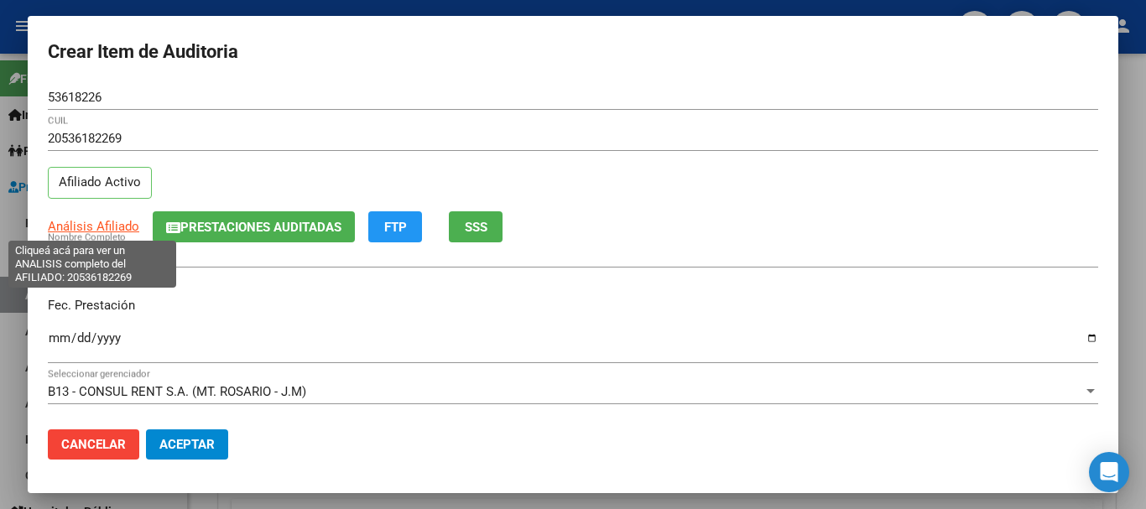
click at [102, 224] on span "Análisis Afiliado" at bounding box center [93, 226] width 91 height 15
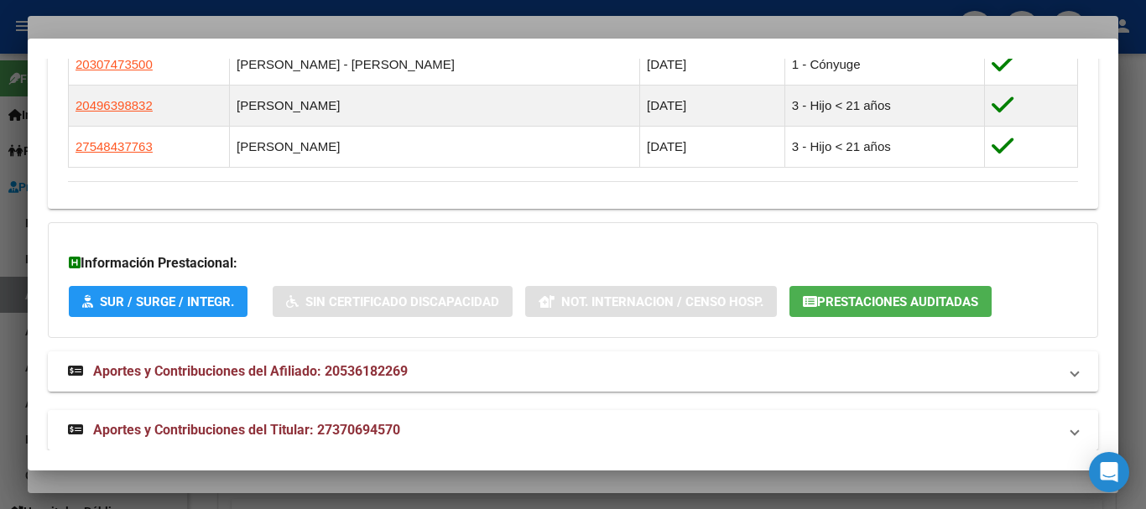
scroll to position [1071, 0]
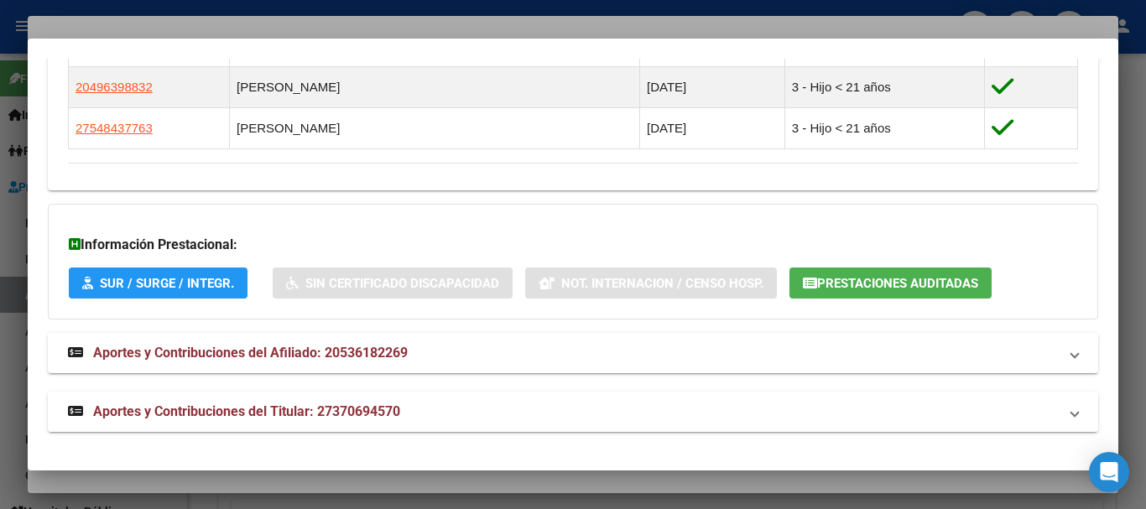
click at [127, 411] on span "Aportes y Contribuciones del Titular: 27370694570" at bounding box center [246, 411] width 307 height 16
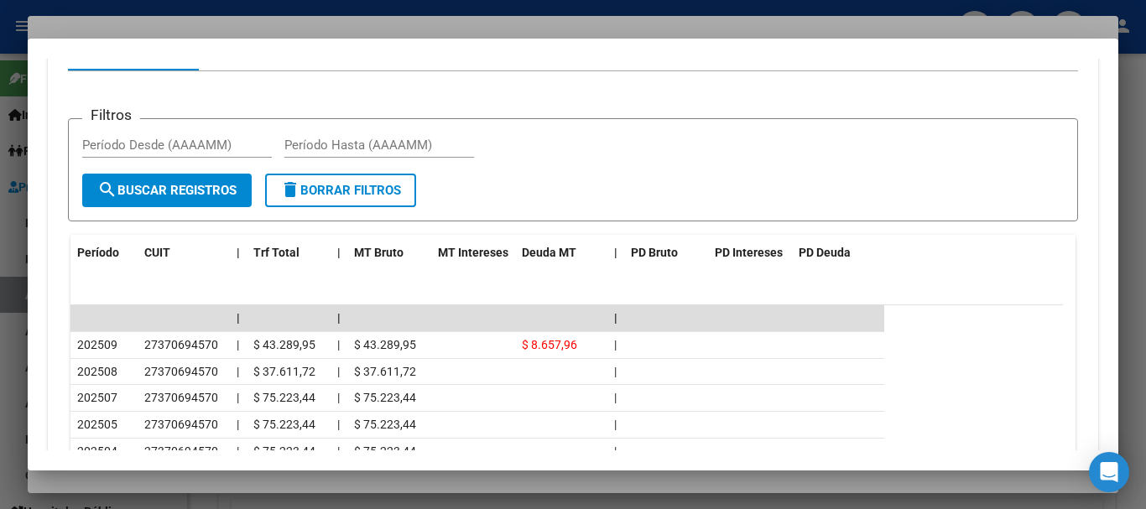
scroll to position [1658, 0]
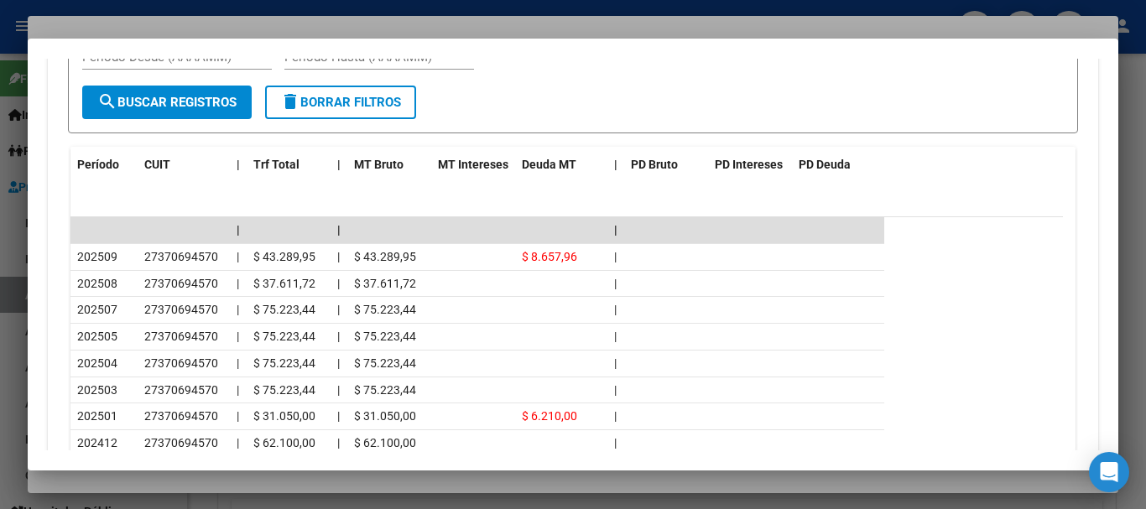
click at [185, 25] on div at bounding box center [573, 254] width 1146 height 509
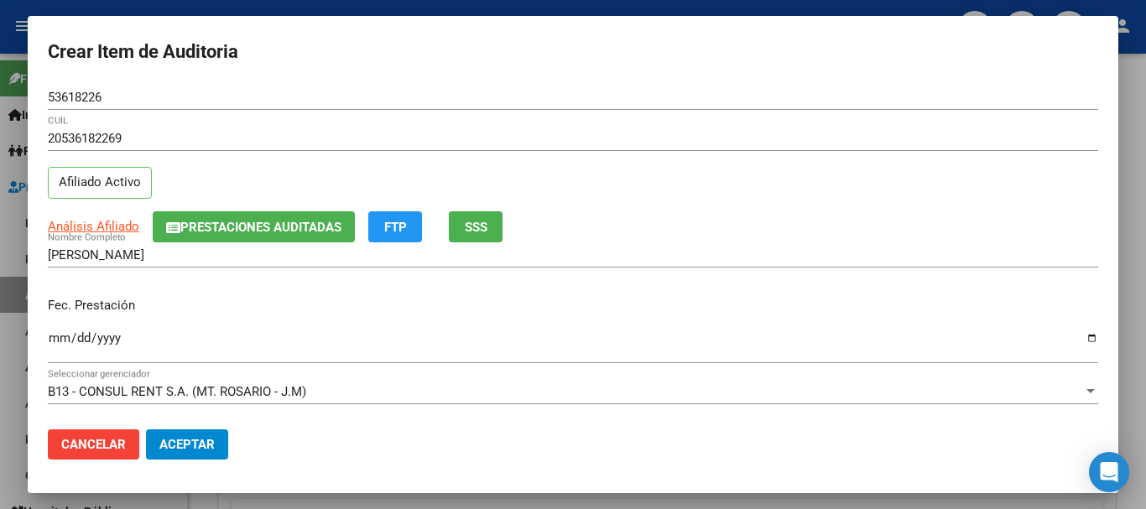
click at [202, 237] on button "Prestaciones Auditadas" at bounding box center [254, 226] width 202 height 31
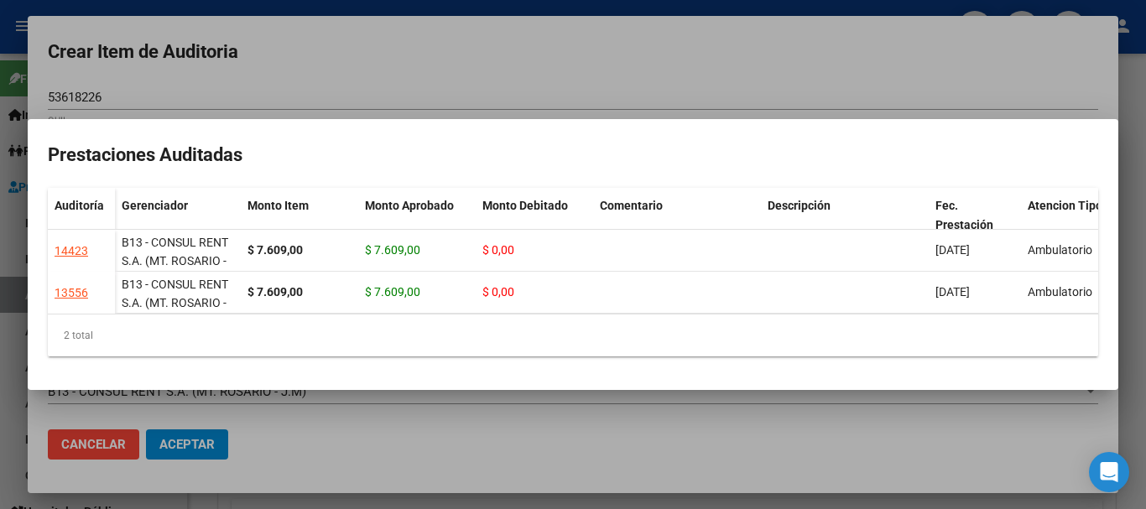
click at [383, 70] on div at bounding box center [573, 254] width 1146 height 509
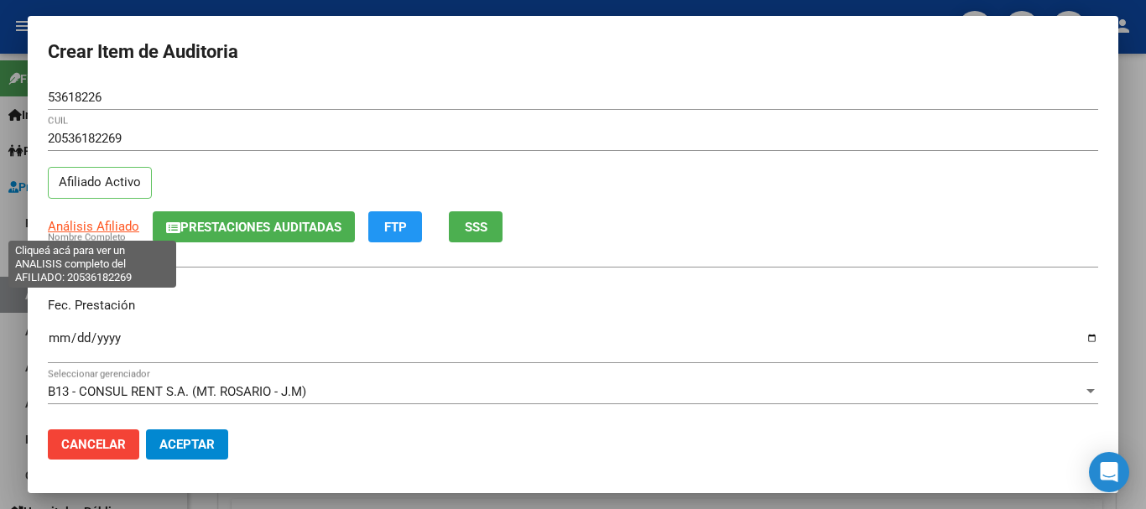
click at [107, 230] on span "Análisis Afiliado" at bounding box center [93, 226] width 91 height 15
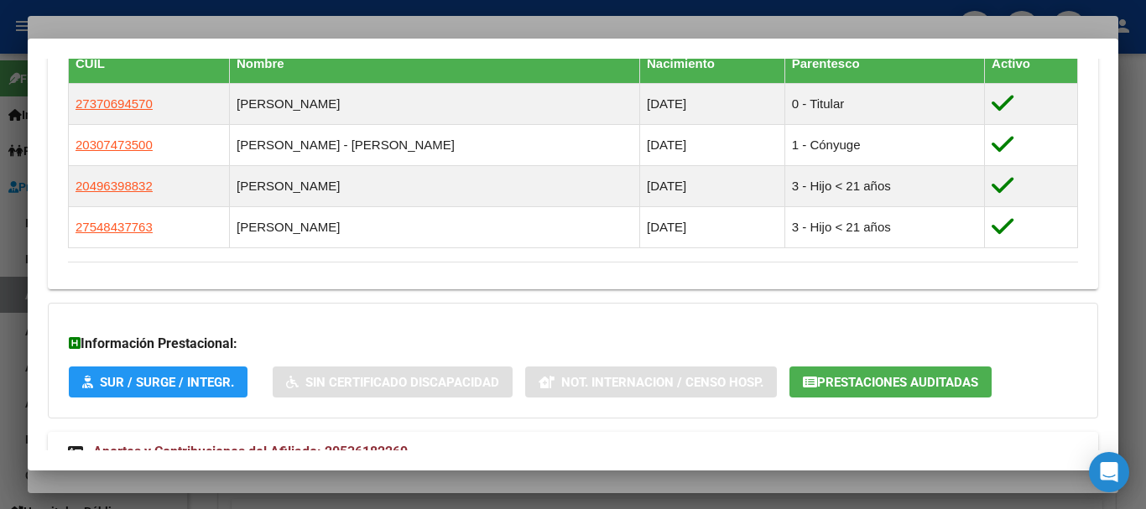
scroll to position [1071, 0]
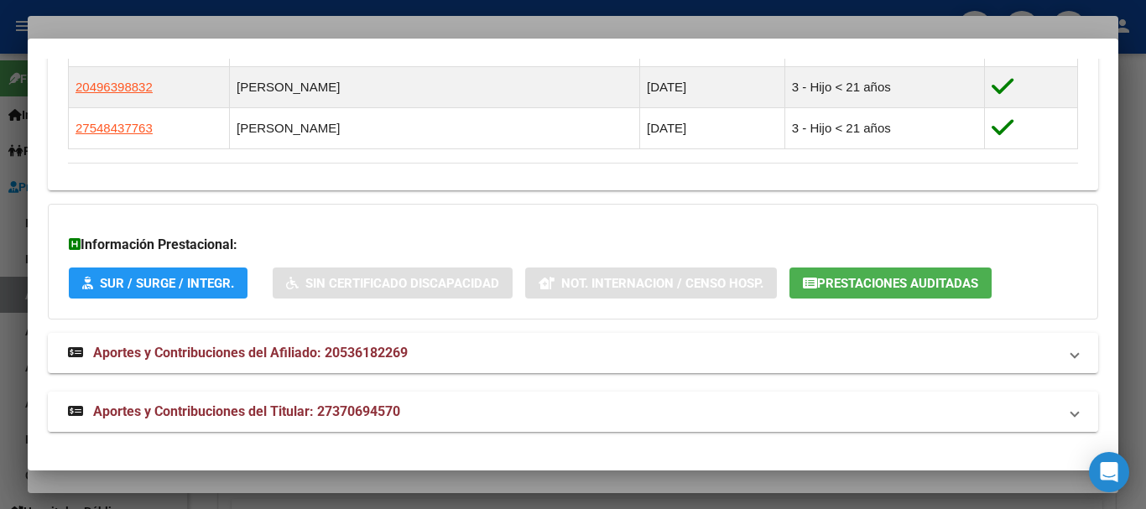
click at [160, 409] on span "Aportes y Contribuciones del Titular: 27370694570" at bounding box center [246, 411] width 307 height 16
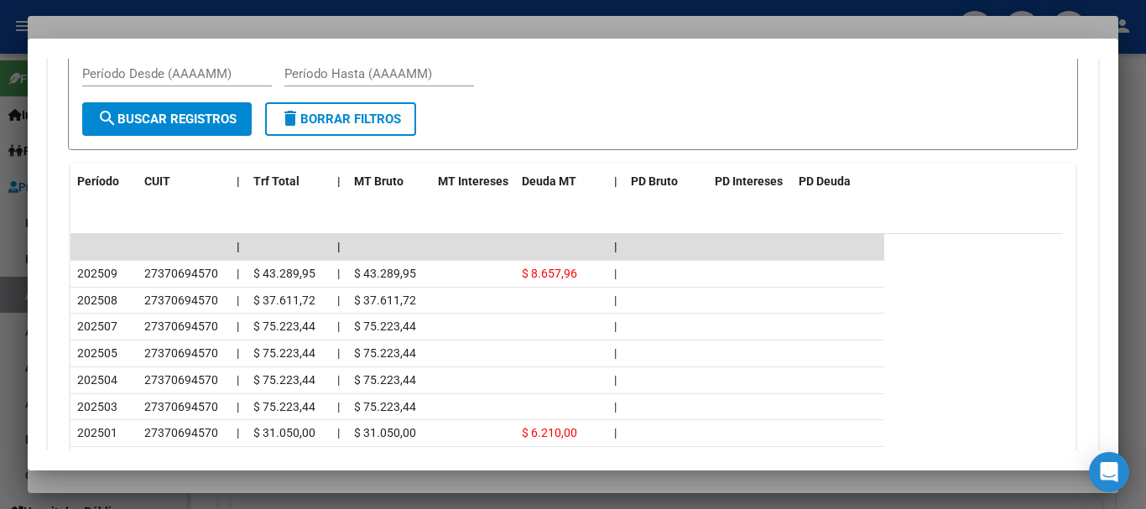
scroll to position [1658, 0]
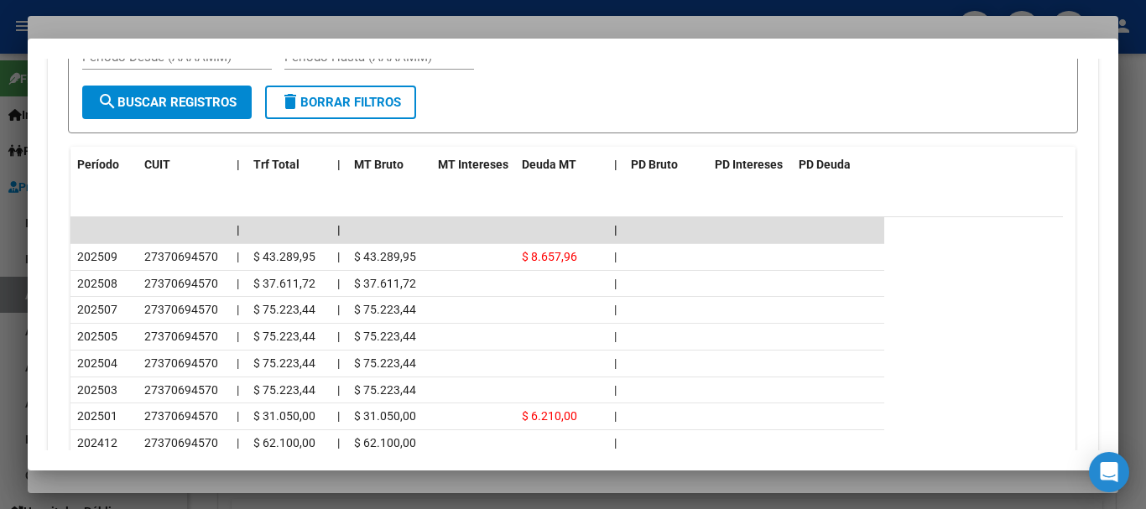
click at [188, 23] on div at bounding box center [573, 254] width 1146 height 509
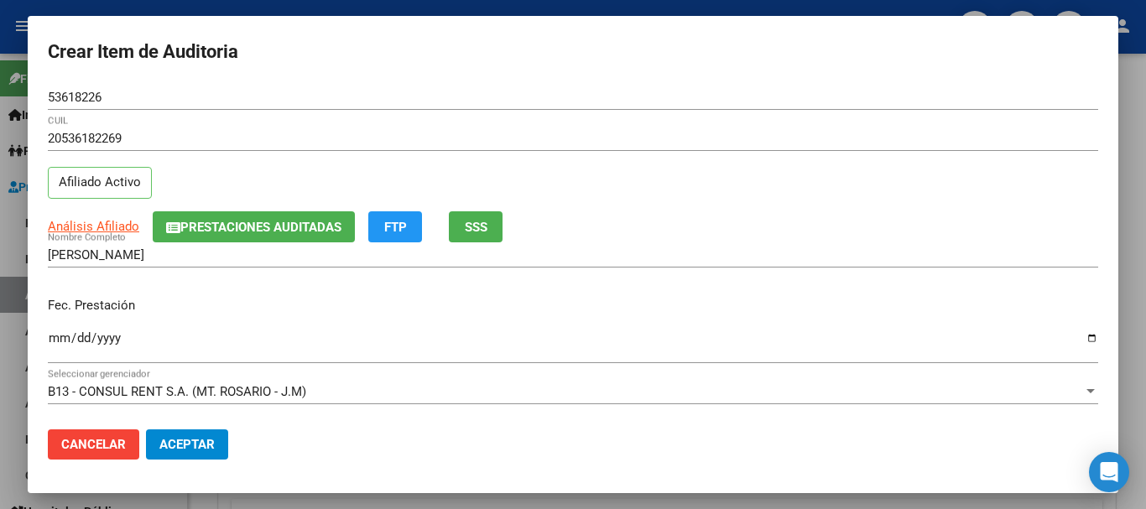
click at [590, 230] on div "Análisis Afiliado Prestaciones Auditadas FTP SSS" at bounding box center [573, 226] width 1050 height 31
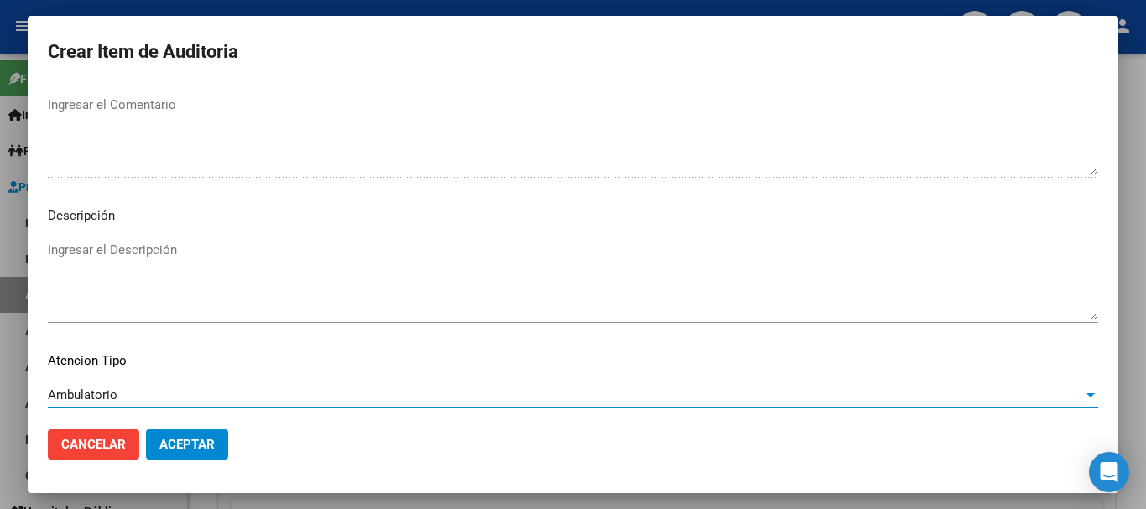
scroll to position [1179, 0]
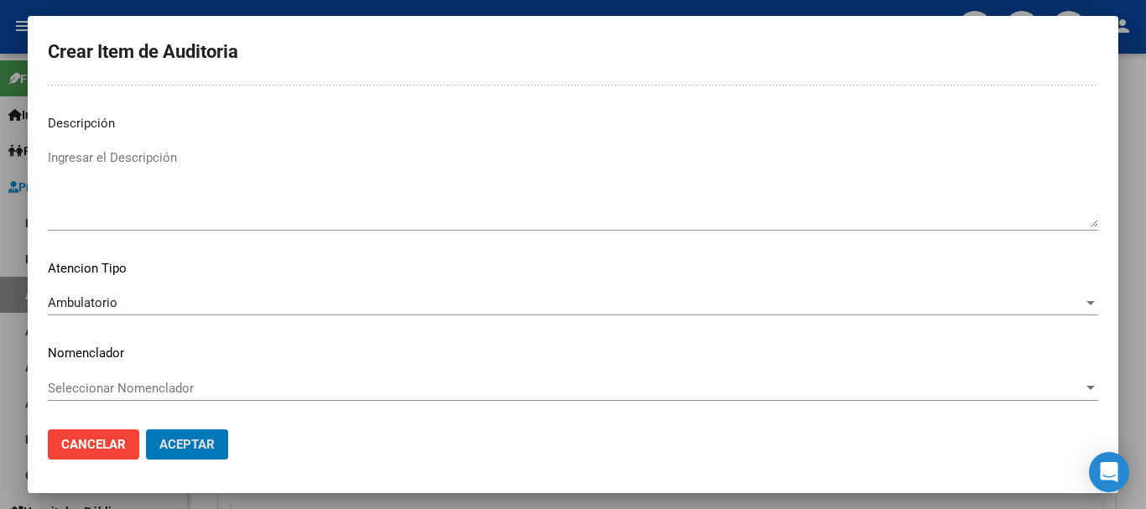
click at [146, 429] on button "Aceptar" at bounding box center [187, 444] width 82 height 30
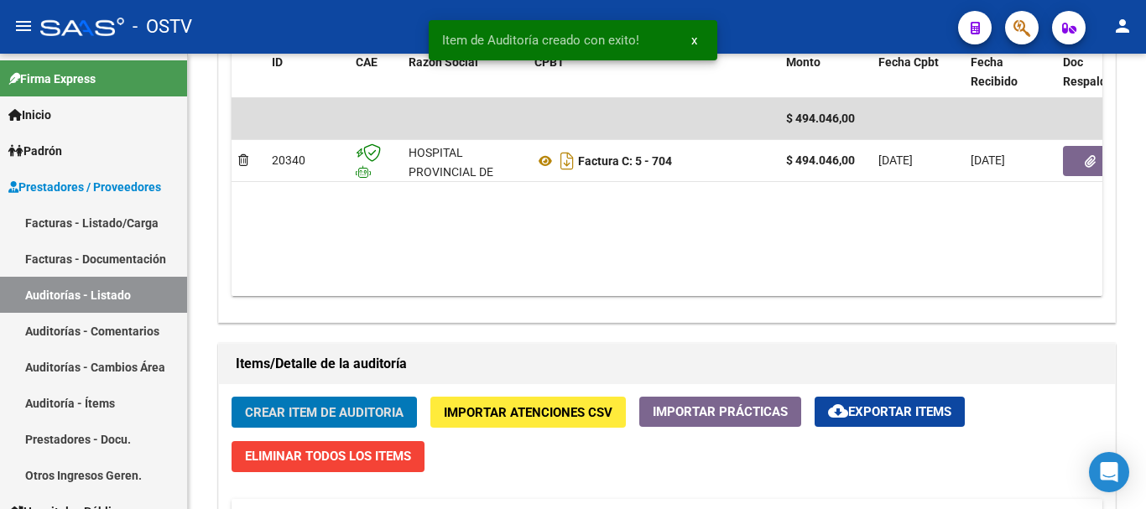
click at [231, 397] on button "Crear Item de Auditoria" at bounding box center [323, 412] width 185 height 31
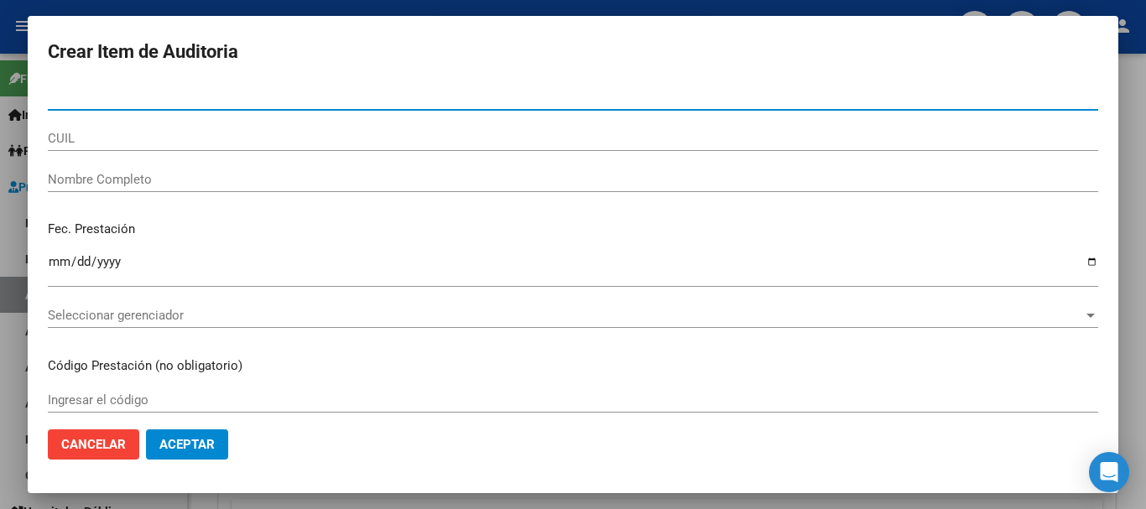
paste input "49639883"
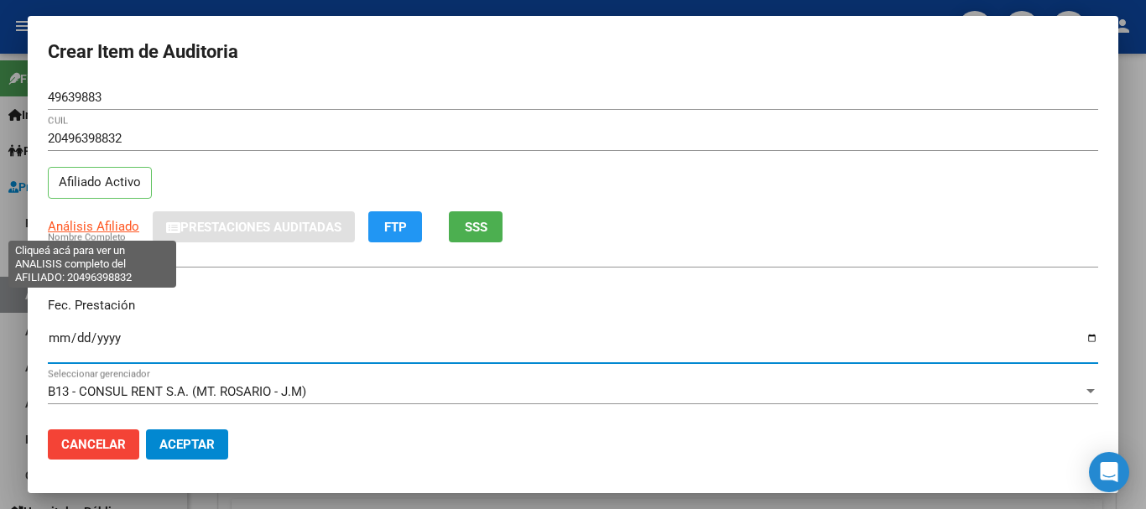
click at [71, 222] on span "Análisis Afiliado" at bounding box center [93, 226] width 91 height 15
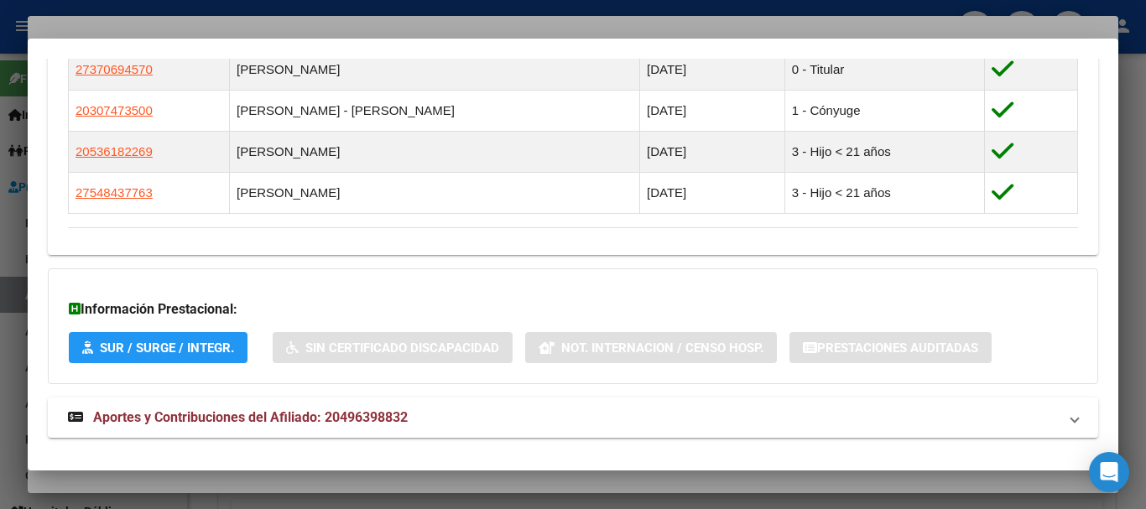
scroll to position [1071, 0]
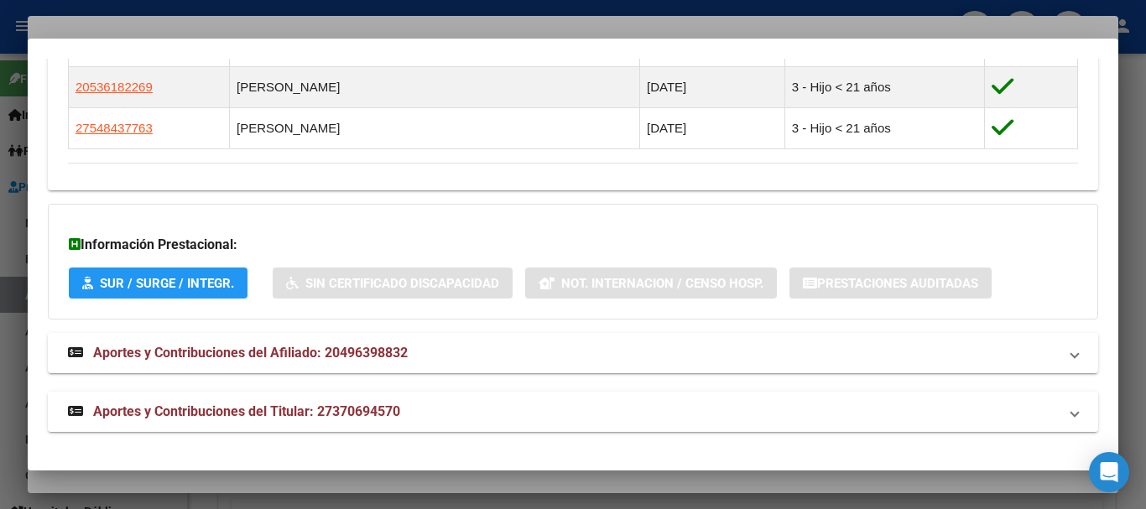
click at [325, 417] on span "Aportes y Contribuciones del Titular: 27370694570" at bounding box center [246, 411] width 307 height 16
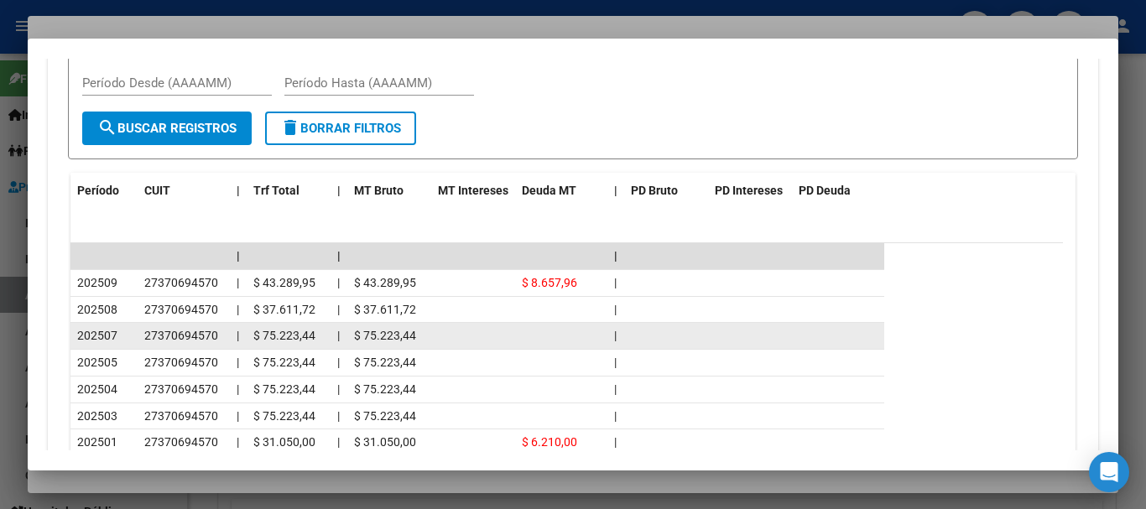
scroll to position [1658, 0]
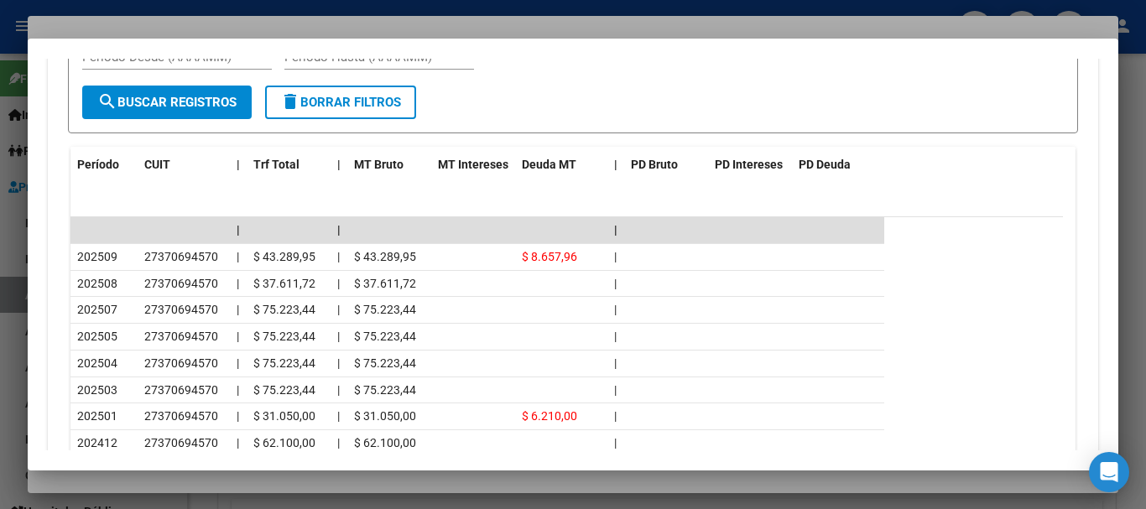
click at [223, 21] on div at bounding box center [573, 254] width 1146 height 509
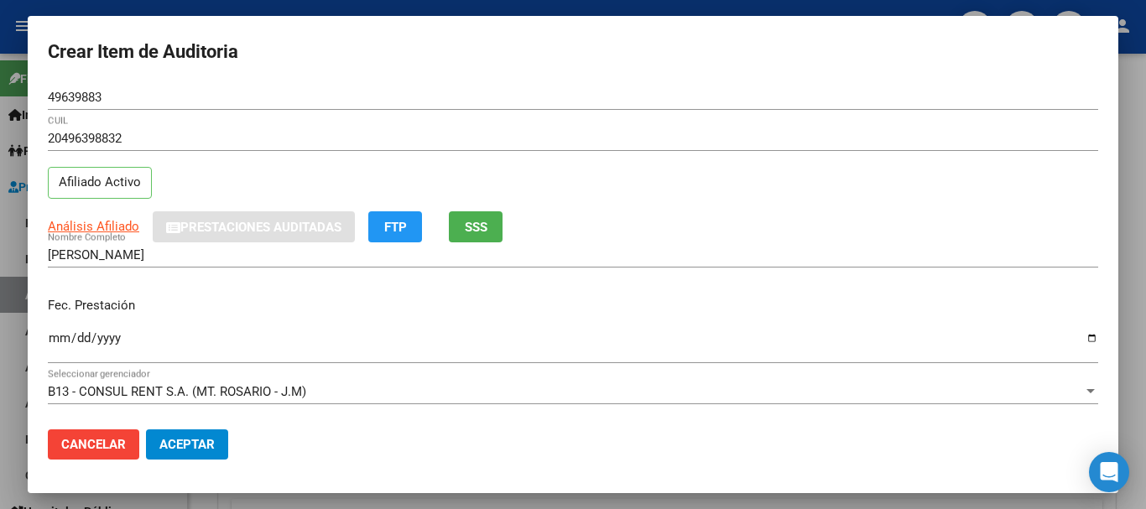
click at [794, 194] on div "20496398832 CUIL Afiliado Activo" at bounding box center [573, 169] width 1050 height 86
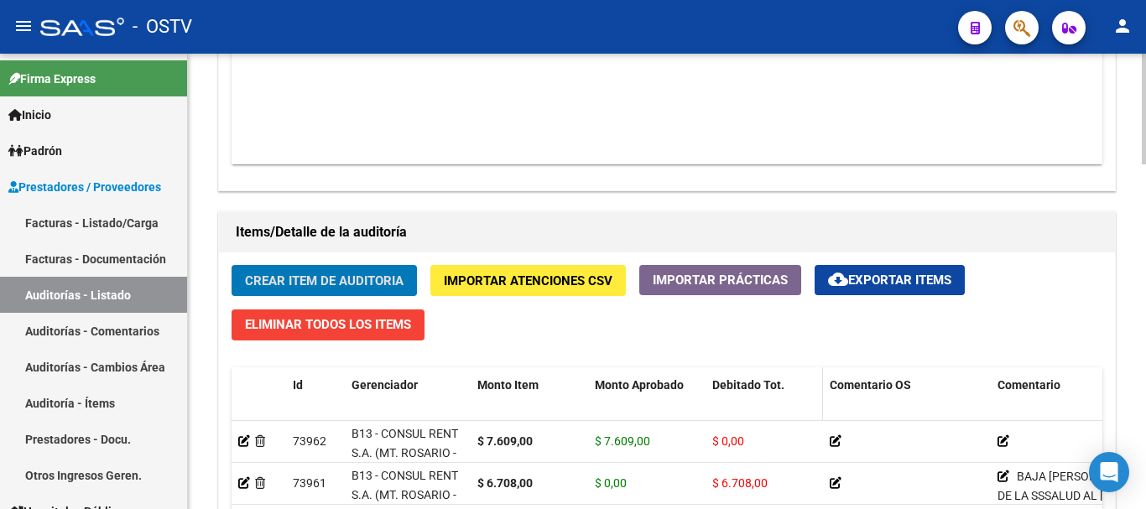
scroll to position [1174, 0]
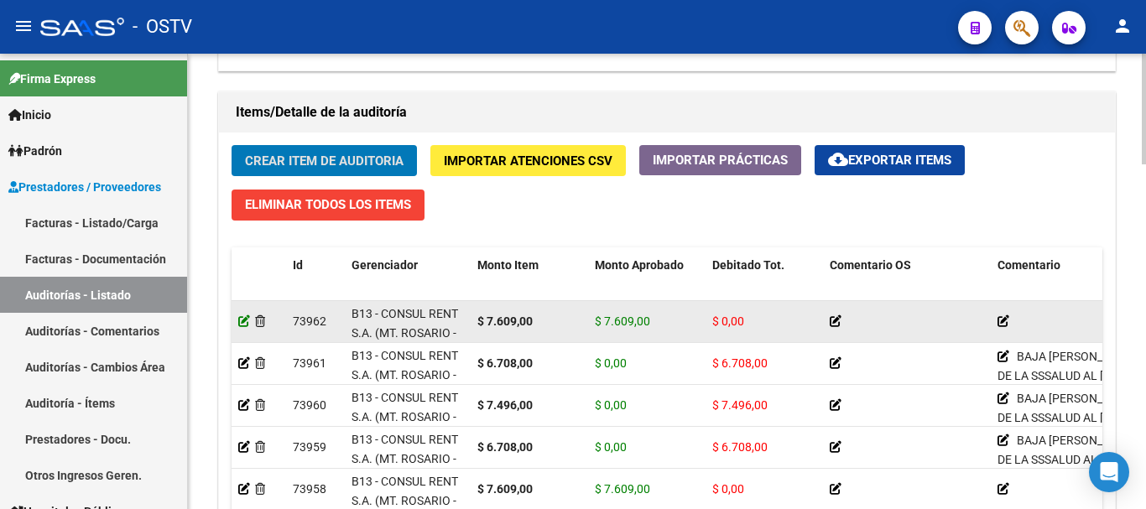
click at [243, 316] on icon at bounding box center [244, 321] width 12 height 12
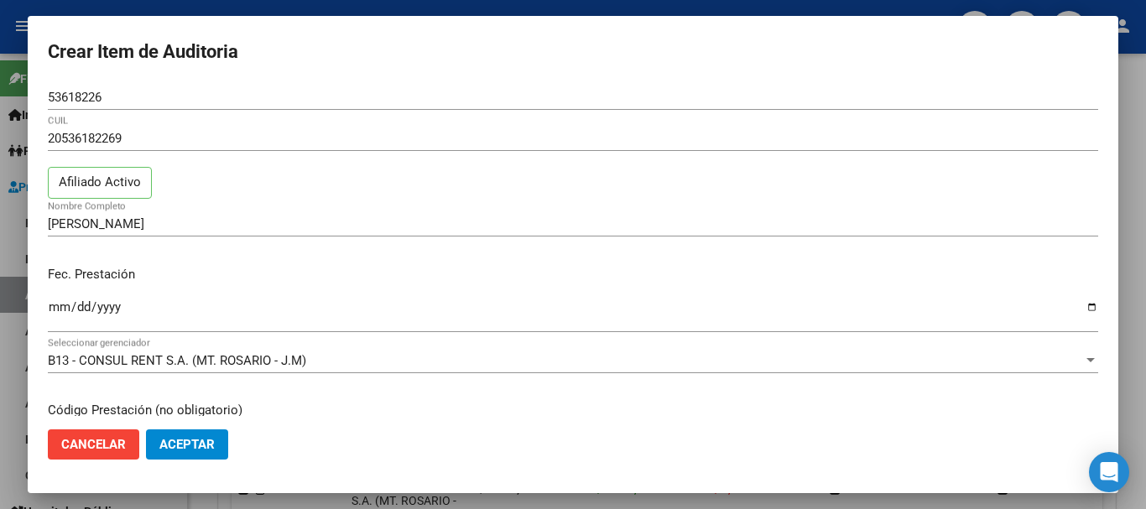
click at [1145, 223] on div at bounding box center [573, 254] width 1146 height 509
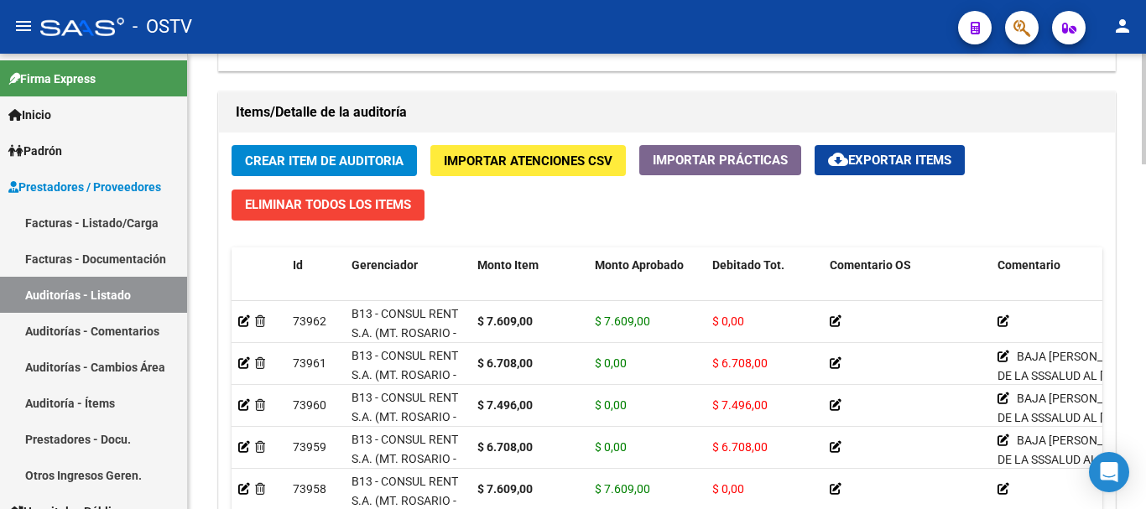
click at [307, 165] on span "Crear Item de Auditoria" at bounding box center [324, 160] width 158 height 15
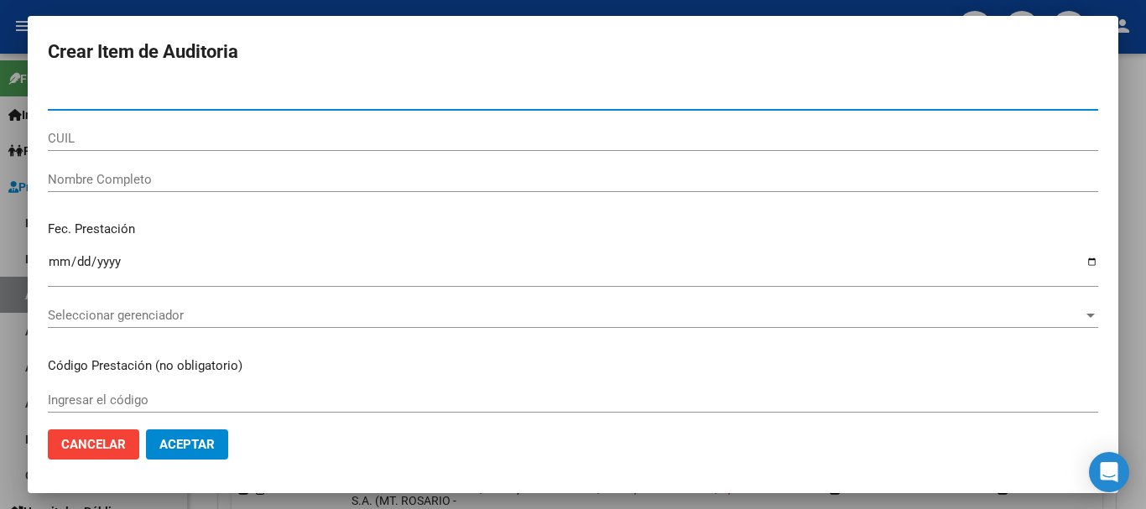
paste input "49639883"
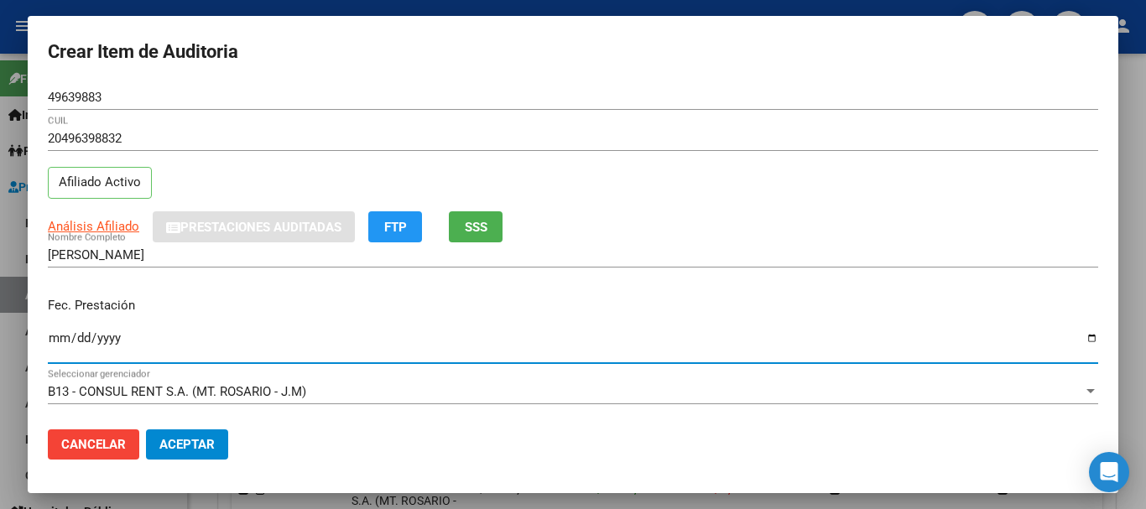
click at [85, 236] on app-link-go-to "Análisis Afiliado" at bounding box center [93, 226] width 91 height 19
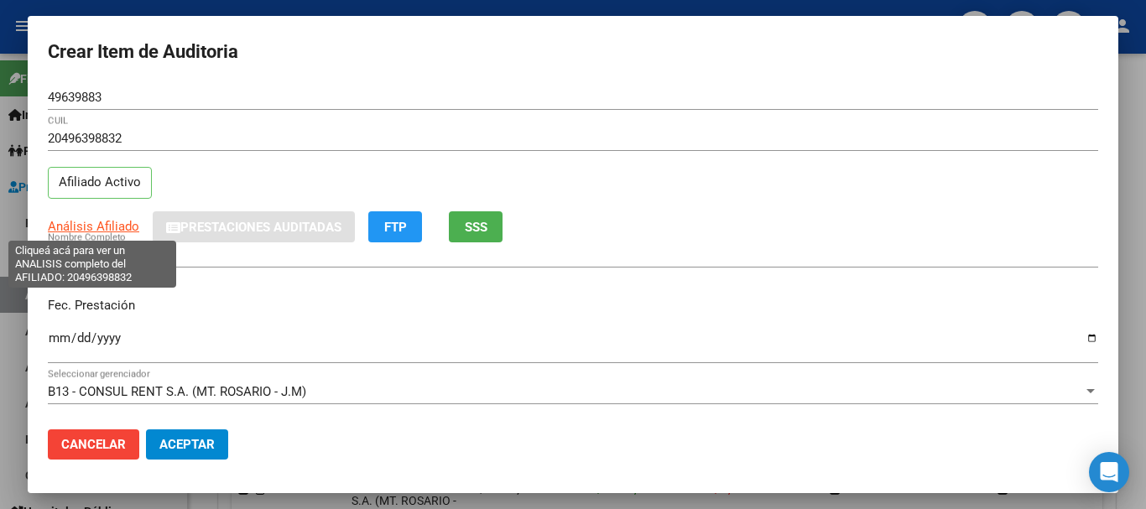
click at [91, 224] on span "Análisis Afiliado" at bounding box center [93, 226] width 91 height 15
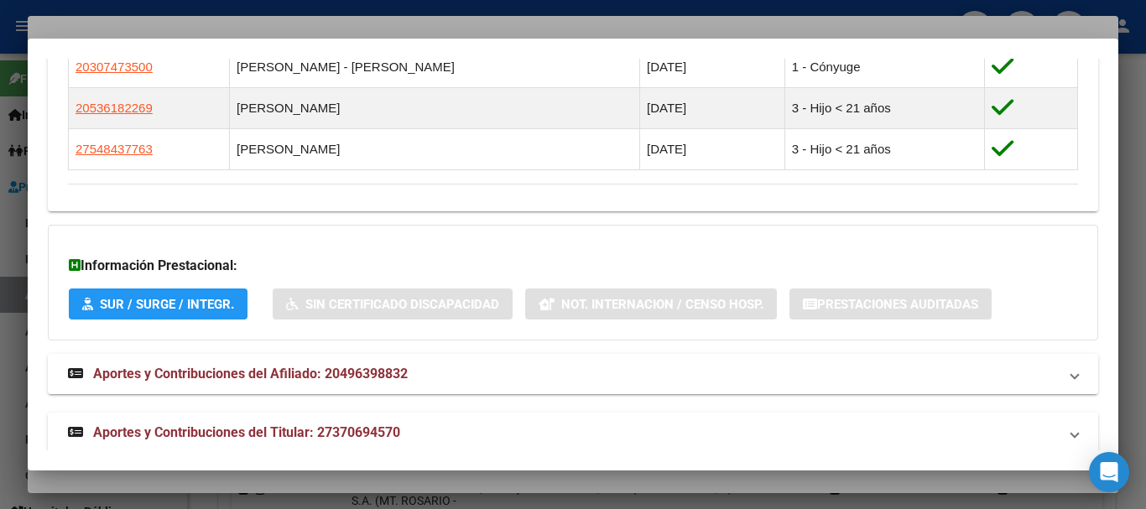
scroll to position [1071, 0]
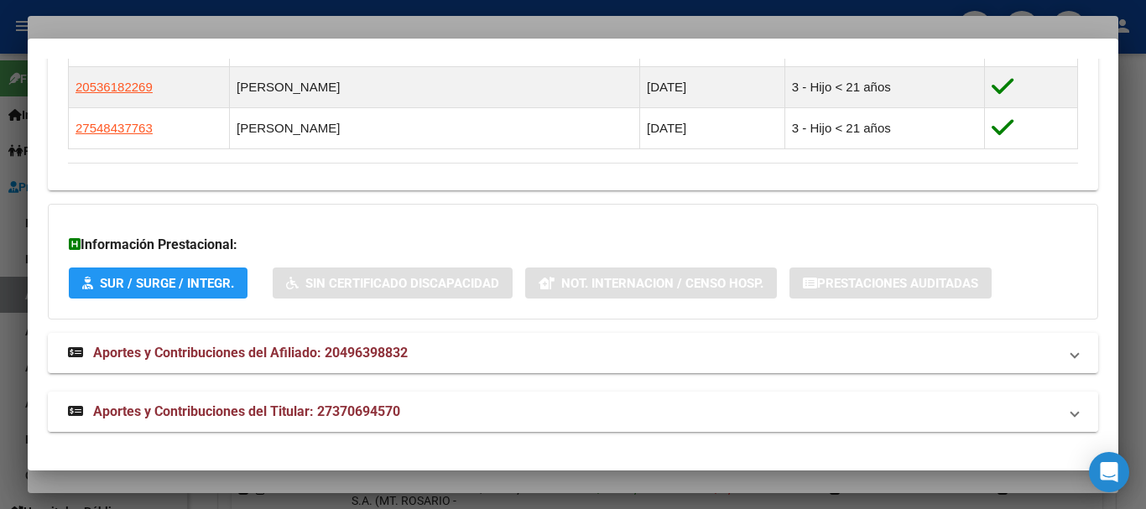
click at [404, 415] on mat-panel-title "Aportes y Contribuciones del Titular: 27370694570" at bounding box center [563, 412] width 990 height 20
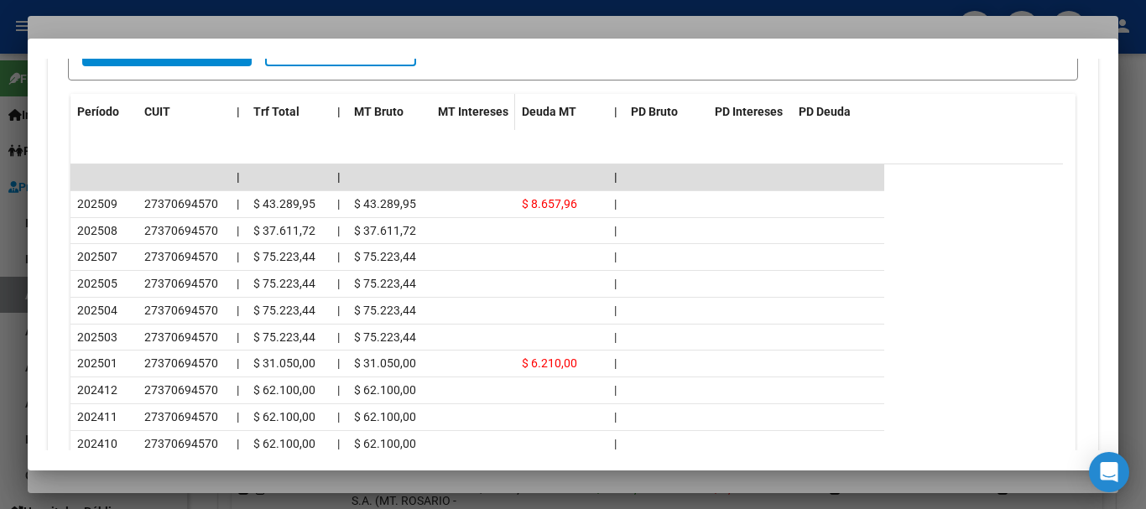
scroll to position [1712, 0]
click at [307, 22] on div at bounding box center [573, 254] width 1146 height 509
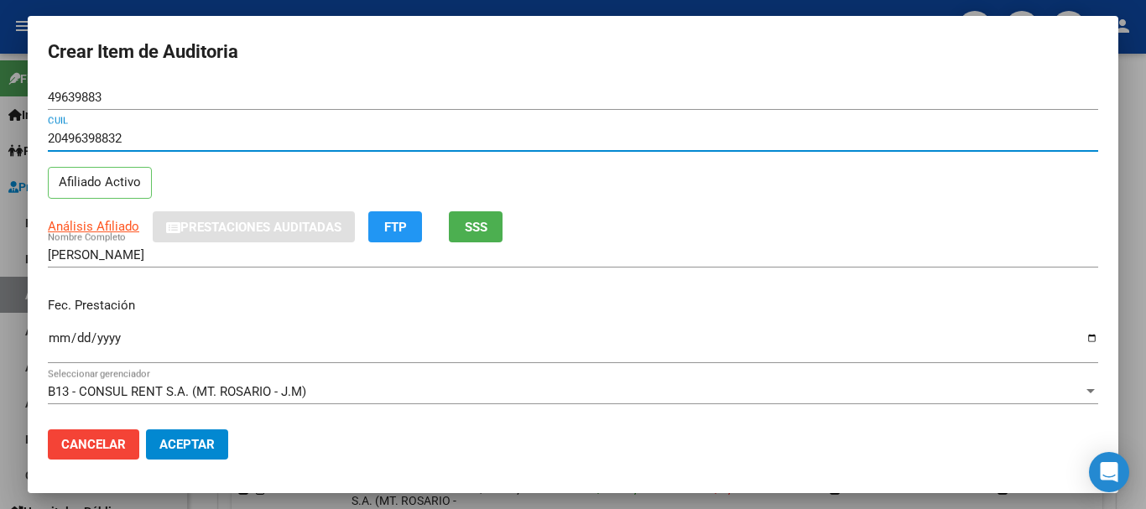
click at [632, 144] on input "20496398832" at bounding box center [573, 138] width 1050 height 15
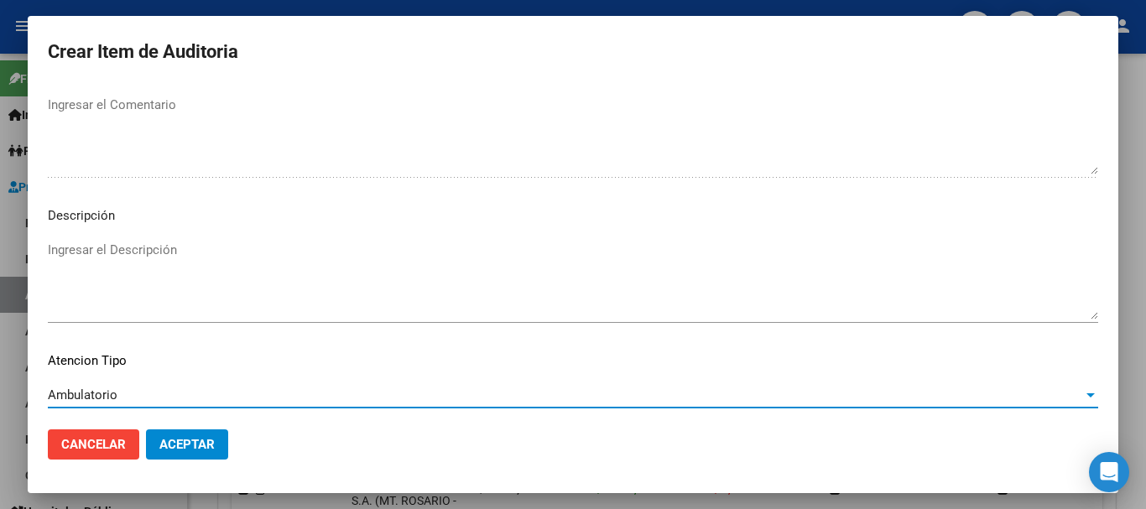
scroll to position [1179, 0]
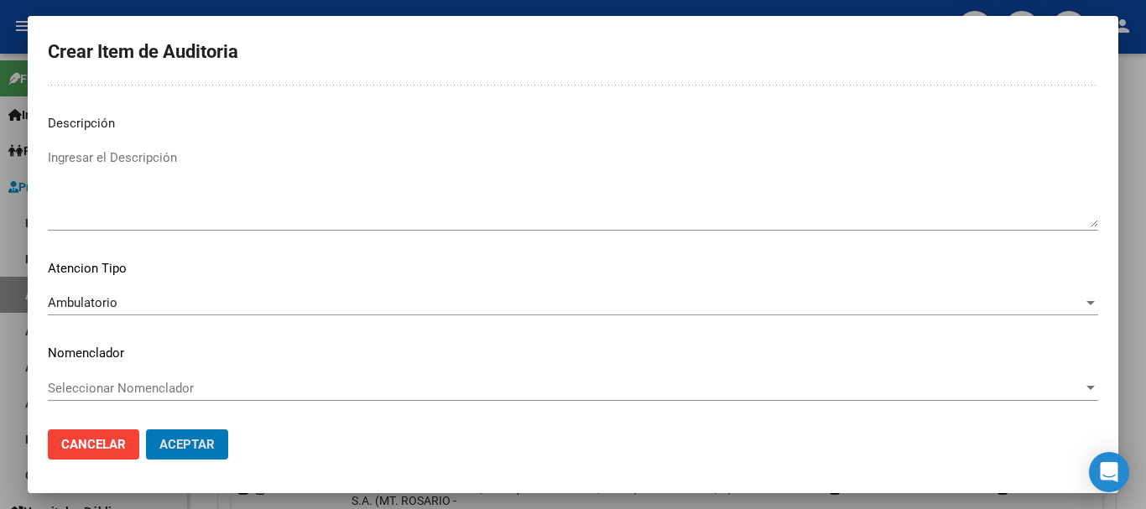
click at [146, 429] on button "Aceptar" at bounding box center [187, 444] width 82 height 30
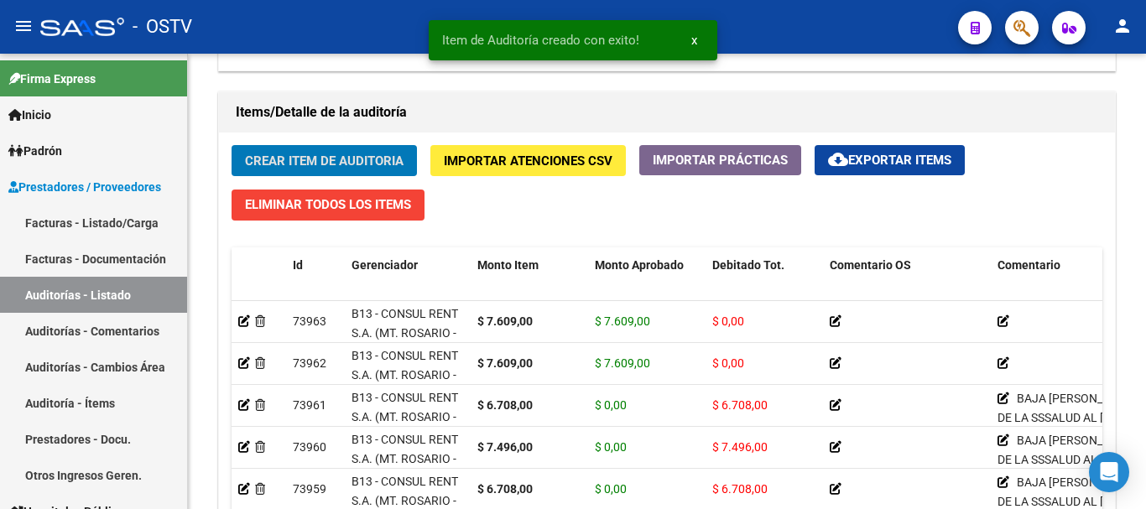
click at [231, 145] on button "Crear Item de Auditoria" at bounding box center [323, 160] width 185 height 31
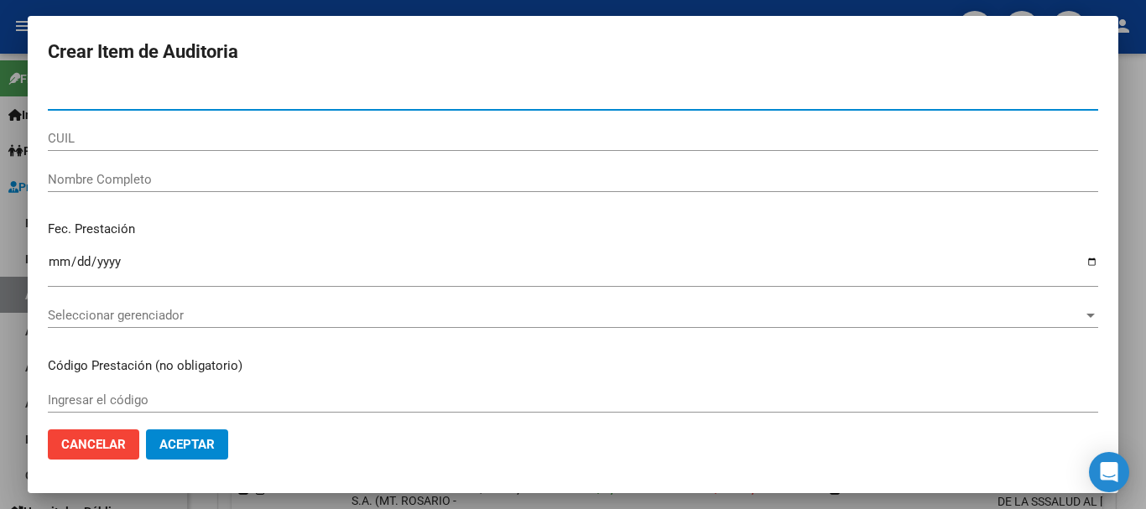
paste input "49639883"
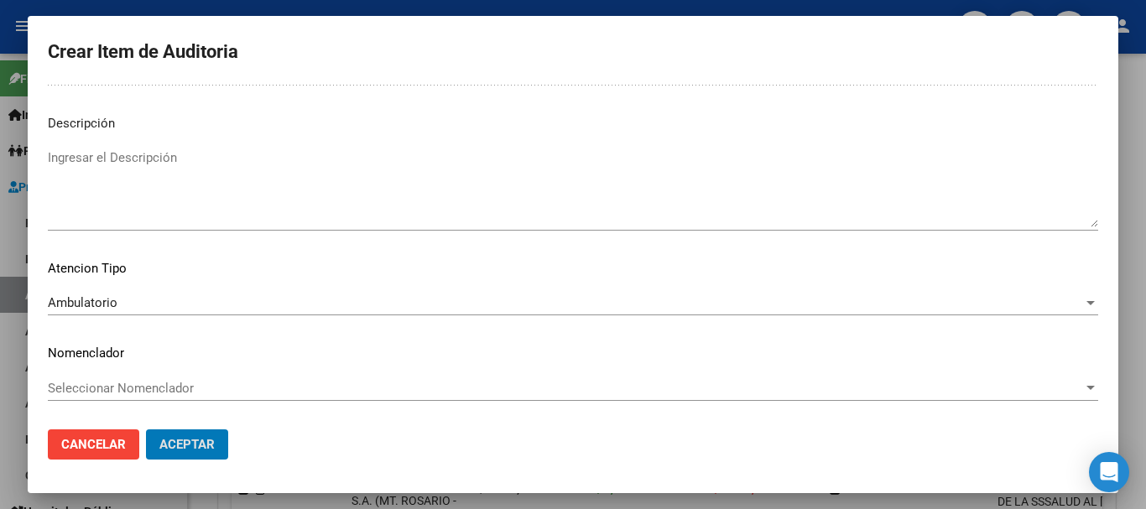
click at [146, 429] on button "Aceptar" at bounding box center [187, 444] width 82 height 30
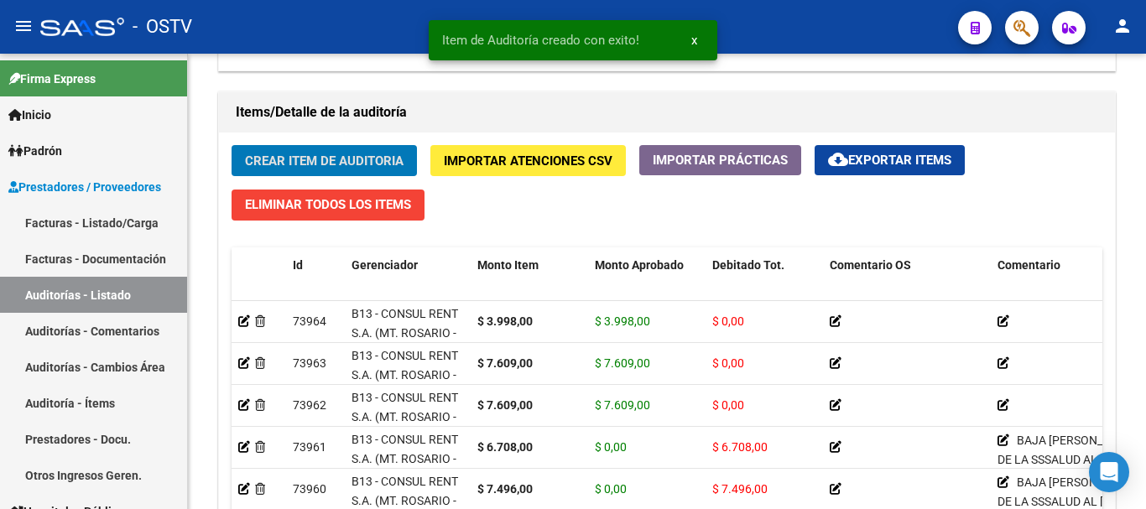
click at [231, 145] on button "Crear Item de Auditoria" at bounding box center [323, 160] width 185 height 31
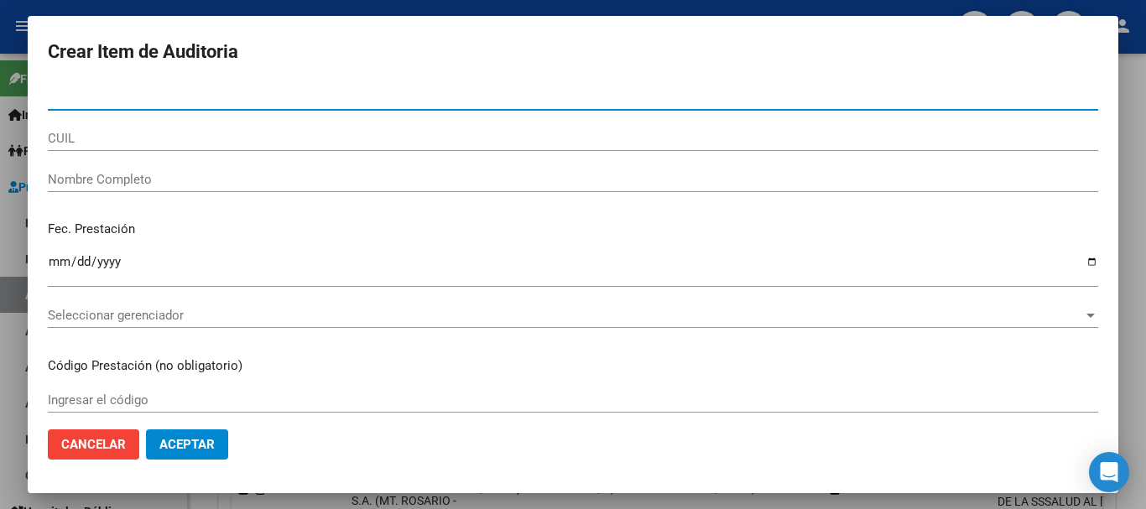
paste input "55362179"
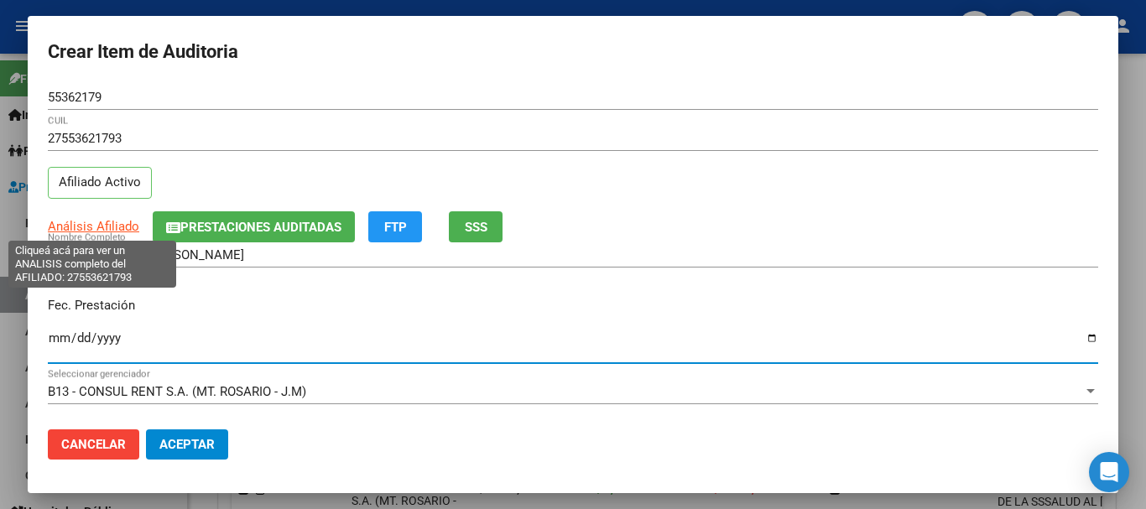
click at [104, 225] on span "Análisis Afiliado" at bounding box center [93, 226] width 91 height 15
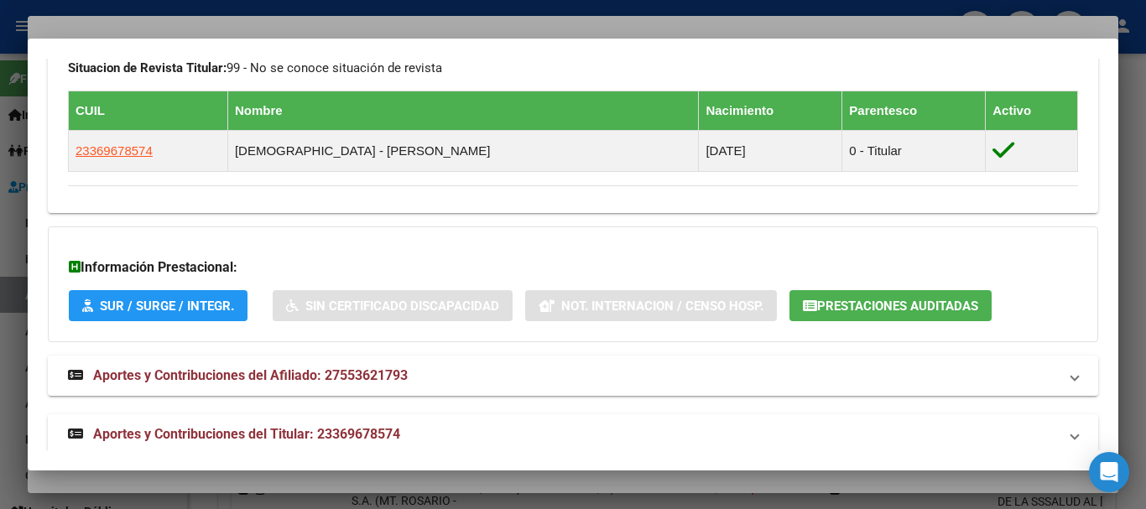
scroll to position [948, 0]
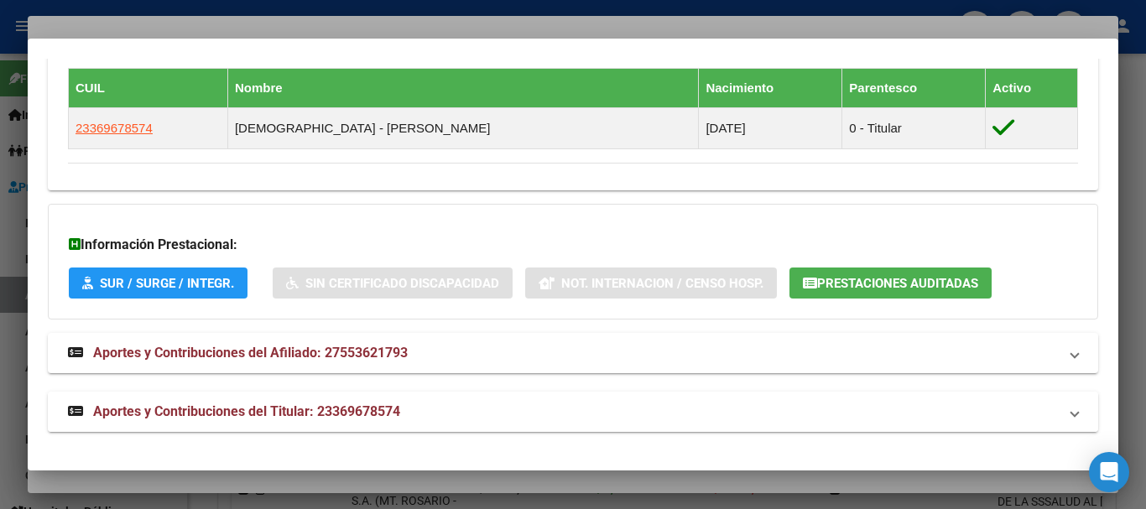
click at [374, 426] on mat-expansion-panel-header "Aportes y Contribuciones del Titular: 23369678574" at bounding box center [573, 412] width 1050 height 40
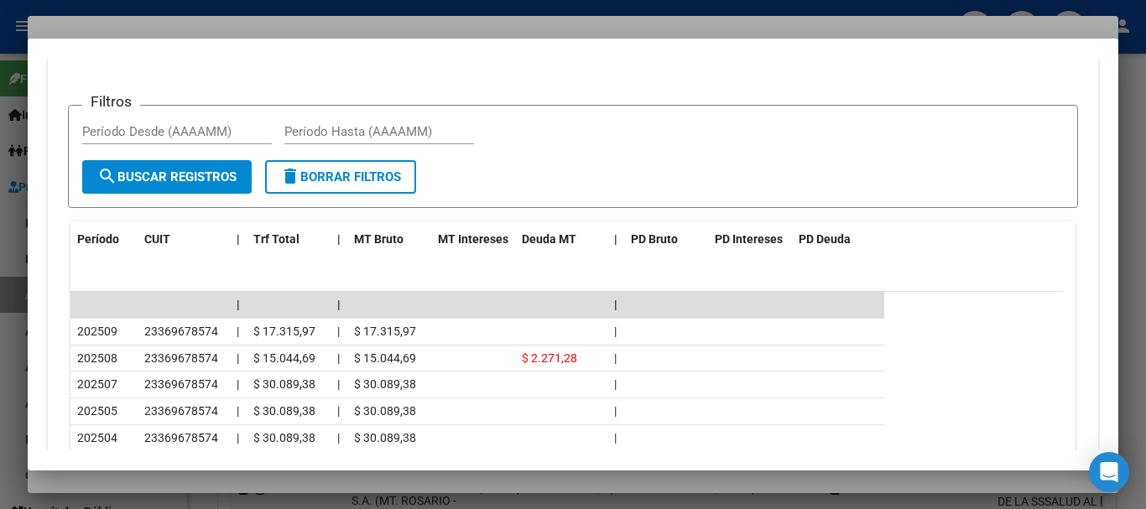
scroll to position [1686, 0]
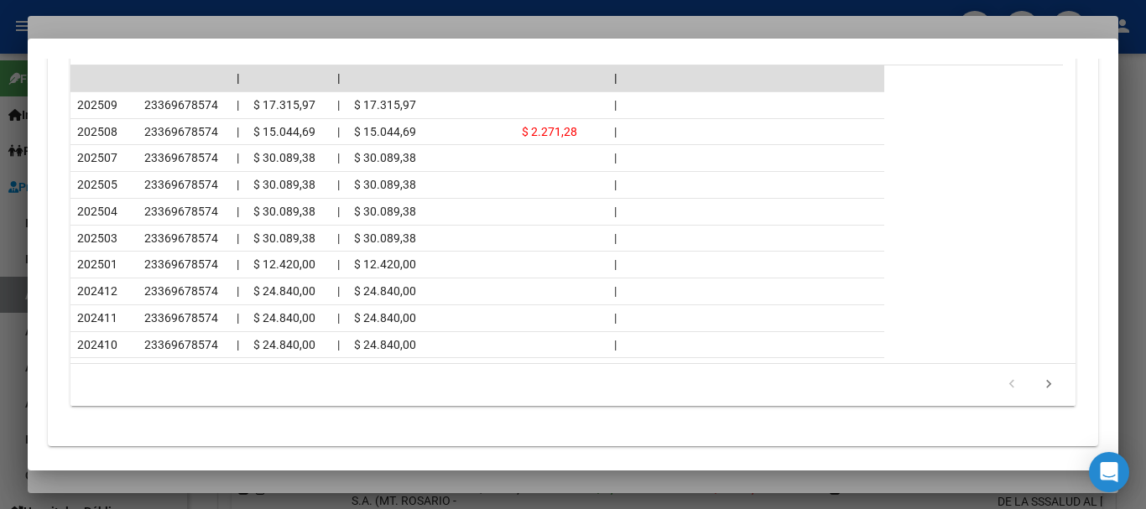
drag, startPoint x: 211, startPoint y: 24, endPoint x: 242, endPoint y: 23, distance: 31.1
click at [211, 23] on div at bounding box center [573, 254] width 1146 height 509
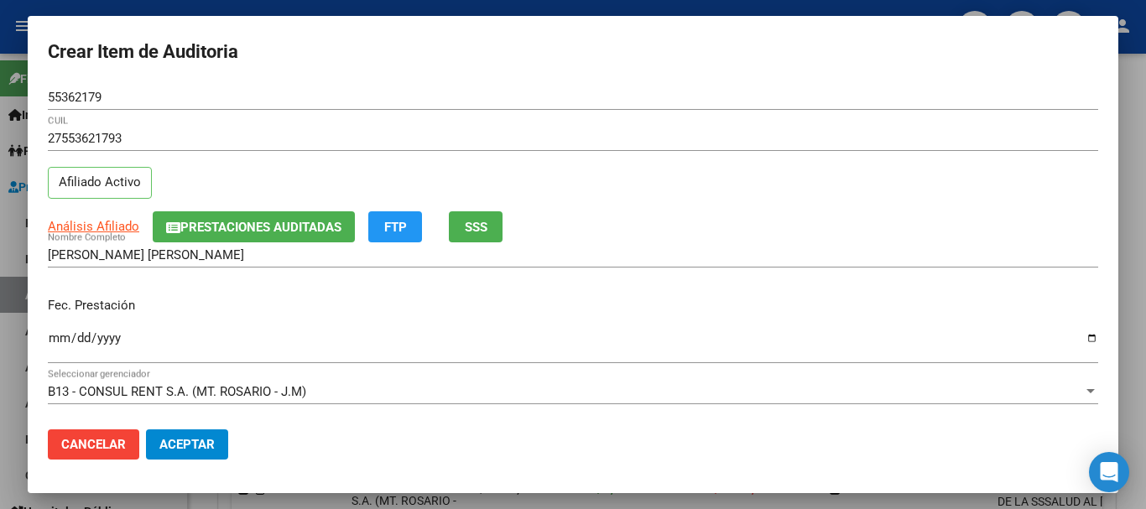
click at [810, 169] on div "27553621793 CUIL Afiliado Activo" at bounding box center [573, 169] width 1050 height 86
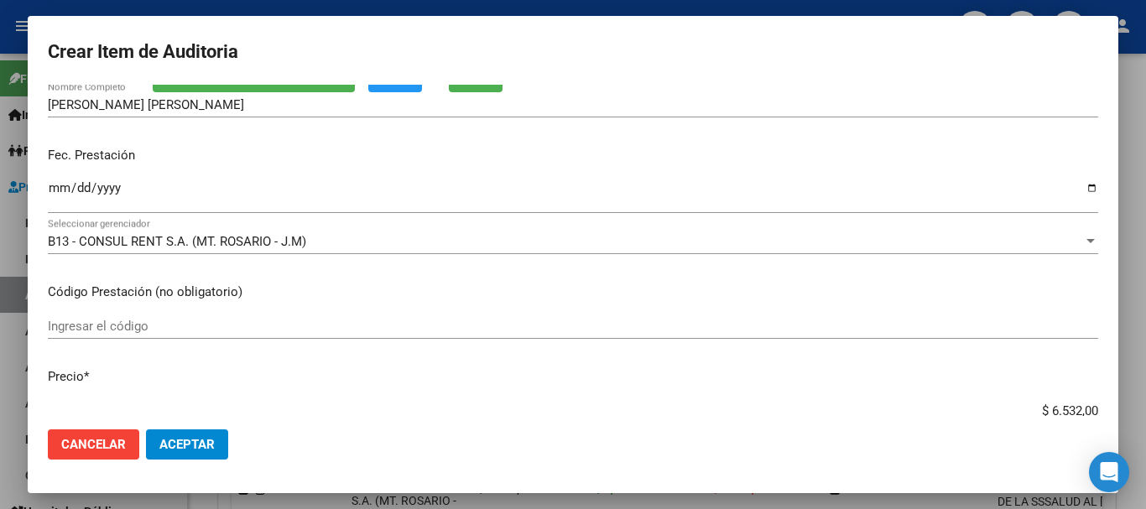
scroll to position [0, 0]
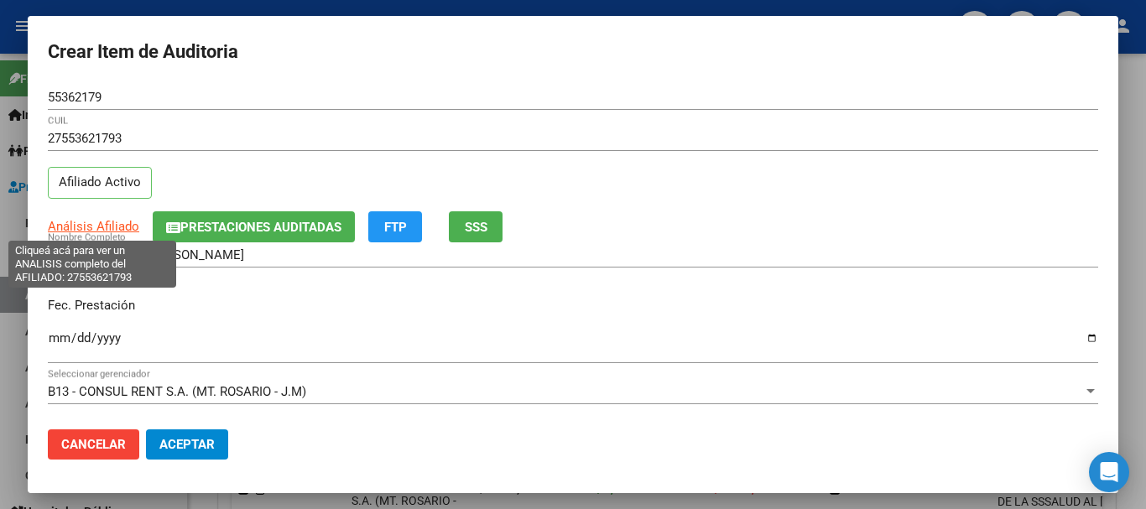
click at [90, 222] on span "Análisis Afiliado" at bounding box center [93, 226] width 91 height 15
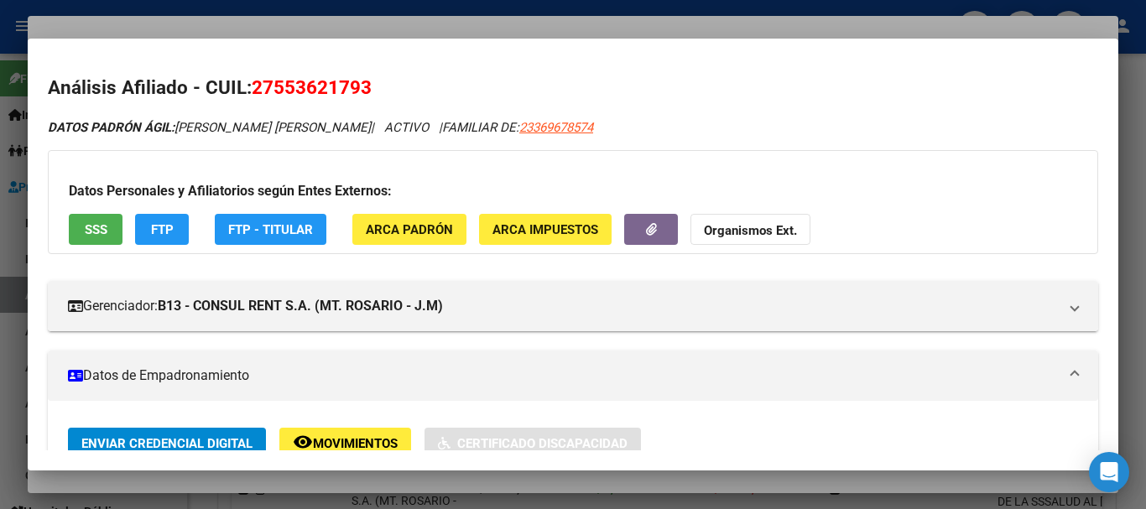
click at [754, 221] on button "Organismos Ext." at bounding box center [750, 229] width 120 height 31
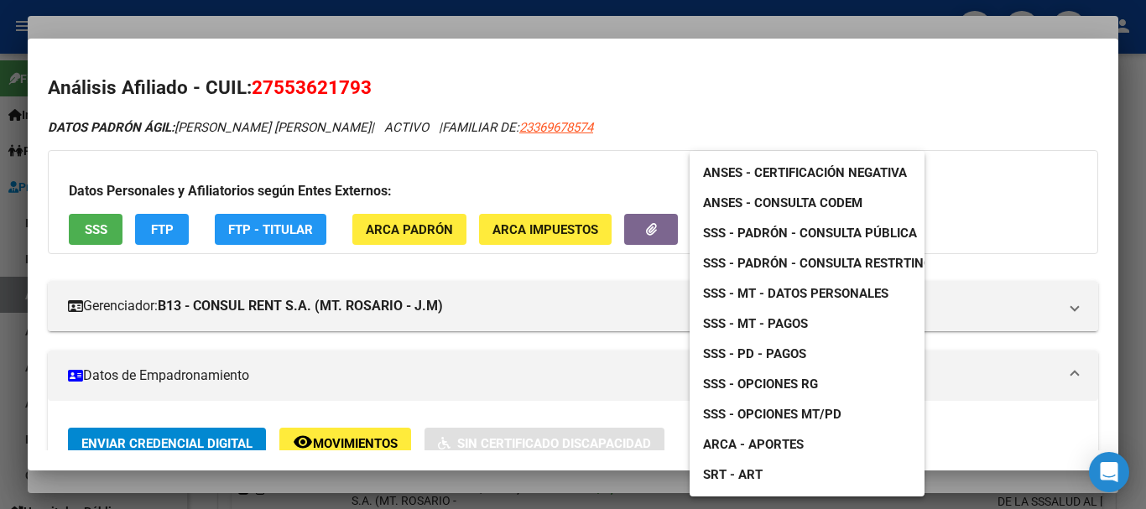
click at [846, 231] on span "SSS - Padrón - Consulta Pública" at bounding box center [810, 233] width 214 height 15
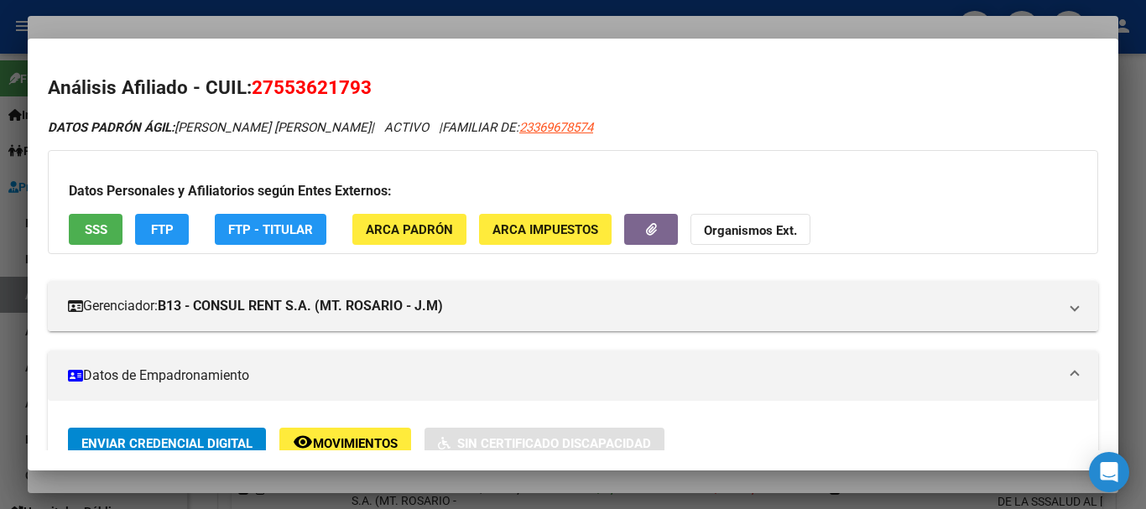
click at [611, 29] on div at bounding box center [573, 254] width 1146 height 509
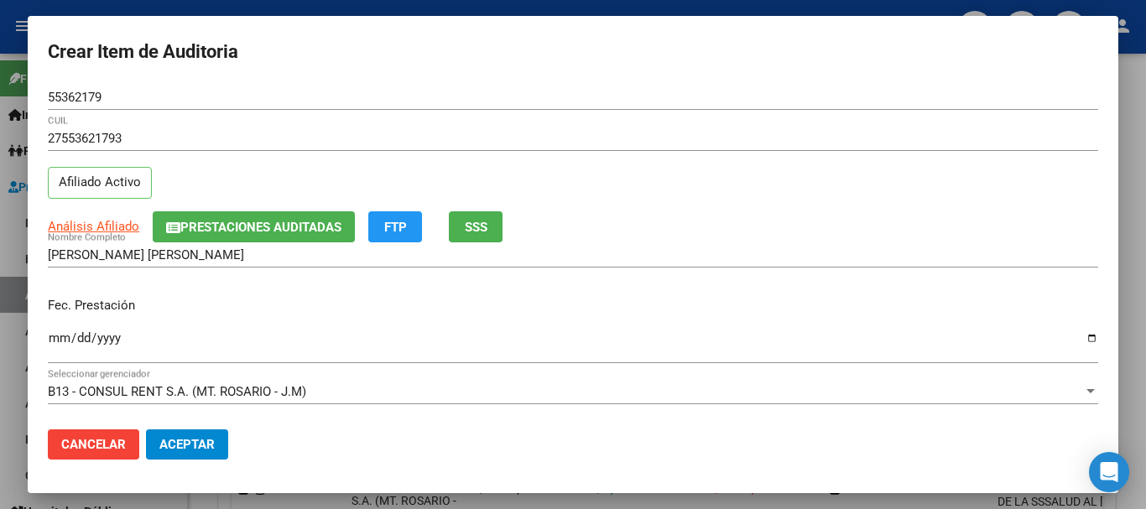
click at [918, 166] on div "27553621793 CUIL" at bounding box center [573, 146] width 1050 height 41
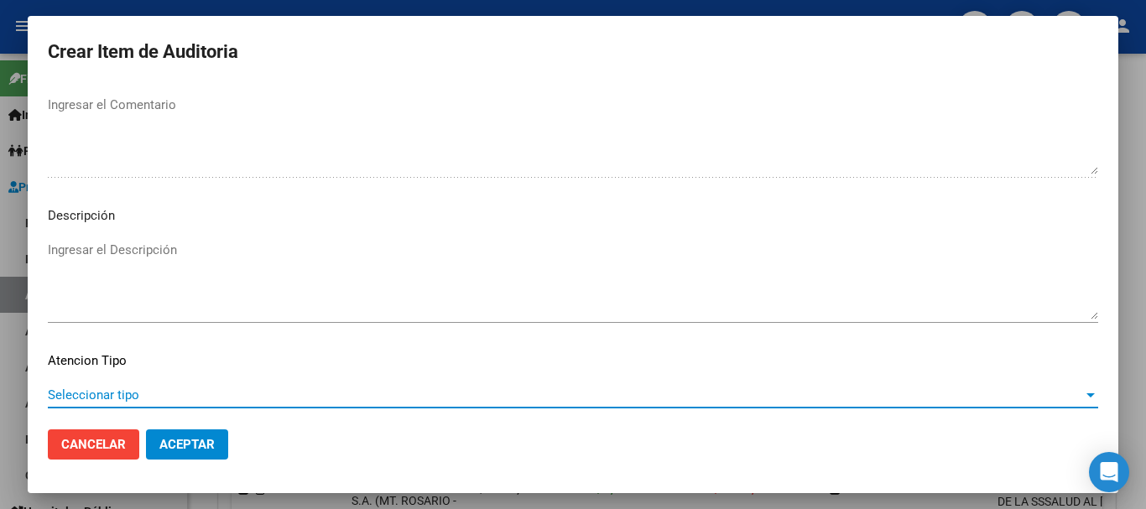
scroll to position [1179, 0]
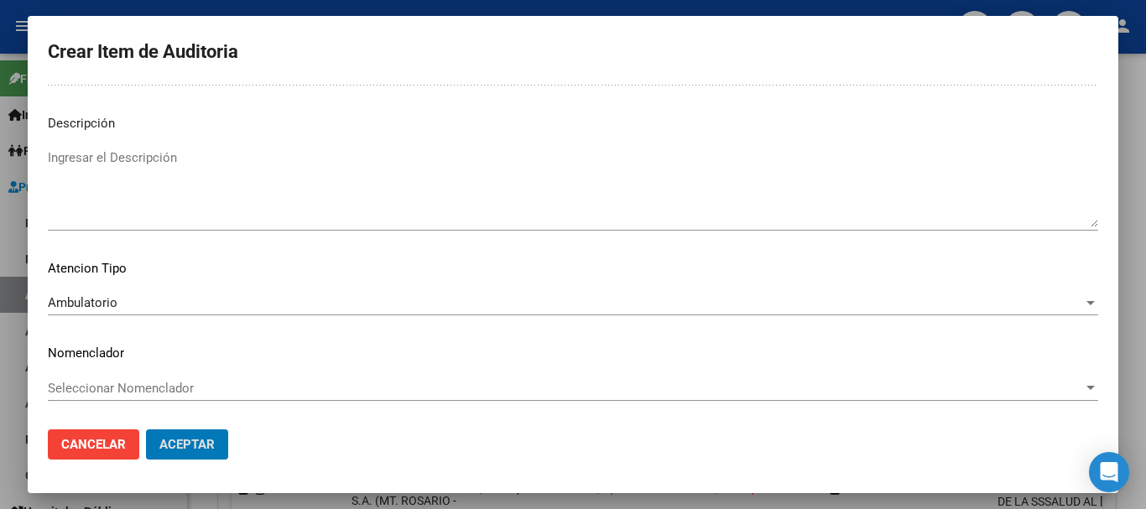
click at [146, 429] on button "Aceptar" at bounding box center [187, 444] width 82 height 30
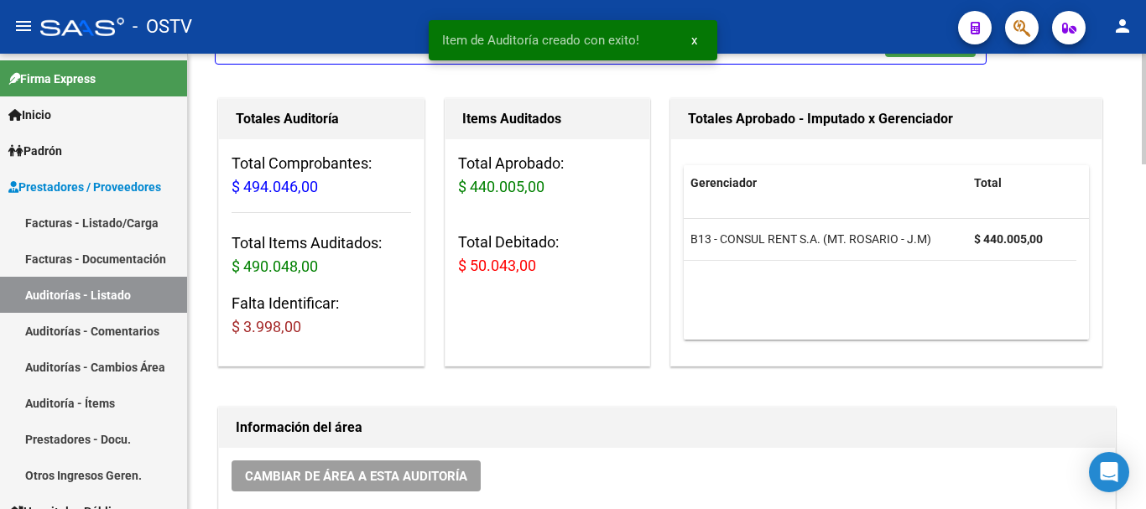
scroll to position [84, 0]
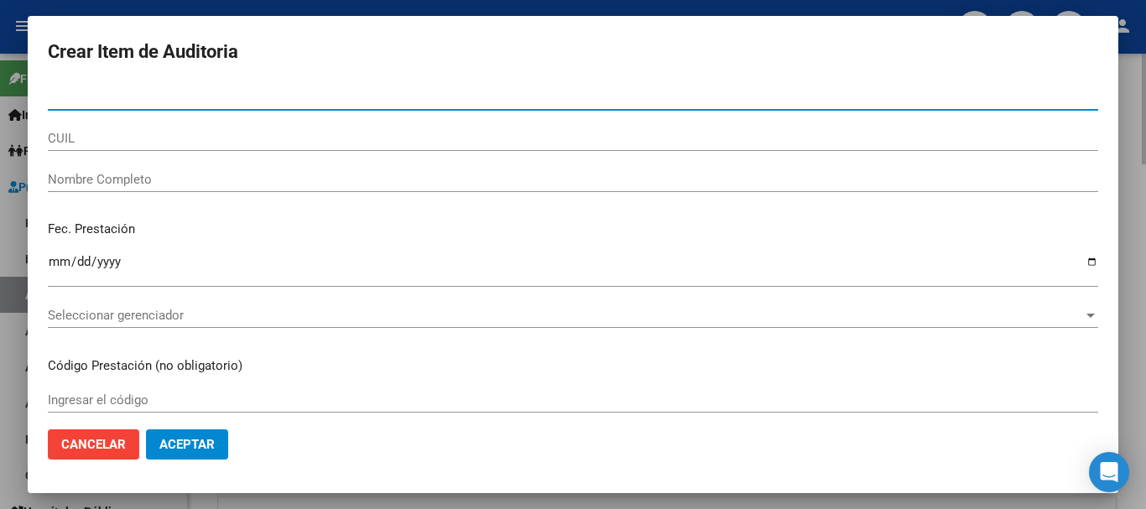
paste input "57857298"
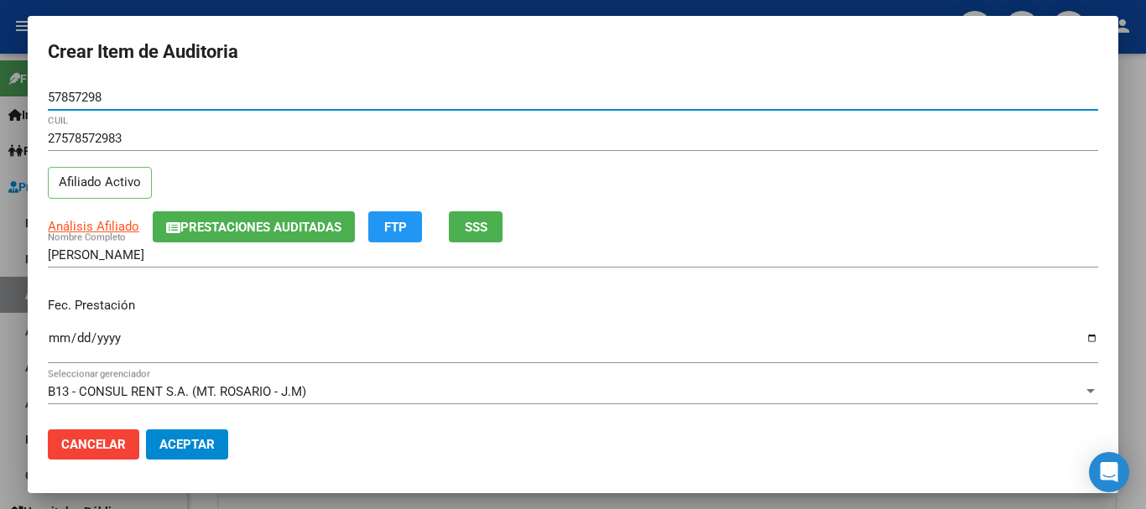
click at [322, 240] on button "Prestaciones Auditadas" at bounding box center [254, 226] width 202 height 31
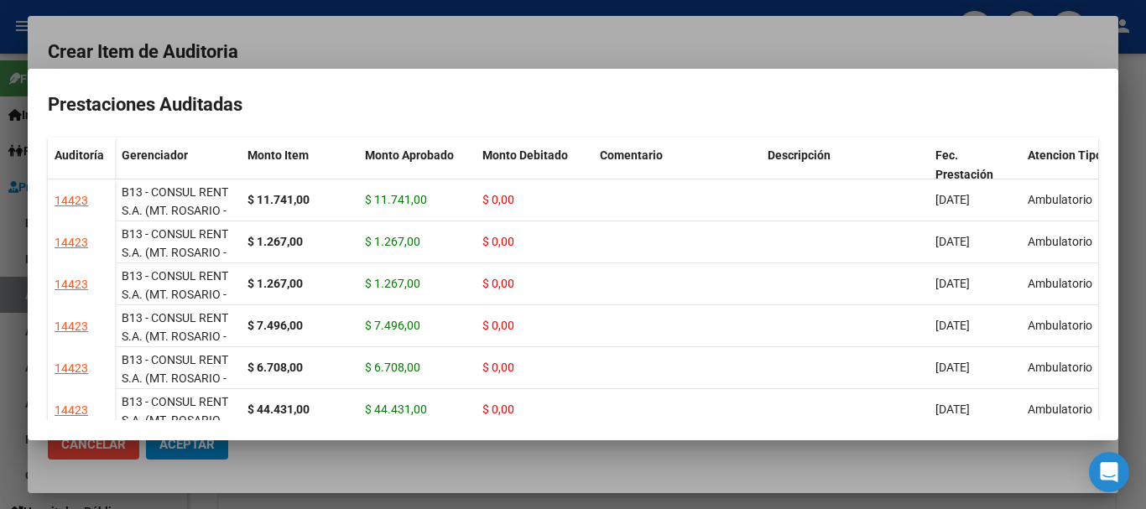
click at [399, 41] on div at bounding box center [573, 254] width 1146 height 509
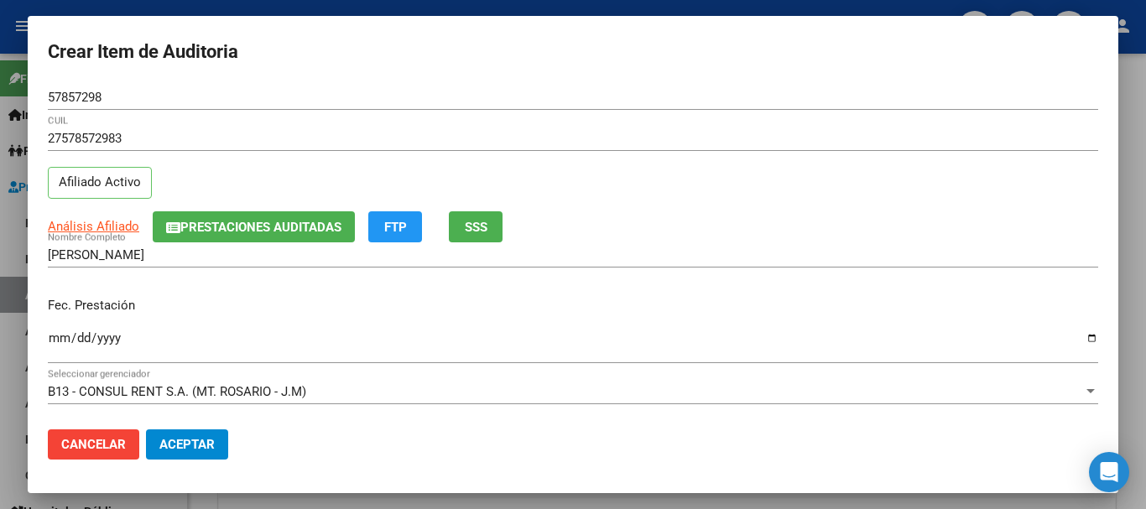
click at [1145, 297] on div at bounding box center [573, 254] width 1146 height 509
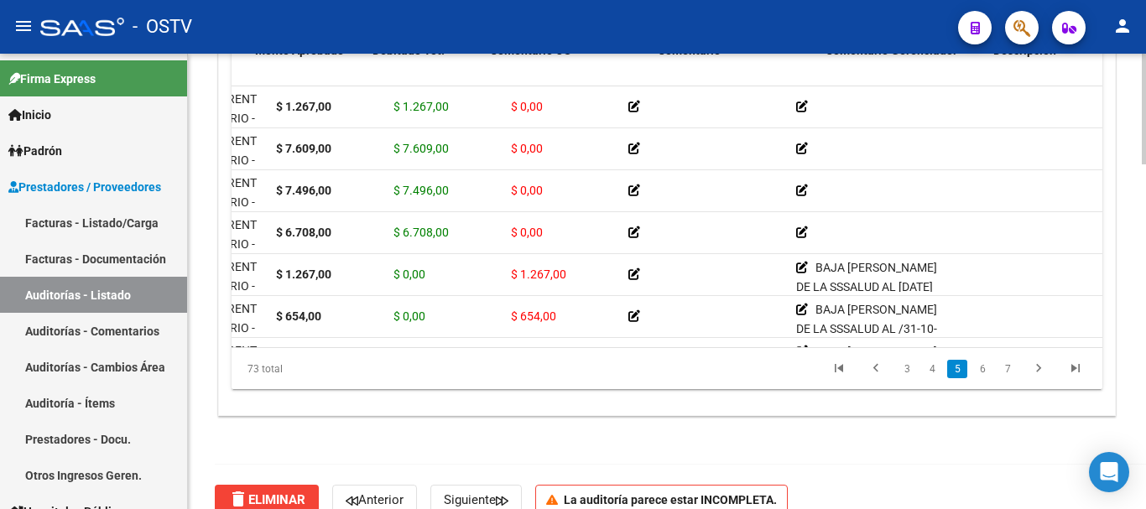
scroll to position [1006, 0]
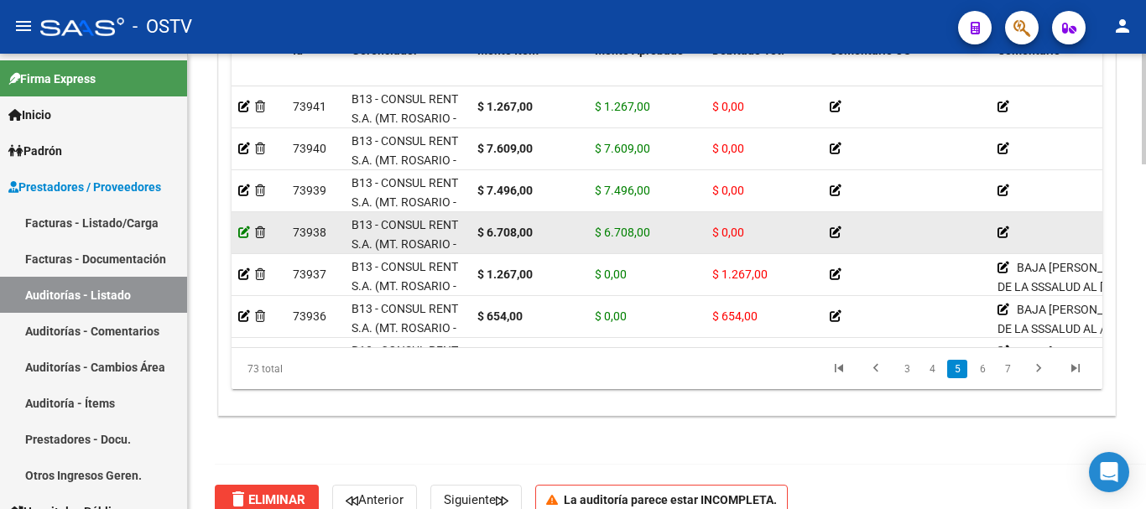
click at [238, 229] on icon at bounding box center [244, 232] width 12 height 12
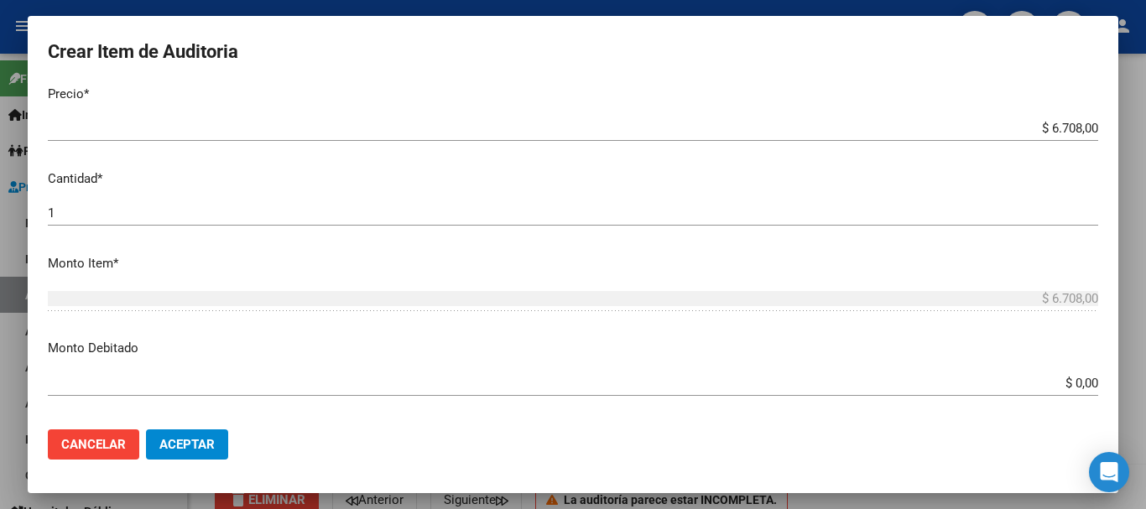
scroll to position [419, 0]
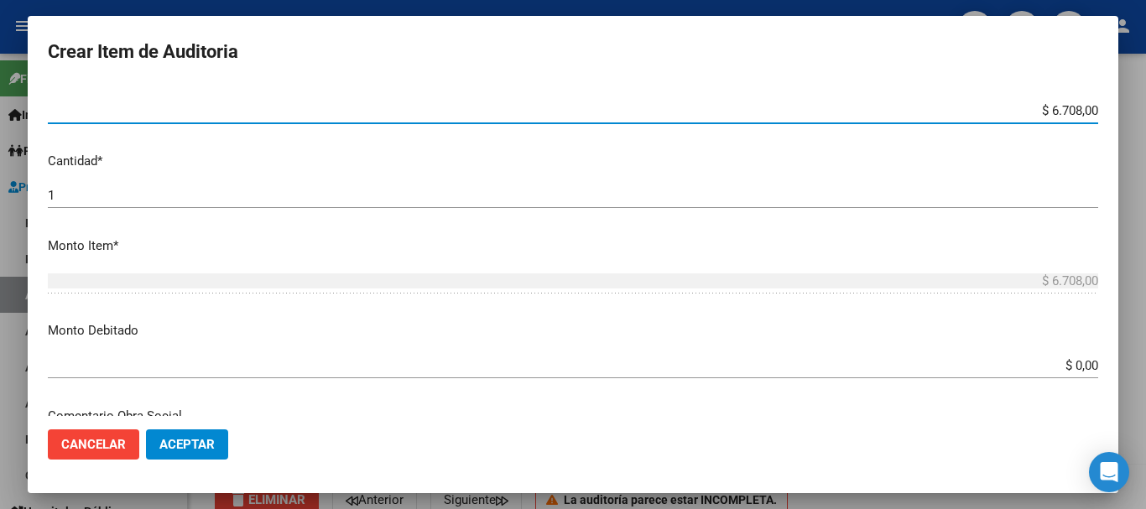
click at [1044, 112] on input "$ 6.708,00" at bounding box center [573, 110] width 1050 height 15
click at [205, 441] on span "Aceptar" at bounding box center [186, 444] width 55 height 15
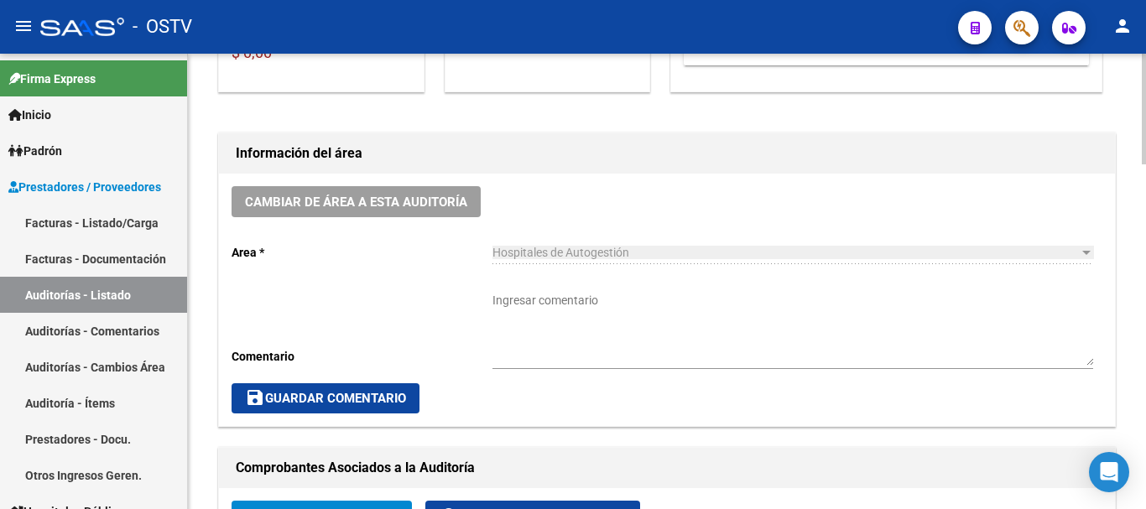
scroll to position [0, 0]
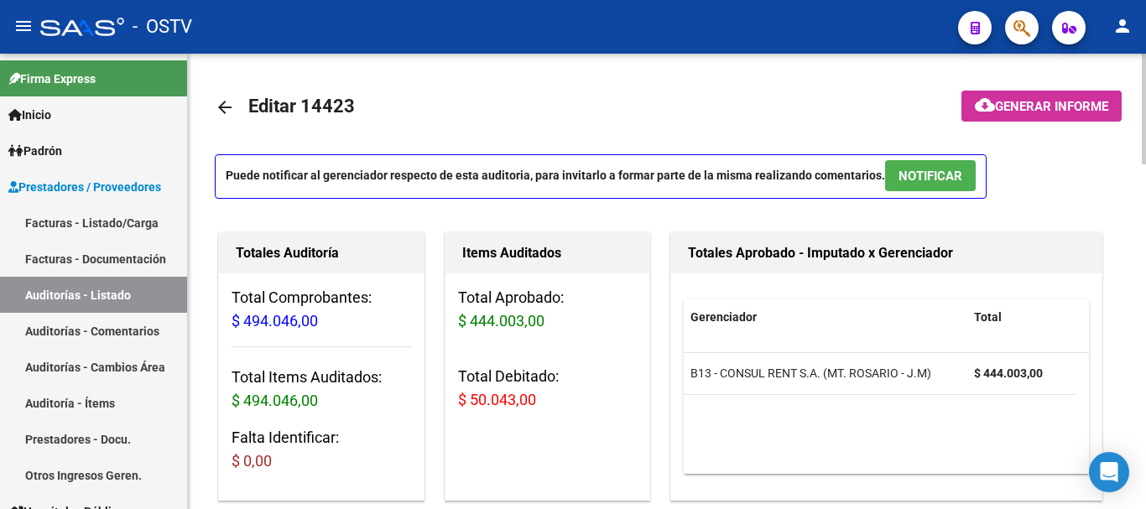
click at [1062, 107] on span "Generar informe" at bounding box center [1051, 106] width 113 height 15
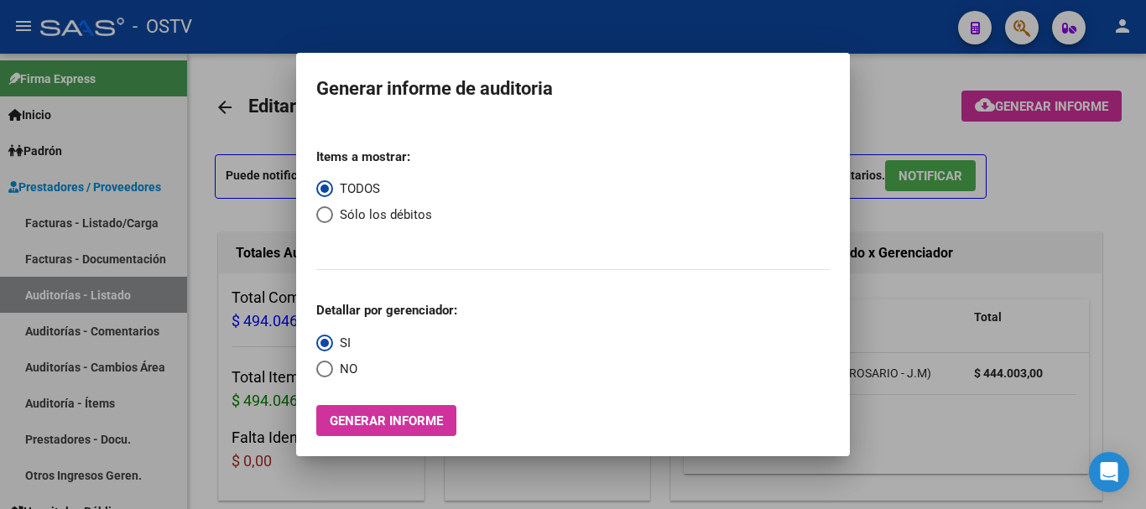
click at [315, 212] on mat-dialog-content "Items a mostrar: TODOS Sólo los débitos Detallar por gerenciador: SI NO Generar…" at bounding box center [572, 279] width 553 height 315
drag, startPoint x: 323, startPoint y: 214, endPoint x: 331, endPoint y: 260, distance: 46.9
click at [323, 216] on span "Select an option" at bounding box center [324, 214] width 17 height 17
click at [323, 216] on input "Sólo los débitos" at bounding box center [324, 214] width 17 height 17
click at [328, 371] on span "Select an option" at bounding box center [324, 369] width 17 height 17
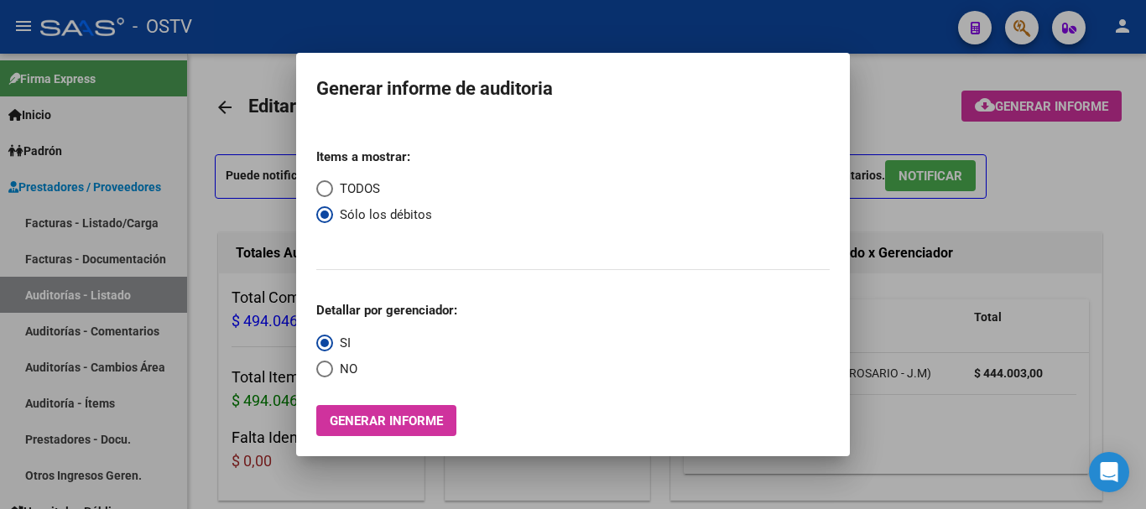
click at [328, 371] on input "NO" at bounding box center [324, 369] width 17 height 17
click at [358, 418] on span "Generar informe" at bounding box center [386, 420] width 113 height 15
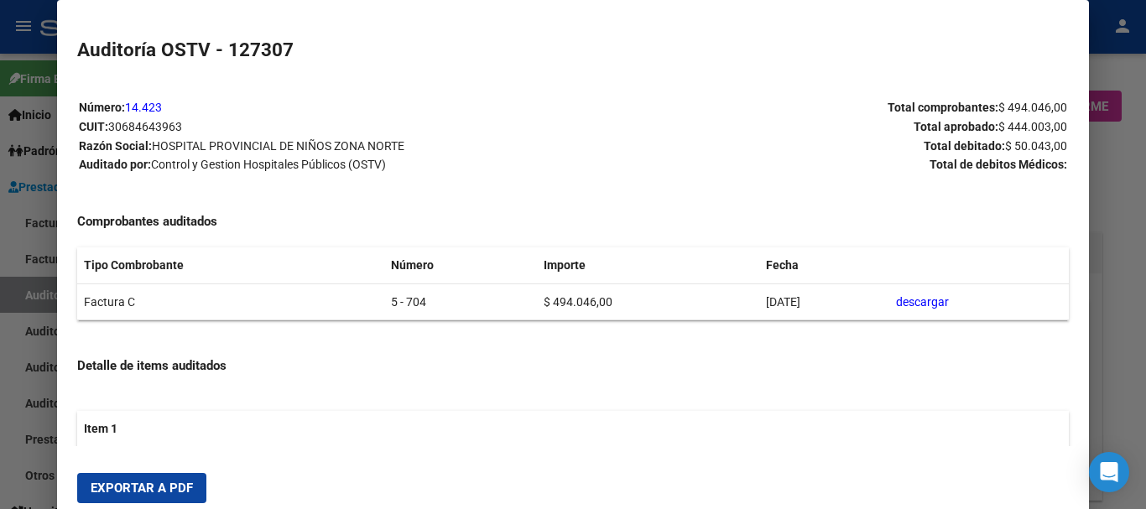
click at [162, 483] on span "Exportar a PDF" at bounding box center [142, 488] width 102 height 15
click at [1145, 262] on div at bounding box center [573, 254] width 1146 height 509
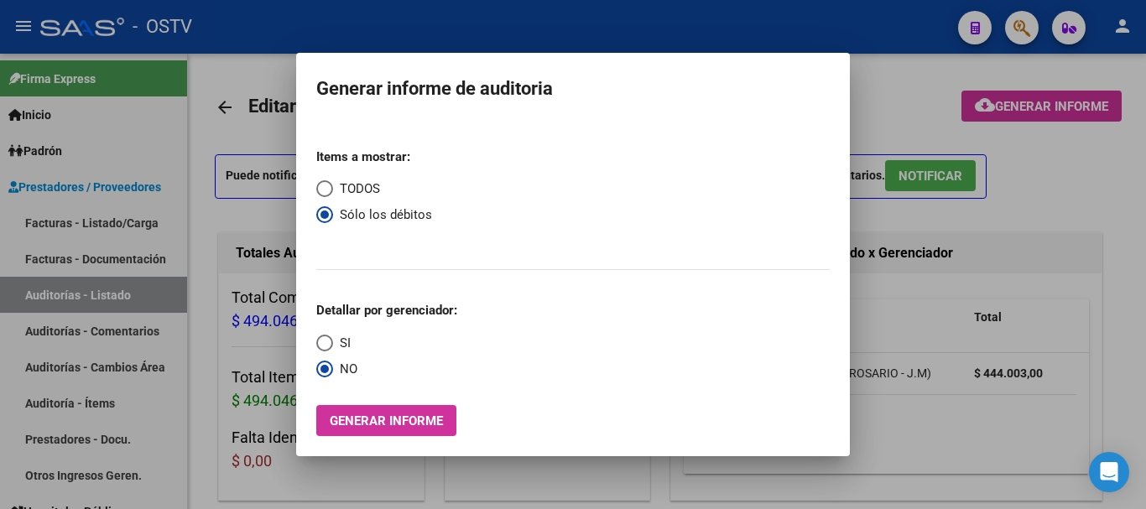
click at [1141, 253] on div at bounding box center [573, 254] width 1146 height 509
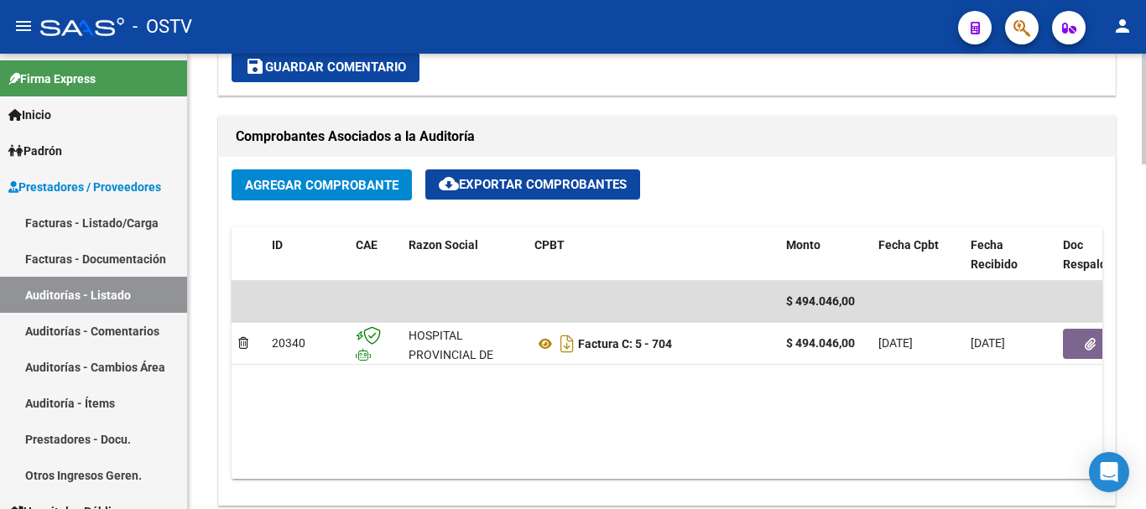
scroll to position [755, 0]
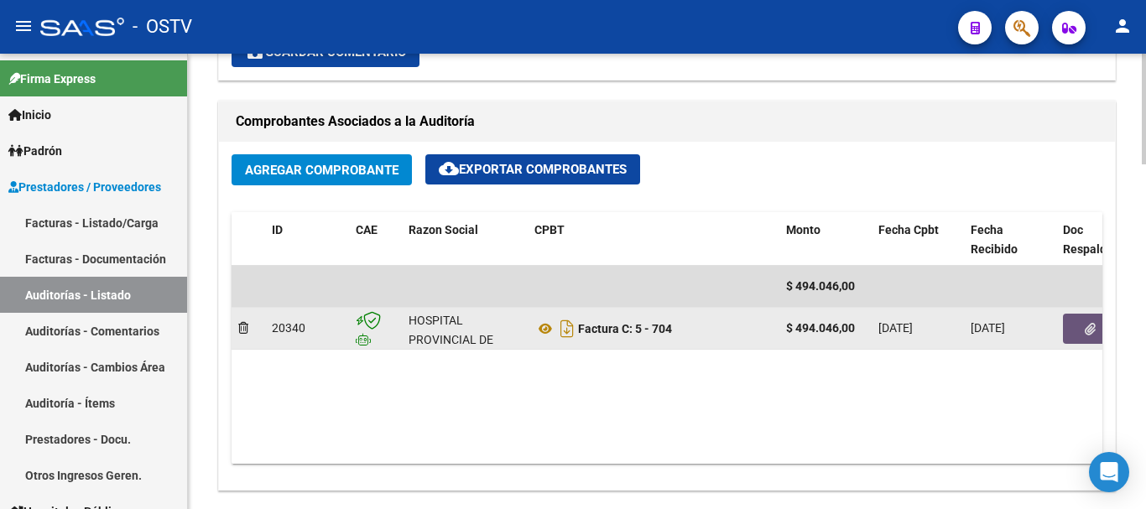
click at [1084, 321] on span "button" at bounding box center [1089, 328] width 11 height 15
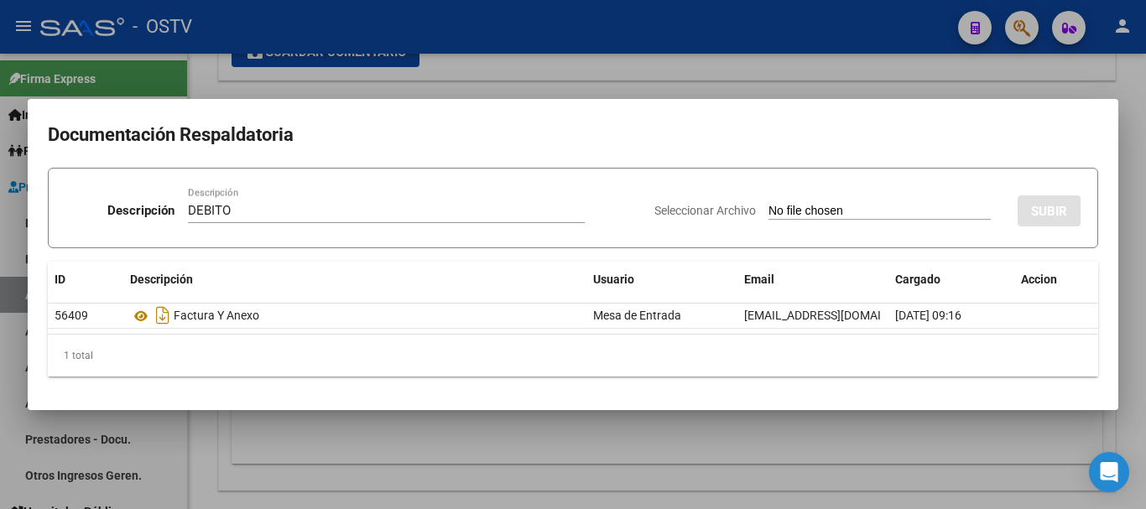
click at [768, 204] on input "Seleccionar Archivo" at bounding box center [879, 212] width 222 height 16
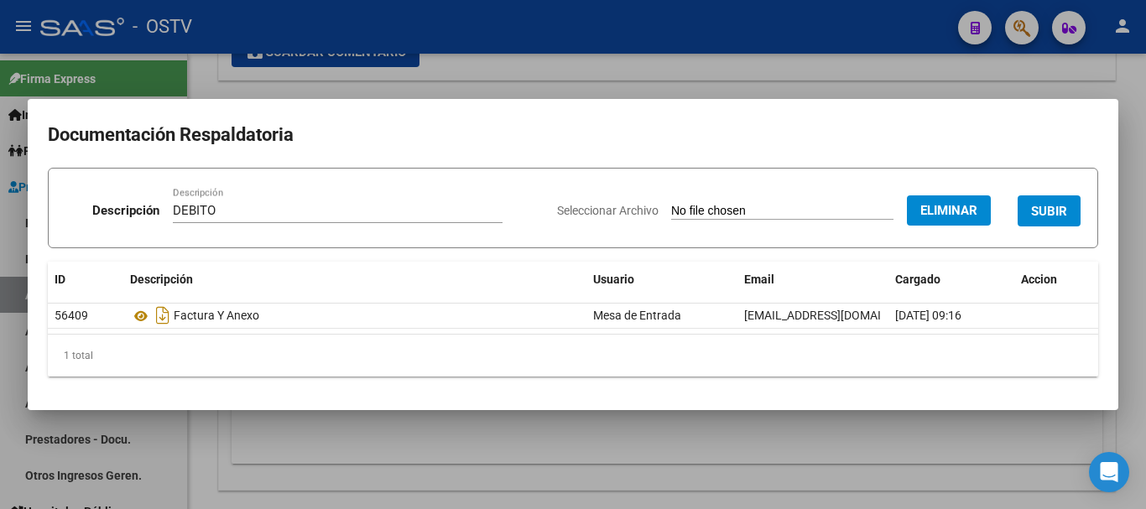
click at [1062, 200] on button "SUBIR" at bounding box center [1048, 210] width 63 height 31
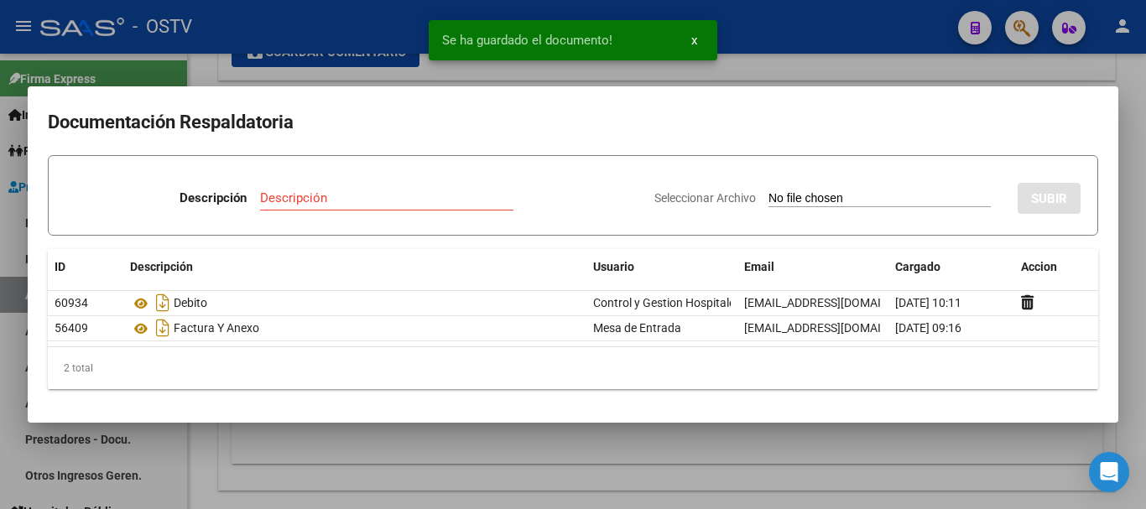
click at [1145, 294] on div at bounding box center [573, 254] width 1146 height 509
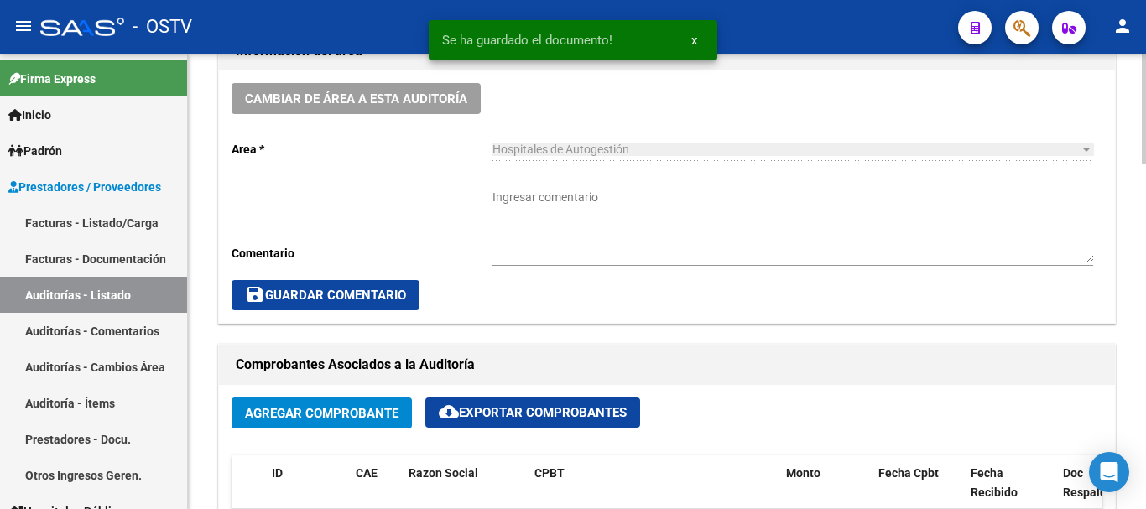
scroll to position [503, 0]
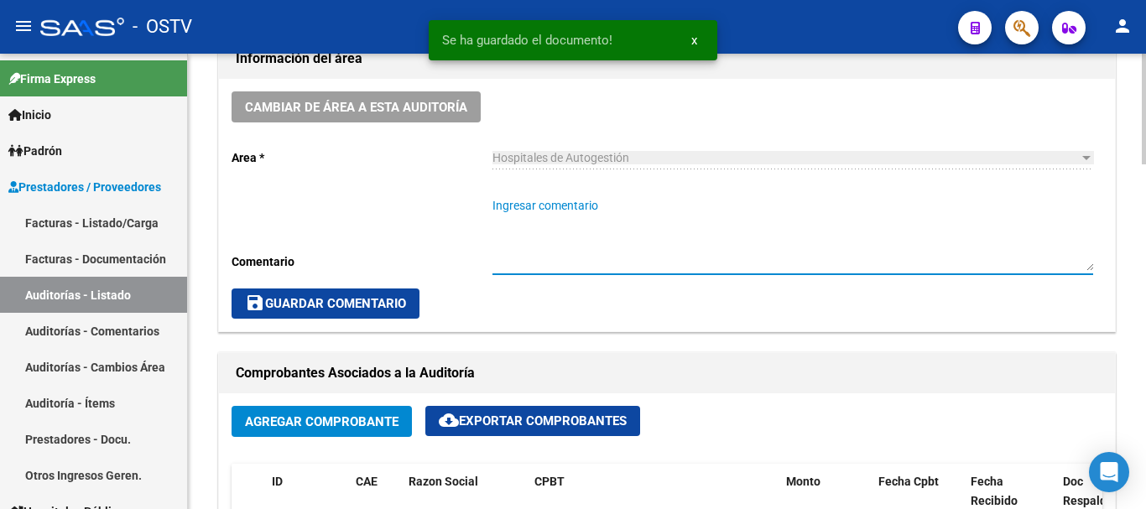
click at [706, 213] on textarea "Ingresar comentario" at bounding box center [792, 234] width 600 height 74
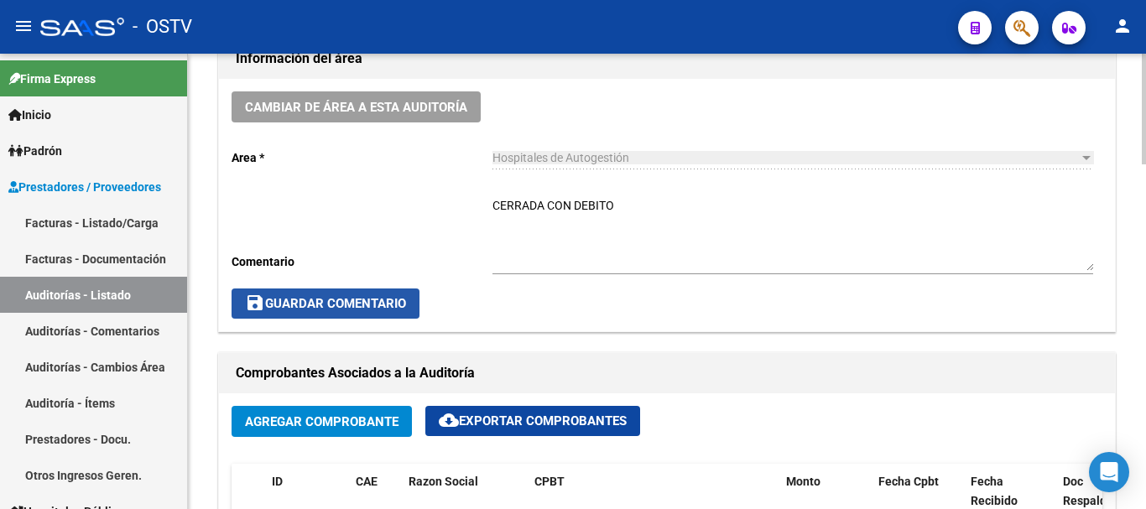
click at [360, 299] on span "save Guardar Comentario" at bounding box center [325, 303] width 161 height 15
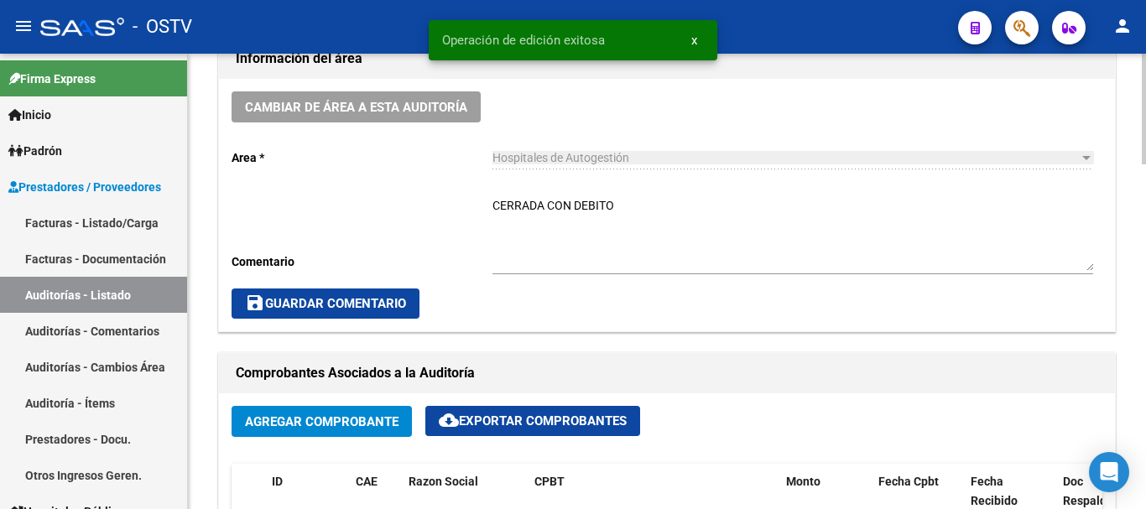
drag, startPoint x: 383, startPoint y: 297, endPoint x: 394, endPoint y: 292, distance: 12.0
click at [383, 298] on span "save Guardar Comentario" at bounding box center [325, 303] width 161 height 15
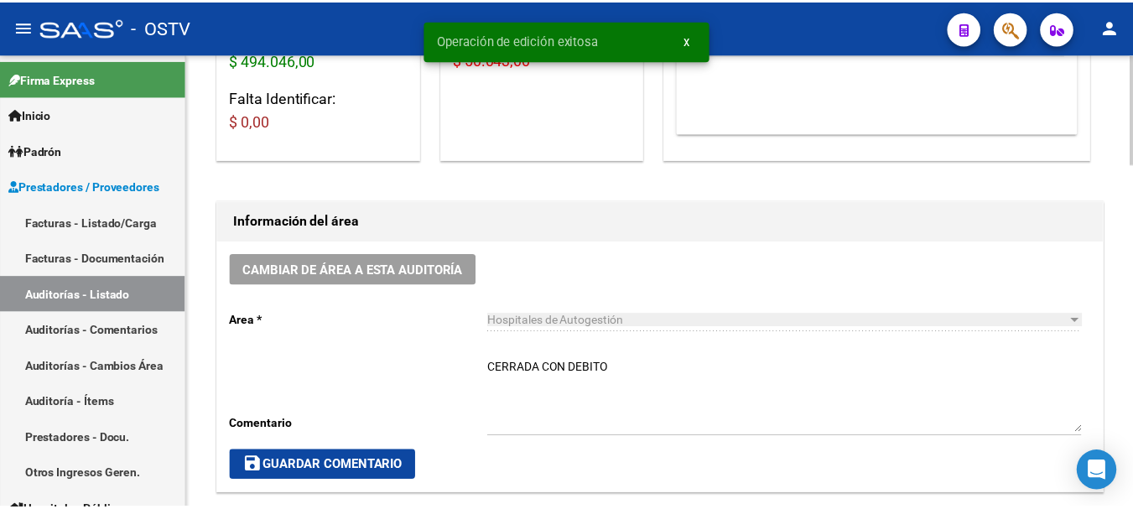
scroll to position [0, 0]
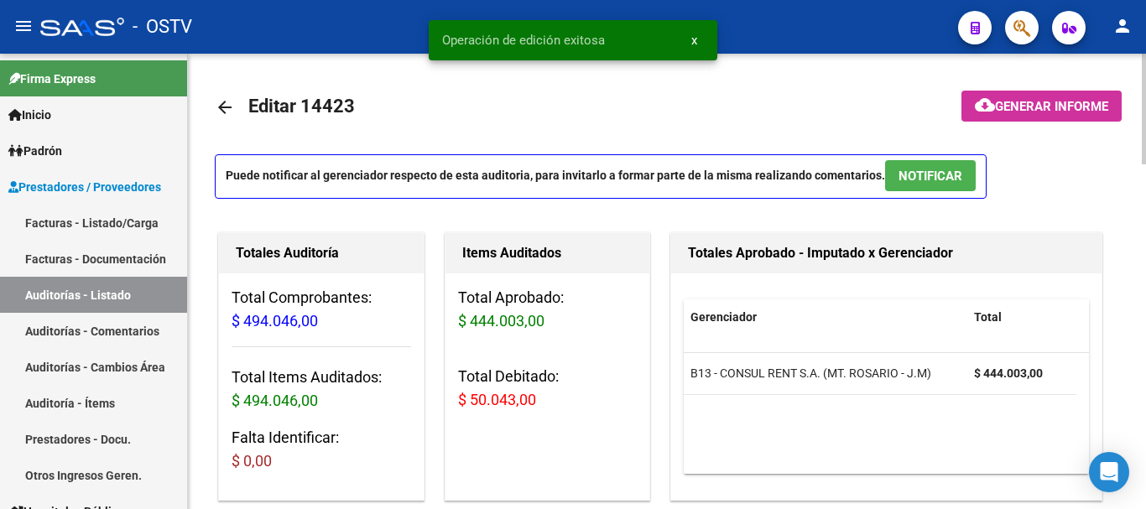
click at [229, 108] on mat-icon "arrow_back" at bounding box center [225, 107] width 20 height 20
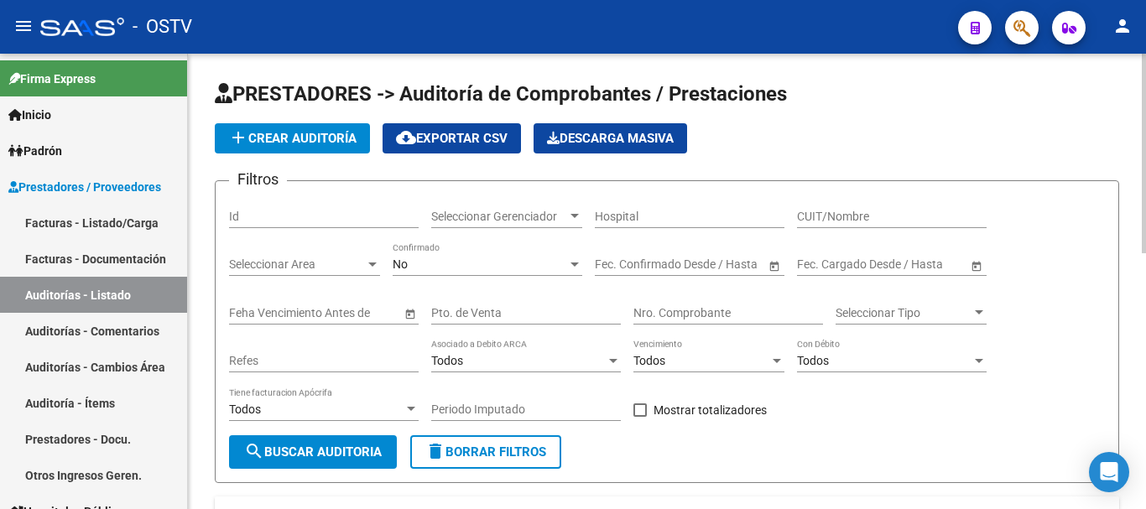
click at [1128, 23] on mat-icon "person" at bounding box center [1122, 26] width 20 height 20
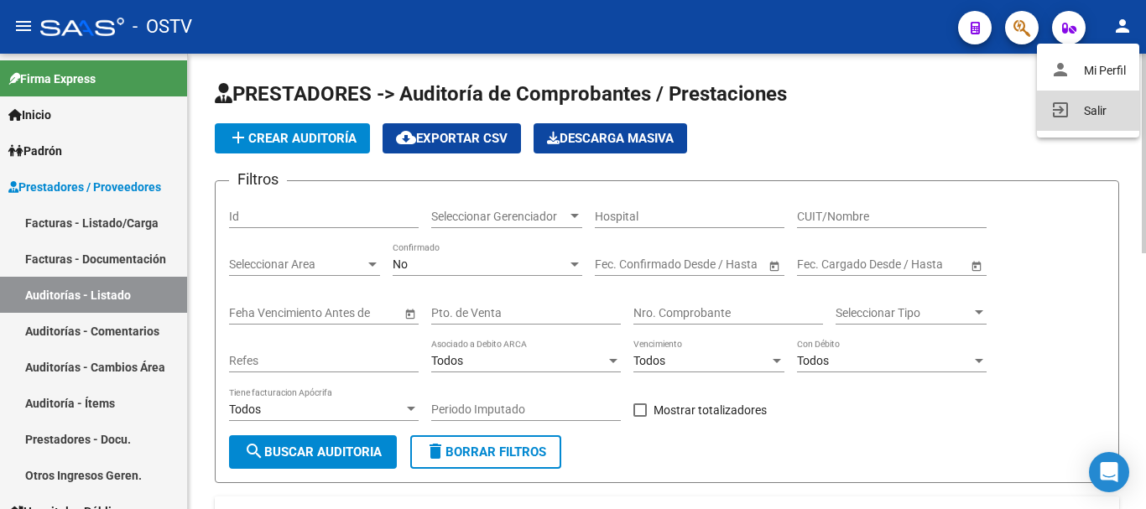
click at [1098, 109] on button "exit_to_app Salir" at bounding box center [1088, 111] width 102 height 40
